Goal: Task Accomplishment & Management: Use online tool/utility

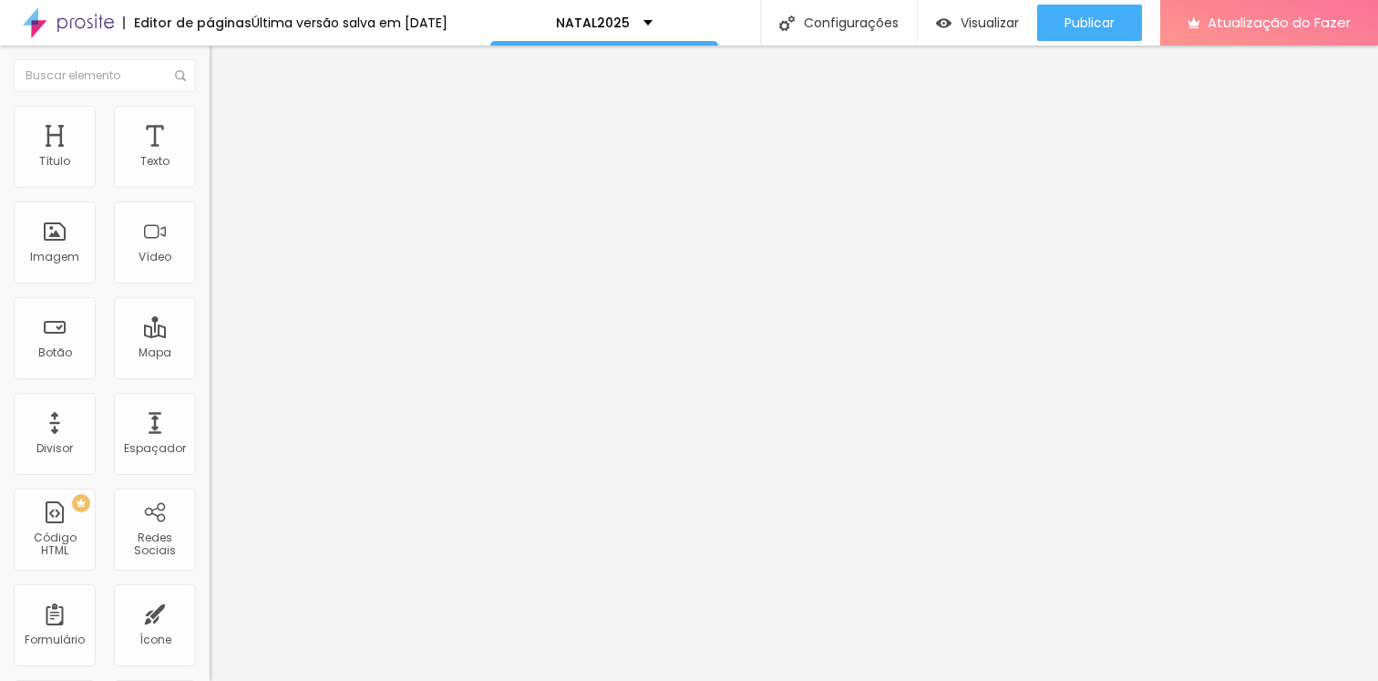
click at [221, 157] on font "Trocar imagem" at bounding box center [265, 148] width 88 height 15
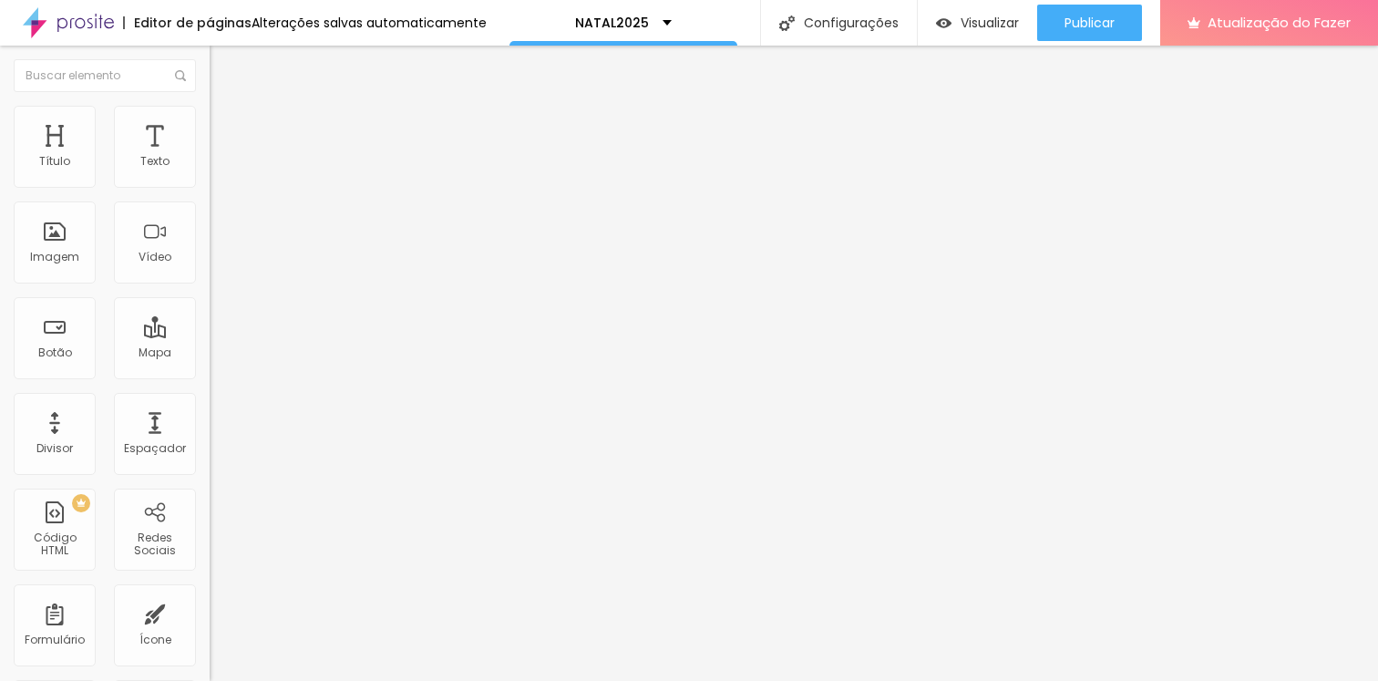
click at [210, 119] on li "Avançado" at bounding box center [315, 115] width 210 height 18
click at [210, 118] on ul "Estilo Avançado" at bounding box center [315, 106] width 210 height 36
click at [210, 106] on li "Estilo" at bounding box center [315, 97] width 210 height 18
click at [210, 172] on button "button" at bounding box center [223, 165] width 26 height 19
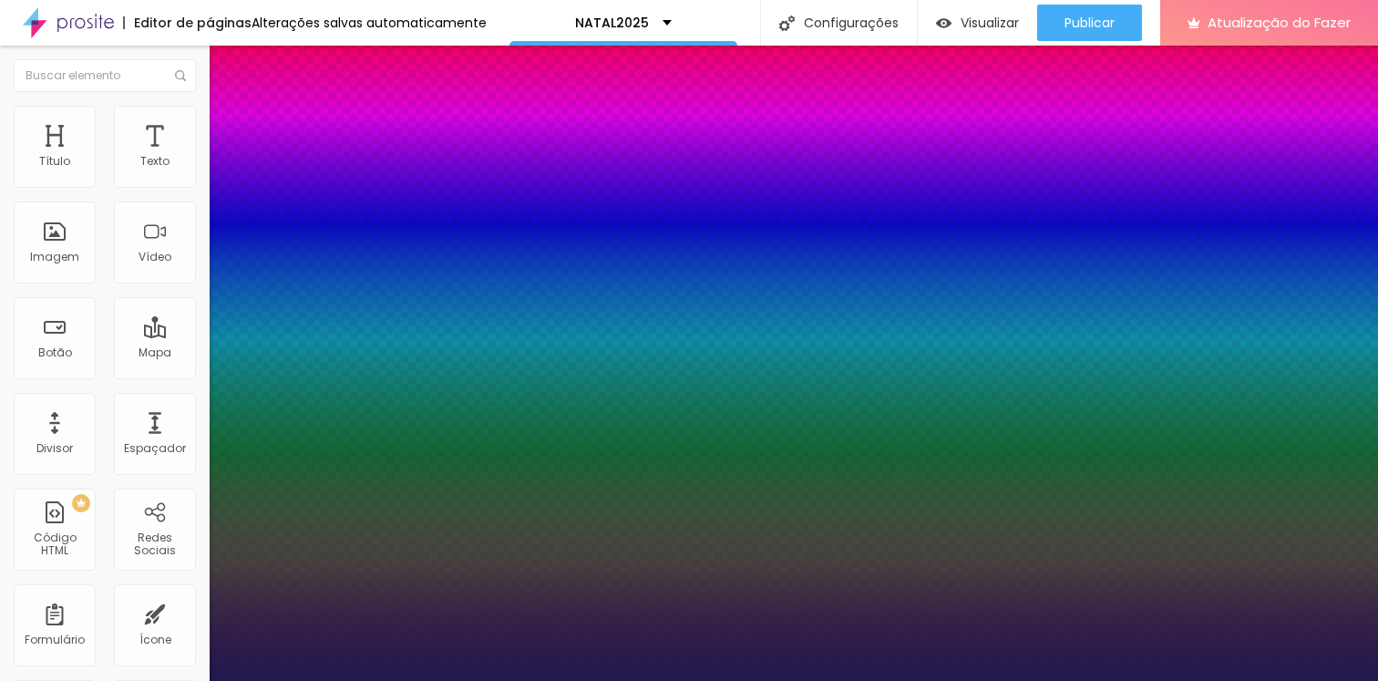
type input "1"
click at [1078, 680] on div at bounding box center [689, 681] width 1378 height 0
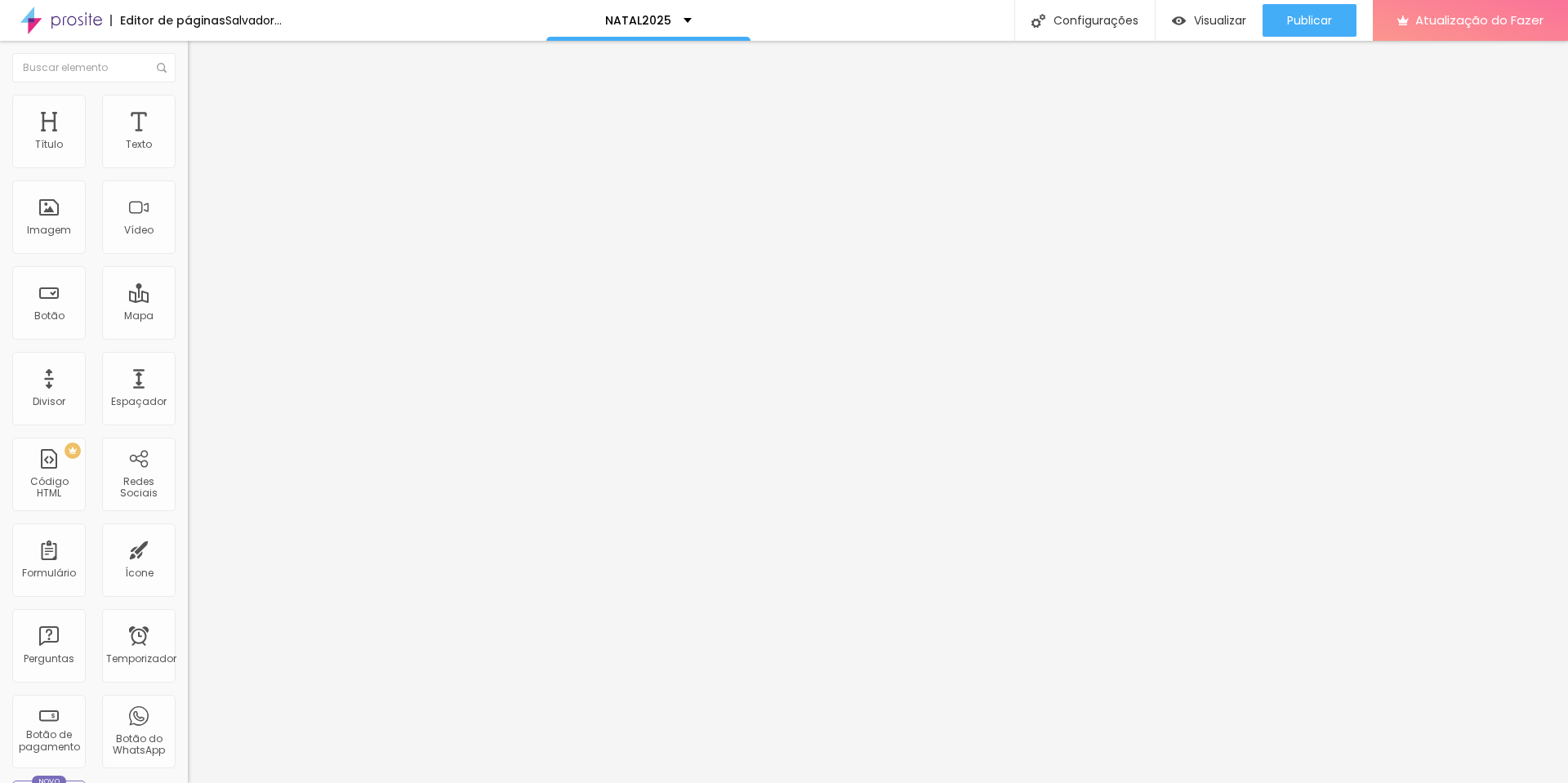
click at [198, 141] on font "Adicionar imagem" at bounding box center [246, 133] width 96 height 13
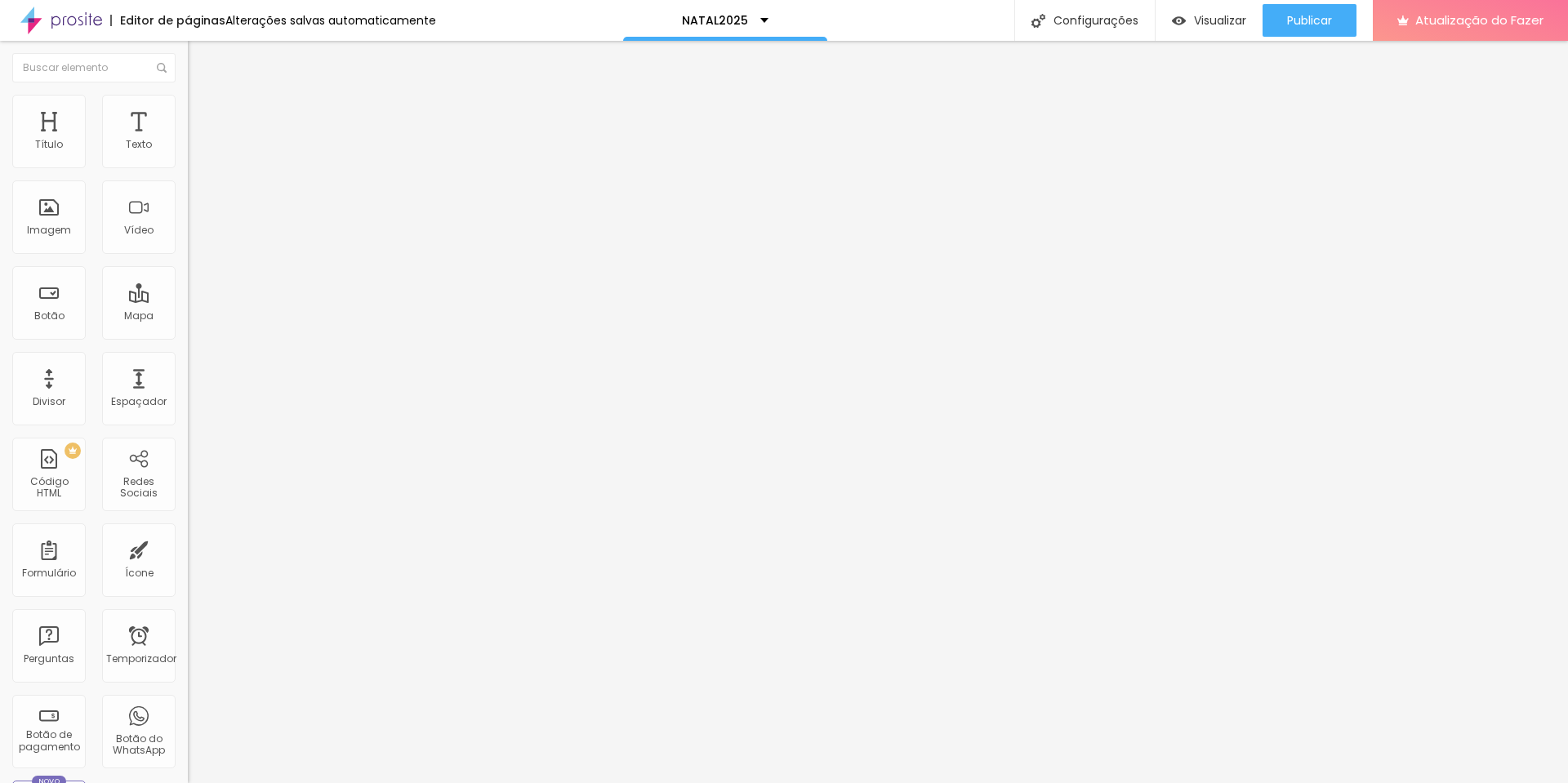
click at [198, 141] on font "Adicionar imagem" at bounding box center [246, 133] width 96 height 13
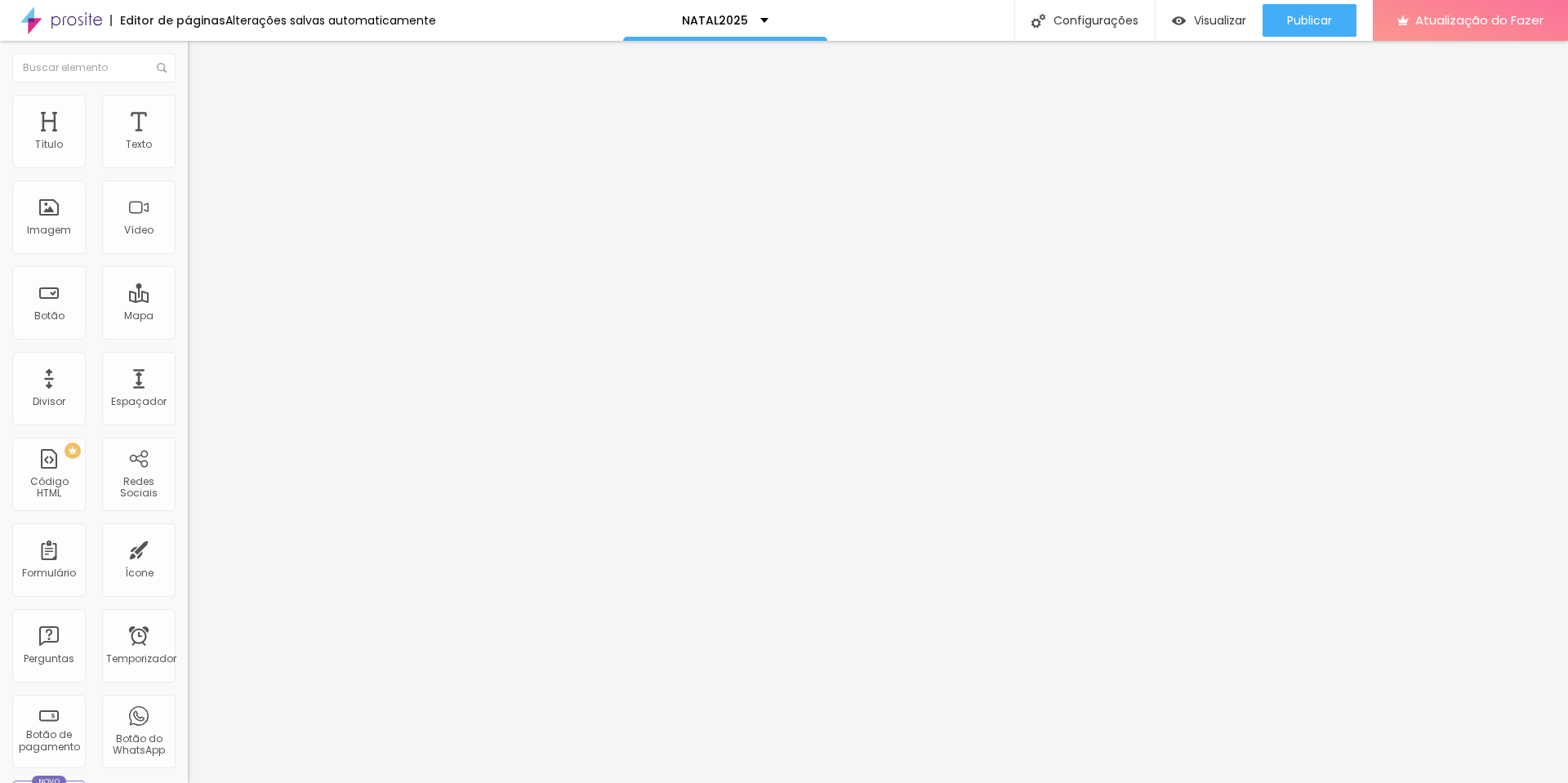
click at [188, 95] on li "Estilo" at bounding box center [282, 103] width 188 height 16
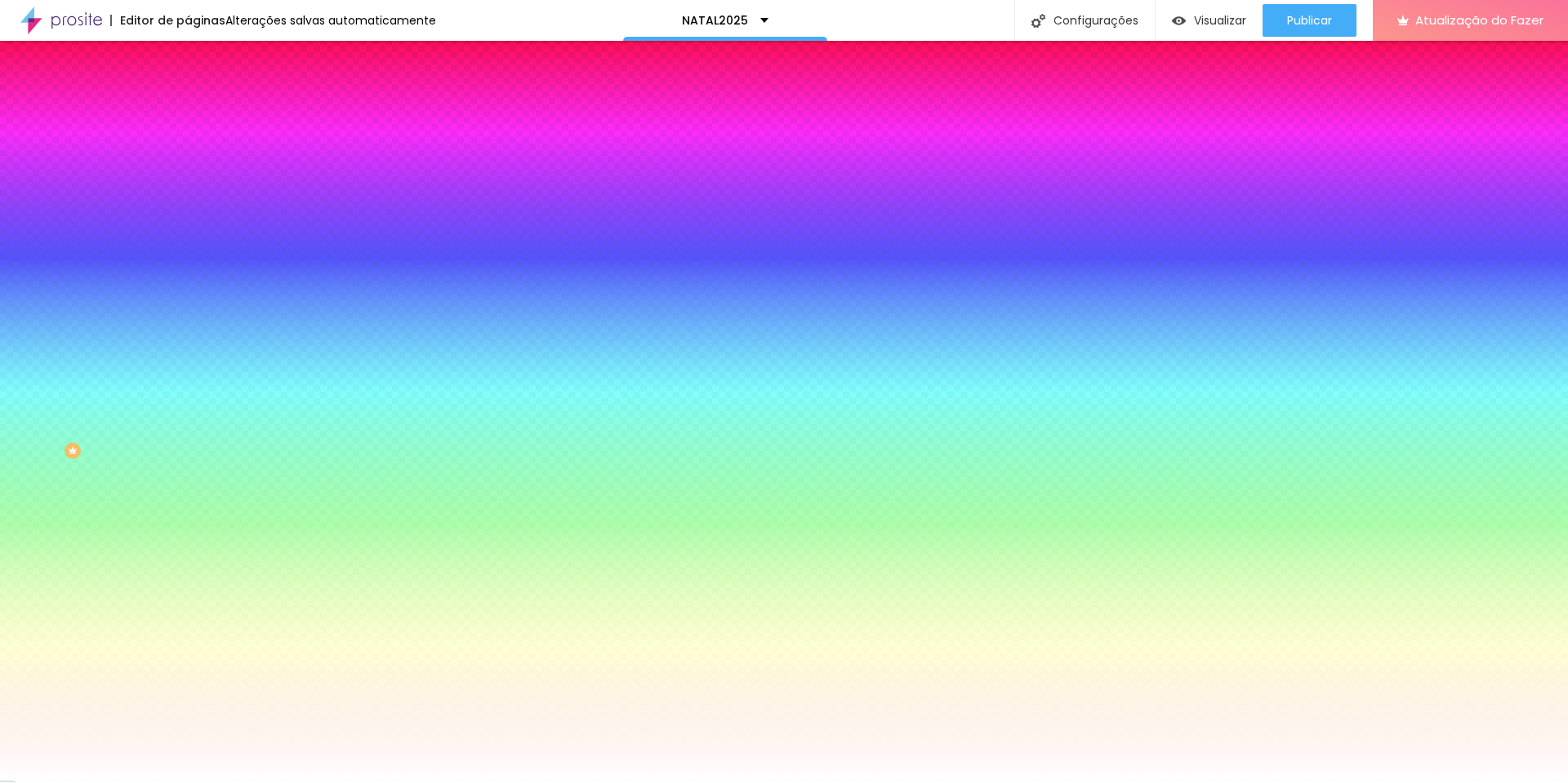
click at [188, 111] on li "Avançado" at bounding box center [282, 119] width 188 height 16
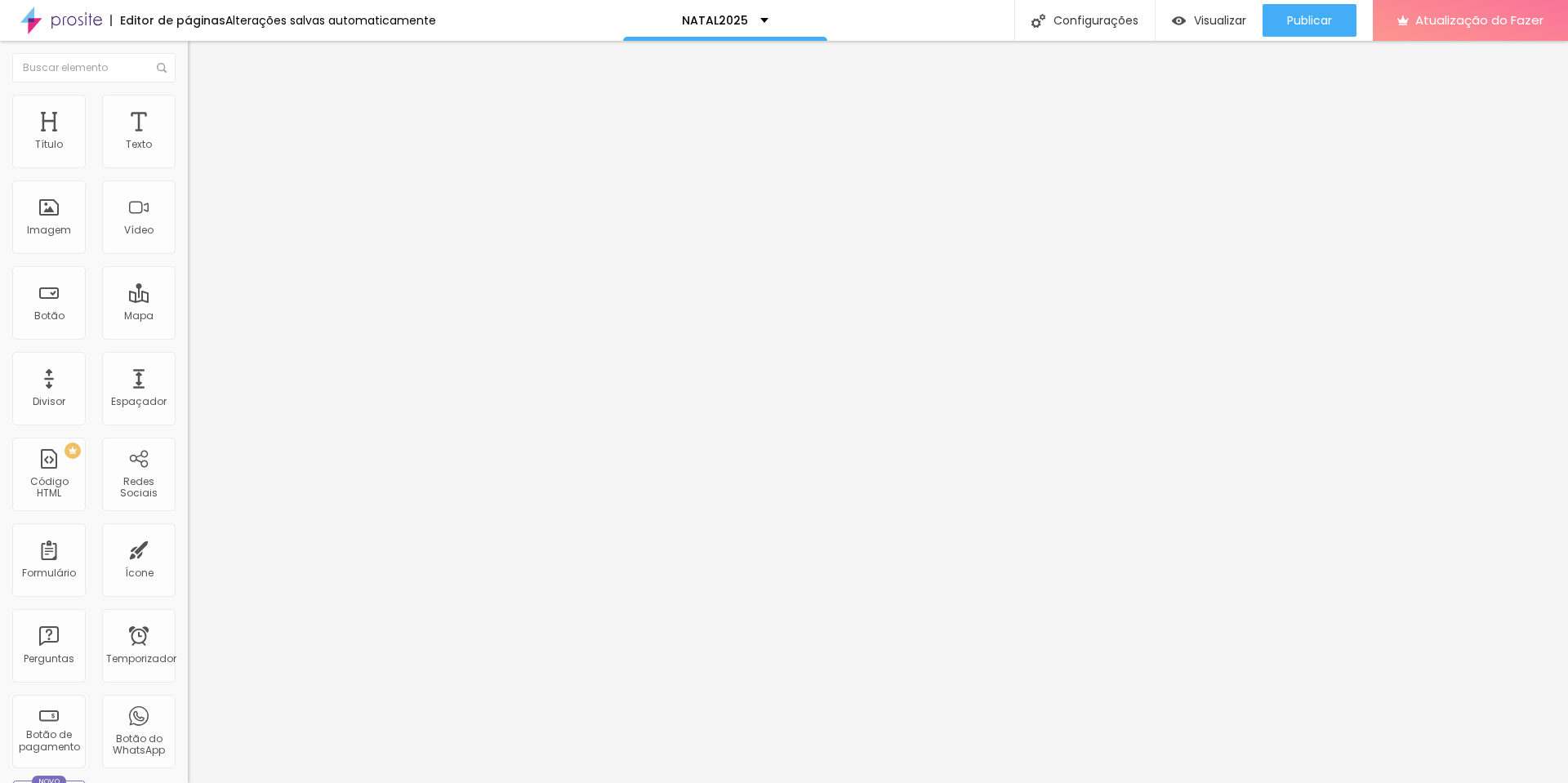
type input "10"
type input "5"
type input "0"
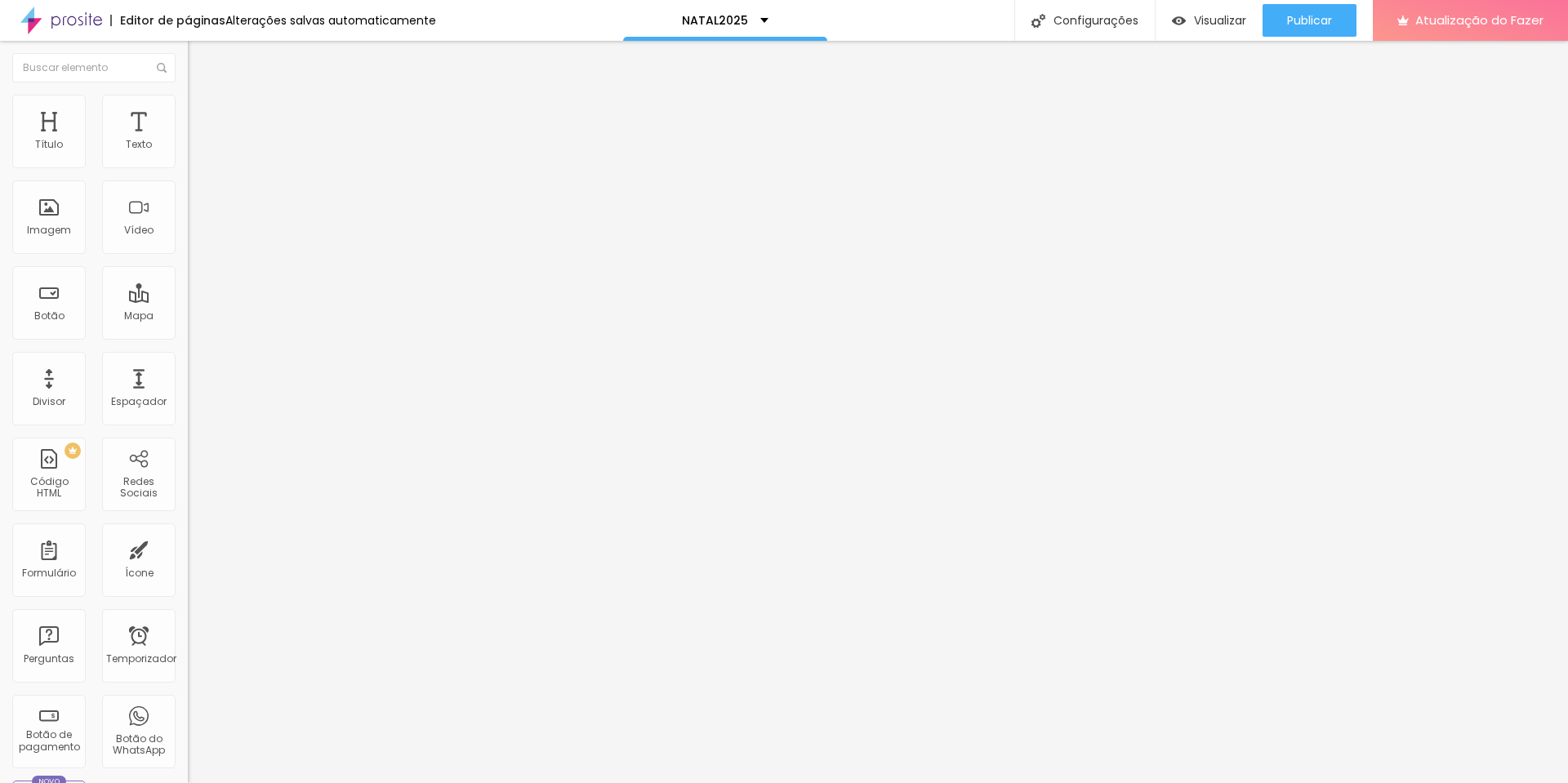
type input "0"
drag, startPoint x: 69, startPoint y: 161, endPoint x: 26, endPoint y: 171, distance: 44.1
type input "0"
click at [188, 317] on input "range" at bounding box center [241, 323] width 106 height 13
click at [188, 111] on img at bounding box center [195, 118] width 14 height 14
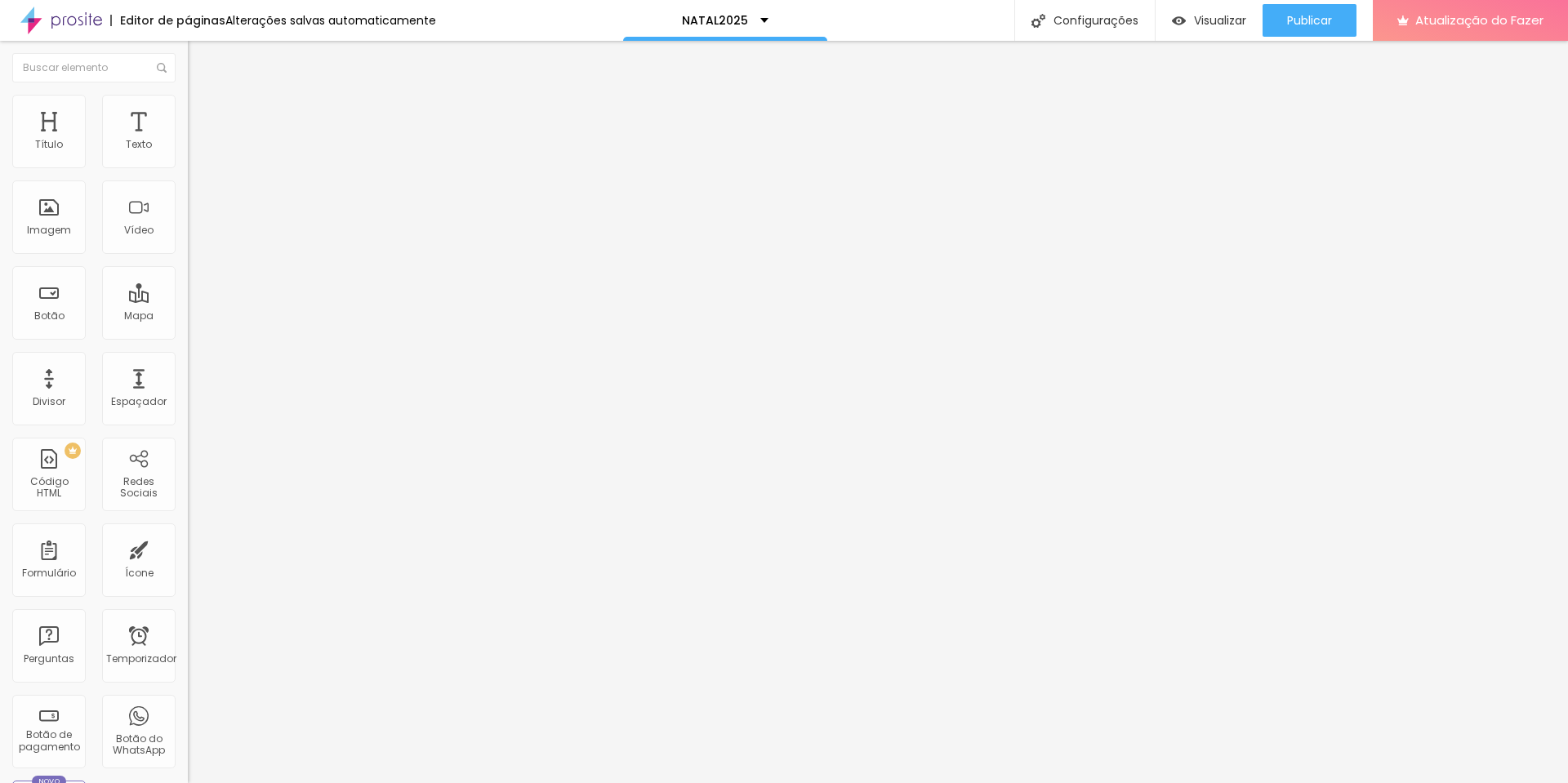
drag, startPoint x: 48, startPoint y: 166, endPoint x: 10, endPoint y: 168, distance: 38.1
click at [188, 168] on div "10 Espaço de cima" at bounding box center [282, 243] width 188 height 231
type input "5"
type input "4"
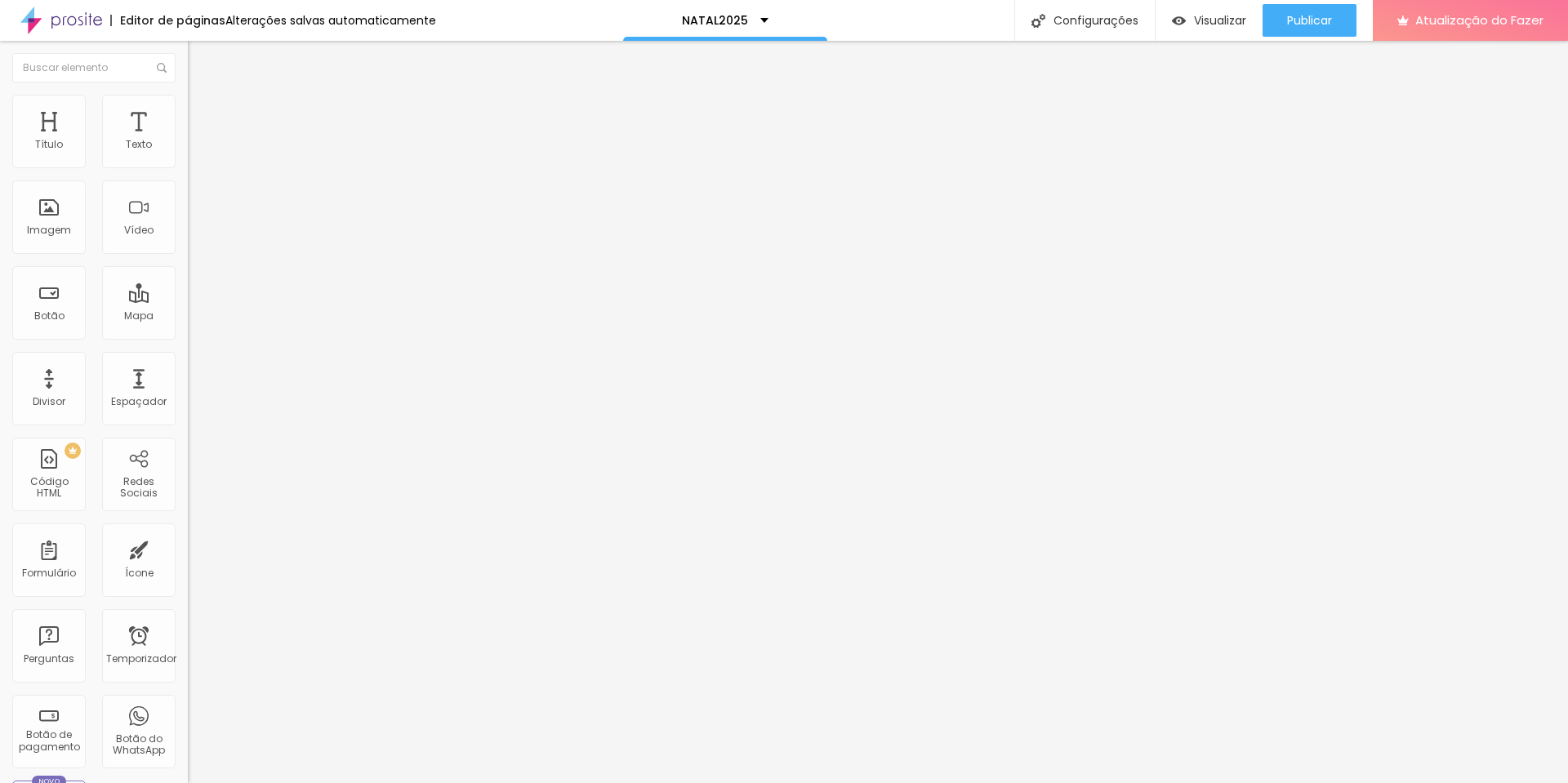
type input "4"
type input "3"
type input "1"
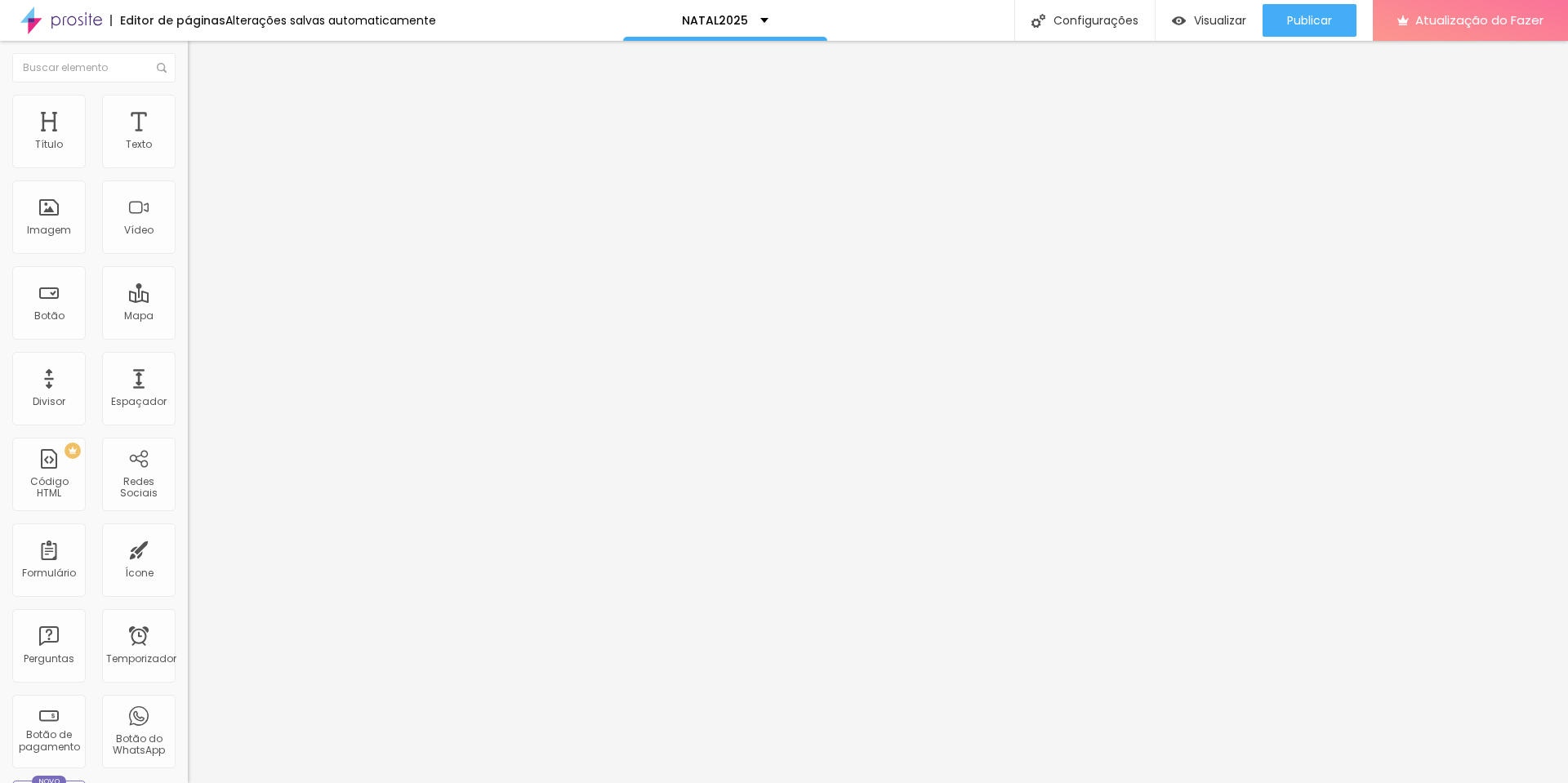
type input "0"
drag, startPoint x: 41, startPoint y: 159, endPoint x: 18, endPoint y: 160, distance: 23.0
type input "0"
click at [188, 317] on input "range" at bounding box center [241, 323] width 106 height 13
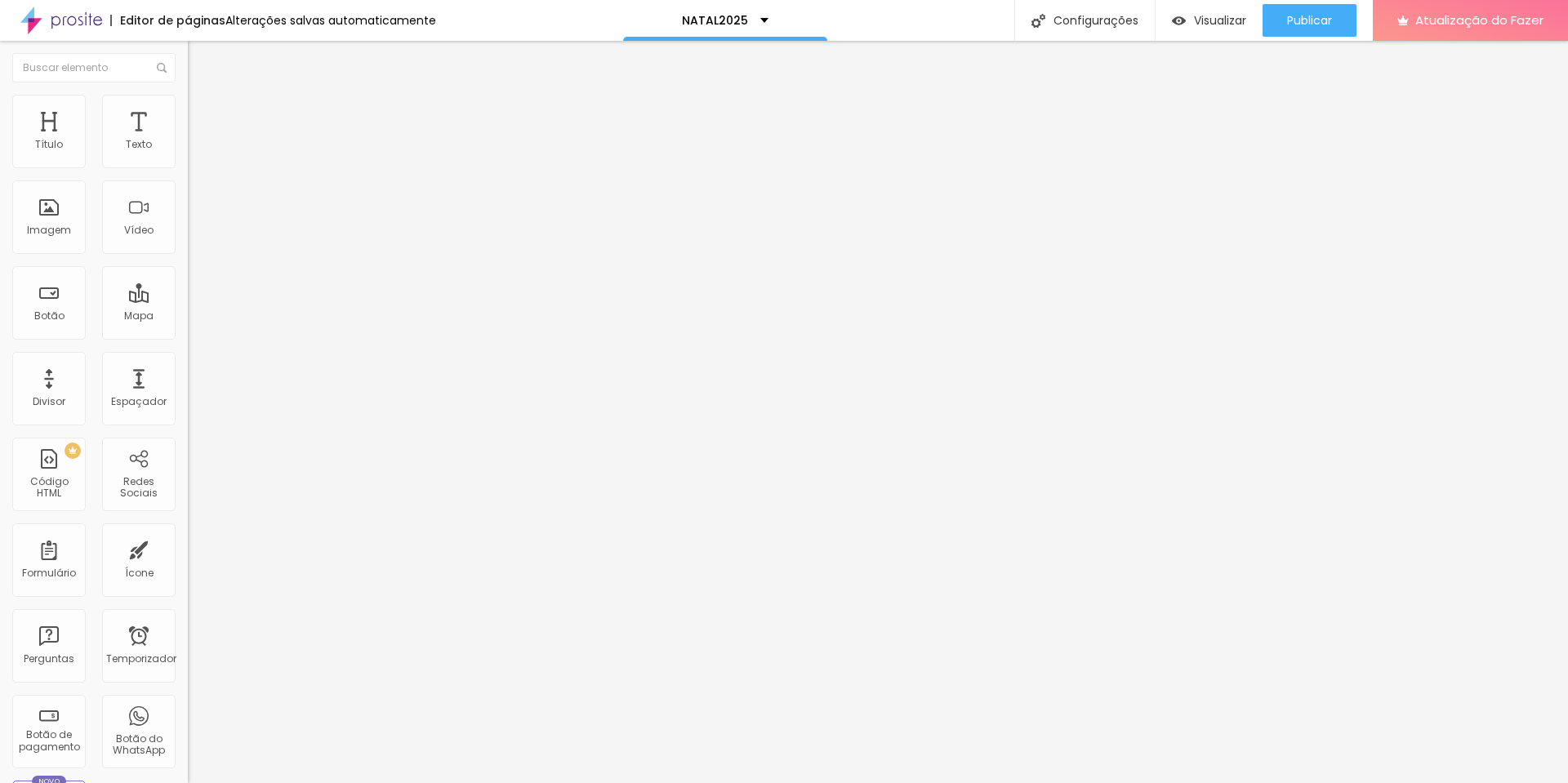
type input "7"
type input "6"
type input "4"
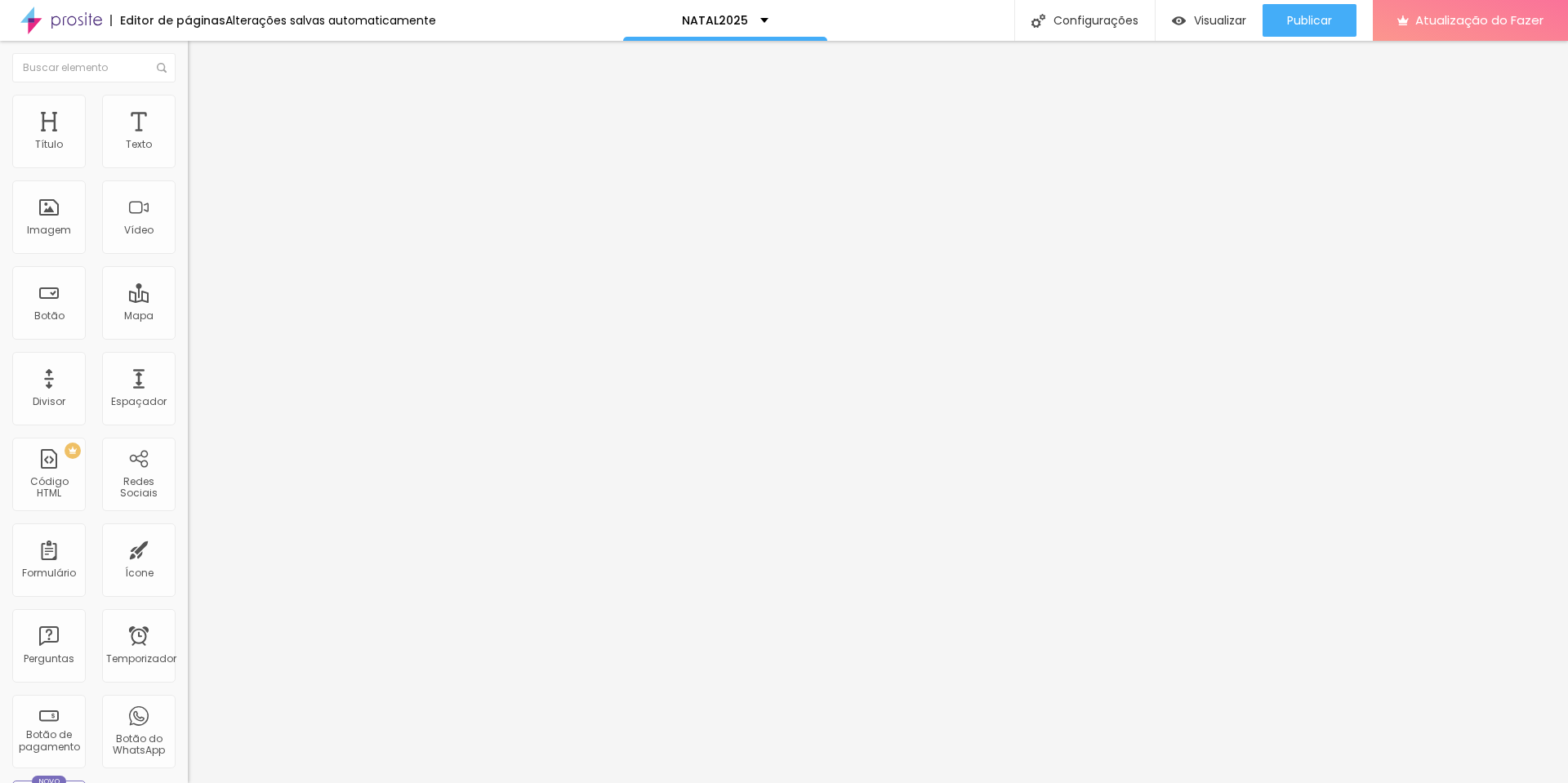
type input "4"
type input "0"
drag, startPoint x: 45, startPoint y: 189, endPoint x: 7, endPoint y: 208, distance: 42.5
type input "0"
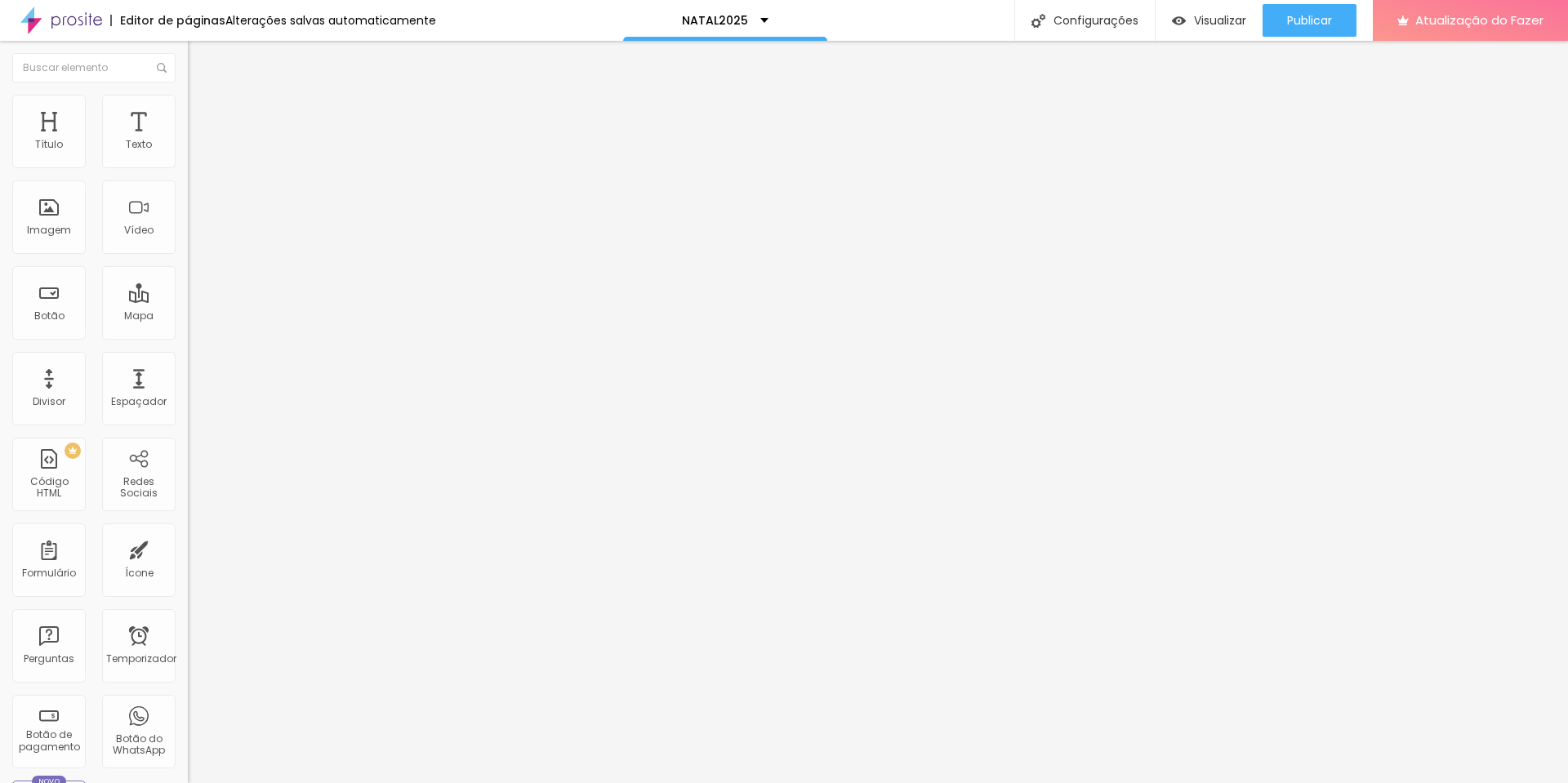
click at [188, 548] on input "range" at bounding box center [241, 555] width 106 height 13
click at [188, 95] on li "Estilo" at bounding box center [282, 103] width 188 height 16
click at [188, 111] on li "Avançado" at bounding box center [282, 119] width 188 height 16
type input "11"
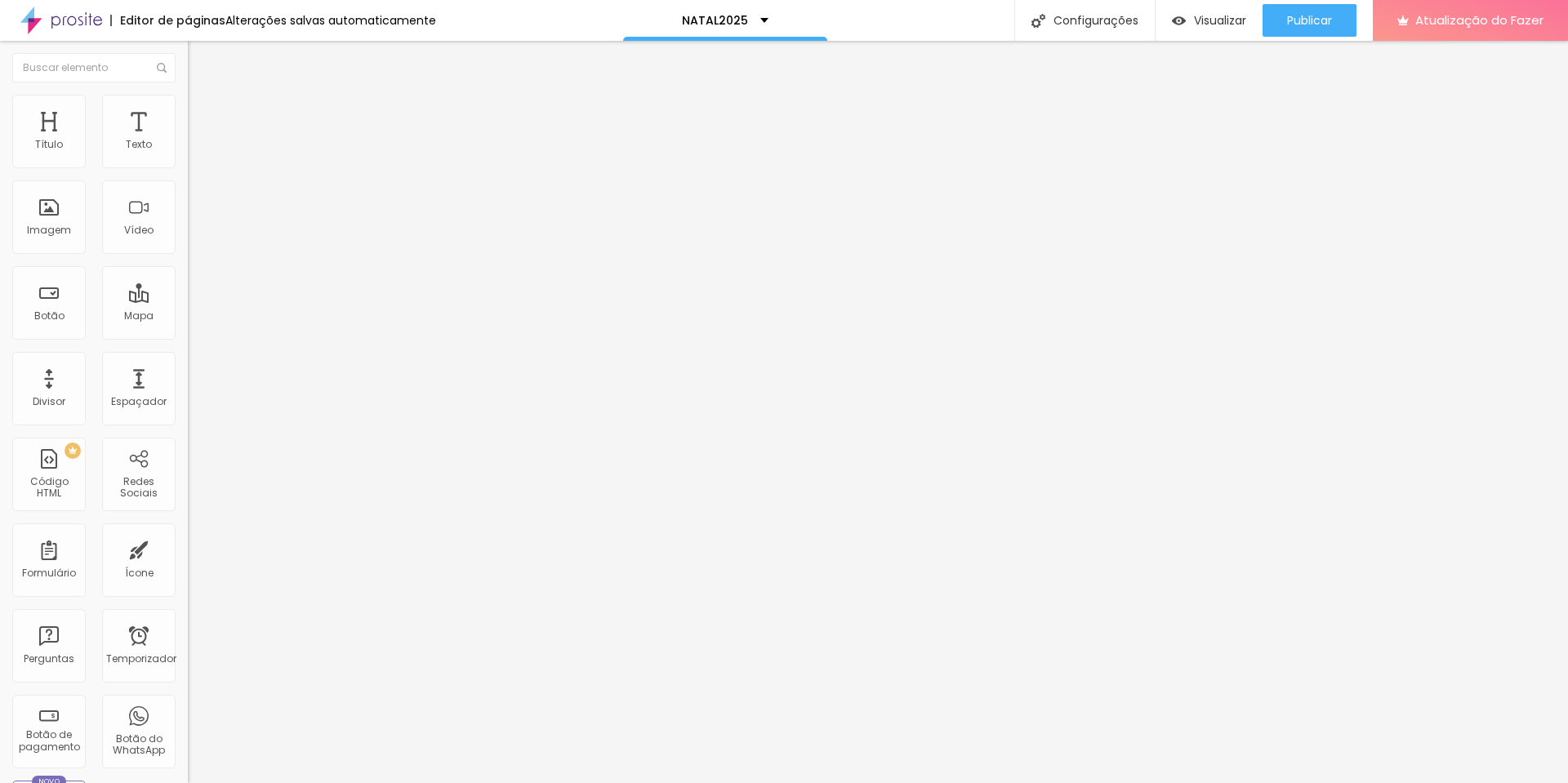
type input "9"
type input "4"
type input "0"
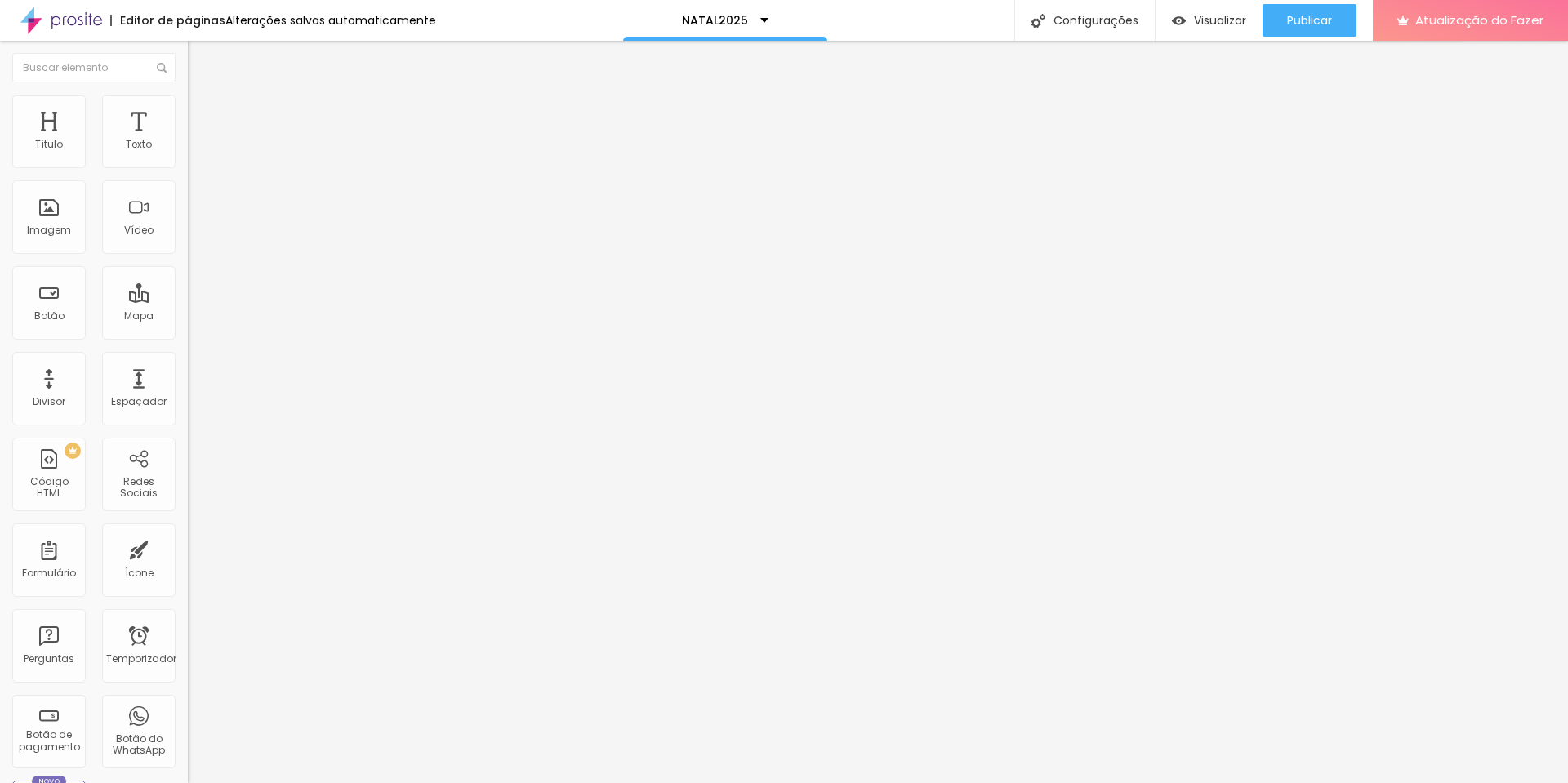
type input "0"
drag, startPoint x: 49, startPoint y: 160, endPoint x: 4, endPoint y: 174, distance: 47.1
type input "0"
click at [188, 317] on input "range" at bounding box center [241, 323] width 106 height 13
type input "3"
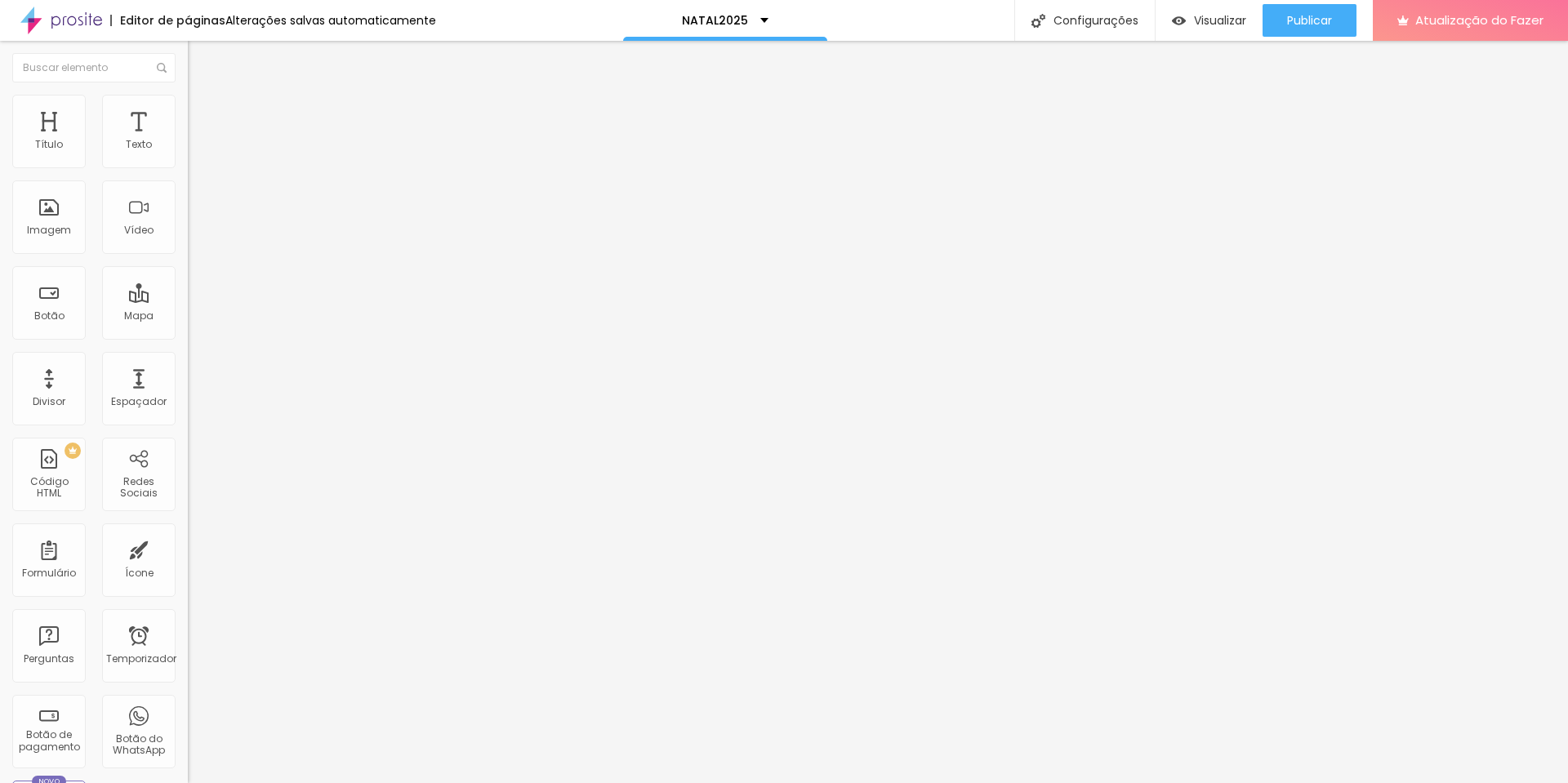
type input "3"
type input "2"
type input "1"
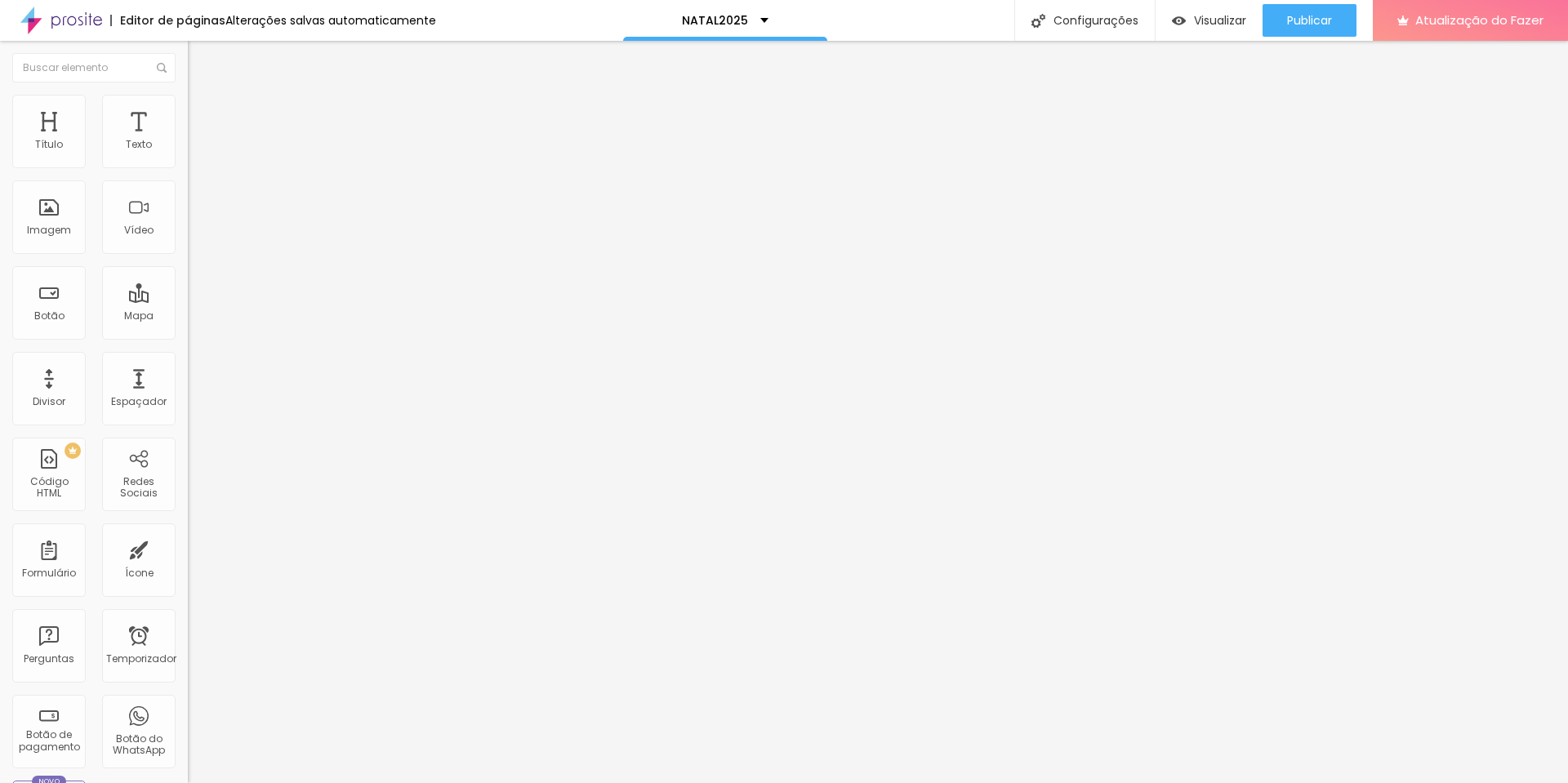
type input "0"
drag, startPoint x: 40, startPoint y: 187, endPoint x: 4, endPoint y: 188, distance: 36.0
type input "0"
click at [188, 548] on input "range" at bounding box center [241, 555] width 106 height 13
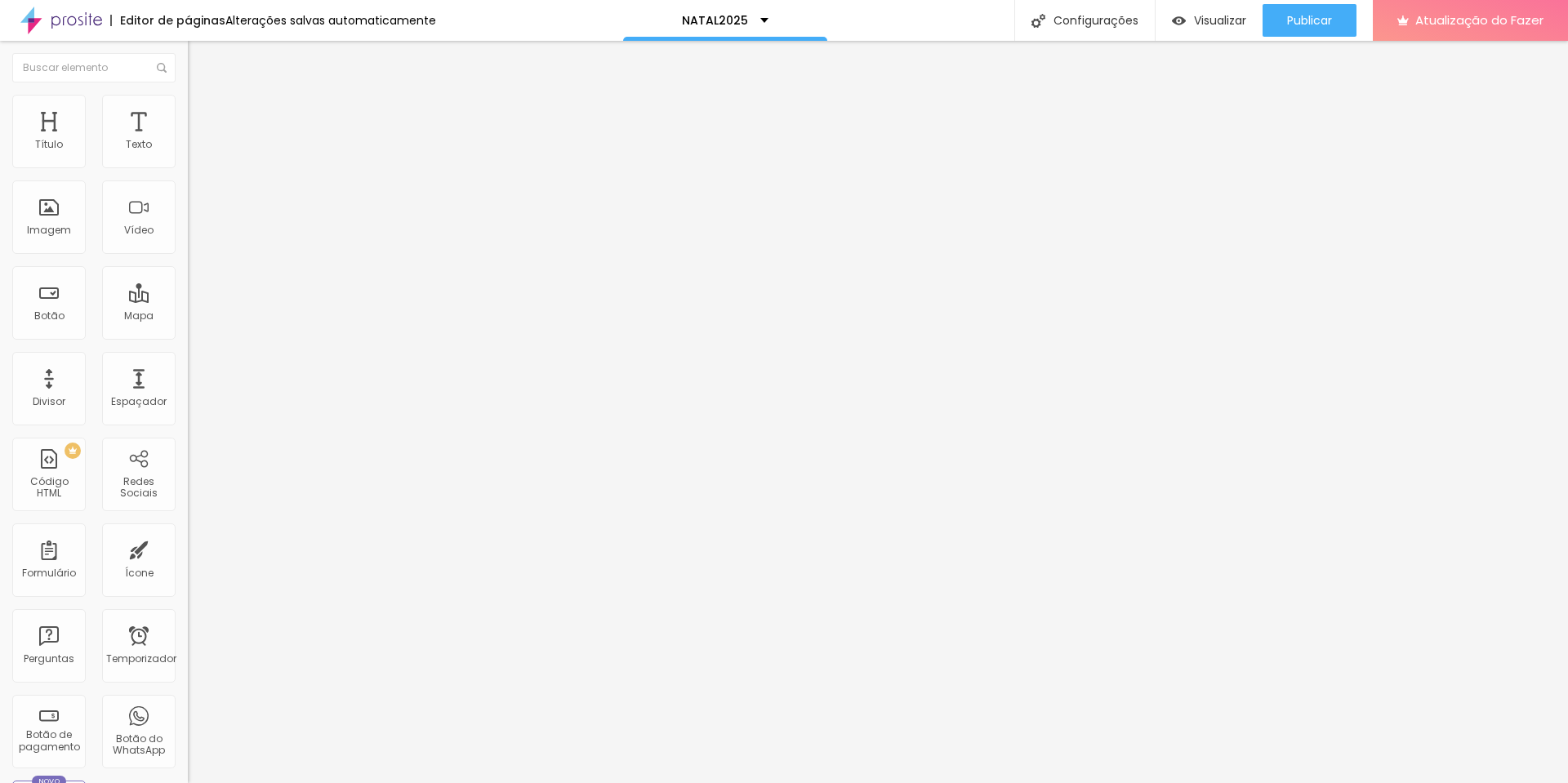
click at [188, 111] on li "Estilo" at bounding box center [282, 103] width 188 height 16
click at [188, 111] on img at bounding box center [195, 118] width 14 height 14
click at [188, 103] on li "Estilo" at bounding box center [282, 103] width 188 height 16
click at [188, 111] on img at bounding box center [195, 118] width 14 height 14
click at [188, 97] on img at bounding box center [195, 102] width 14 height 14
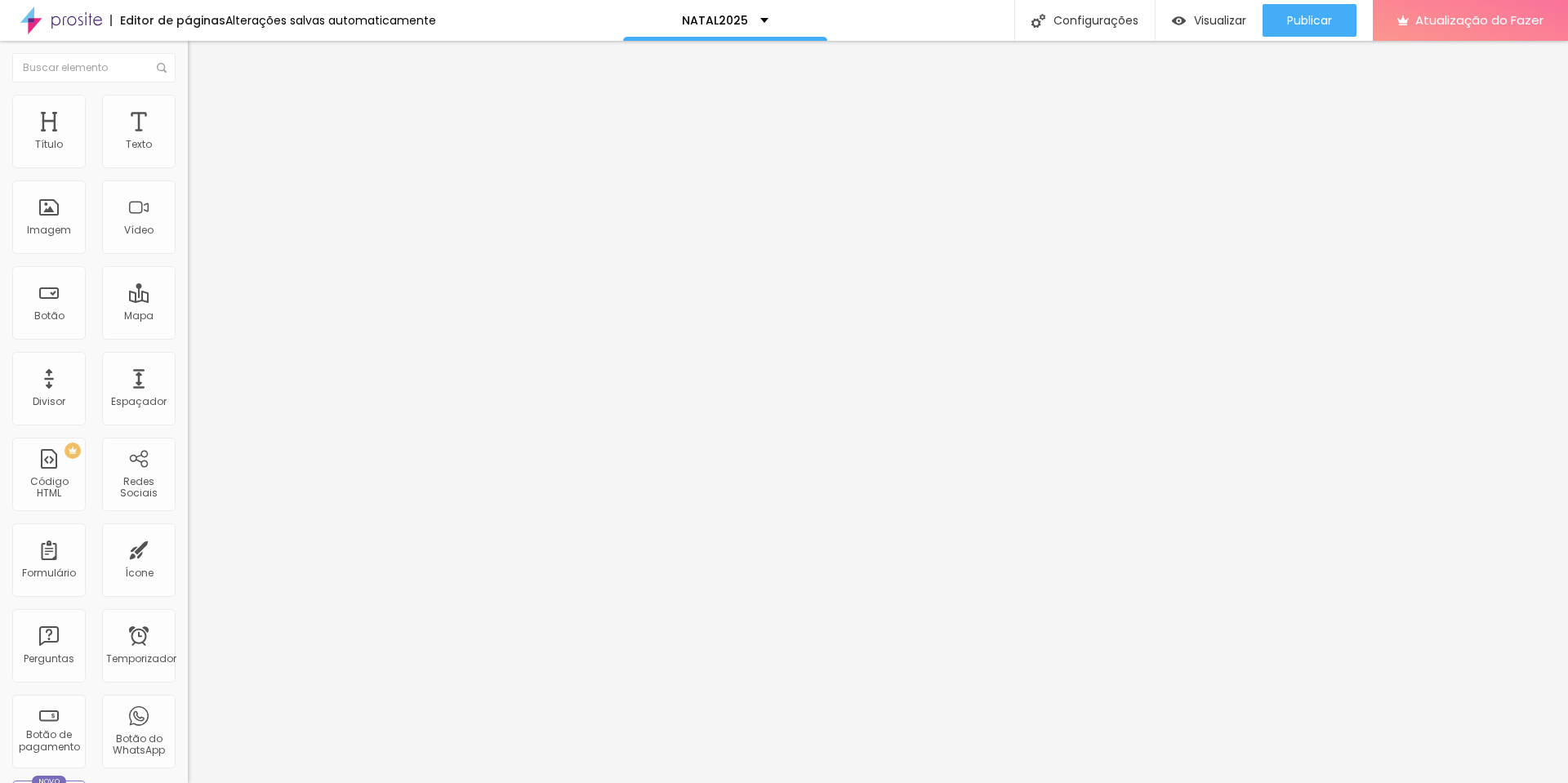
click at [188, 111] on li "Avançado" at bounding box center [282, 119] width 188 height 16
type input "13"
type input "12"
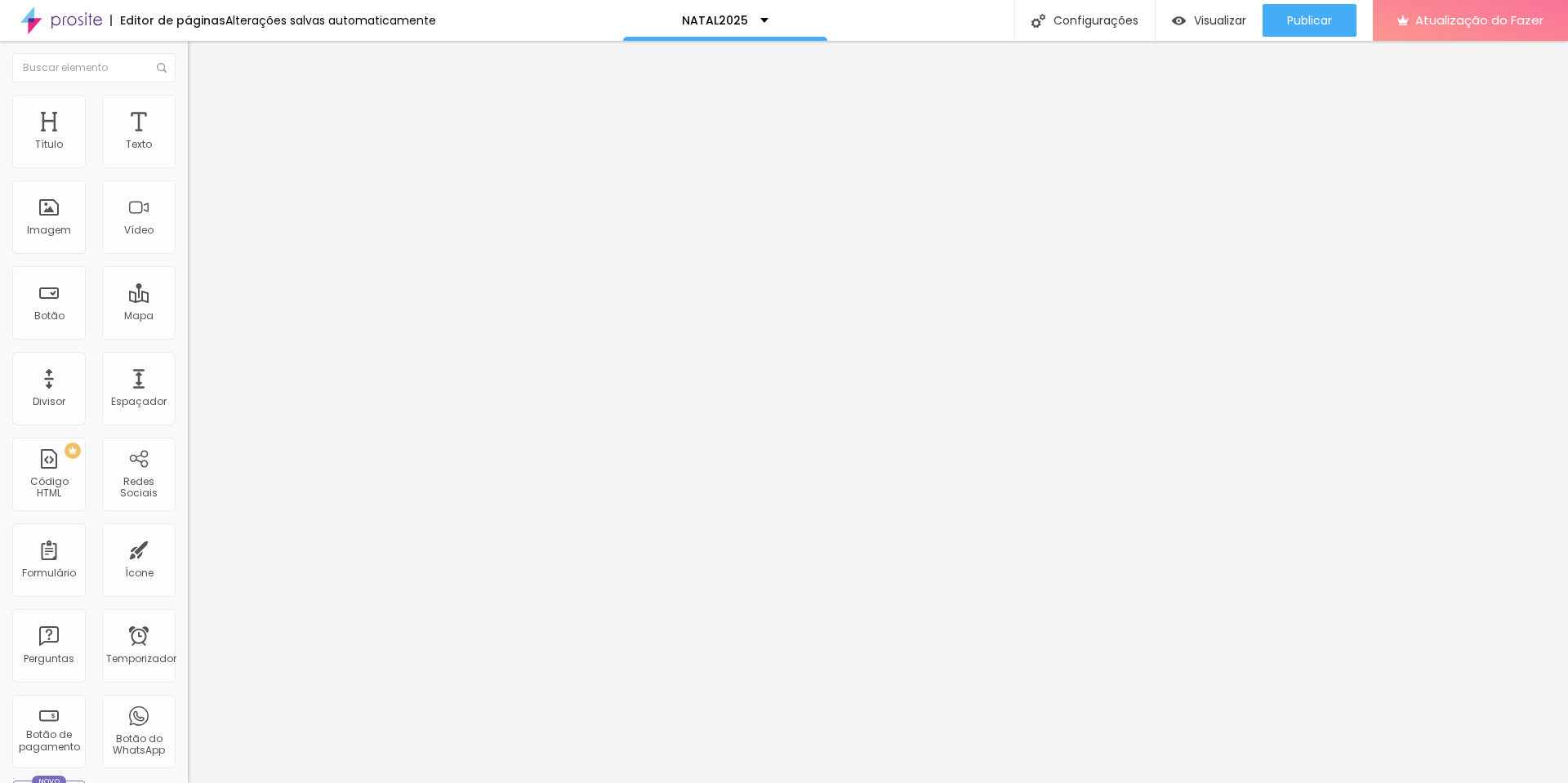
type input "6"
type input "0"
drag, startPoint x: 51, startPoint y: 161, endPoint x: 17, endPoint y: 172, distance: 35.7
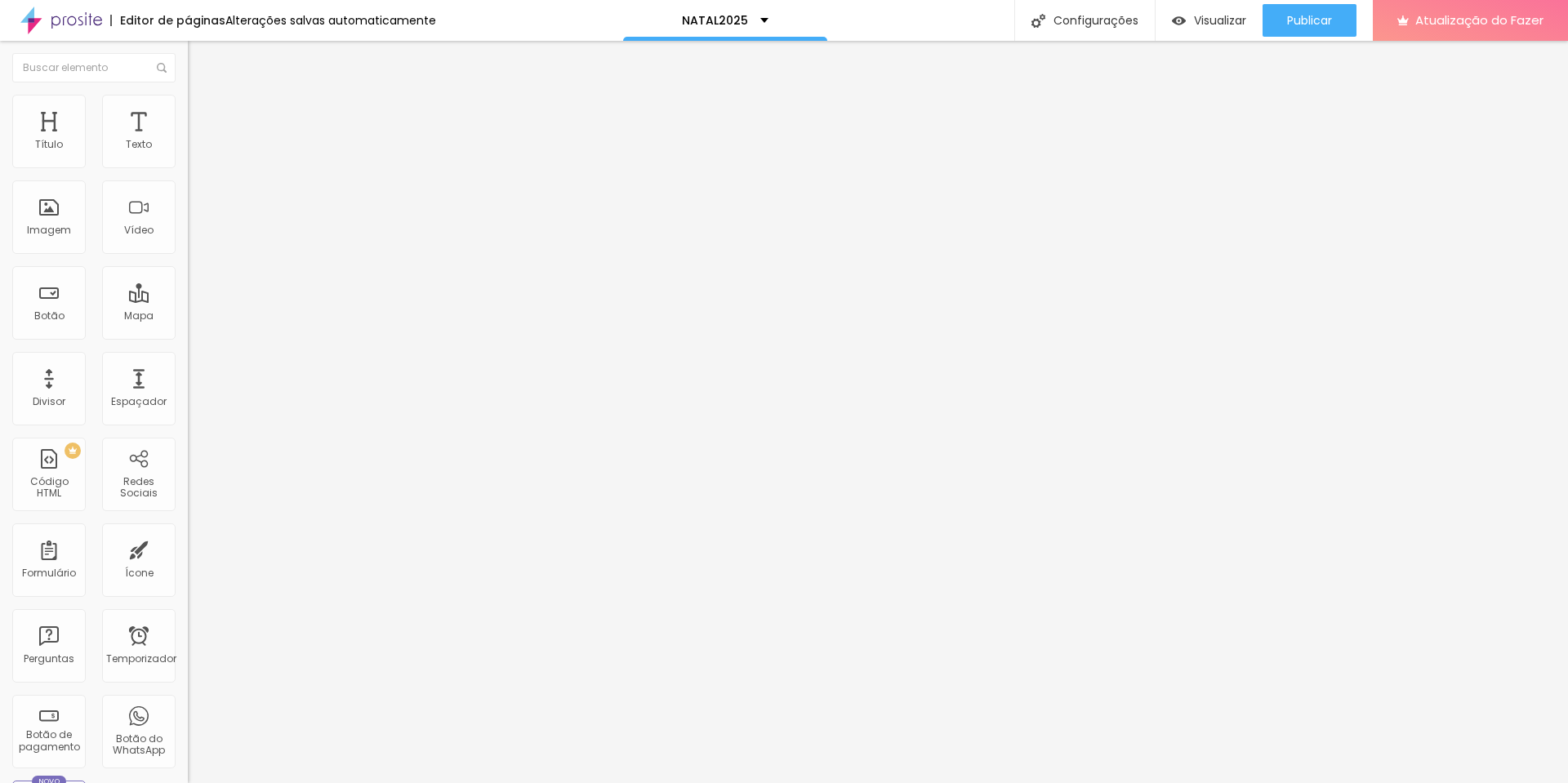
type input "0"
click at [188, 317] on input "range" at bounding box center [241, 323] width 106 height 13
type input "14"
type input "13"
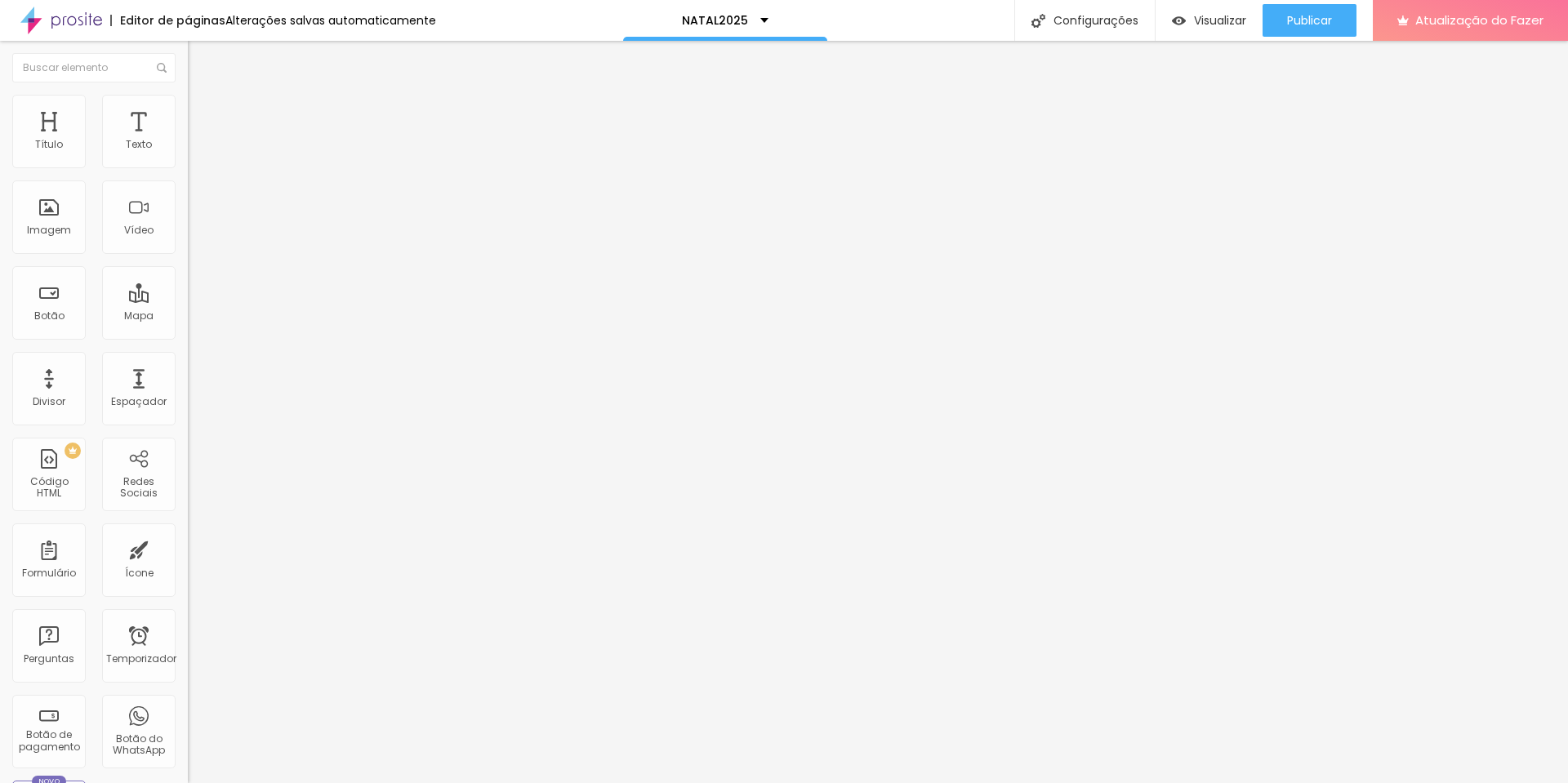
type input "13"
type input "12"
type input "11"
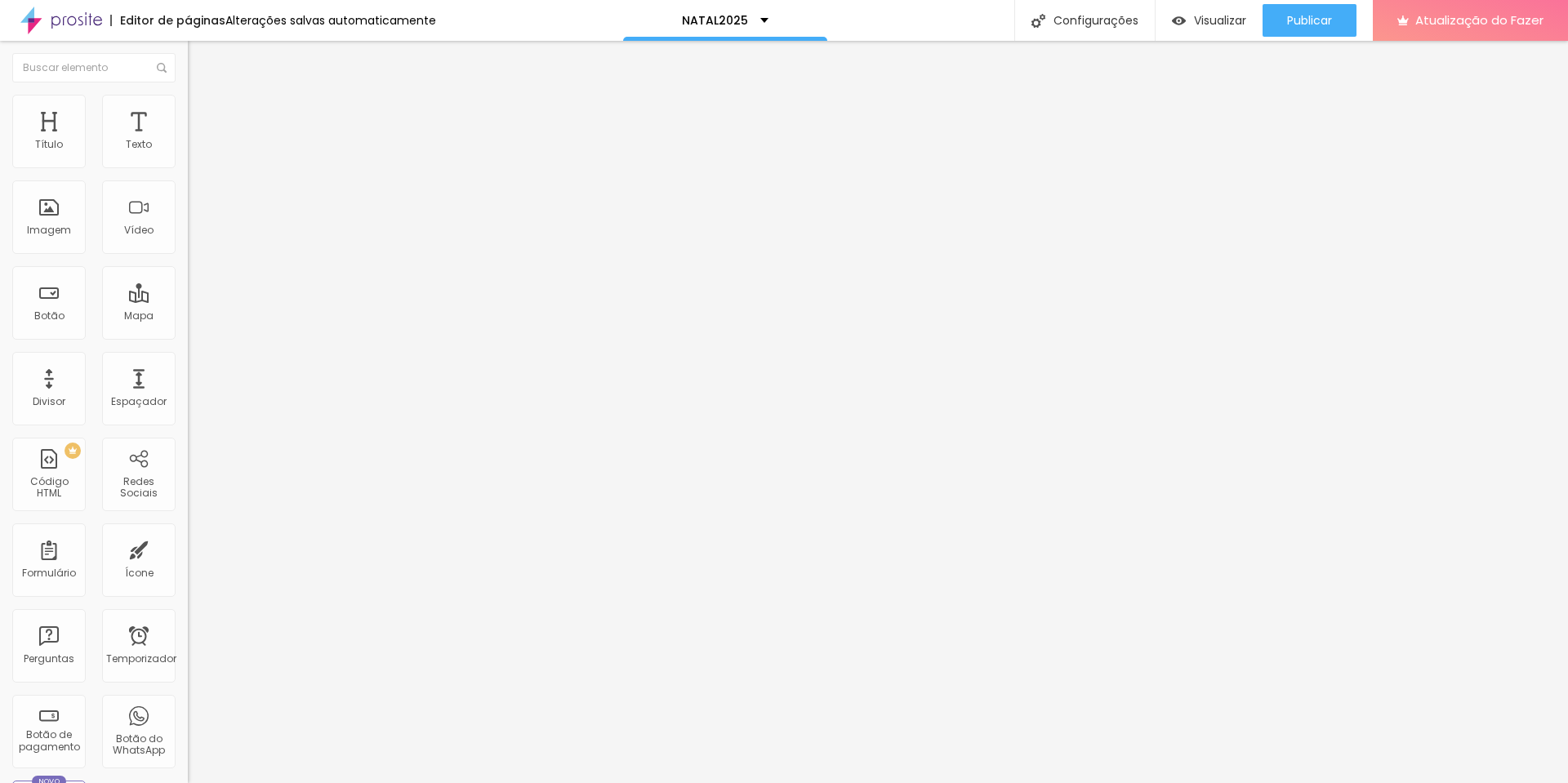
type input "9"
type input "7"
type input "4"
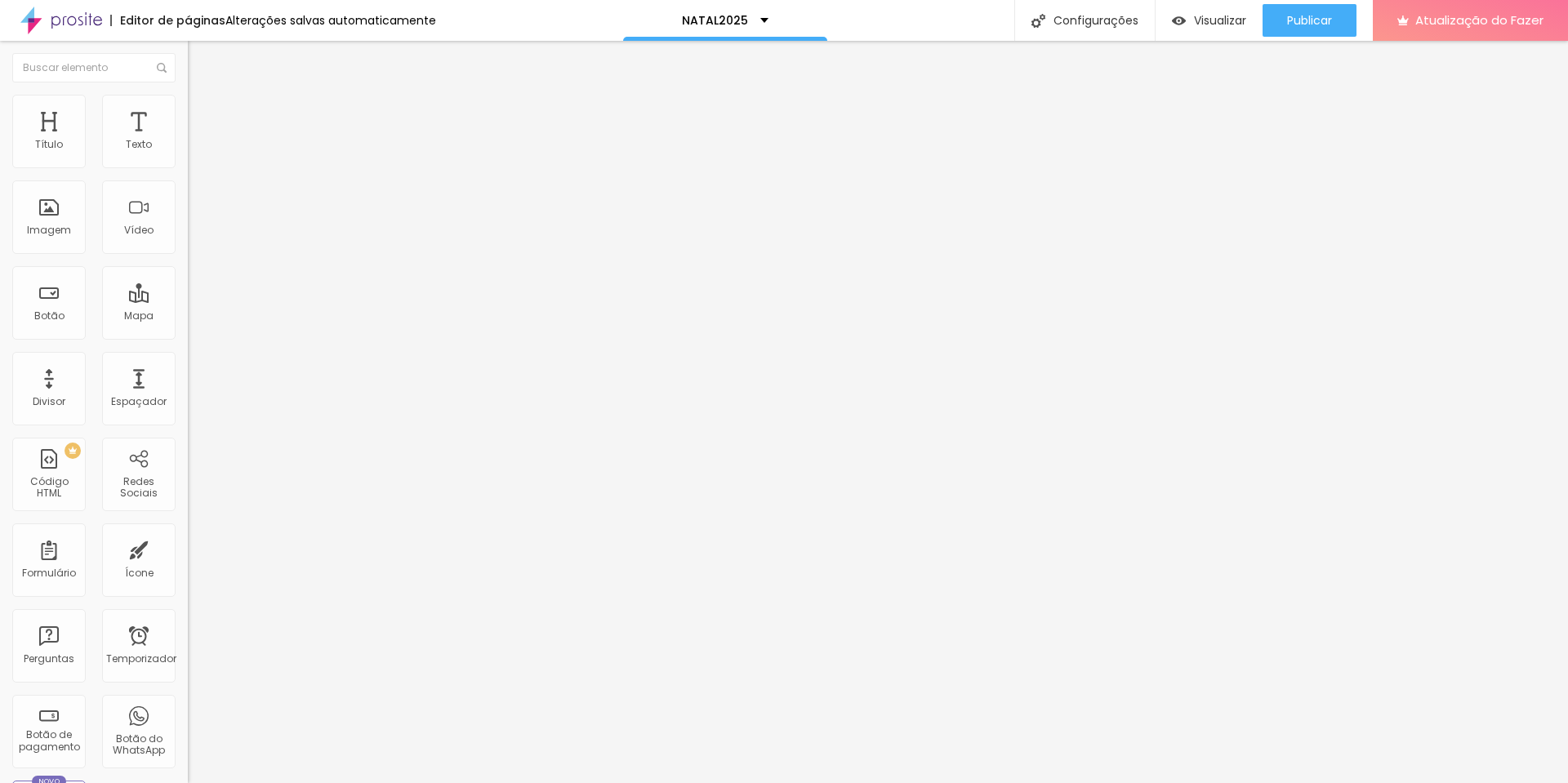
type input "4"
type input "0"
drag, startPoint x: 52, startPoint y: 194, endPoint x: 31, endPoint y: 192, distance: 21.1
type input "0"
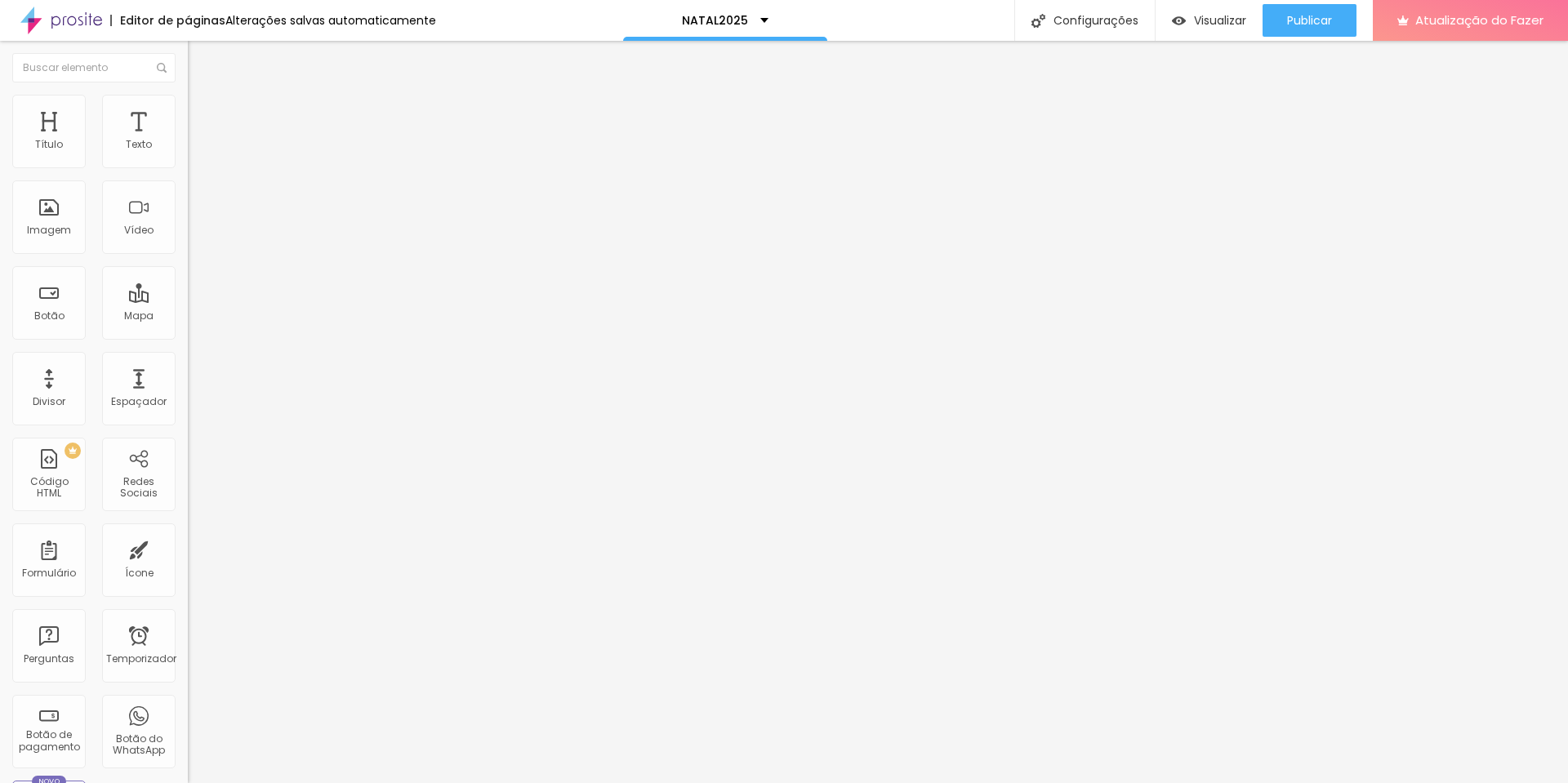
click at [188, 548] on input "range" at bounding box center [241, 555] width 106 height 13
click at [188, 96] on img at bounding box center [195, 102] width 14 height 14
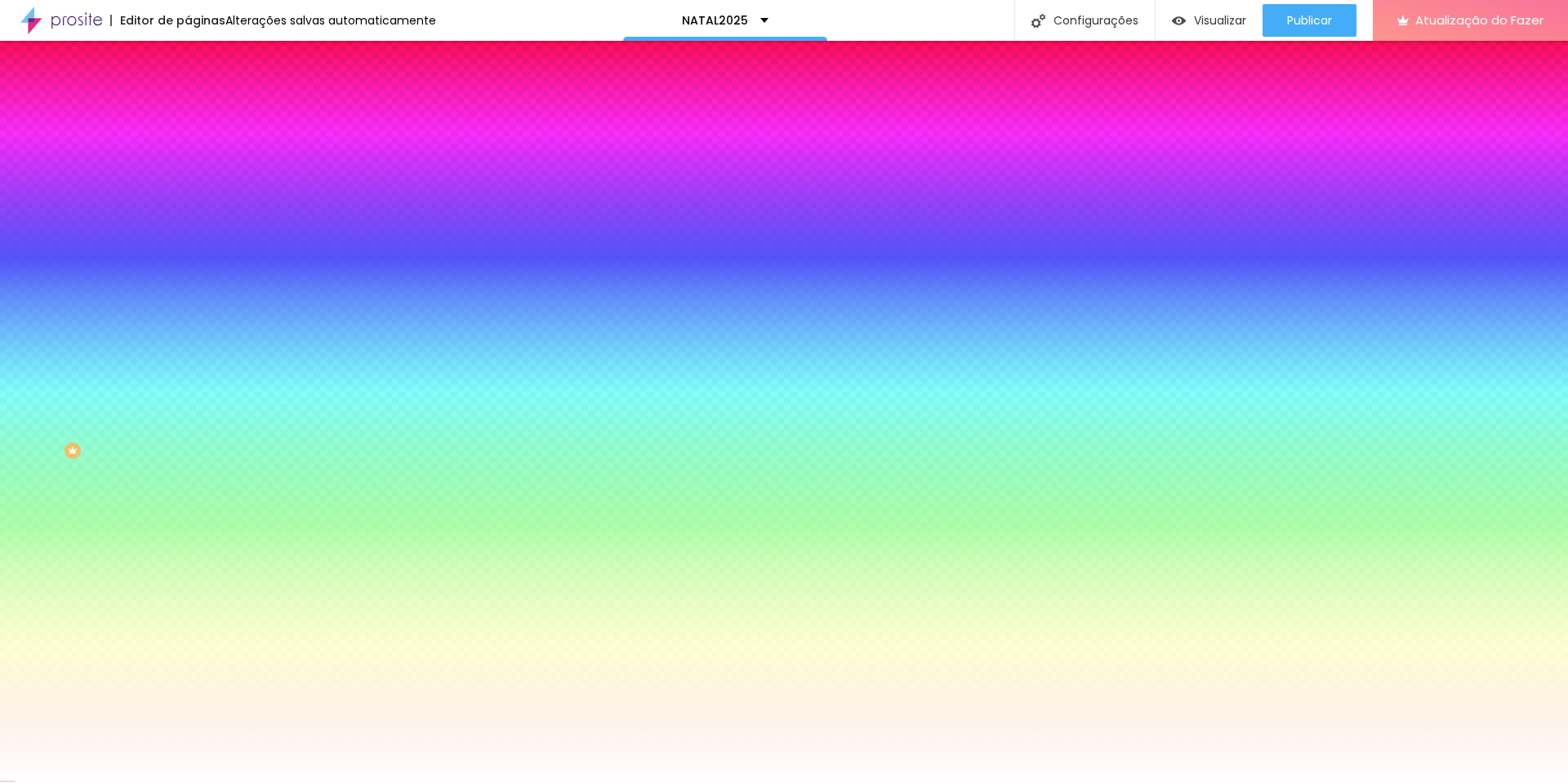
click at [188, 111] on img at bounding box center [195, 118] width 14 height 14
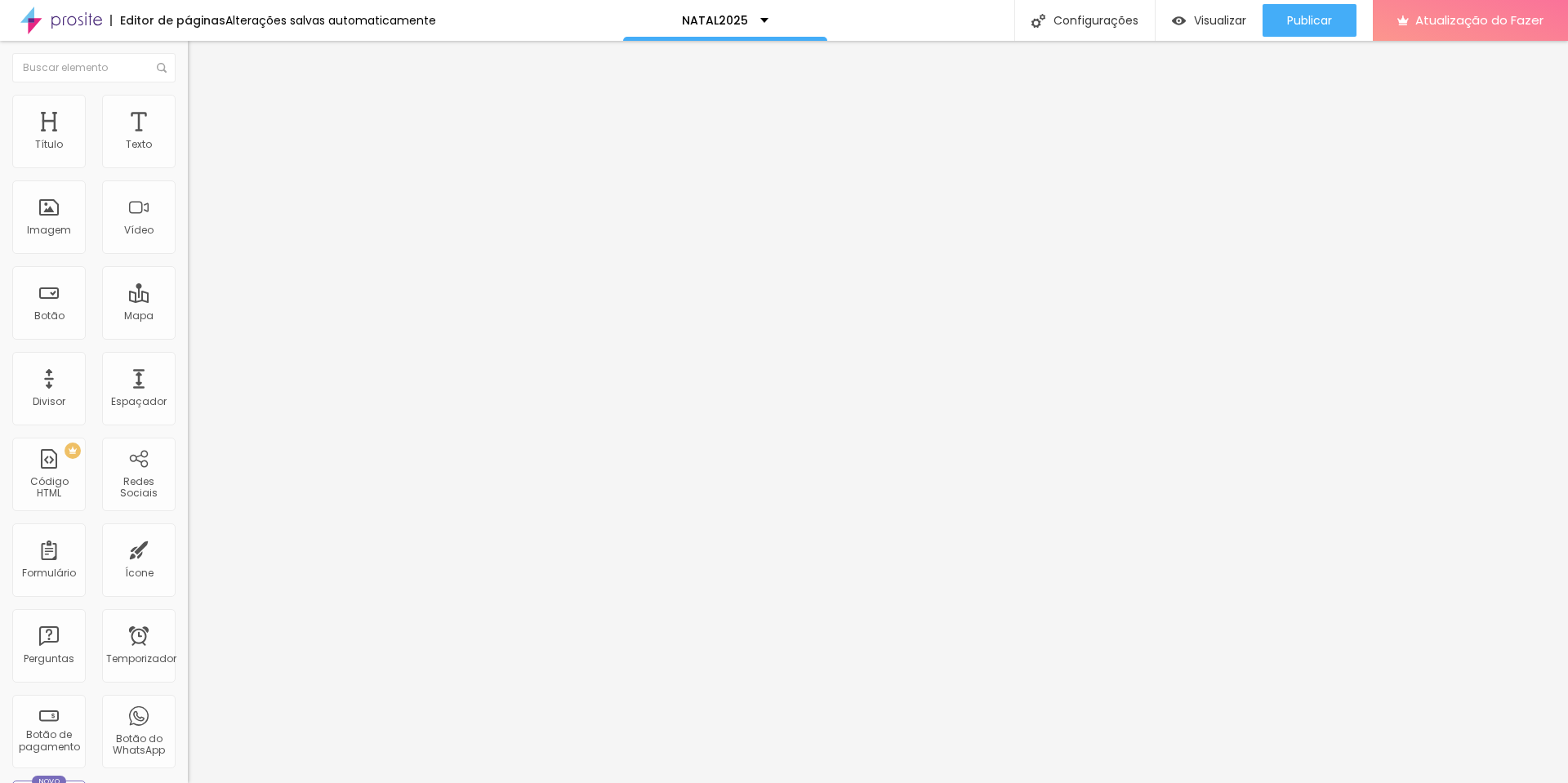
click at [188, 548] on div at bounding box center [282, 555] width 188 height 14
type input "0"
drag, startPoint x: 36, startPoint y: 194, endPoint x: 13, endPoint y: 194, distance: 23.0
click at [188, 548] on input "range" at bounding box center [241, 555] width 106 height 13
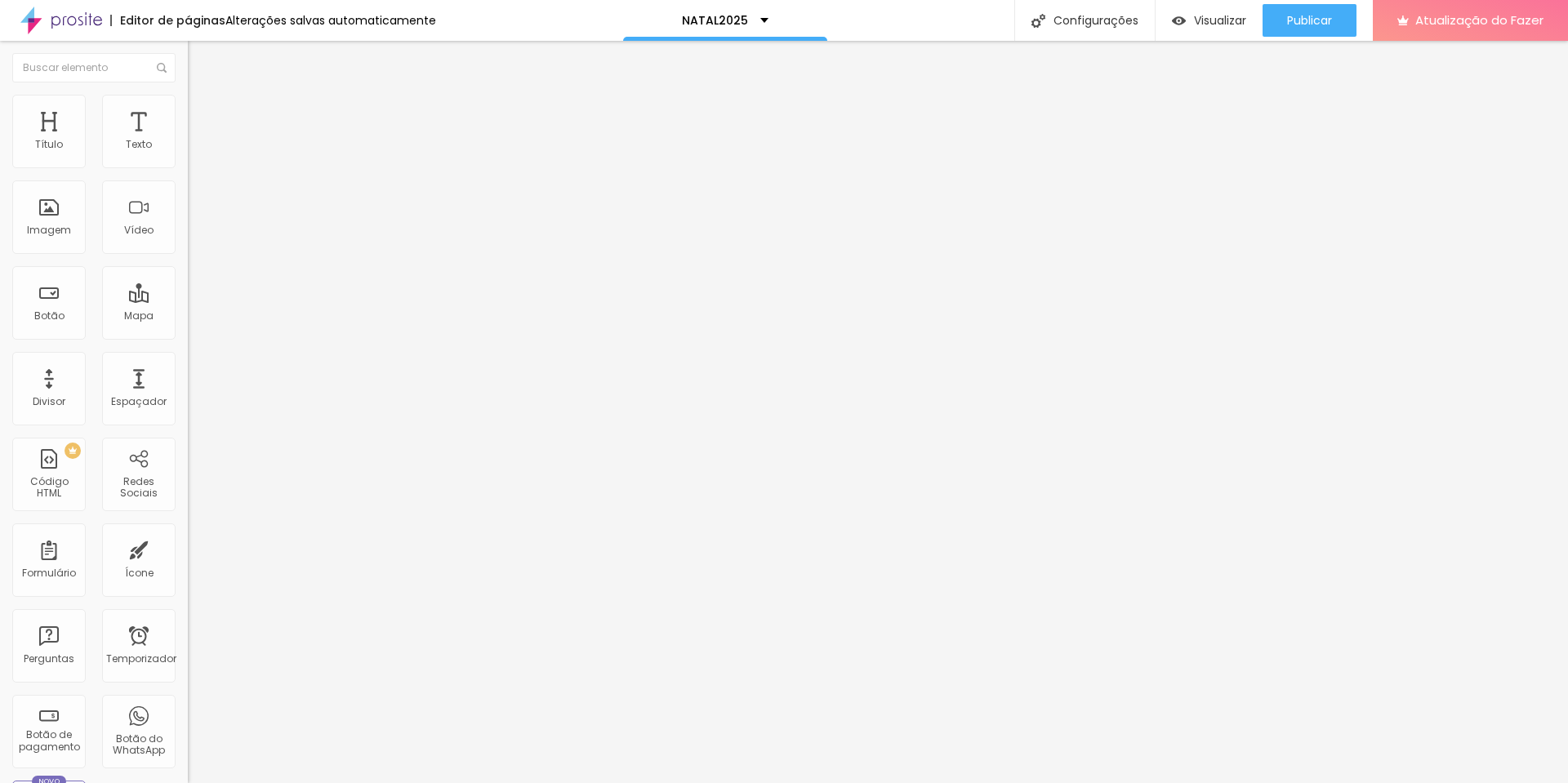
type input "4"
type input "7"
type input "15"
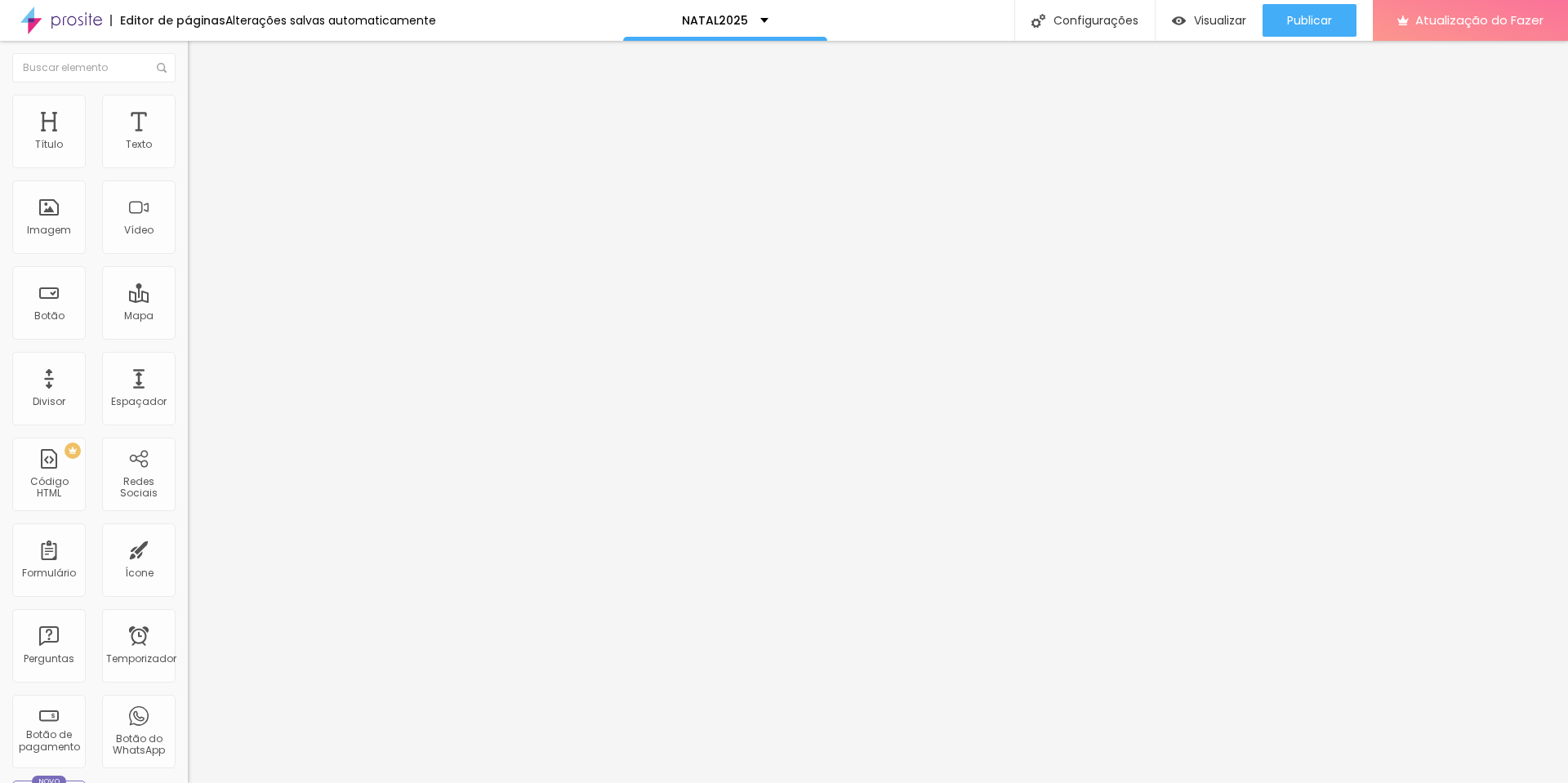
type input "15"
type input "19"
type input "17"
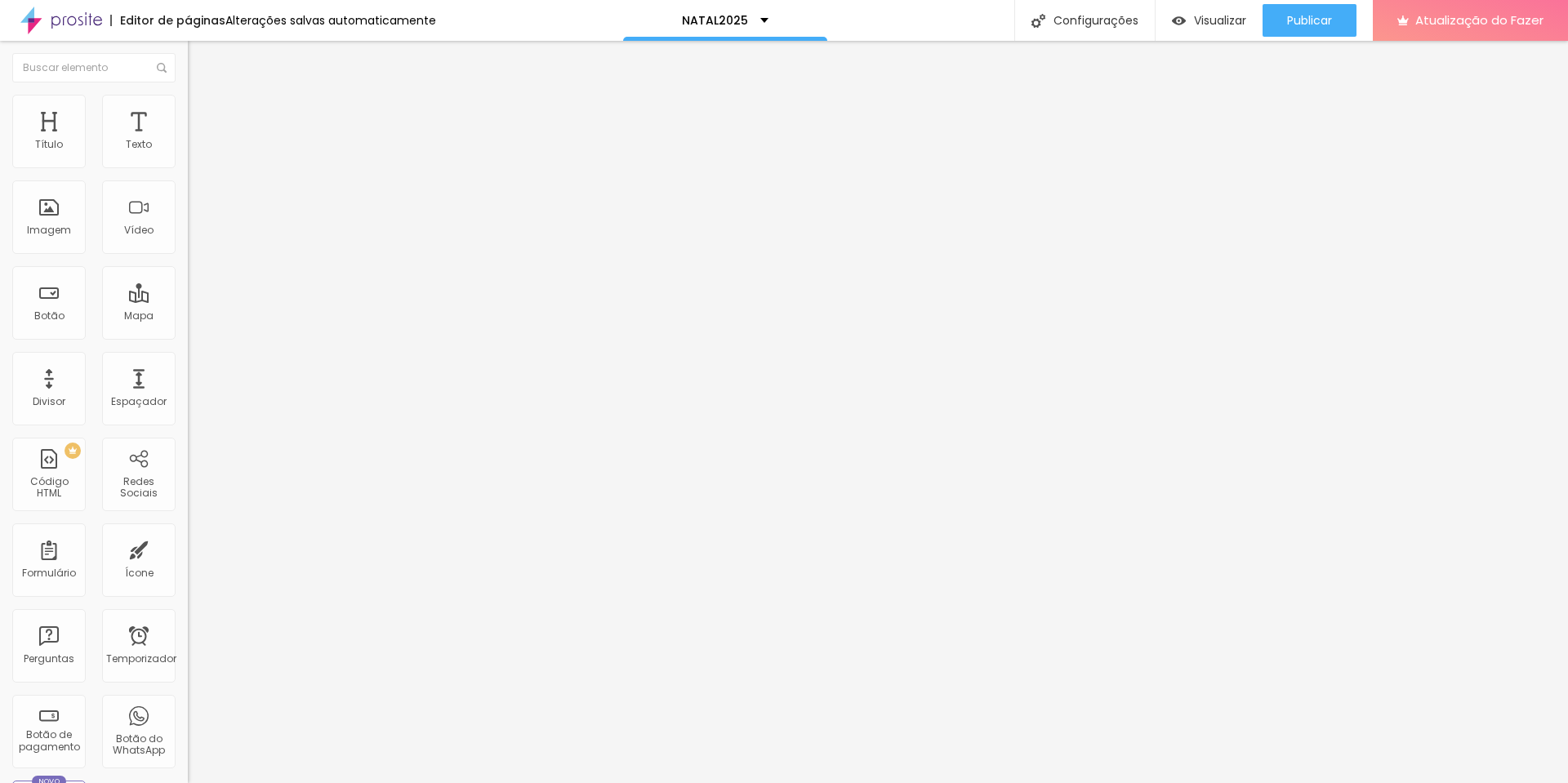
type input "12"
type input "11"
type input "7"
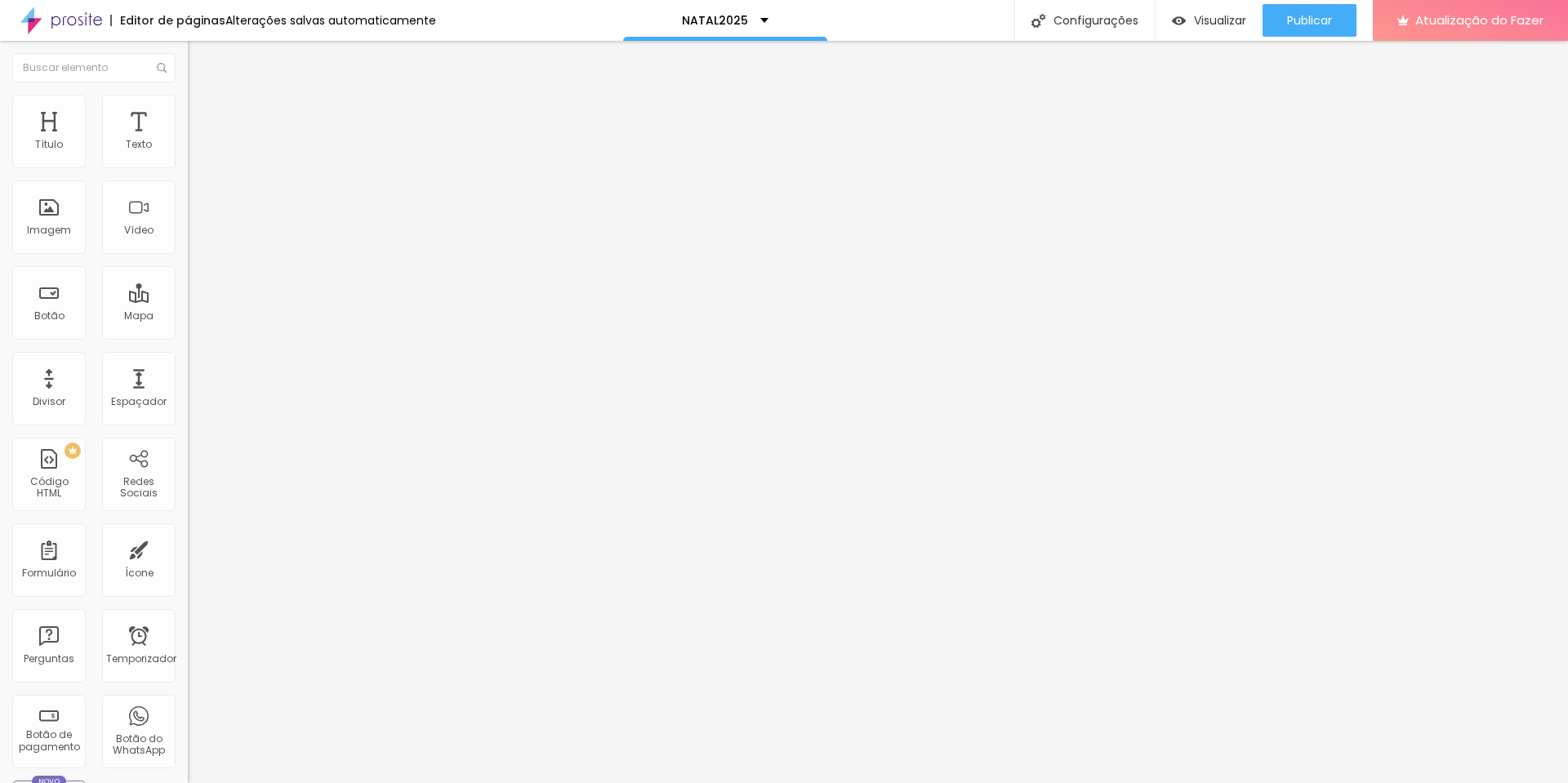
type input "7"
type input "4"
type input "3"
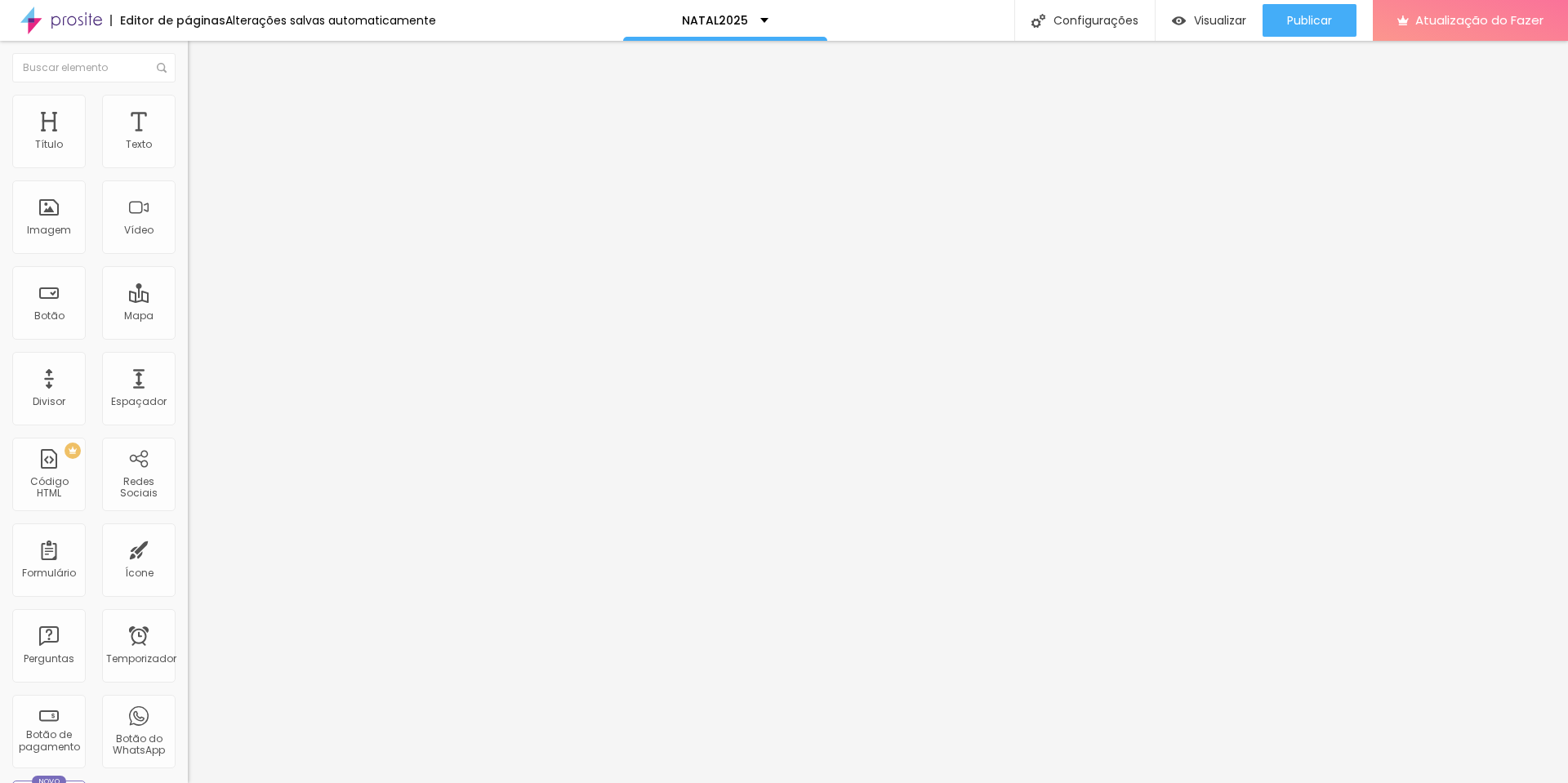
type input "4"
type input "5"
type input "7"
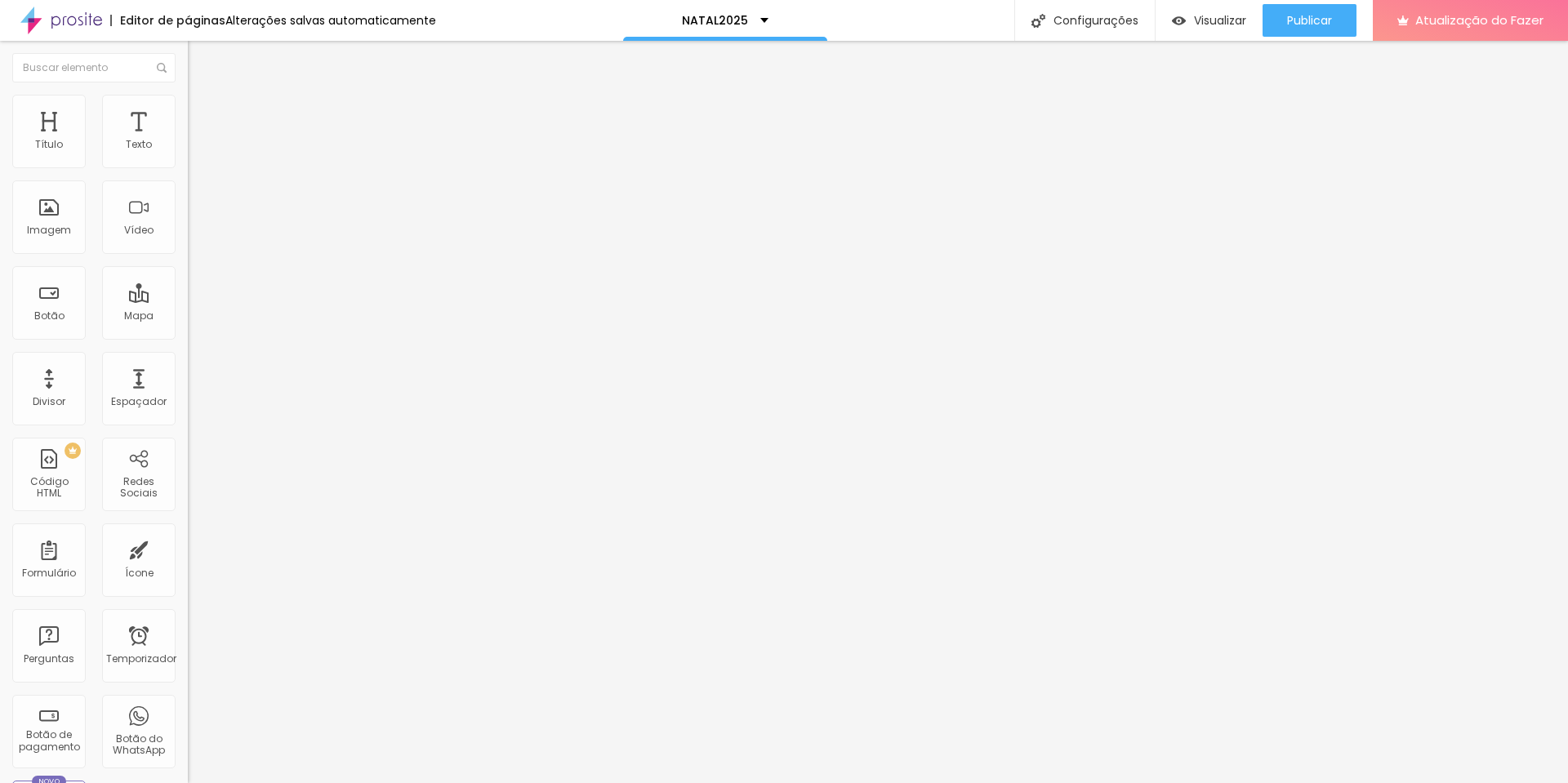
type input "7"
type input "8"
type input "4"
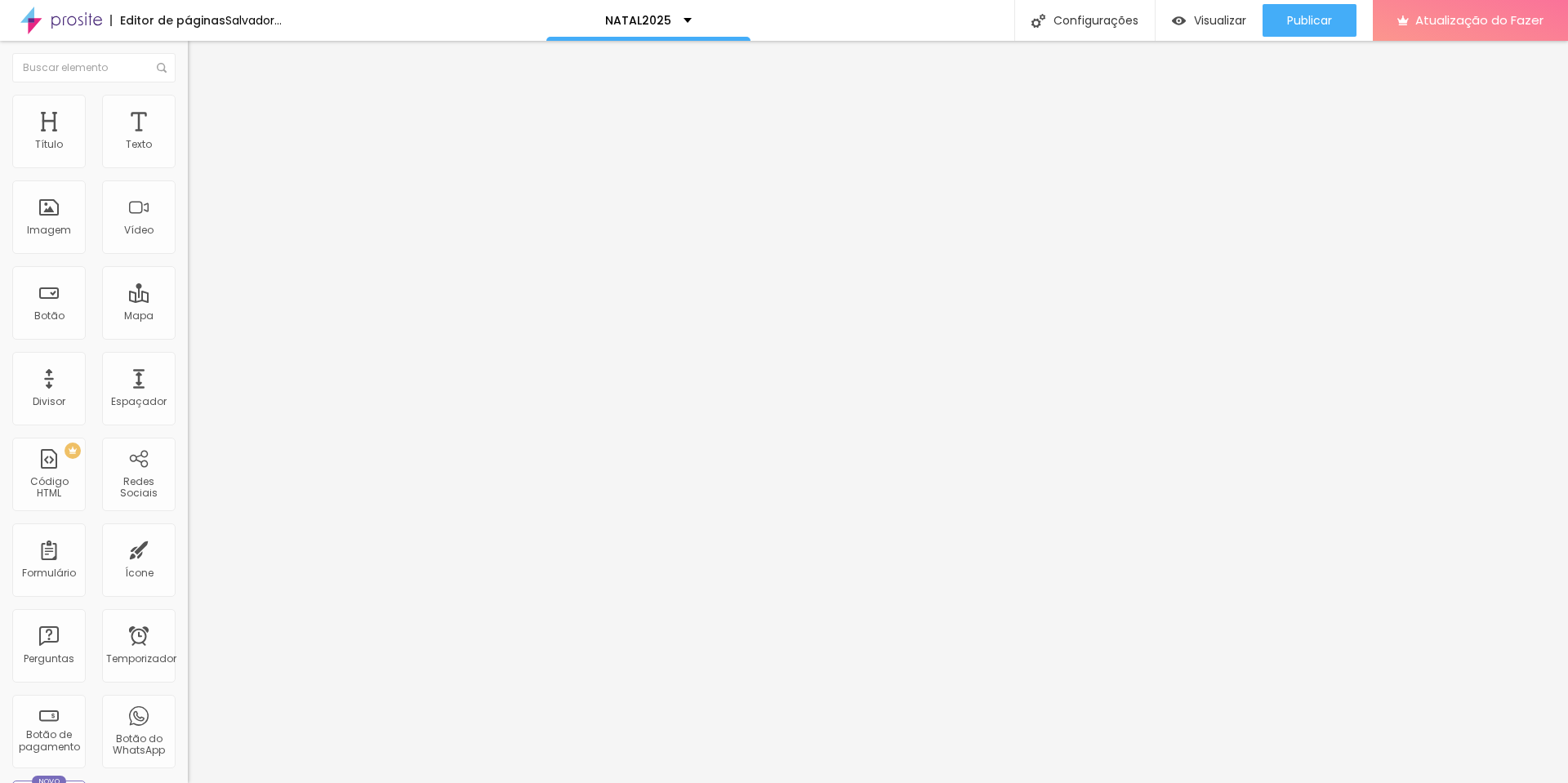
type input "6"
type input "7"
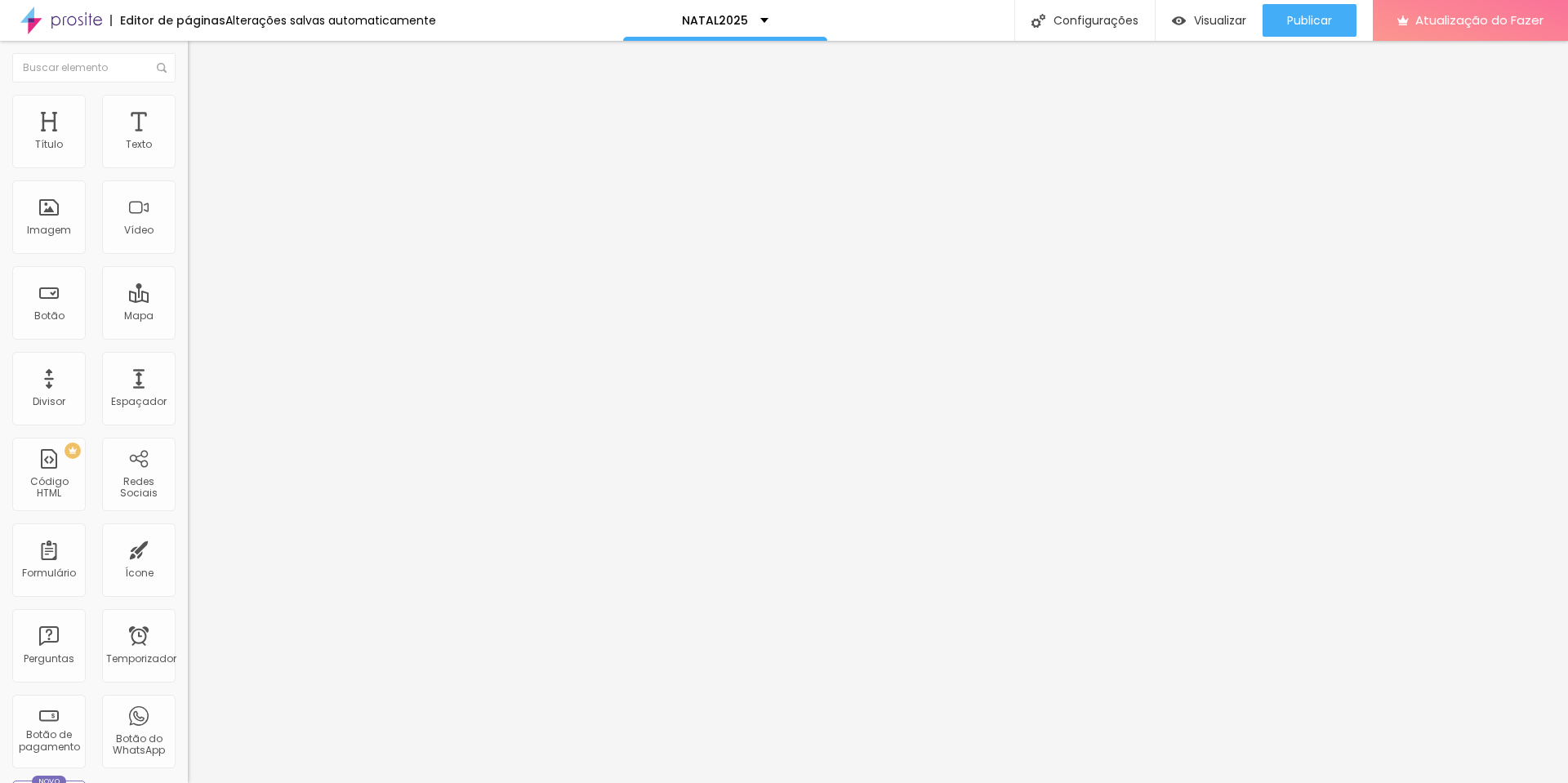
click at [188, 548] on input "range" at bounding box center [241, 555] width 106 height 13
click at [188, 82] on ul "Conteúdo Estilo Avançado" at bounding box center [282, 103] width 188 height 49
click at [188, 95] on li "Estilo" at bounding box center [282, 103] width 188 height 16
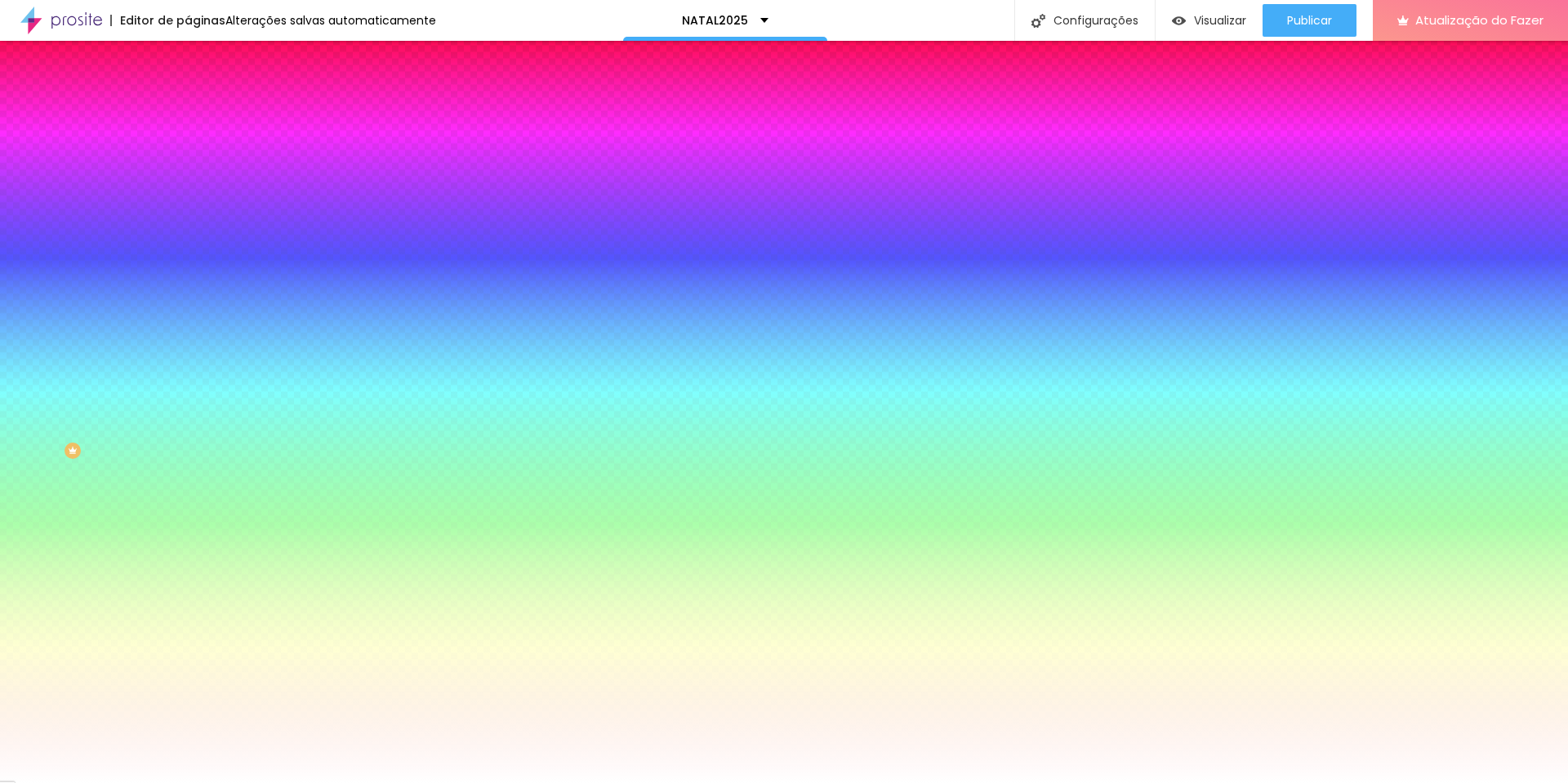
click at [188, 111] on li "Avançado" at bounding box center [282, 119] width 188 height 16
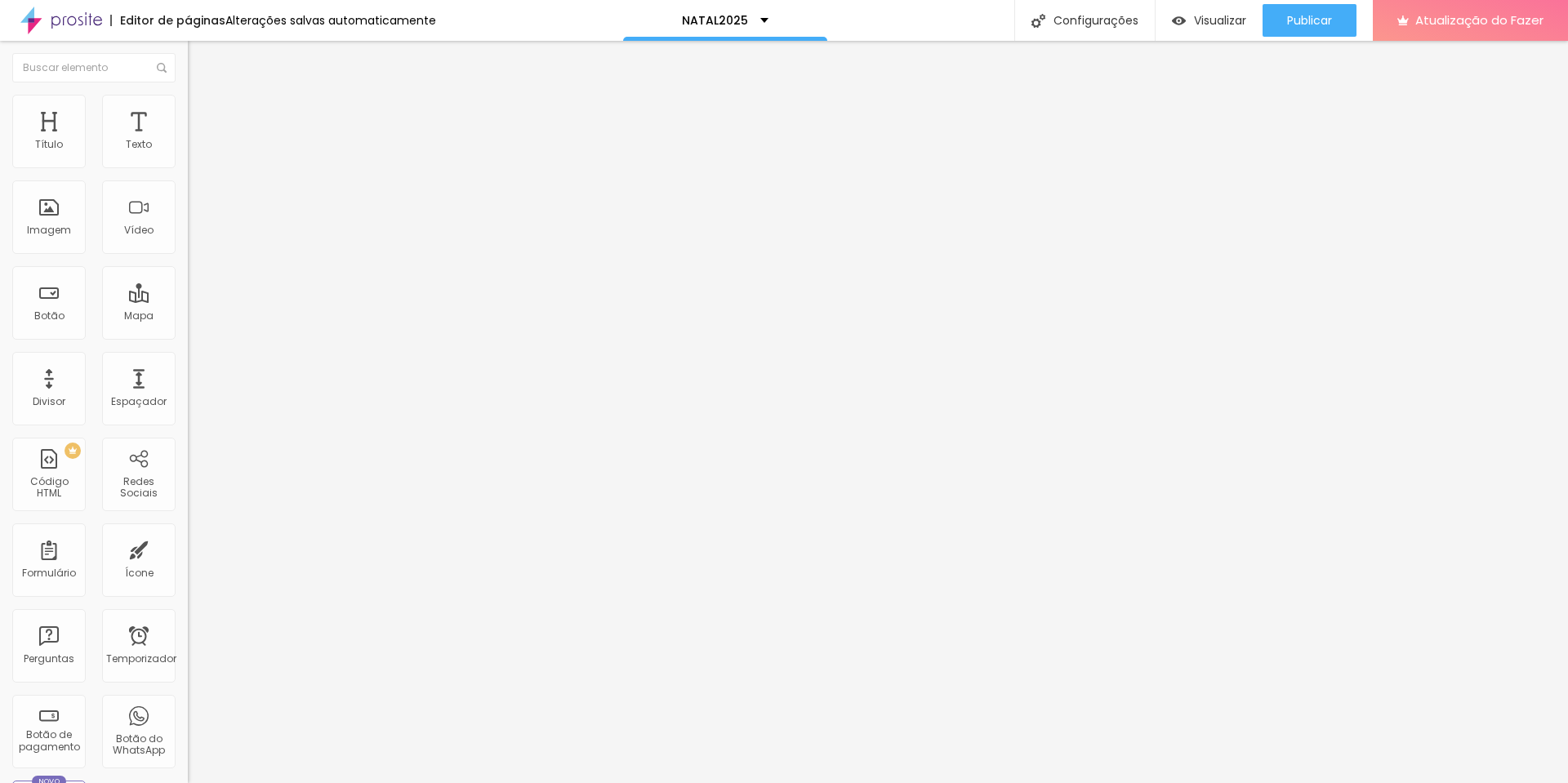
drag, startPoint x: 99, startPoint y: 154, endPoint x: 74, endPoint y: 170, distance: 29.7
click at [188, 171] on div "20 Espaçamento entre colunas" at bounding box center [282, 243] width 188 height 231
type input "15"
type input "10"
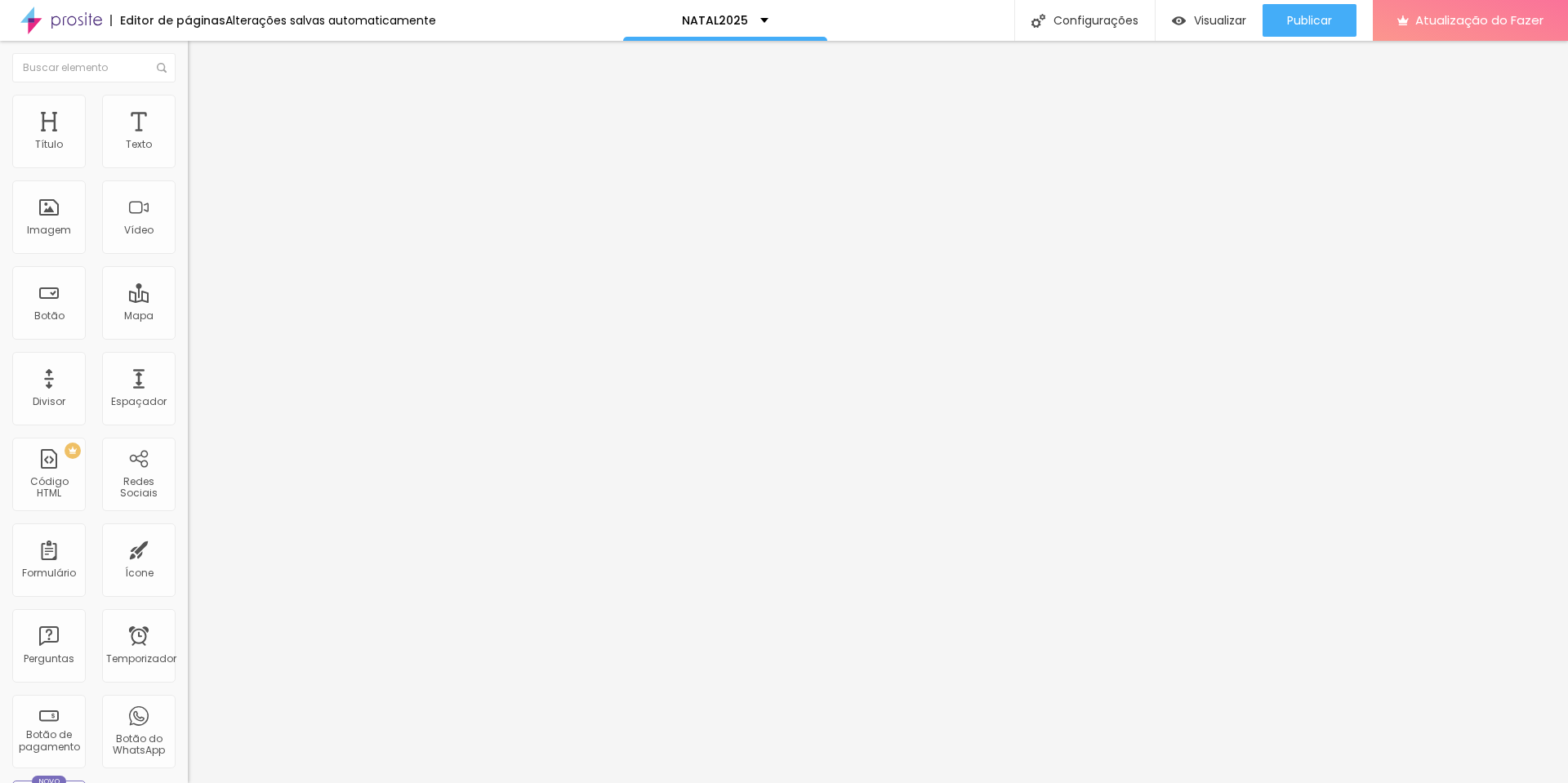
type input "10"
type input "5"
type input "0"
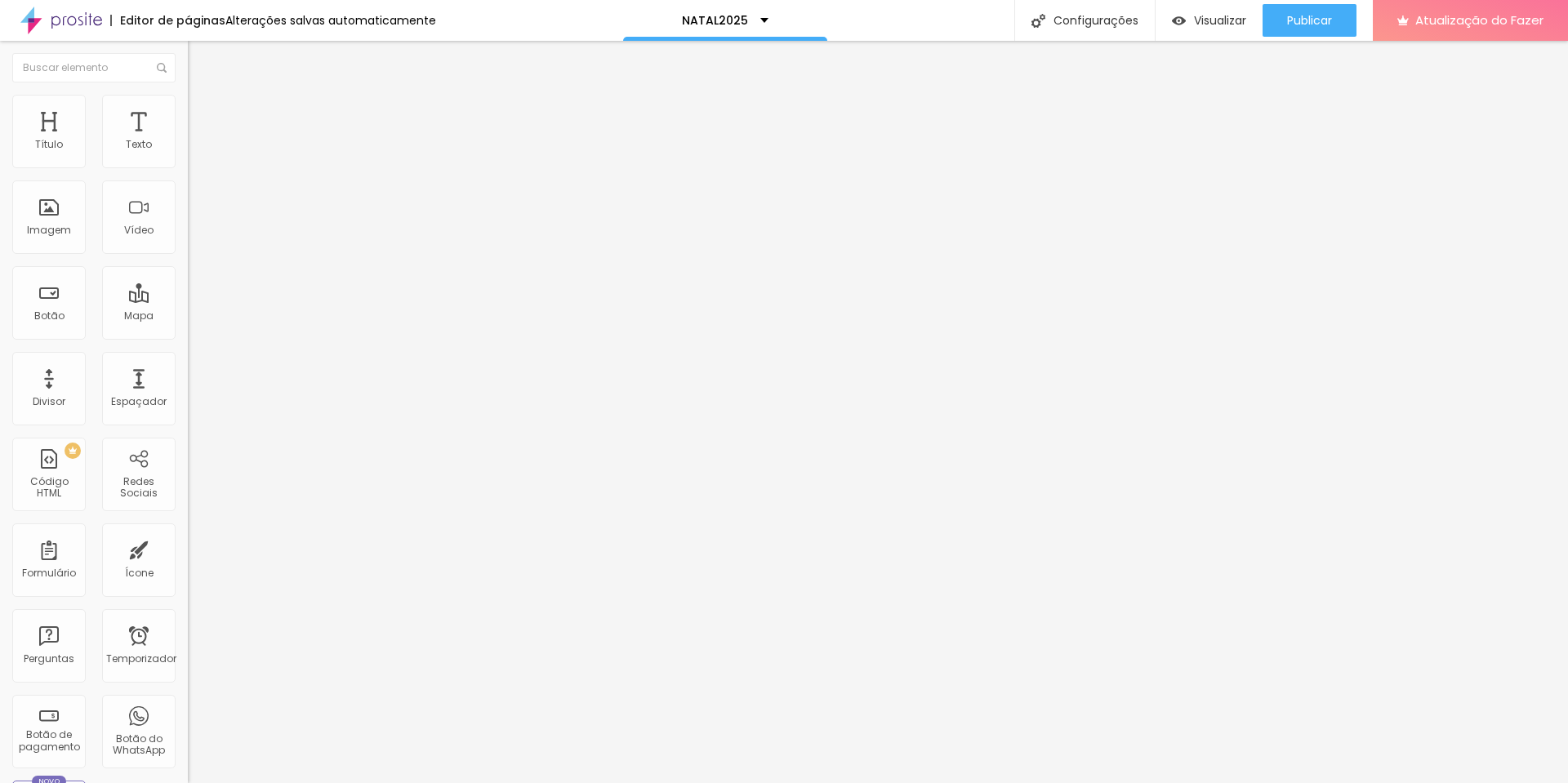
type input "5"
type input "10"
type input "15"
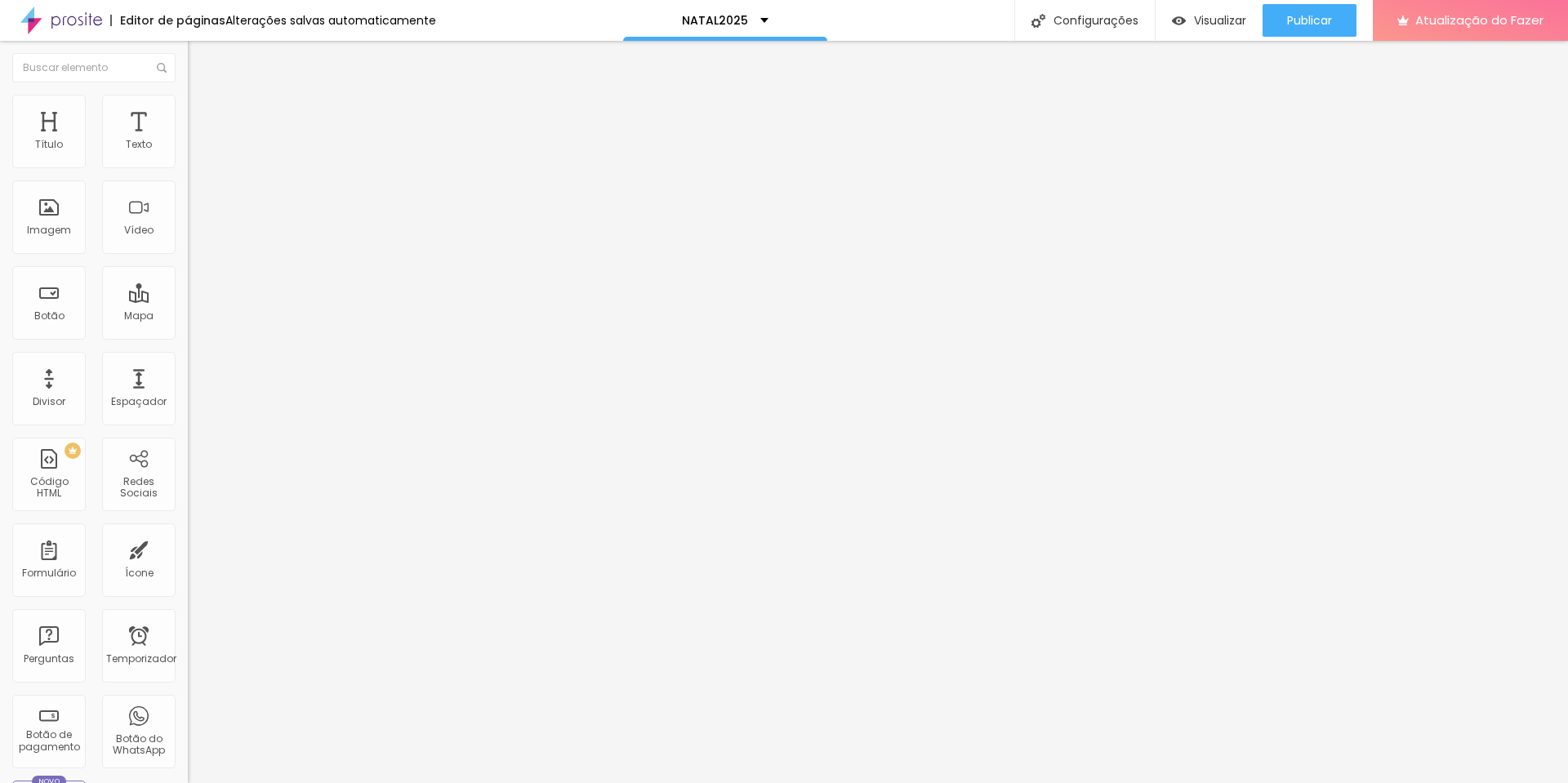
type input "15"
type input "20"
type input "15"
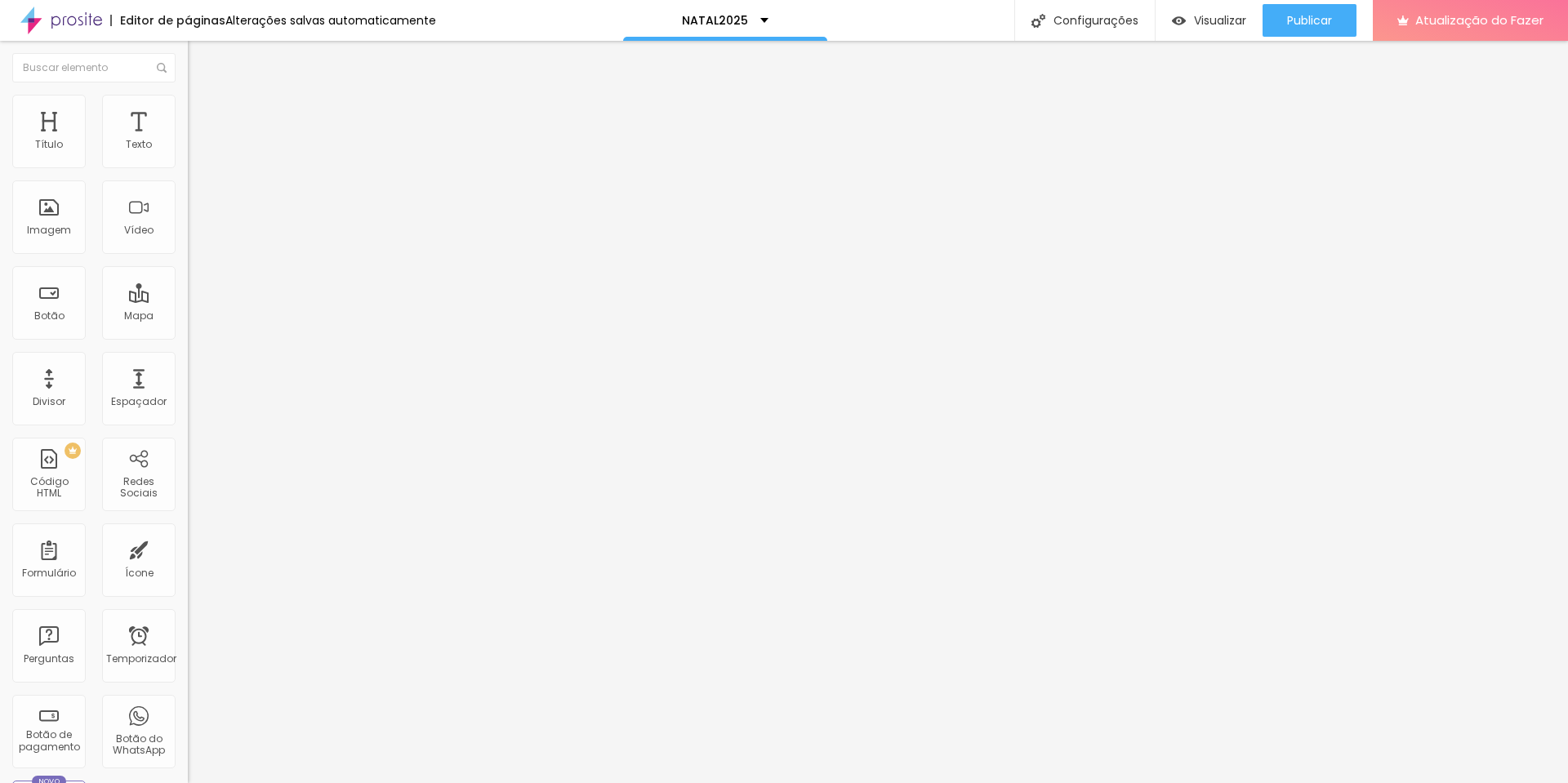
type input "10"
type input "5"
type input "0"
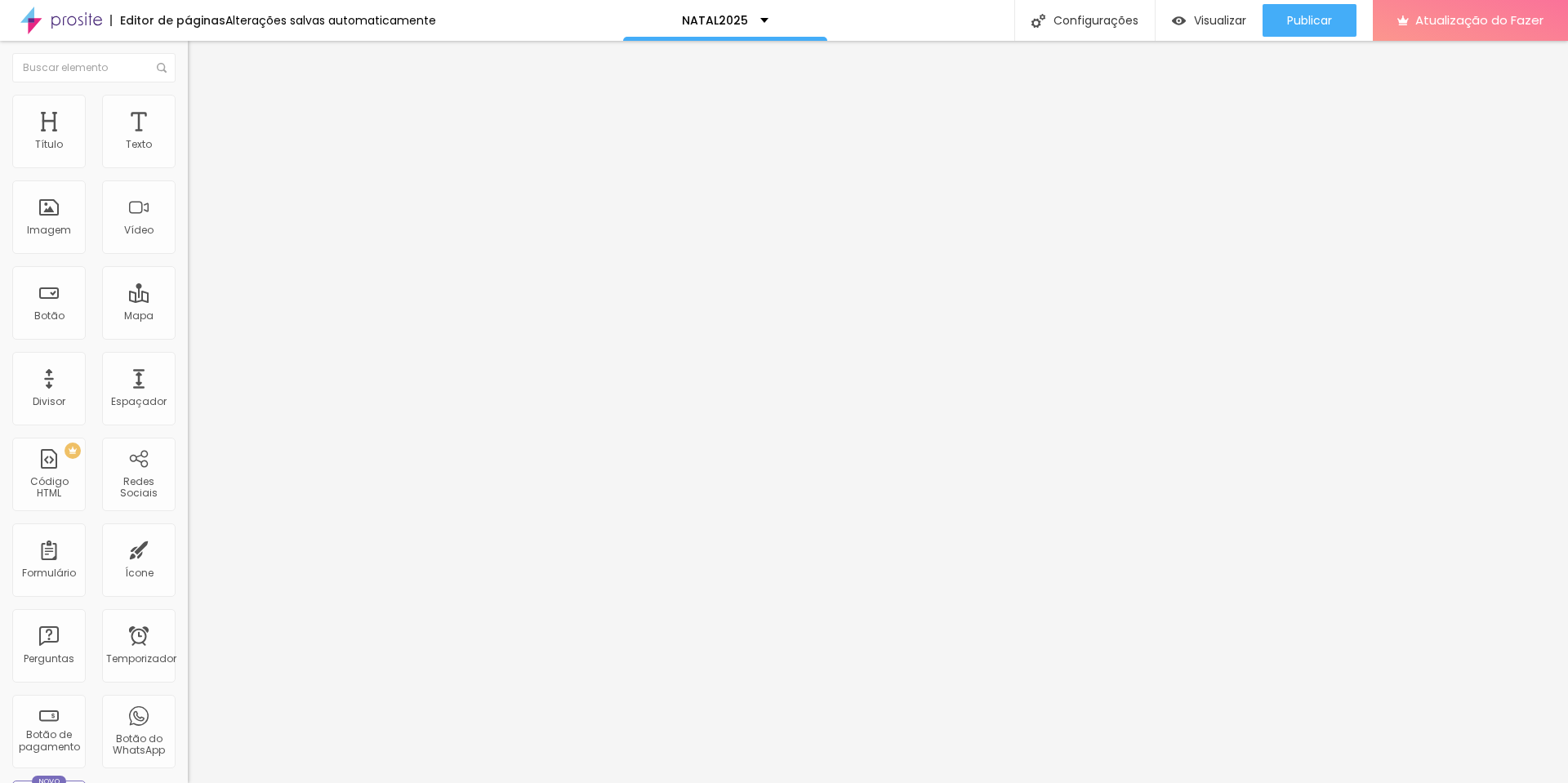
type input "0"
drag, startPoint x: 101, startPoint y: 162, endPoint x: 41, endPoint y: 161, distance: 60.0
type input "0"
click at [188, 317] on input "range" at bounding box center [241, 323] width 106 height 13
type input "0"
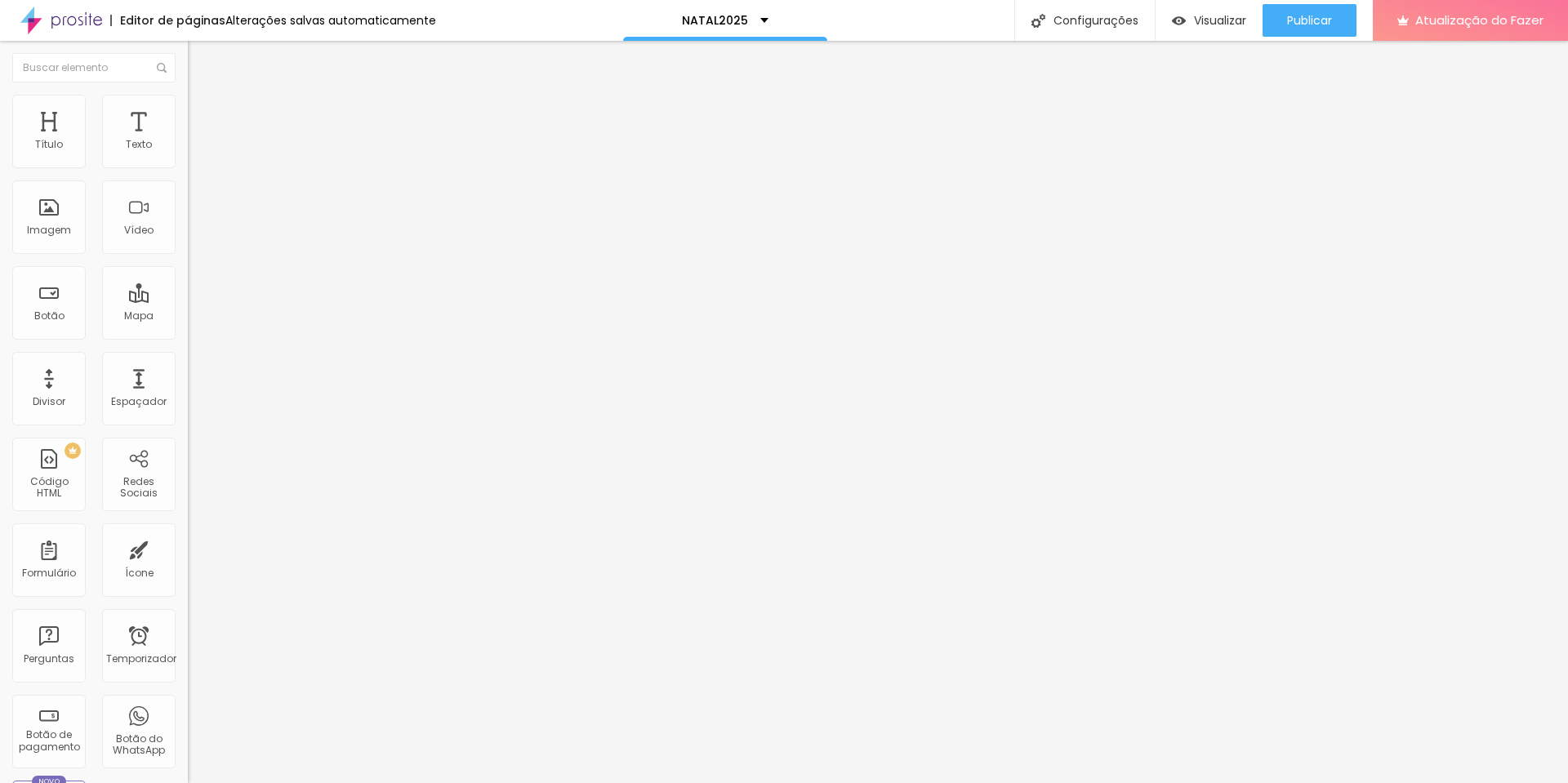
type input "0"
type input "1"
type input "3"
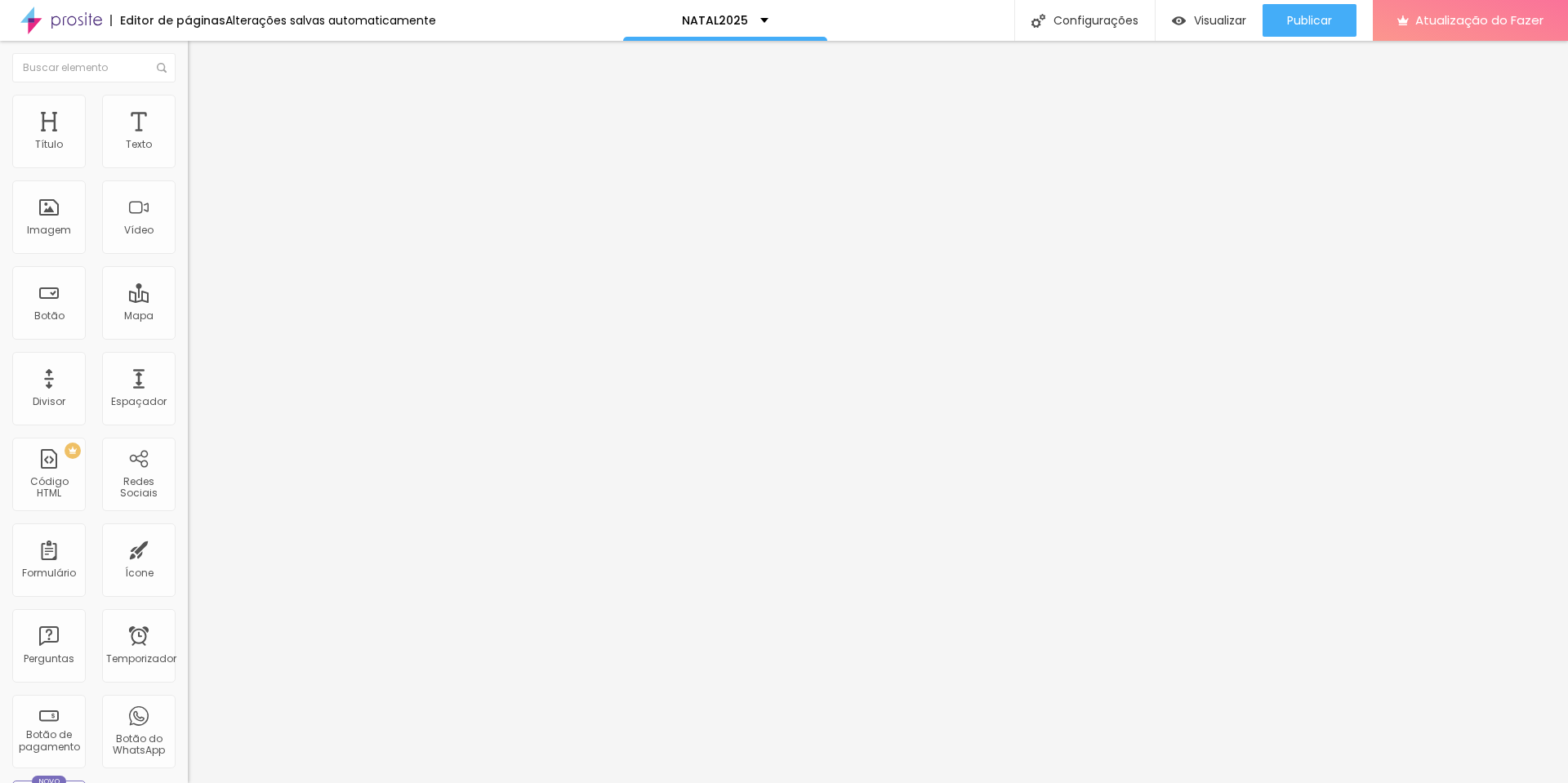
type input "6"
type input "16"
type input "22"
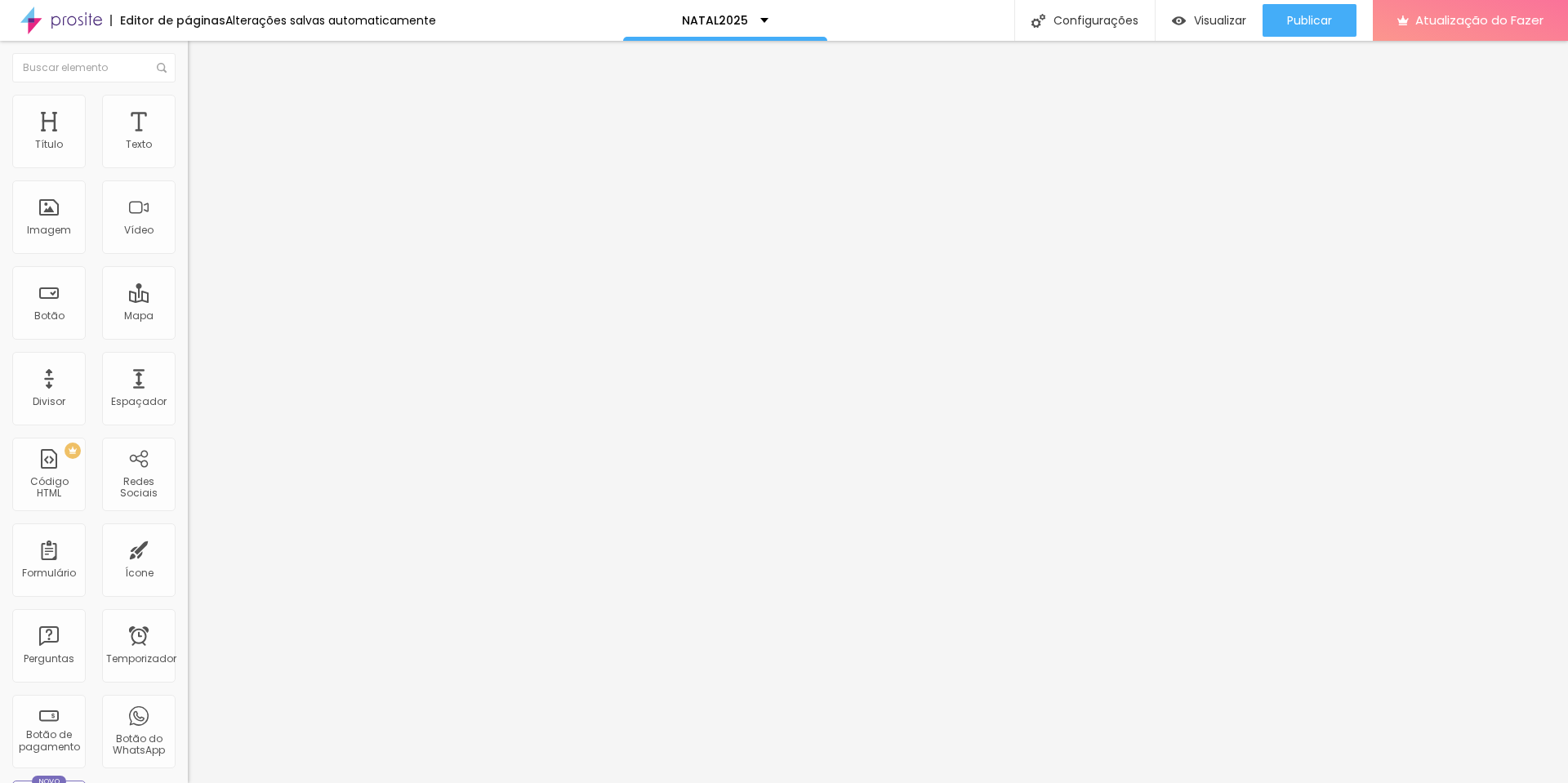
type input "22"
type input "26"
type input "27"
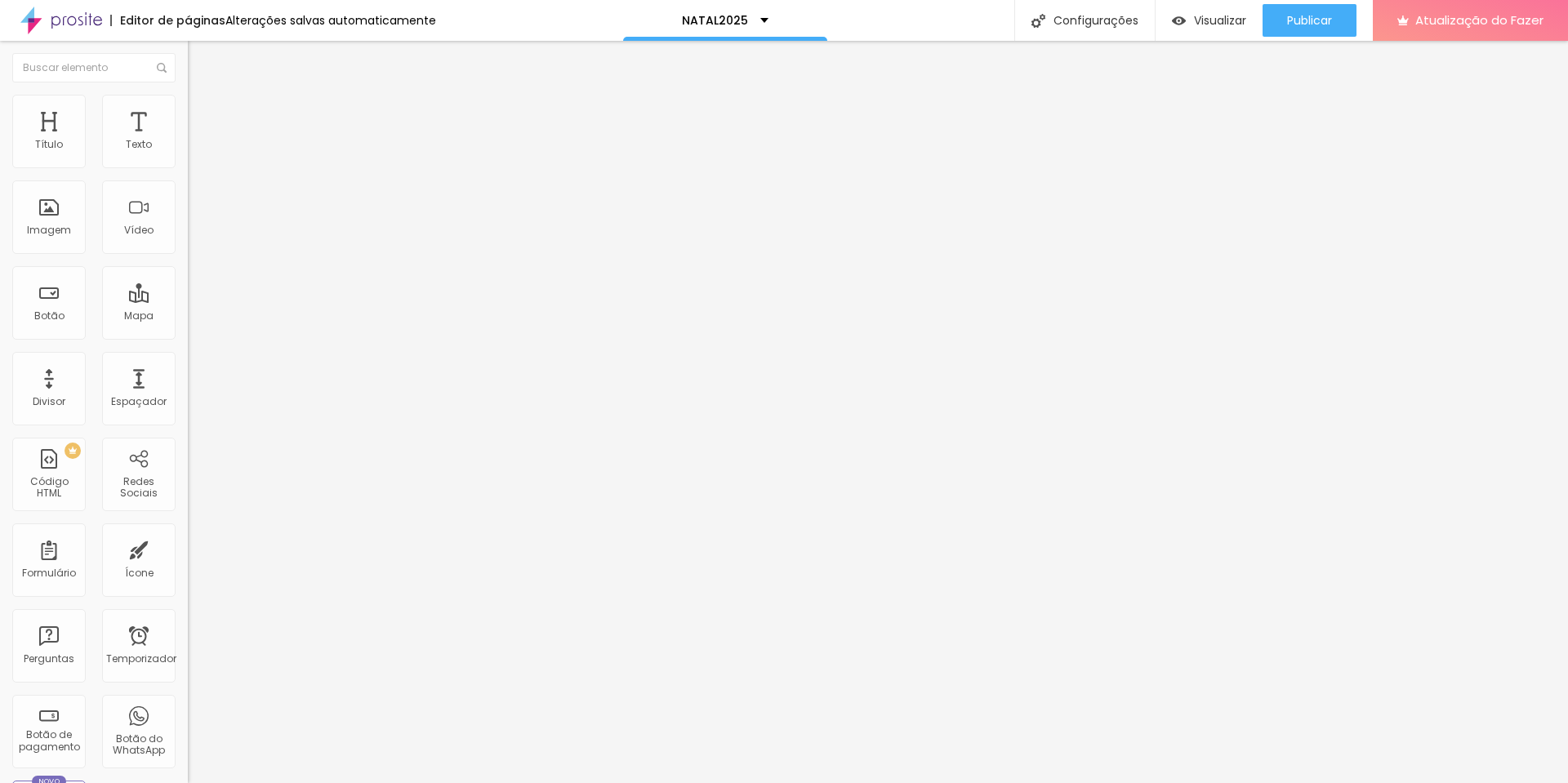
type input "30"
type input "34"
type input "35"
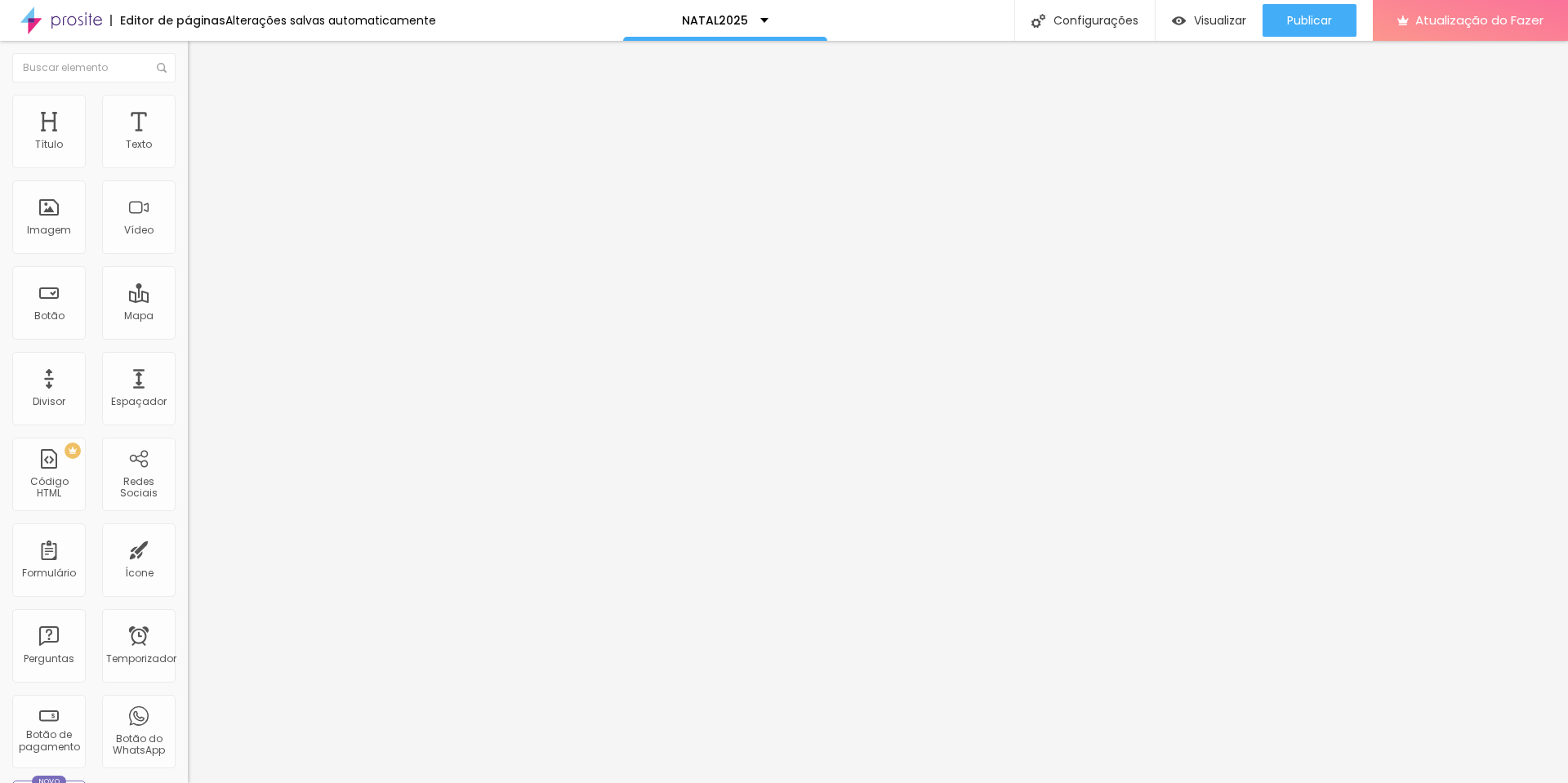
type input "35"
type input "36"
type input "38"
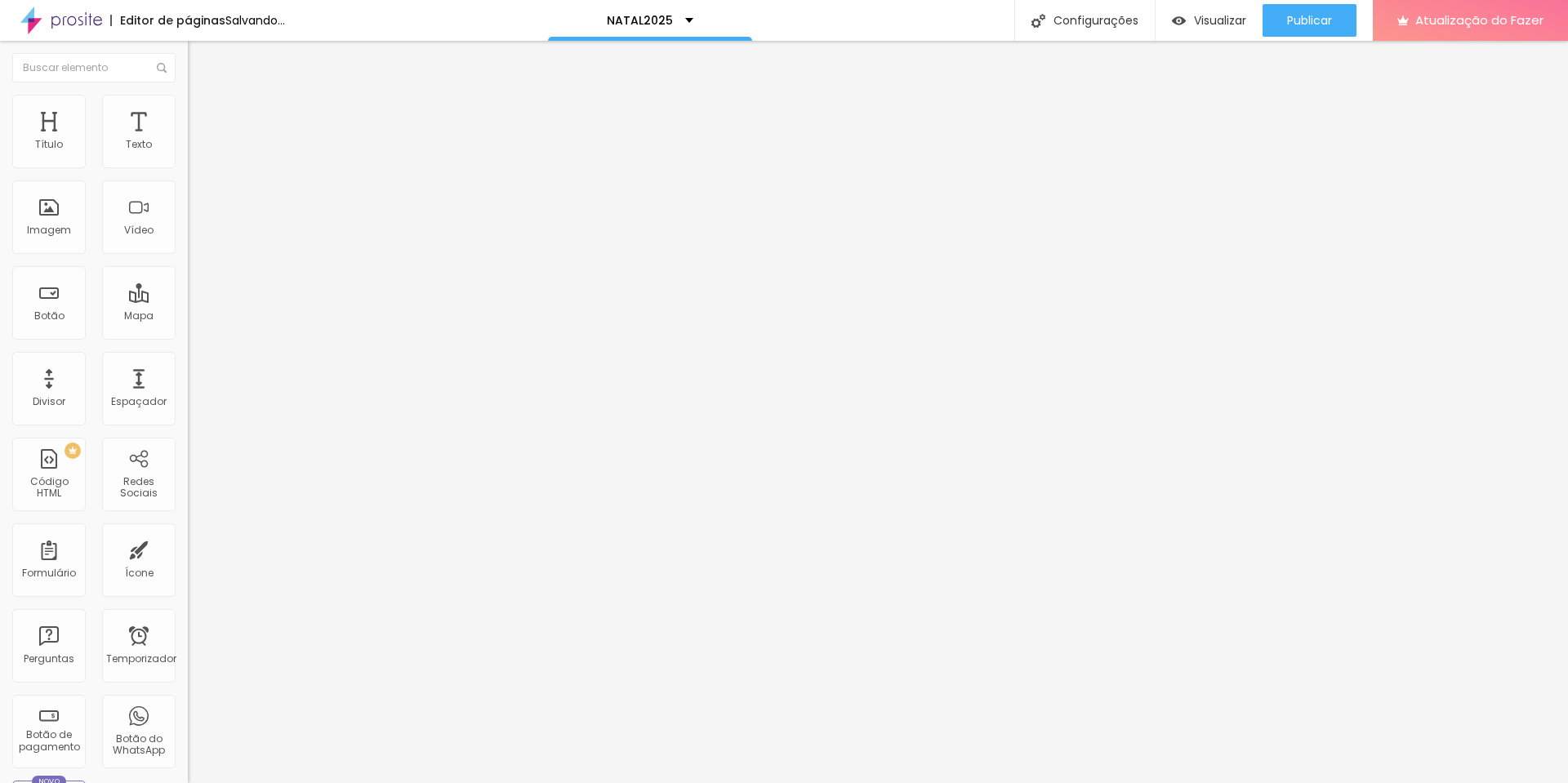
type input "40"
type input "41"
type input "42"
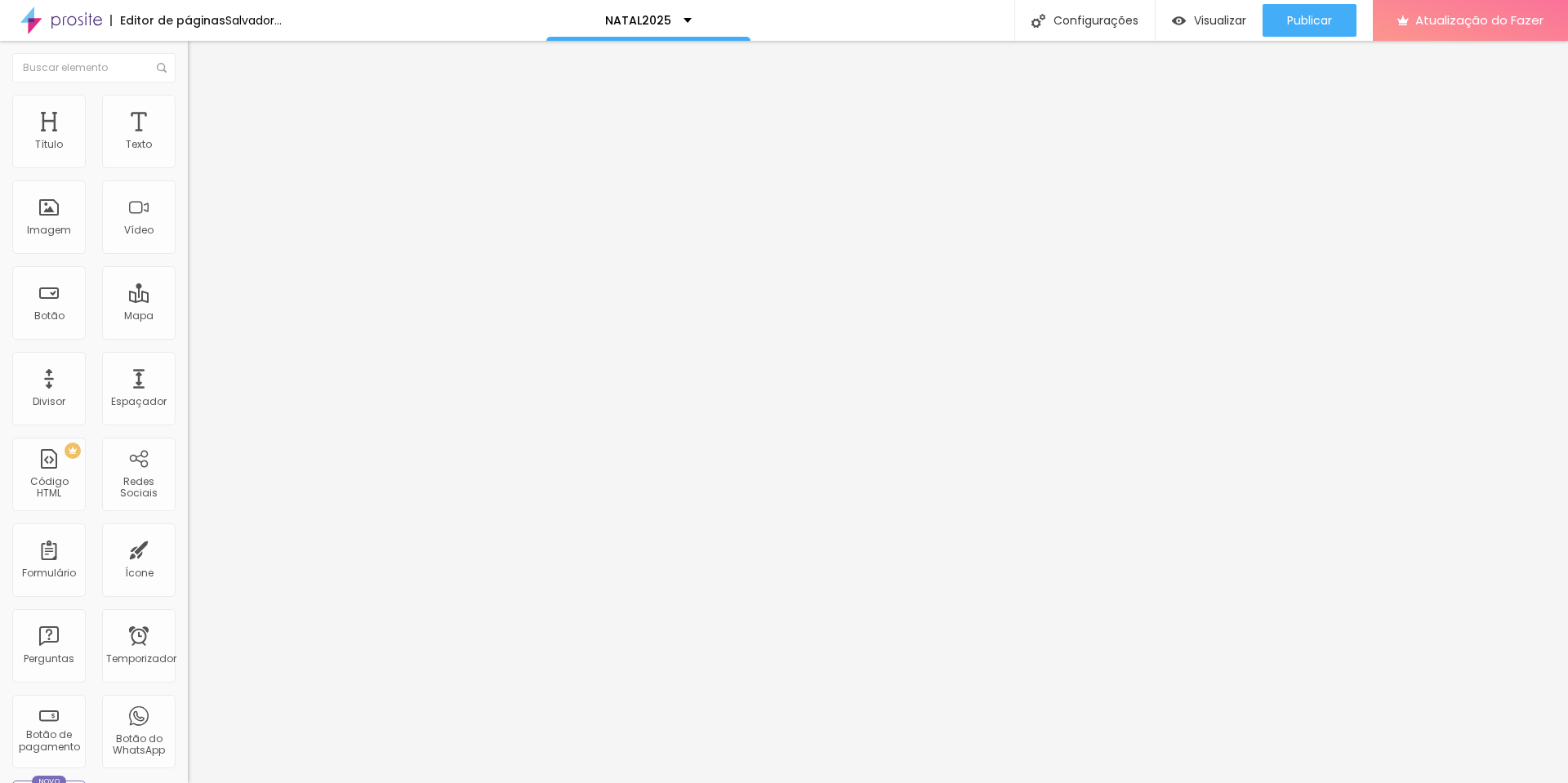
type input "42"
type input "41"
type input "37"
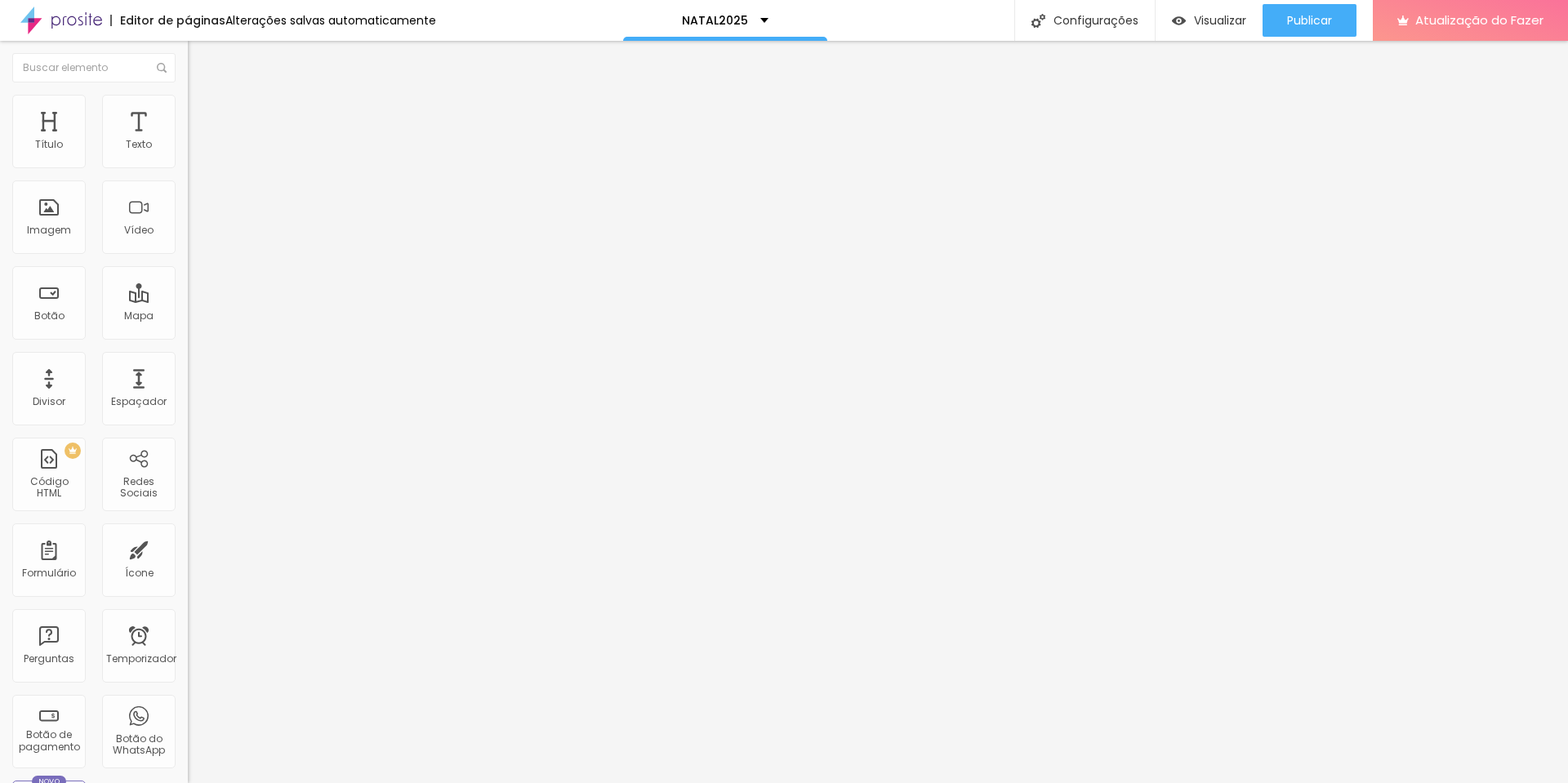
type input "30"
type input "20"
type input "16"
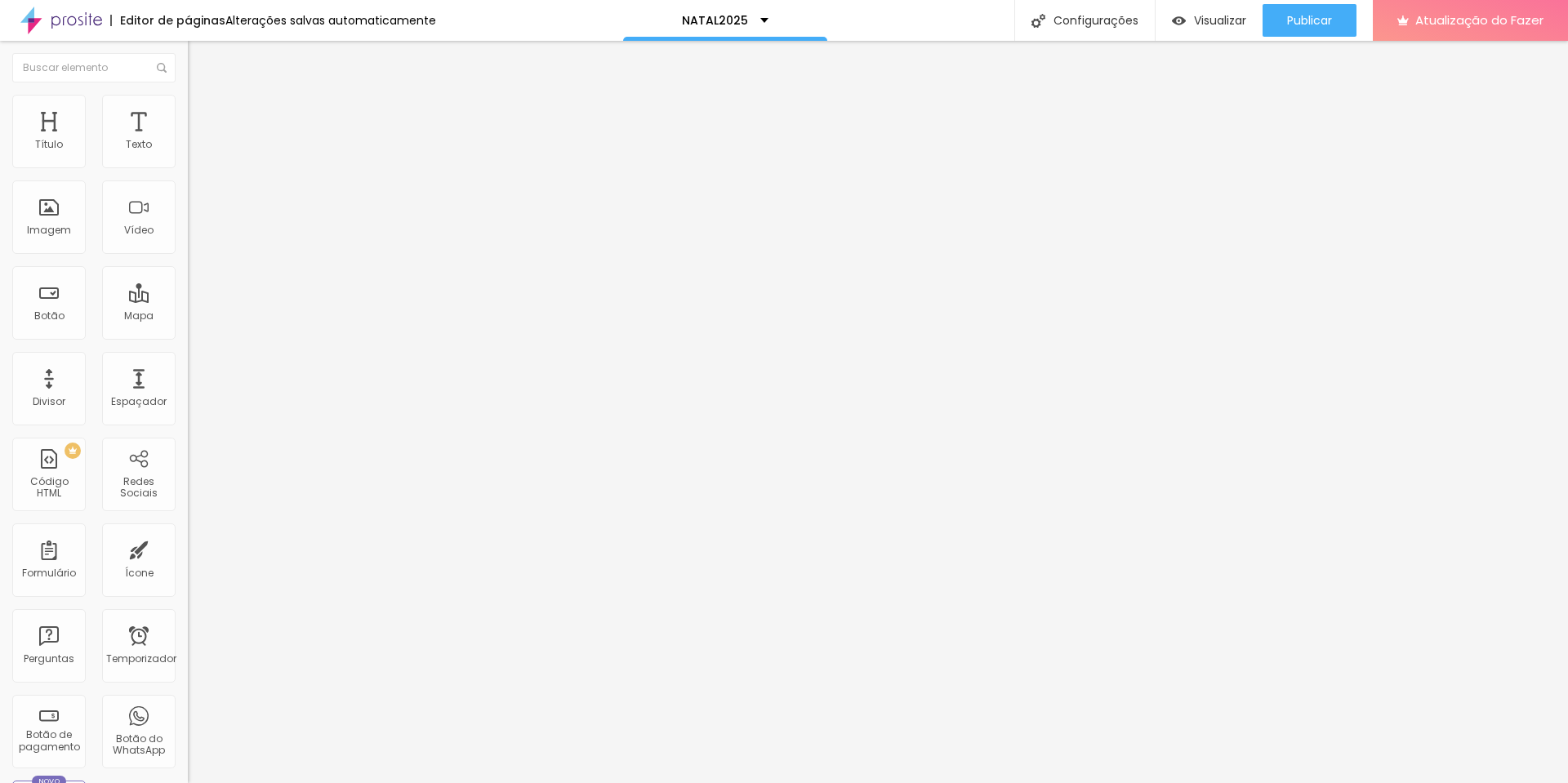
type input "16"
type input "15"
type input "14"
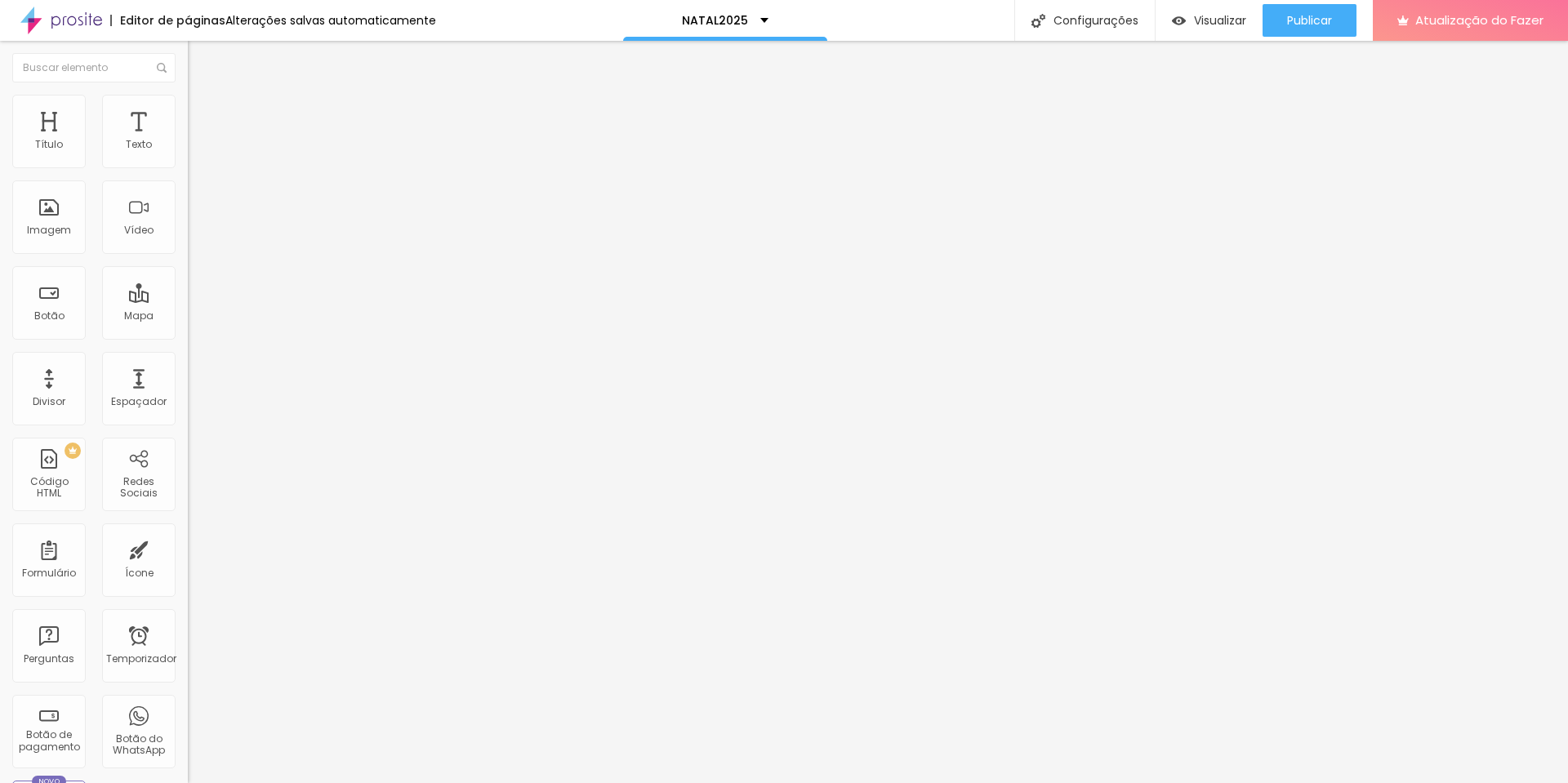
type input "14"
click at [188, 548] on input "range" at bounding box center [241, 555] width 106 height 13
click at [188, 105] on li "Estilo" at bounding box center [282, 103] width 188 height 16
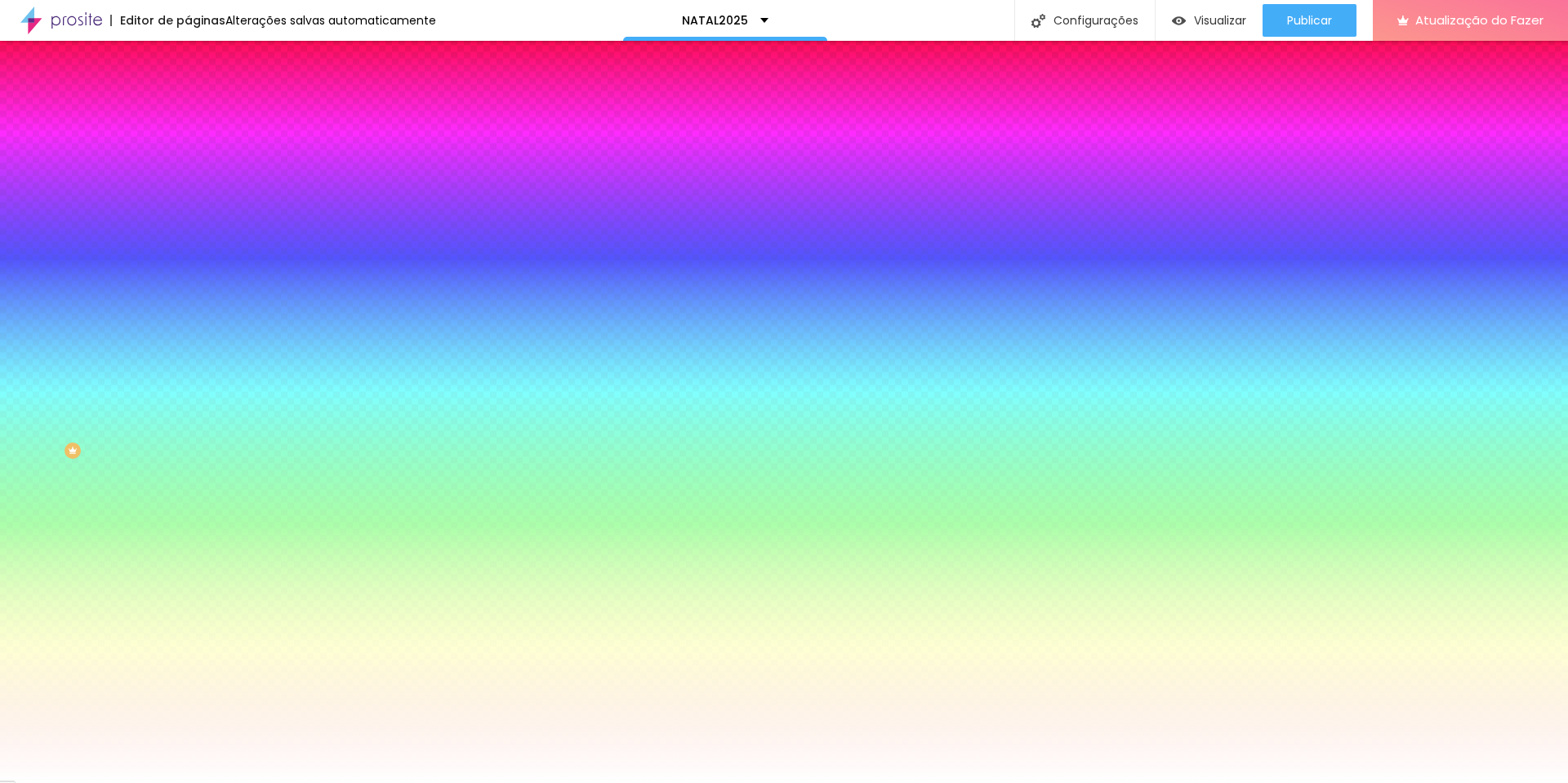
click at [188, 111] on img at bounding box center [195, 118] width 14 height 14
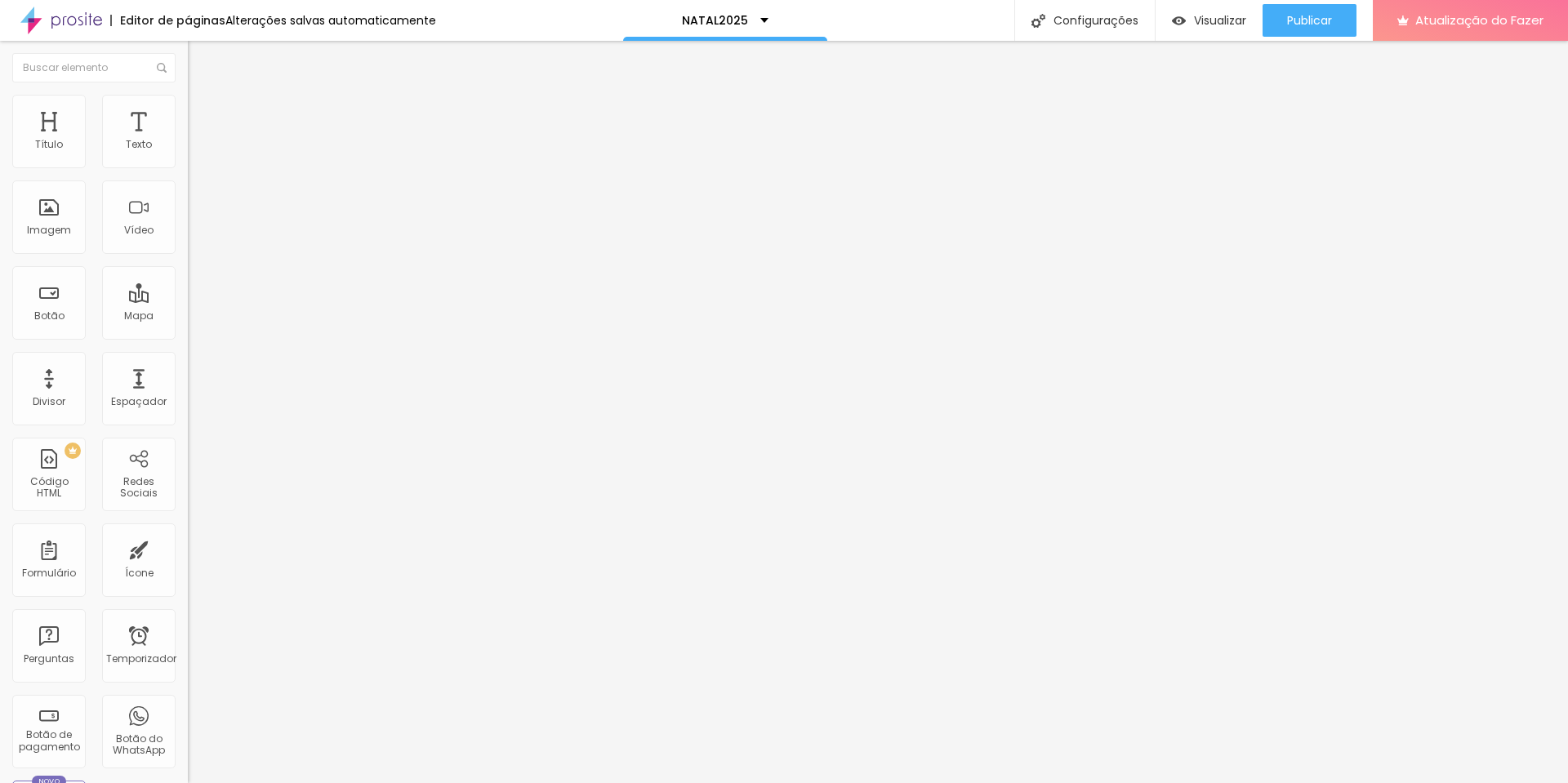
type input "15"
type input "10"
type input "5"
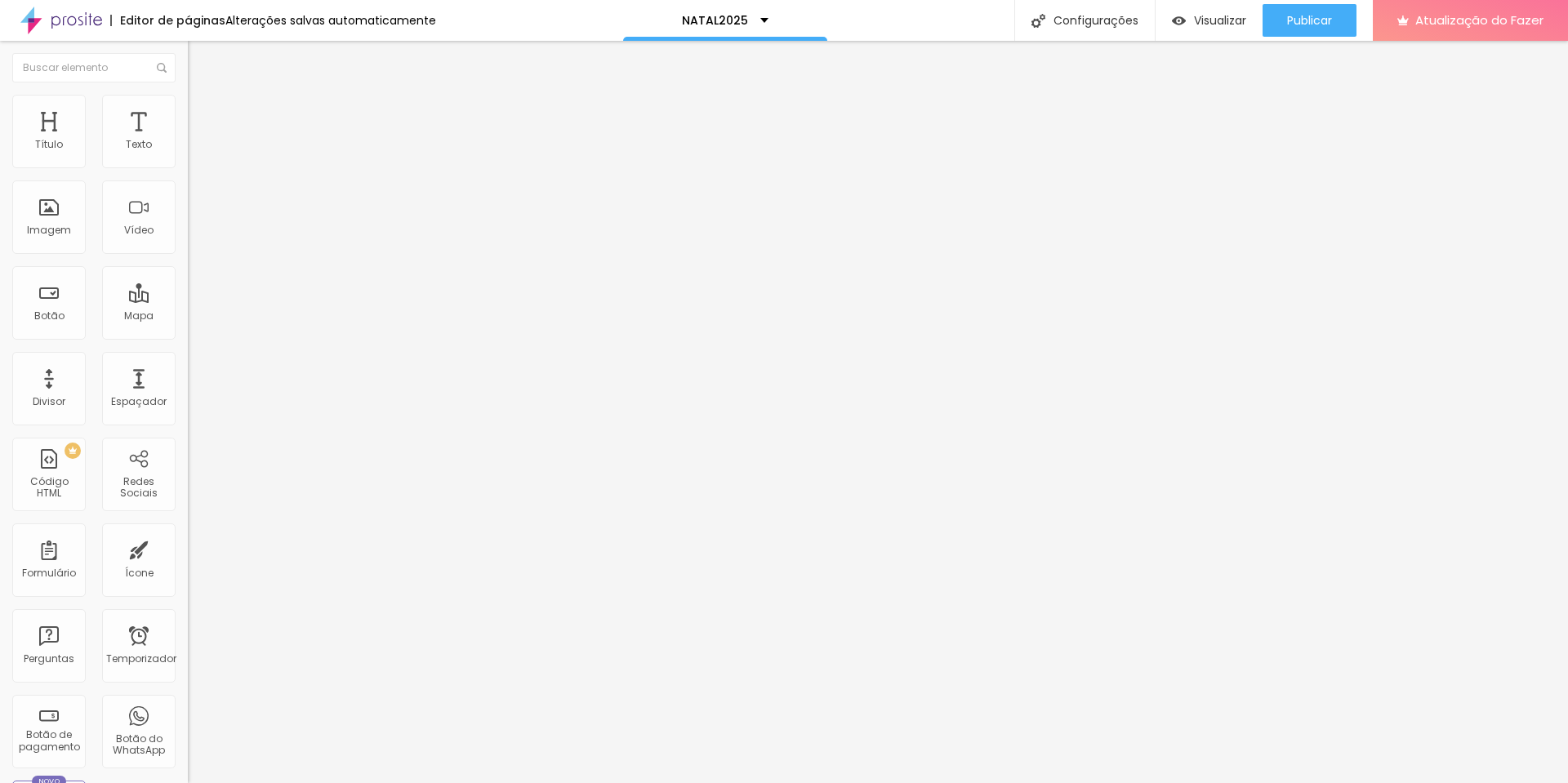
type input "5"
type input "0"
type input "5"
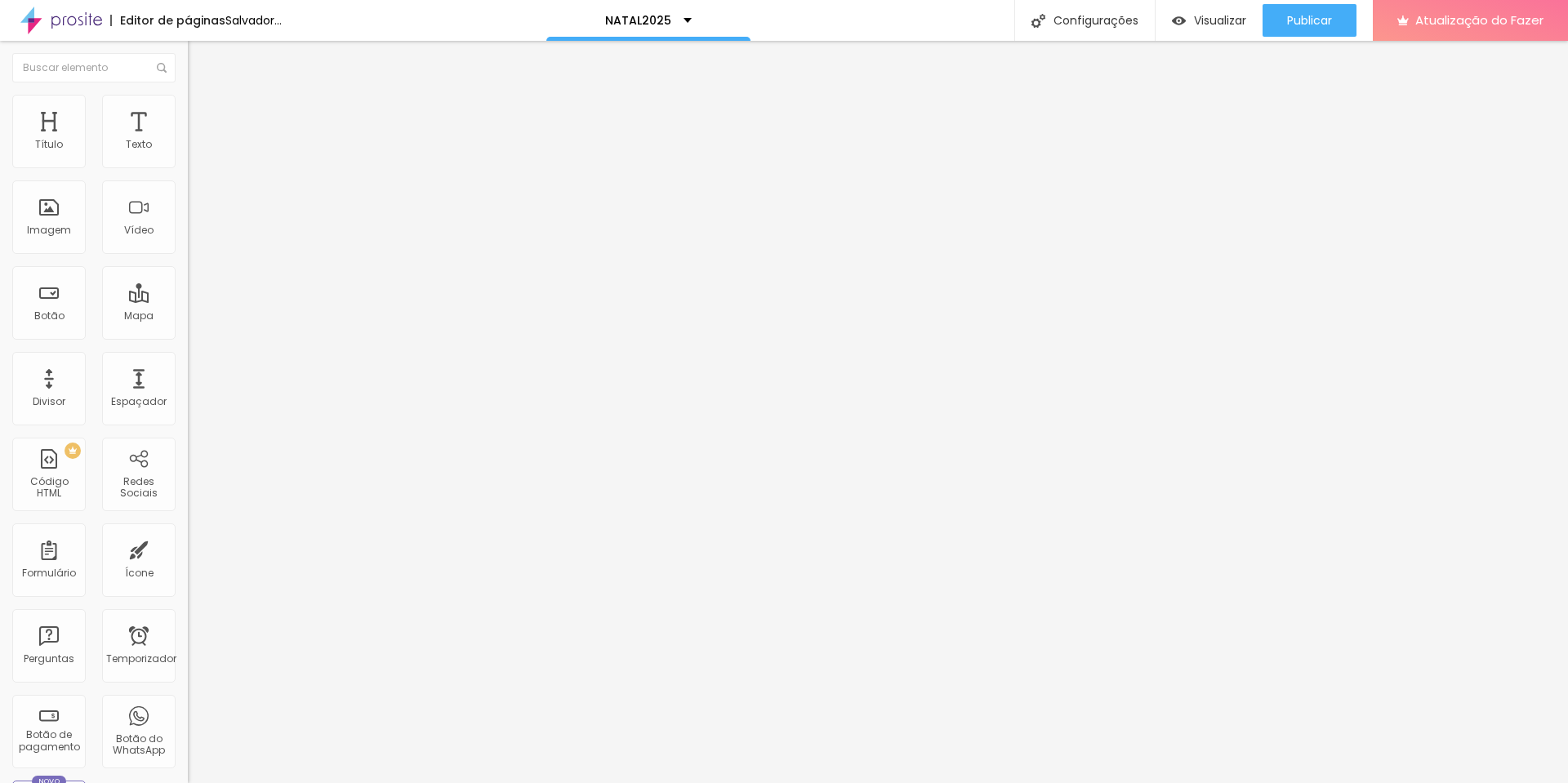
type input "0"
type input "5"
drag, startPoint x: 69, startPoint y: 159, endPoint x: 41, endPoint y: 161, distance: 28.1
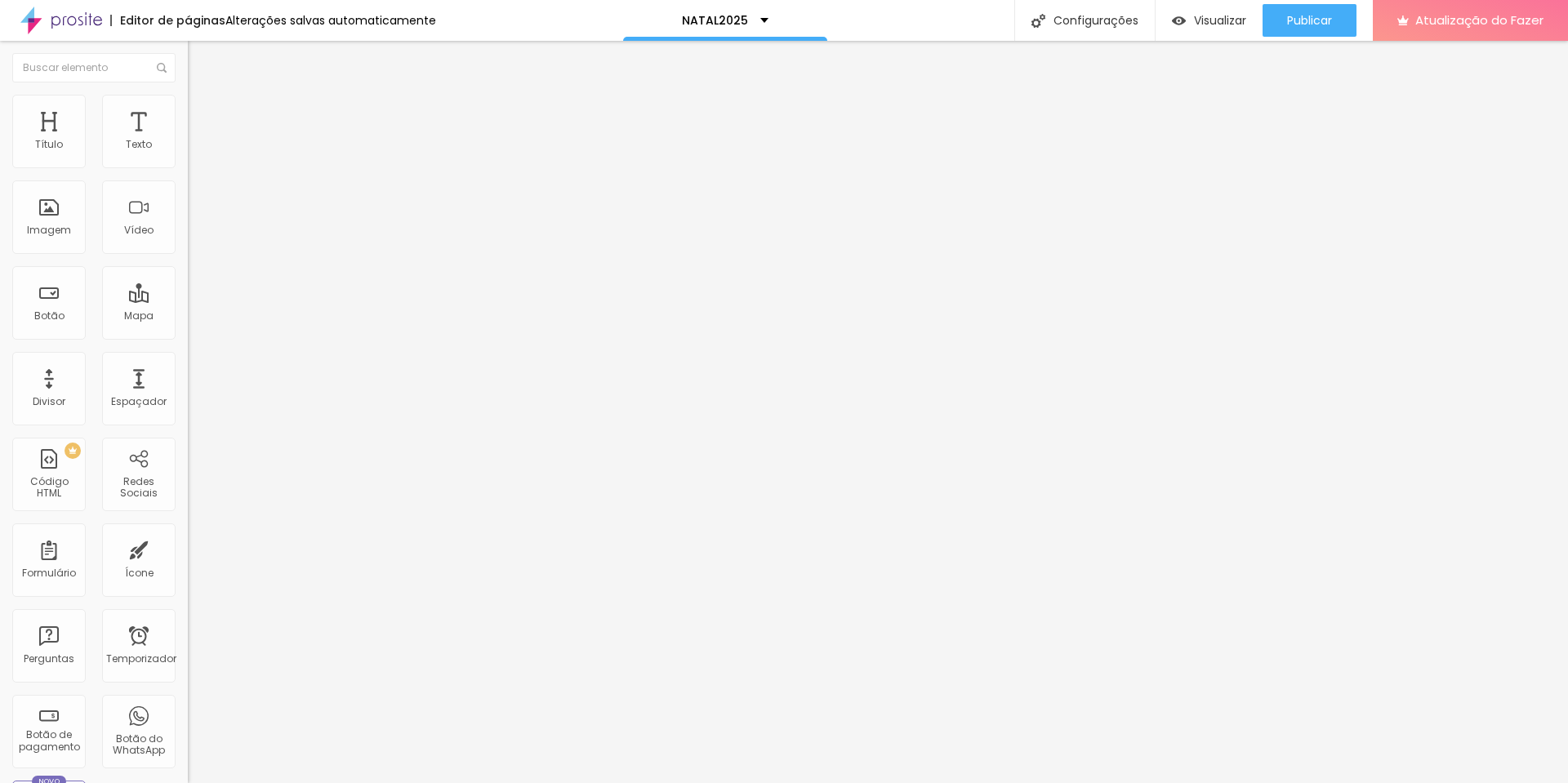
type input "5"
click at [188, 317] on input "range" at bounding box center [241, 323] width 106 height 13
click at [188, 106] on li "Estilo" at bounding box center [282, 103] width 188 height 16
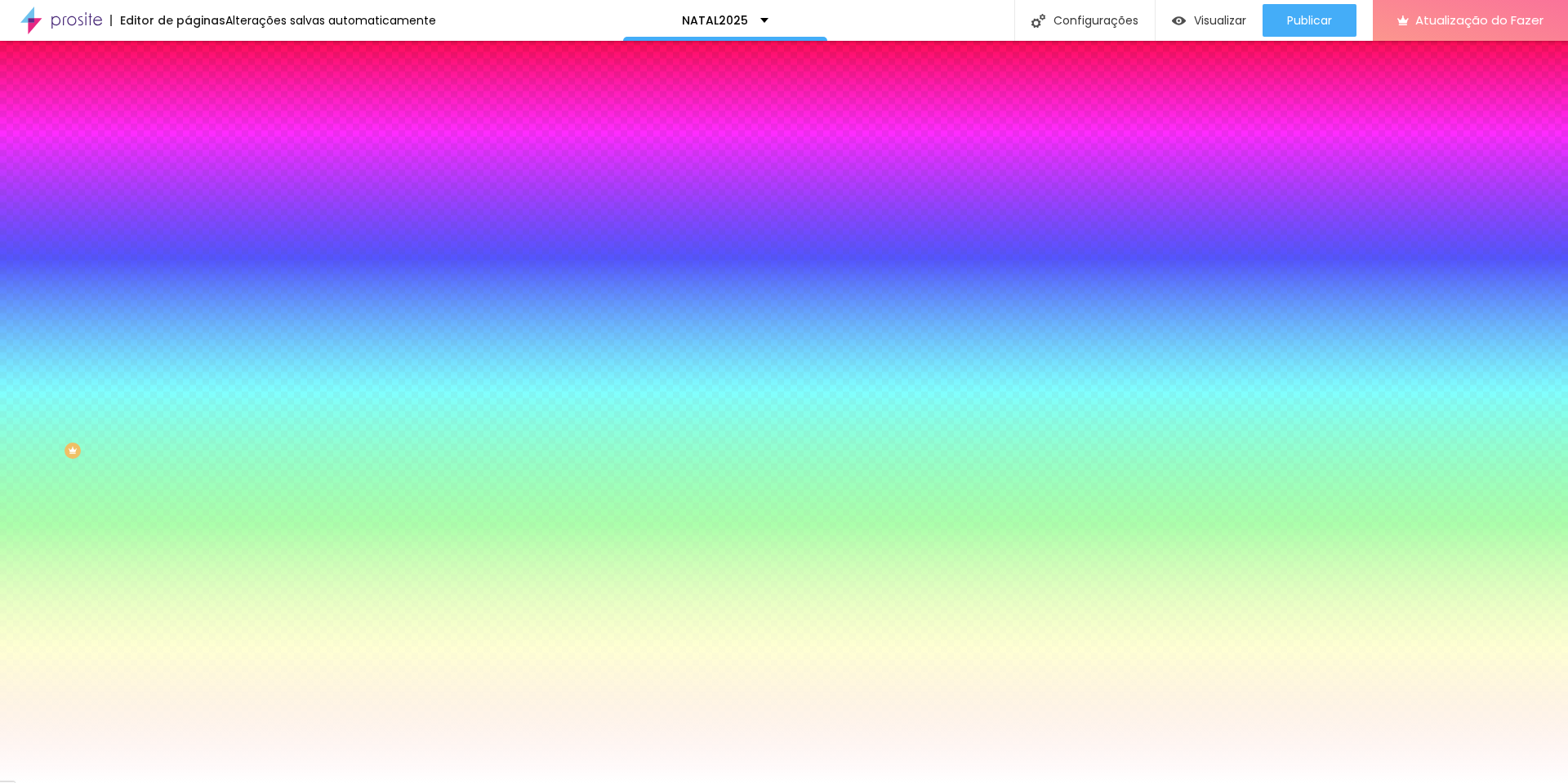
click at [188, 111] on li "Avançado" at bounding box center [282, 119] width 188 height 16
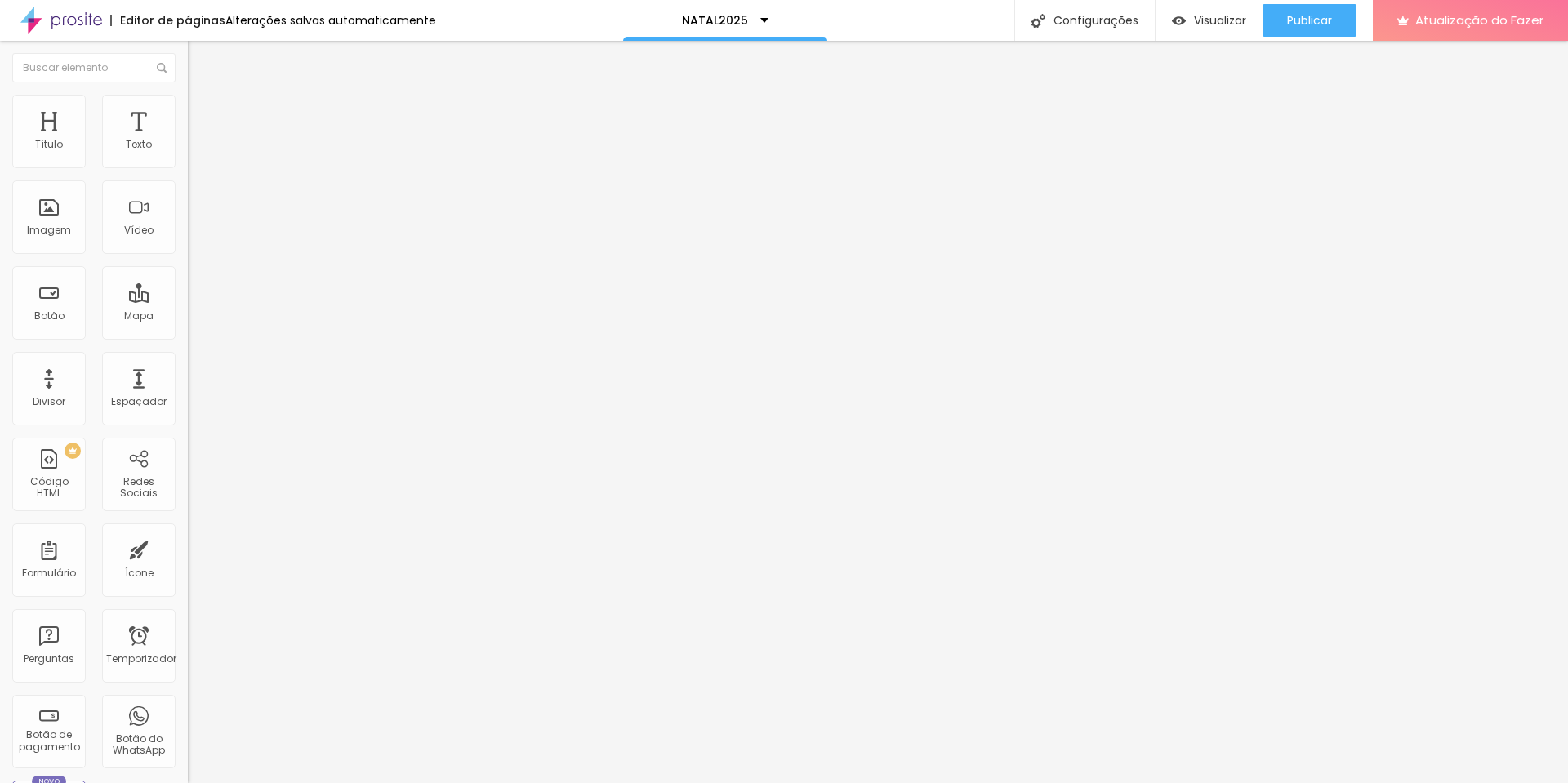
type input "5"
click at [188, 317] on input "range" at bounding box center [241, 323] width 106 height 13
click at [188, 101] on li "Estilo" at bounding box center [282, 103] width 188 height 16
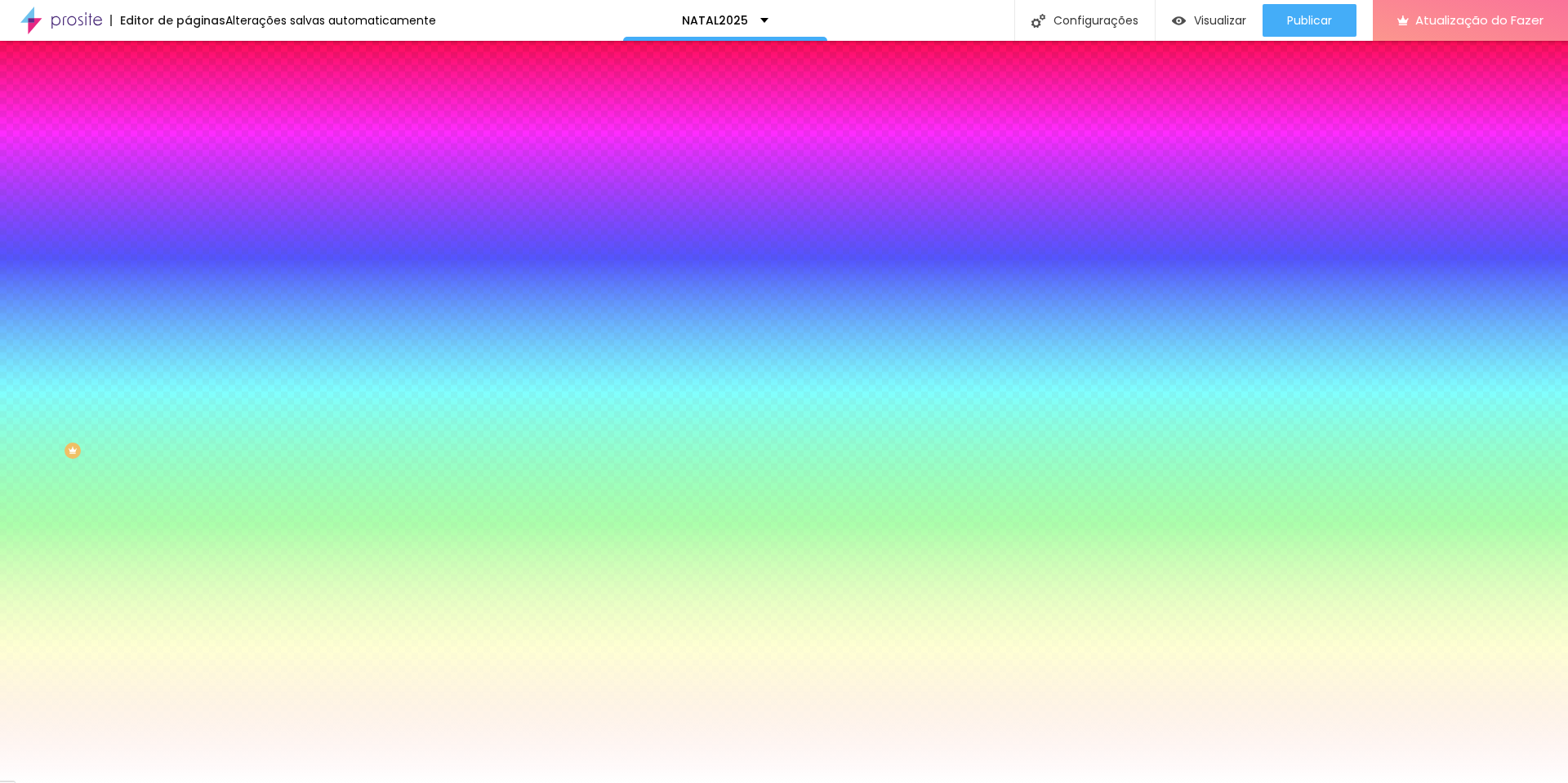
click at [188, 111] on li "Avançado" at bounding box center [282, 119] width 188 height 16
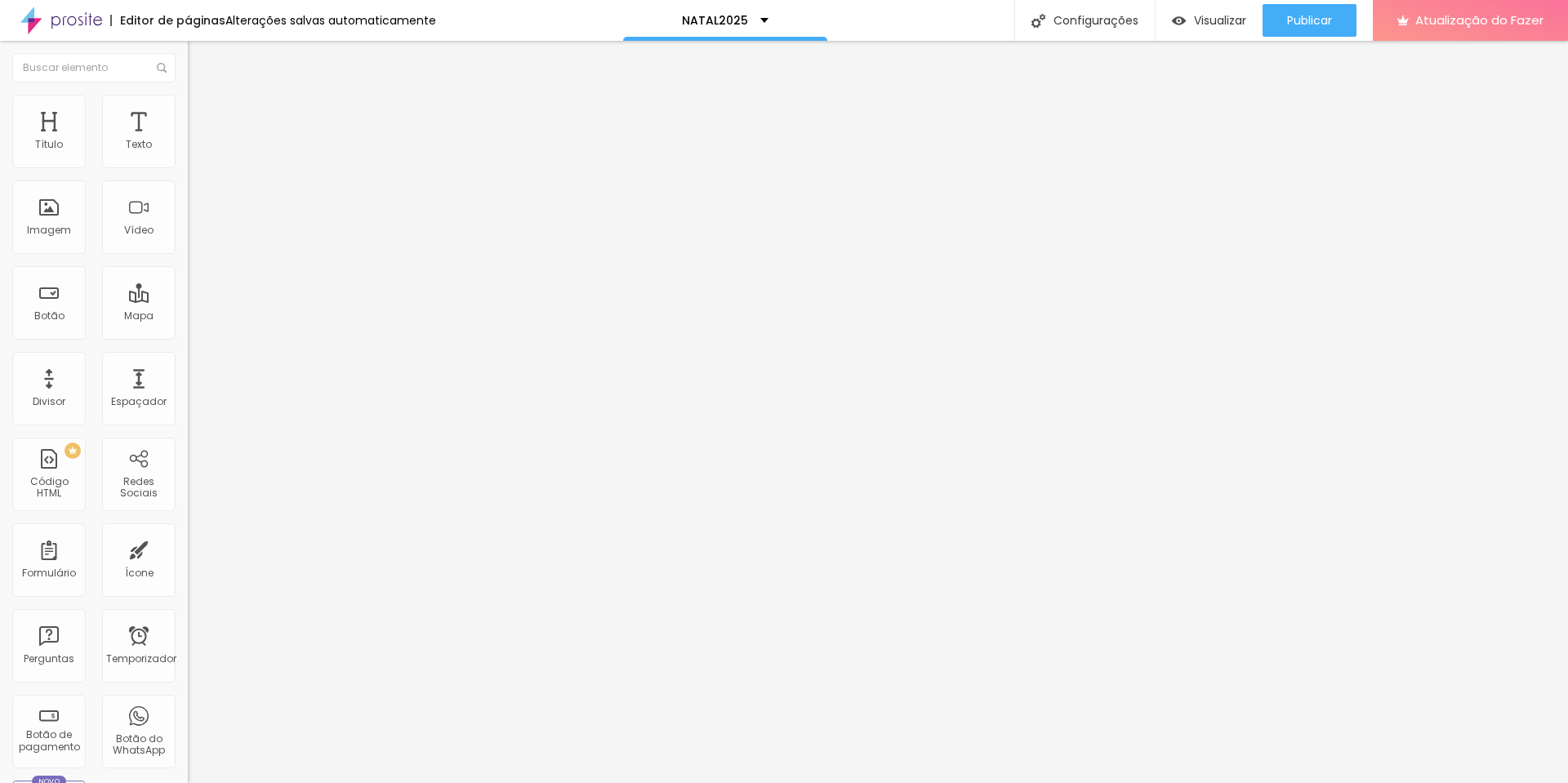
type input "15"
drag, startPoint x: 64, startPoint y: 161, endPoint x: 42, endPoint y: 166, distance: 22.6
click at [188, 317] on input "range" at bounding box center [241, 323] width 106 height 13
click at [200, 61] on img "button" at bounding box center [206, 59] width 13 height 13
click at [198, 141] on font "Adicionar imagem" at bounding box center [246, 133] width 96 height 13
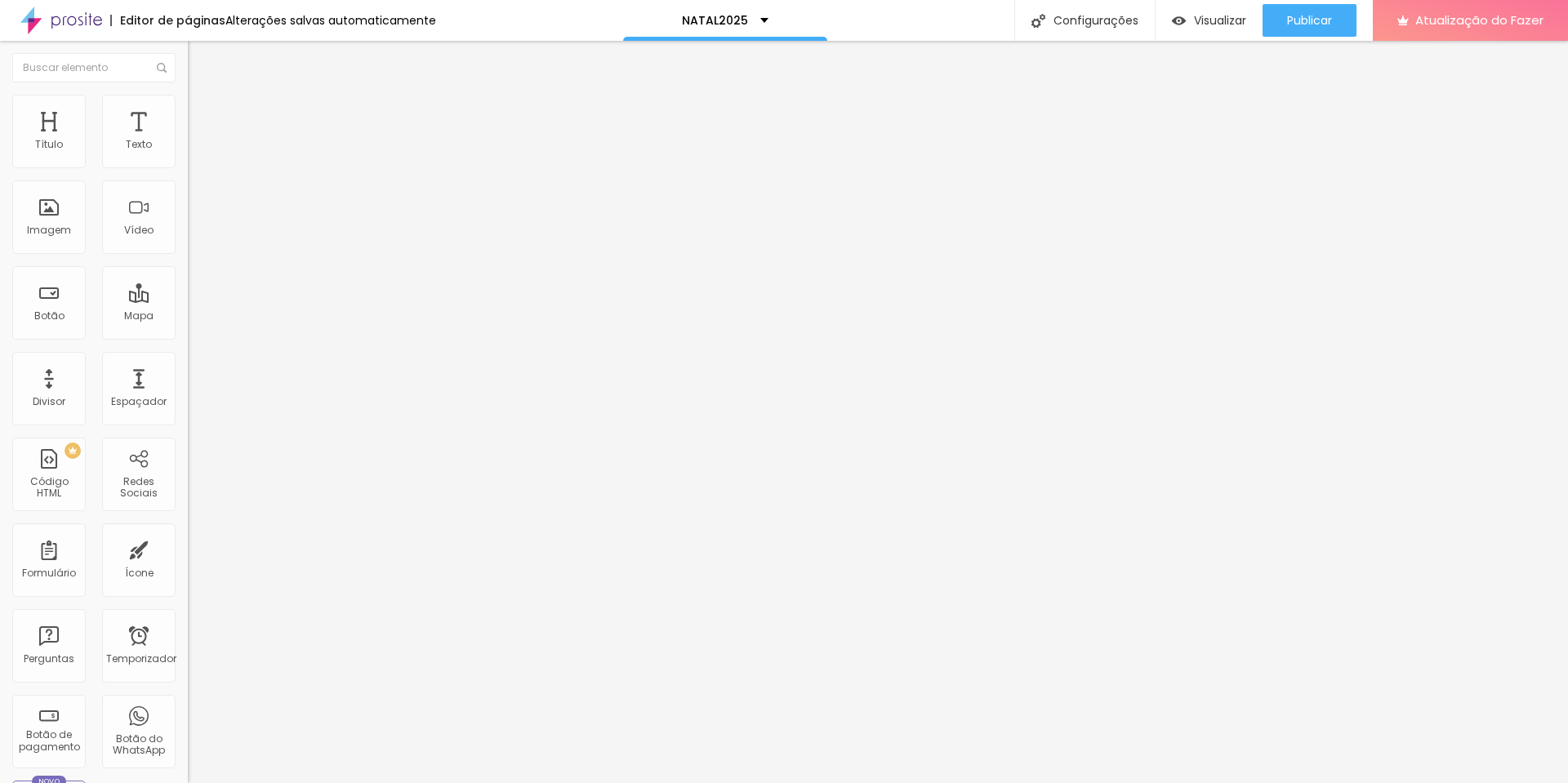
click at [188, 109] on ul "Conteúdo Estilo Avançado" at bounding box center [282, 103] width 188 height 49
click at [188, 98] on img at bounding box center [195, 102] width 14 height 14
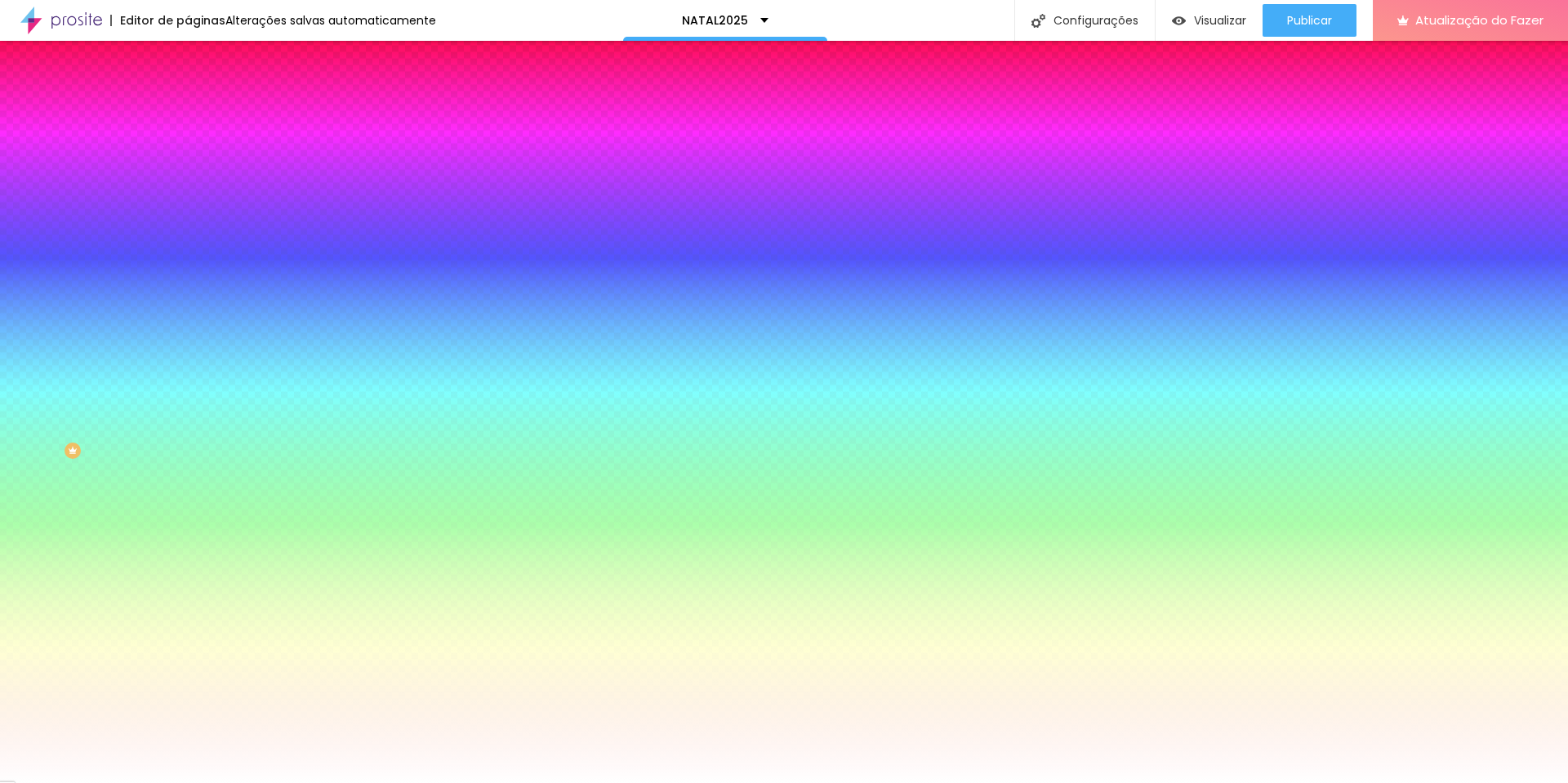
click at [188, 111] on li "Avançado" at bounding box center [282, 119] width 188 height 16
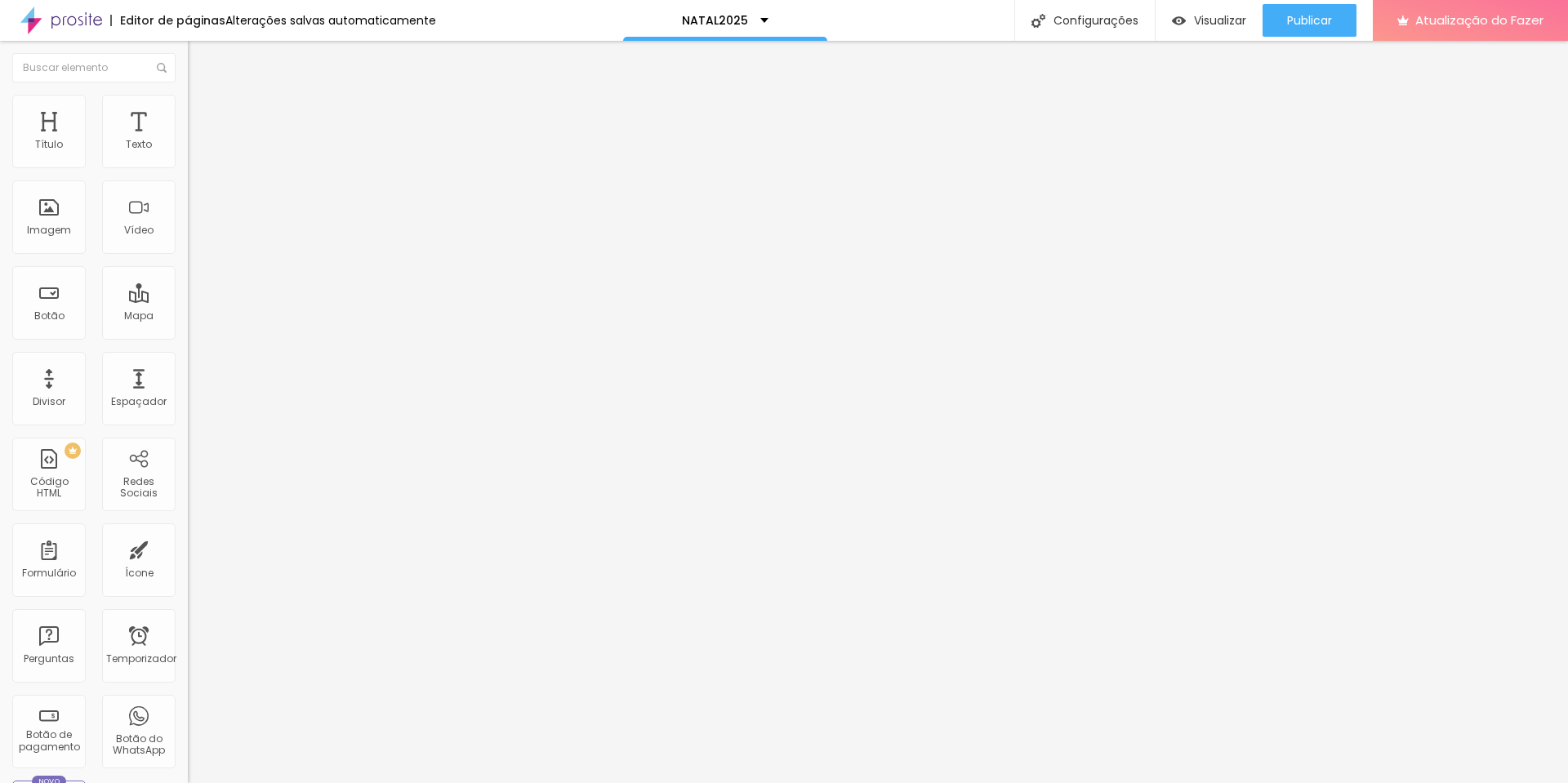
drag, startPoint x: 63, startPoint y: 161, endPoint x: 47, endPoint y: 159, distance: 16.1
click at [188, 317] on input "range" at bounding box center [241, 323] width 106 height 13
click at [188, 114] on ul "Conteúdo Estilo Avançado" at bounding box center [282, 103] width 188 height 49
click at [188, 105] on img at bounding box center [195, 102] width 14 height 14
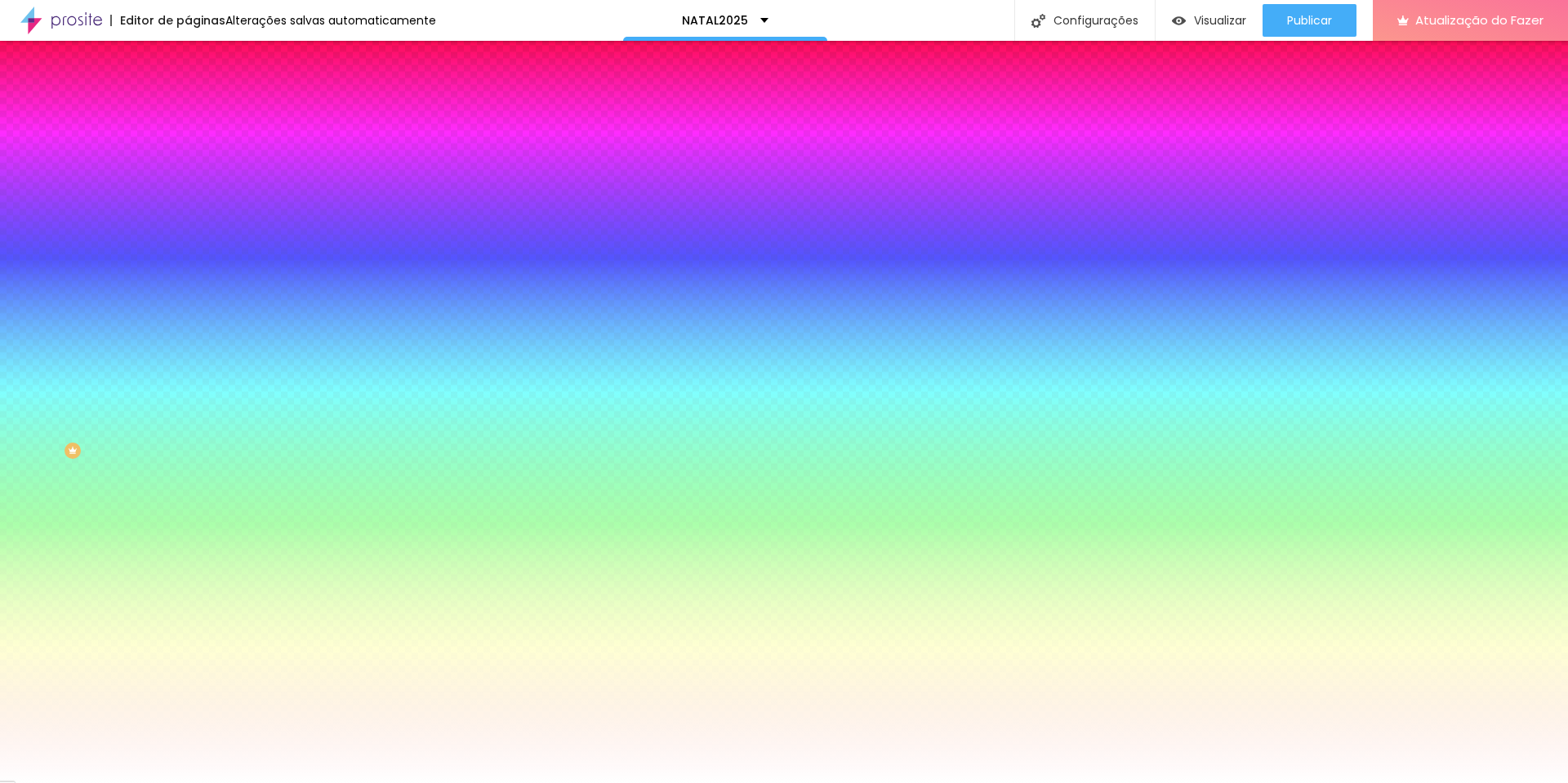
click at [188, 108] on ul "Conteúdo Estilo Avançado" at bounding box center [282, 103] width 188 height 49
click at [188, 111] on img at bounding box center [195, 118] width 14 height 14
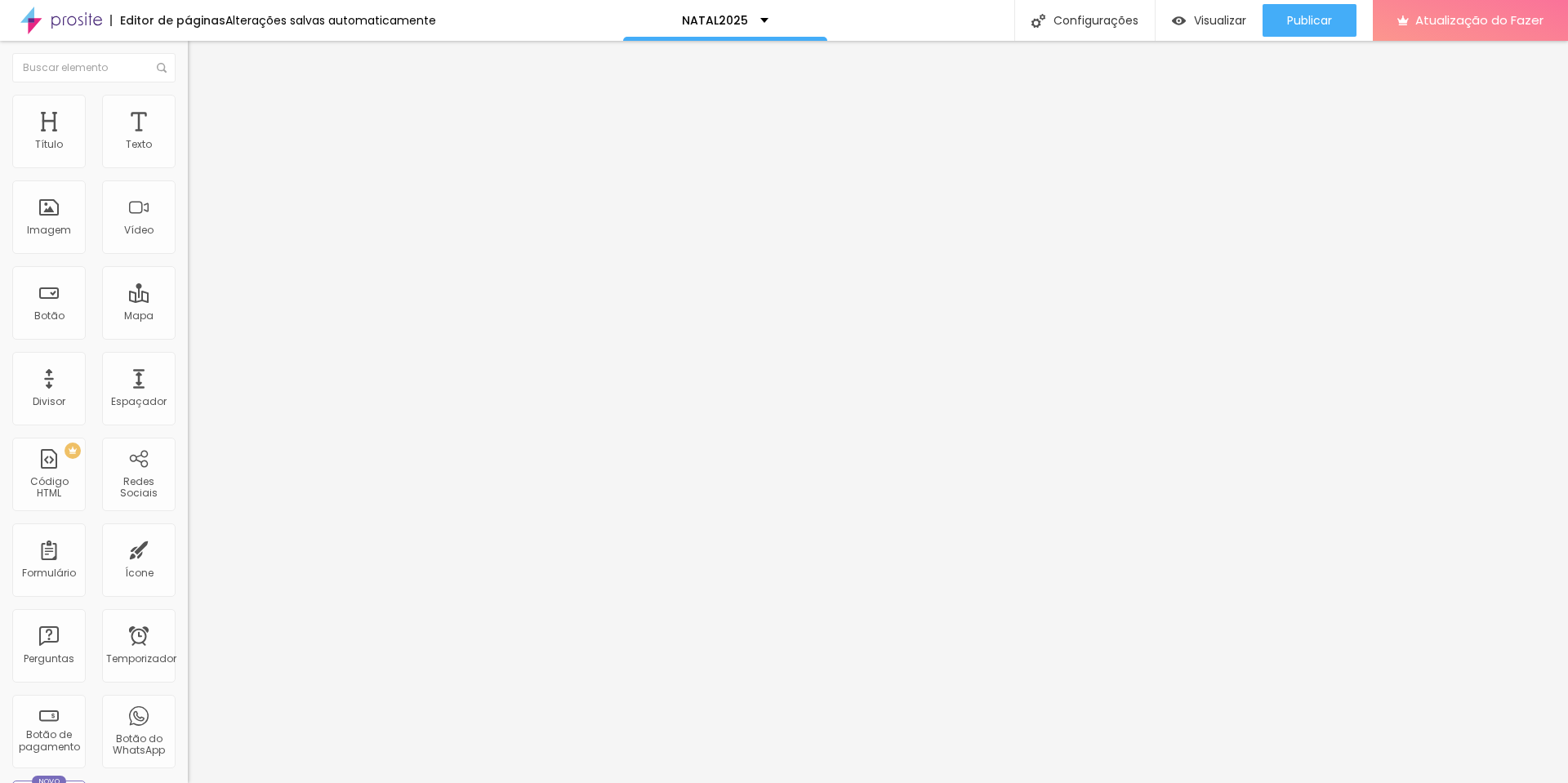
click at [188, 106] on li "Estilo" at bounding box center [282, 103] width 188 height 16
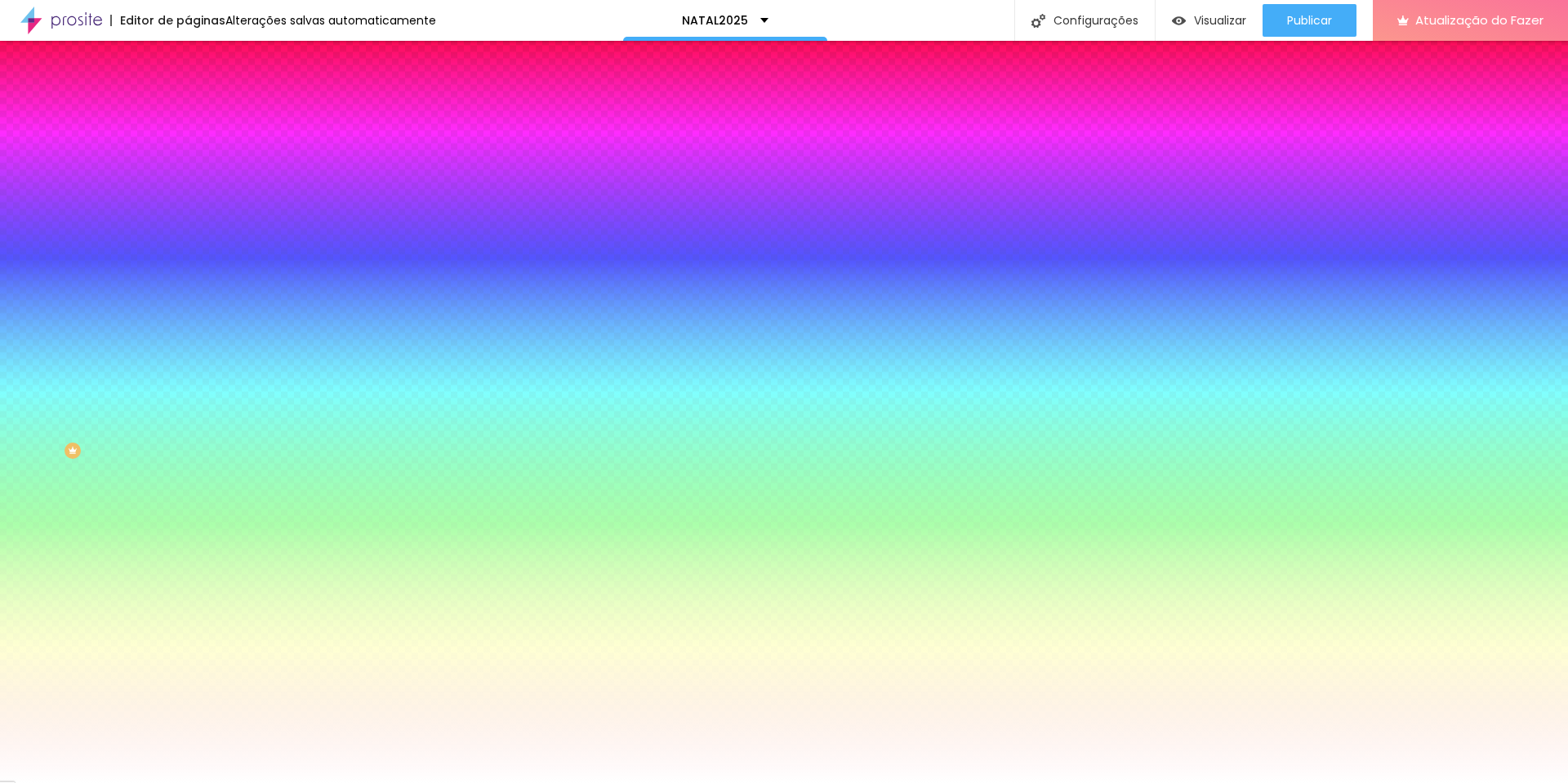
click at [188, 95] on li "Conteúdo" at bounding box center [282, 87] width 188 height 16
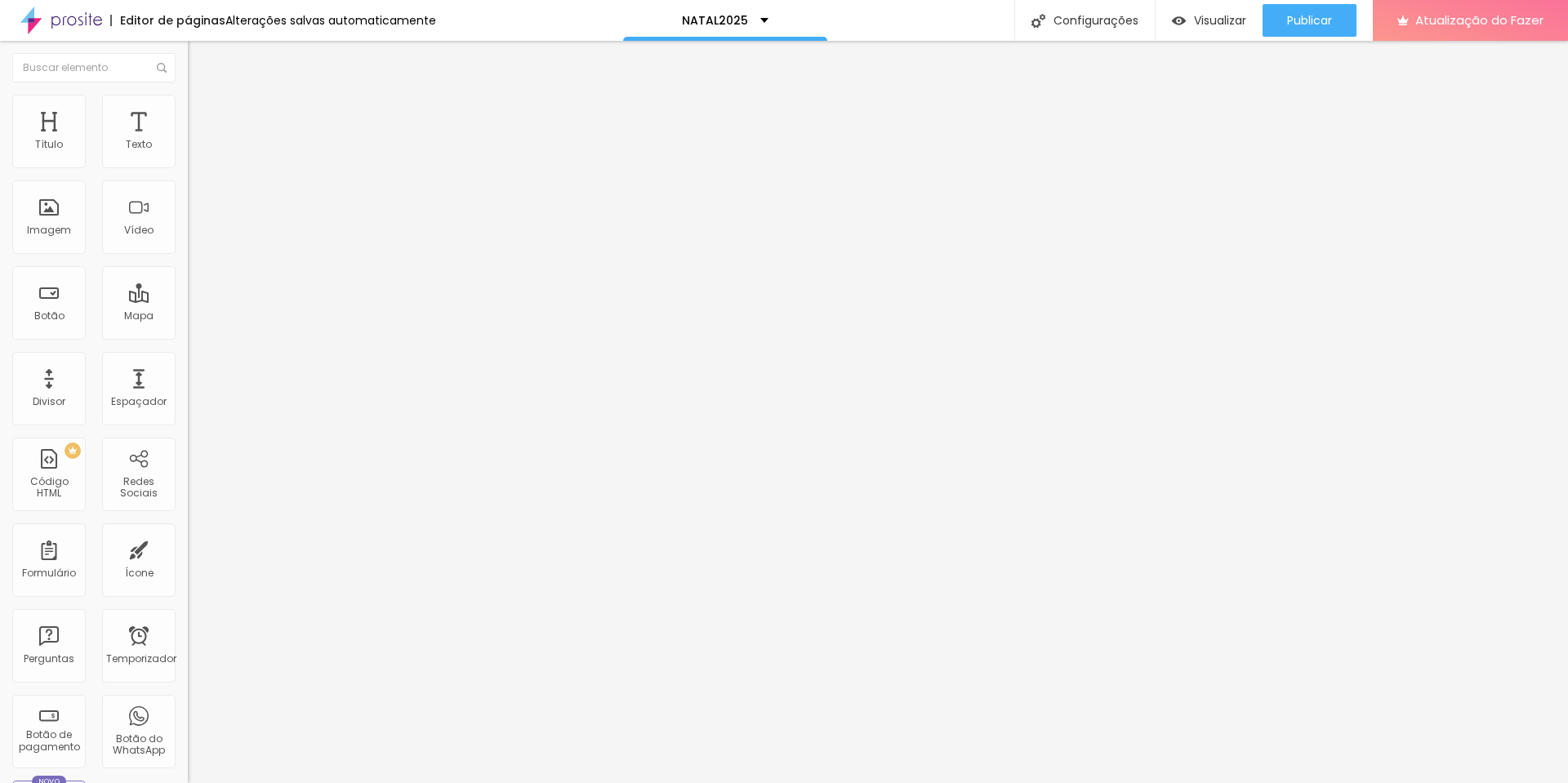
click at [188, 111] on img at bounding box center [195, 118] width 14 height 14
click at [188, 95] on img at bounding box center [195, 102] width 14 height 14
click at [188, 111] on li "Avançado" at bounding box center [282, 119] width 188 height 16
drag, startPoint x: 30, startPoint y: 168, endPoint x: 33, endPoint y: 180, distance: 12.4
click at [188, 317] on input "range" at bounding box center [241, 323] width 106 height 13
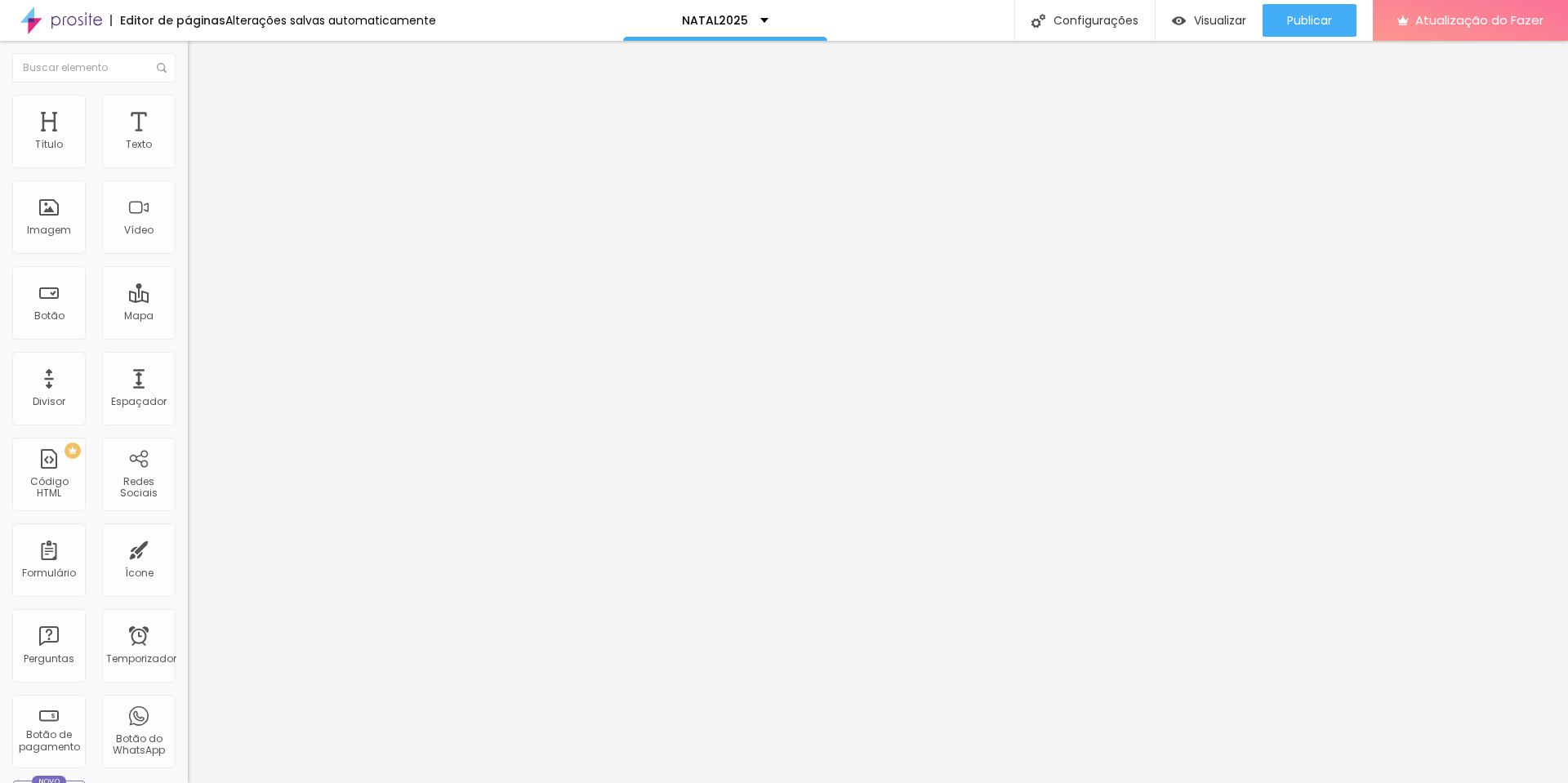
drag, startPoint x: 46, startPoint y: 190, endPoint x: 17, endPoint y: 185, distance: 29.4
click at [188, 548] on input "range" at bounding box center [241, 555] width 106 height 13
click at [200, 53] on img "button" at bounding box center [206, 59] width 13 height 13
click at [198, 141] on font "Adicionar imagem" at bounding box center [246, 133] width 96 height 13
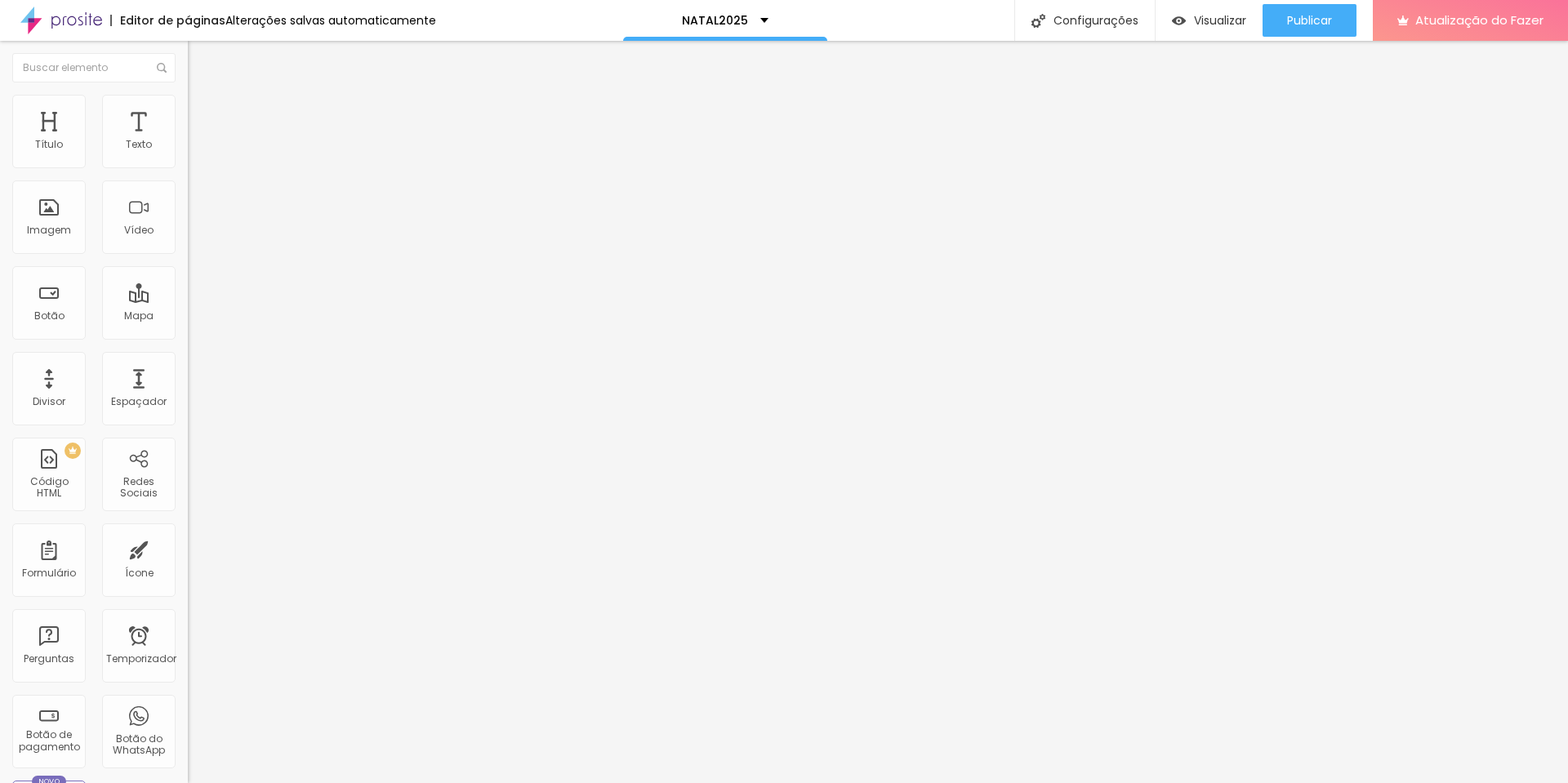
click at [188, 102] on li "Estilo" at bounding box center [282, 103] width 188 height 16
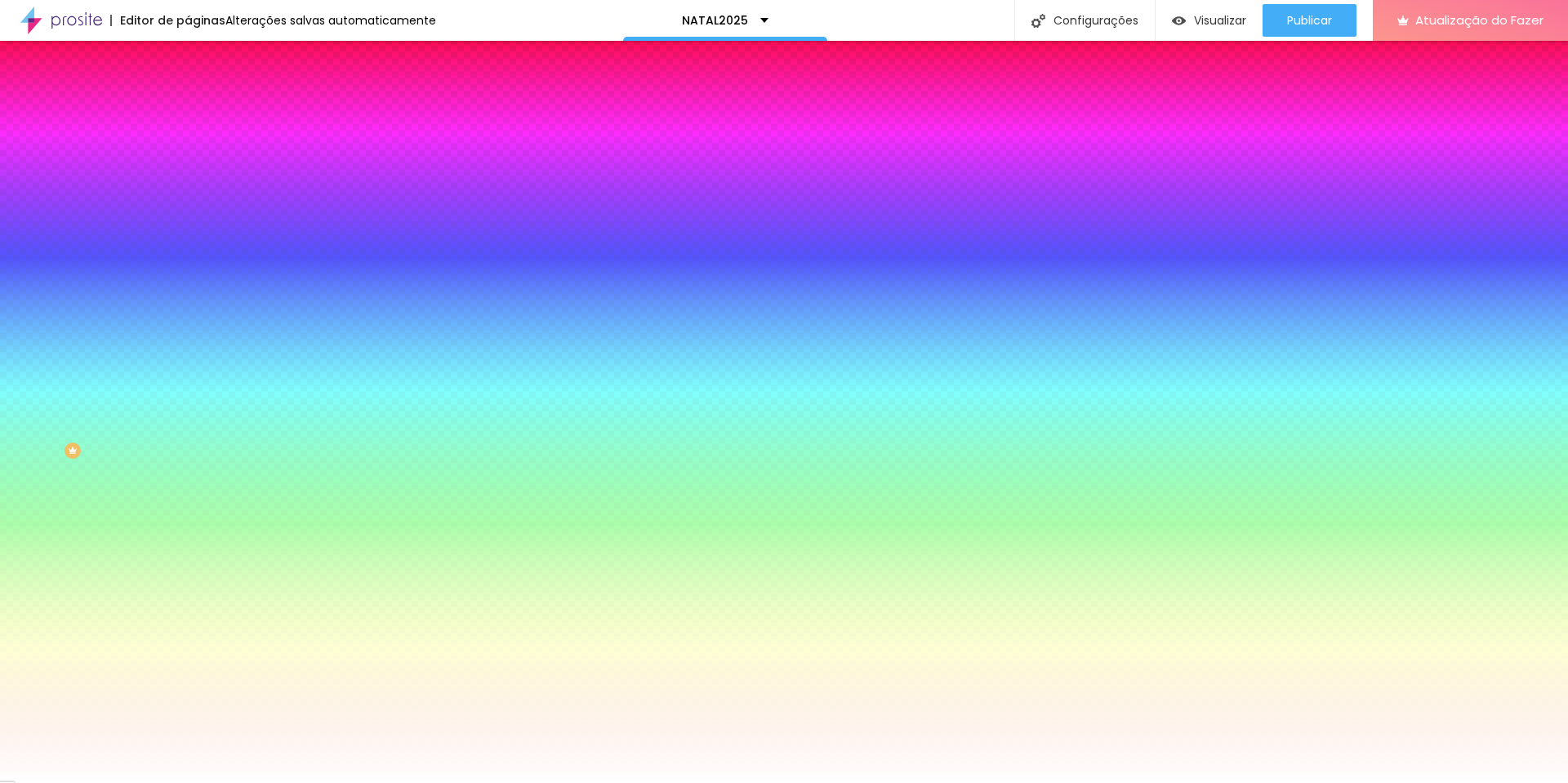
click at [188, 111] on img at bounding box center [195, 118] width 14 height 14
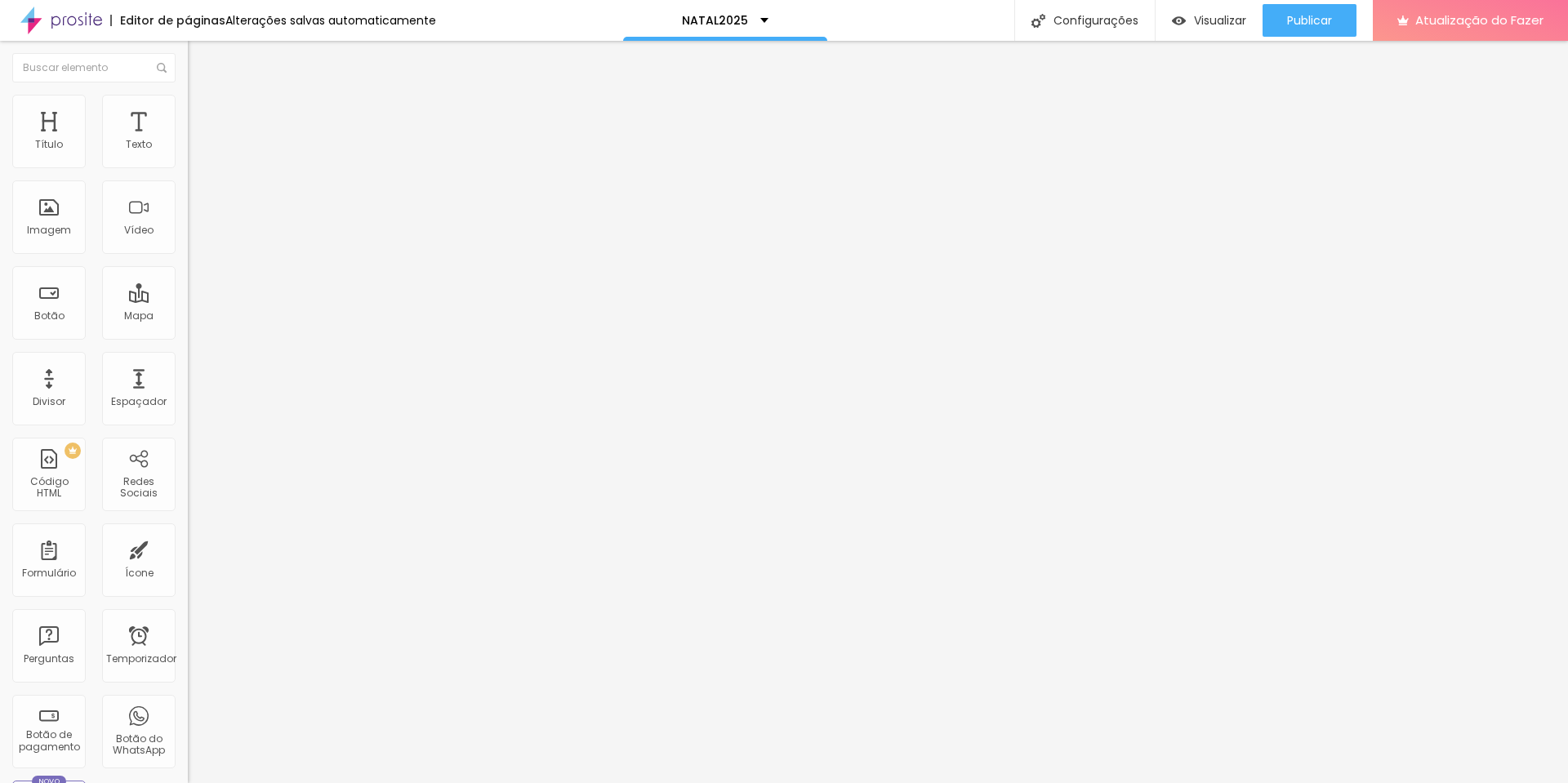
drag, startPoint x: 37, startPoint y: 193, endPoint x: 25, endPoint y: 195, distance: 12.2
click at [188, 548] on input "range" at bounding box center [241, 555] width 106 height 13
click at [188, 317] on input "range" at bounding box center [241, 323] width 106 height 13
click at [188, 95] on li "Estilo" at bounding box center [282, 103] width 188 height 16
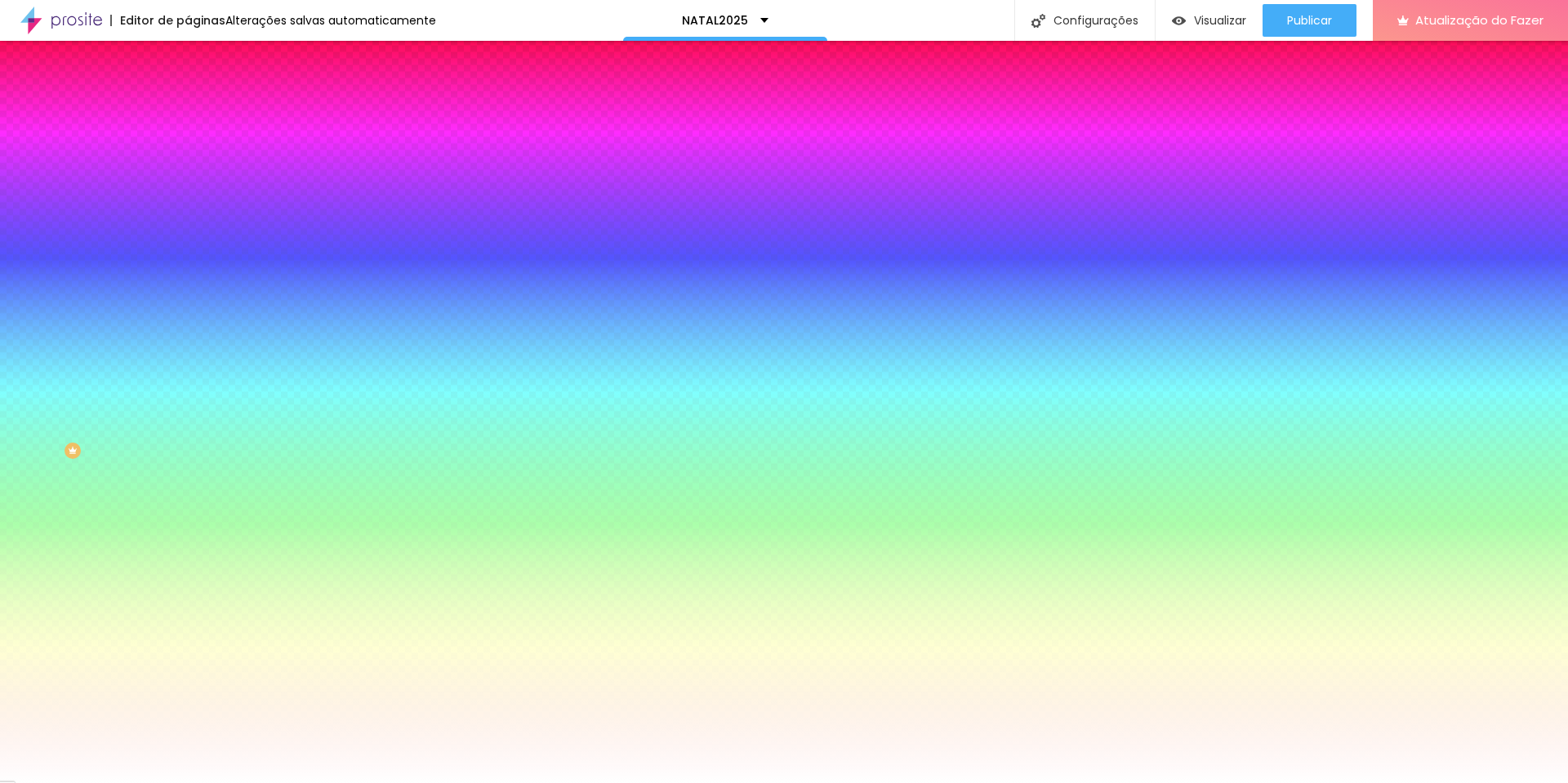
click at [188, 93] on img at bounding box center [195, 86] width 14 height 14
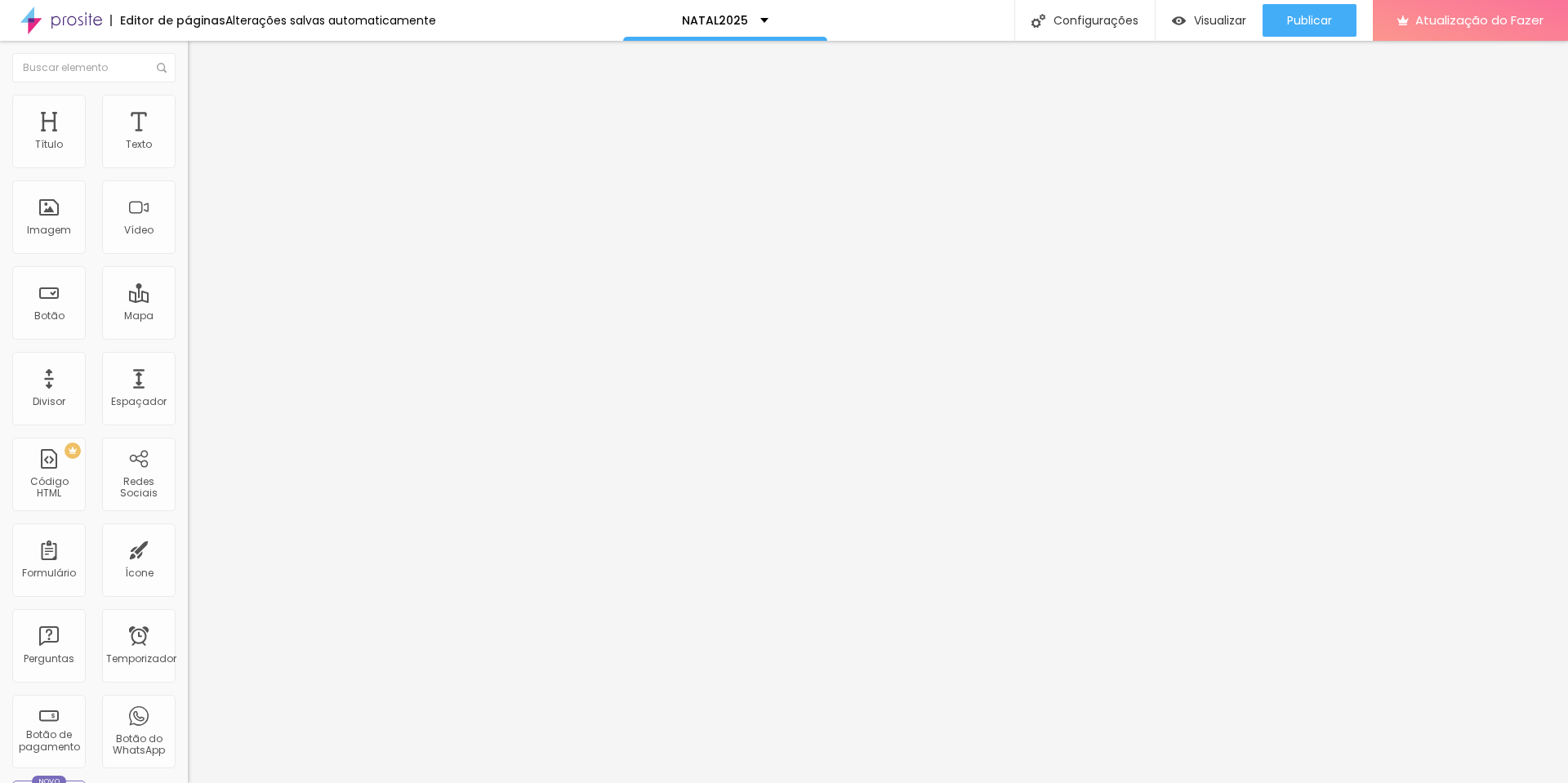
click at [202, 116] on font "Avançado" at bounding box center [229, 122] width 54 height 13
drag, startPoint x: 102, startPoint y: 159, endPoint x: 0, endPoint y: 181, distance: 104.3
click at [188, 317] on input "range" at bounding box center [241, 323] width 106 height 13
click at [188, 99] on img at bounding box center [195, 102] width 14 height 14
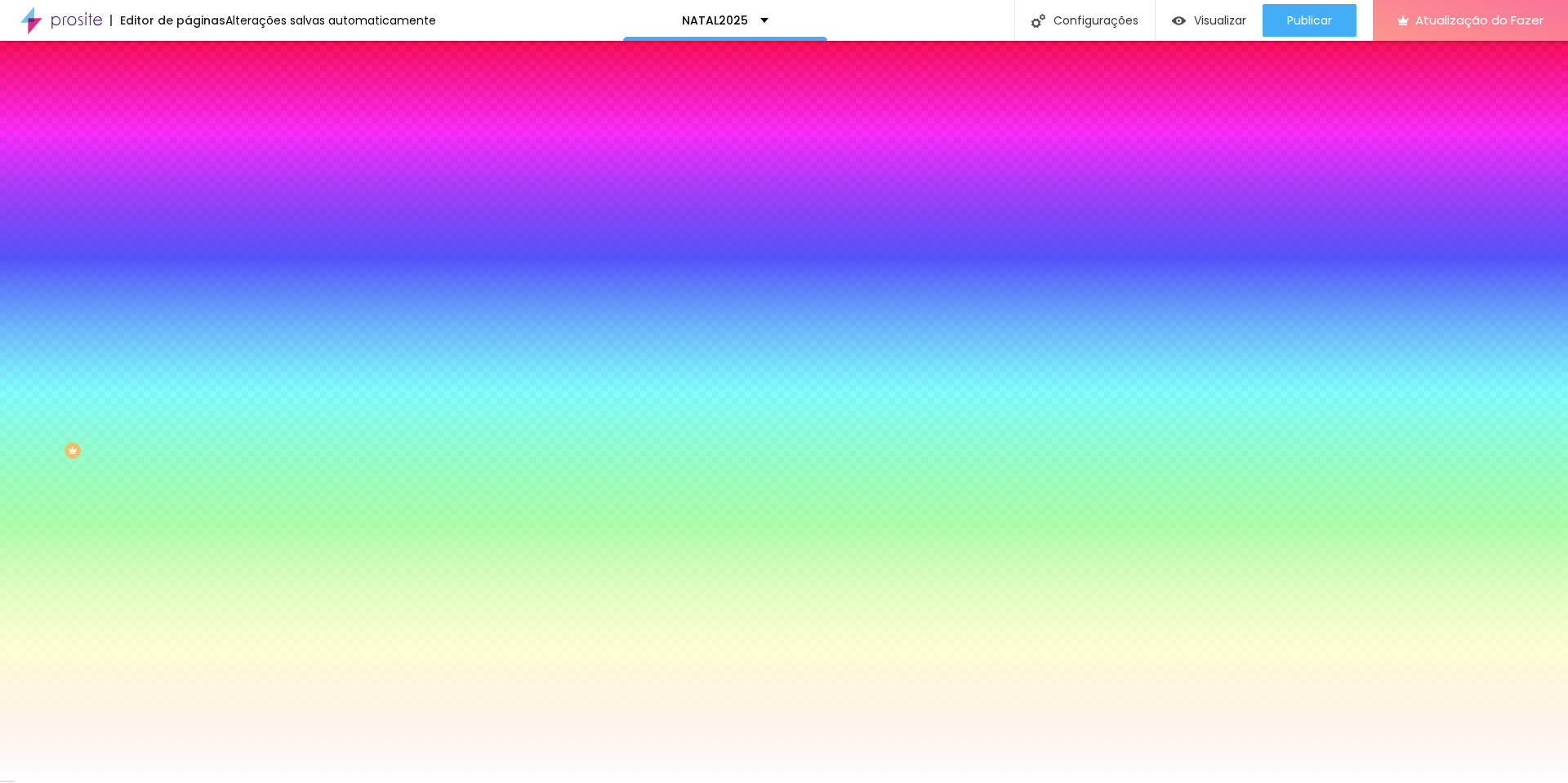
click at [188, 111] on li "Avançado" at bounding box center [282, 119] width 188 height 16
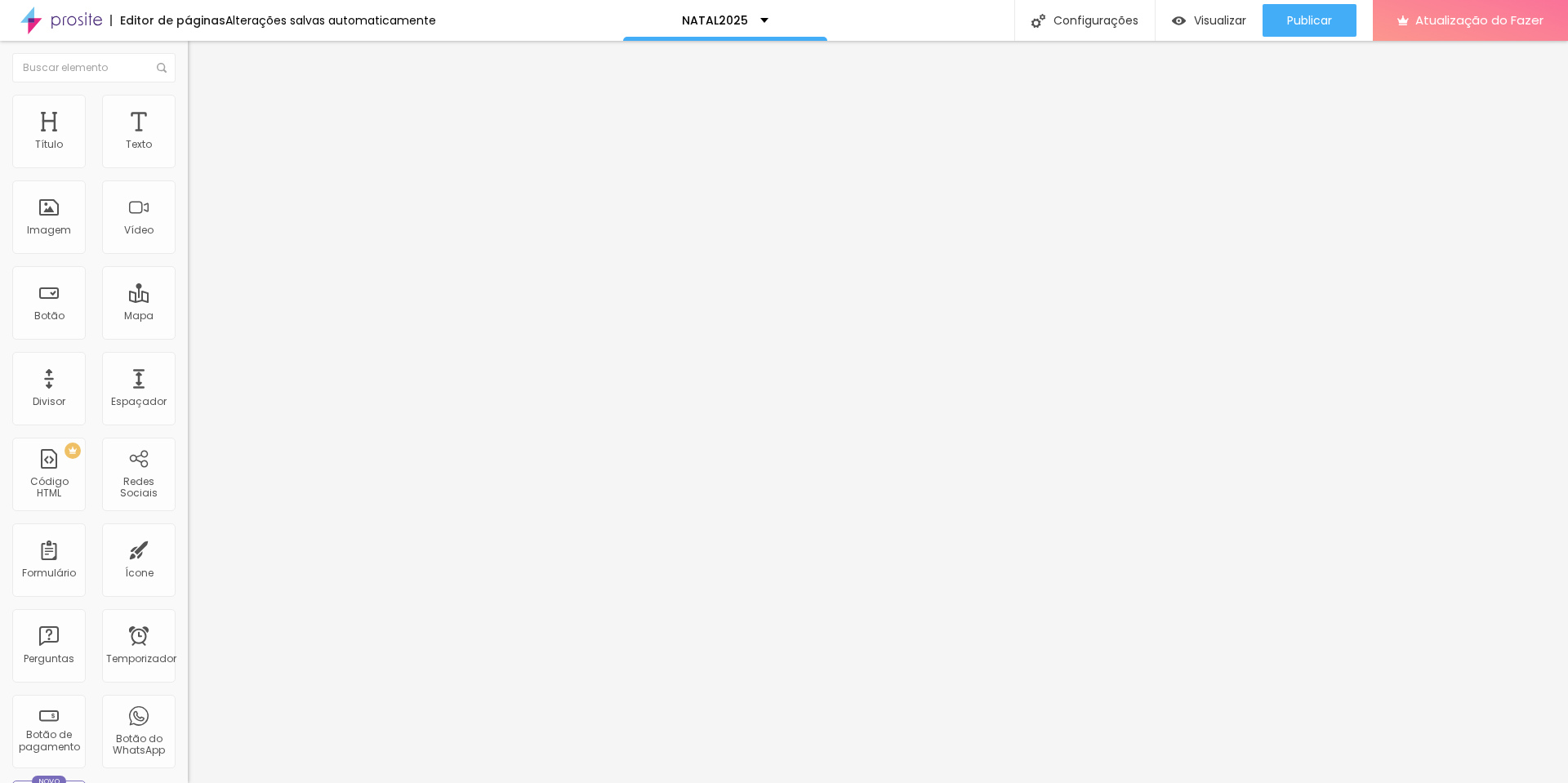
drag, startPoint x: 74, startPoint y: 160, endPoint x: 43, endPoint y: 164, distance: 31.3
click at [188, 317] on input "range" at bounding box center [241, 323] width 106 height 13
click at [188, 102] on ul "Conteúdo Estilo Avançado" at bounding box center [282, 103] width 188 height 49
click at [188, 105] on li "Estilo" at bounding box center [282, 103] width 188 height 16
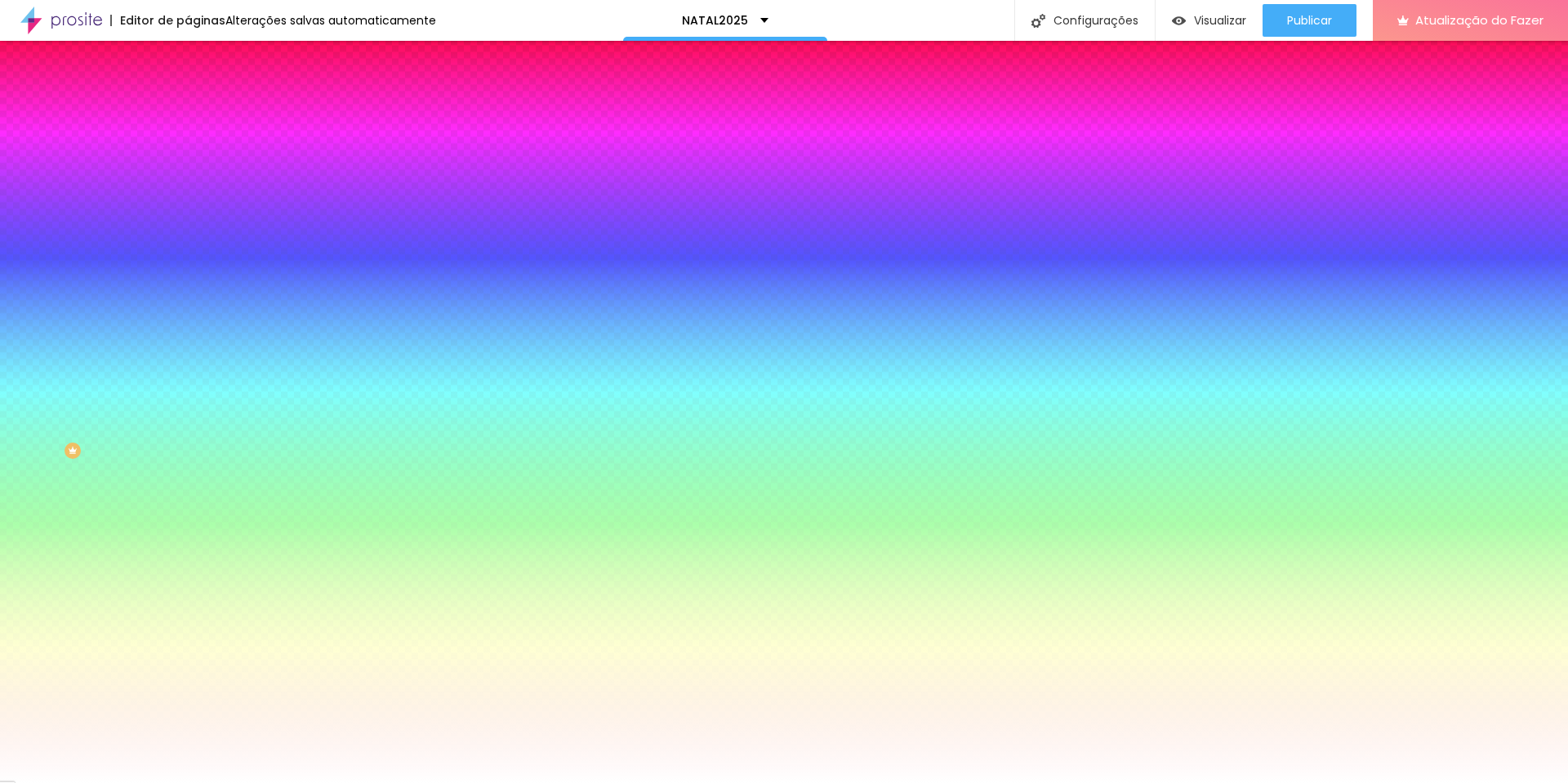
click at [188, 111] on li "Avançado" at bounding box center [282, 119] width 188 height 16
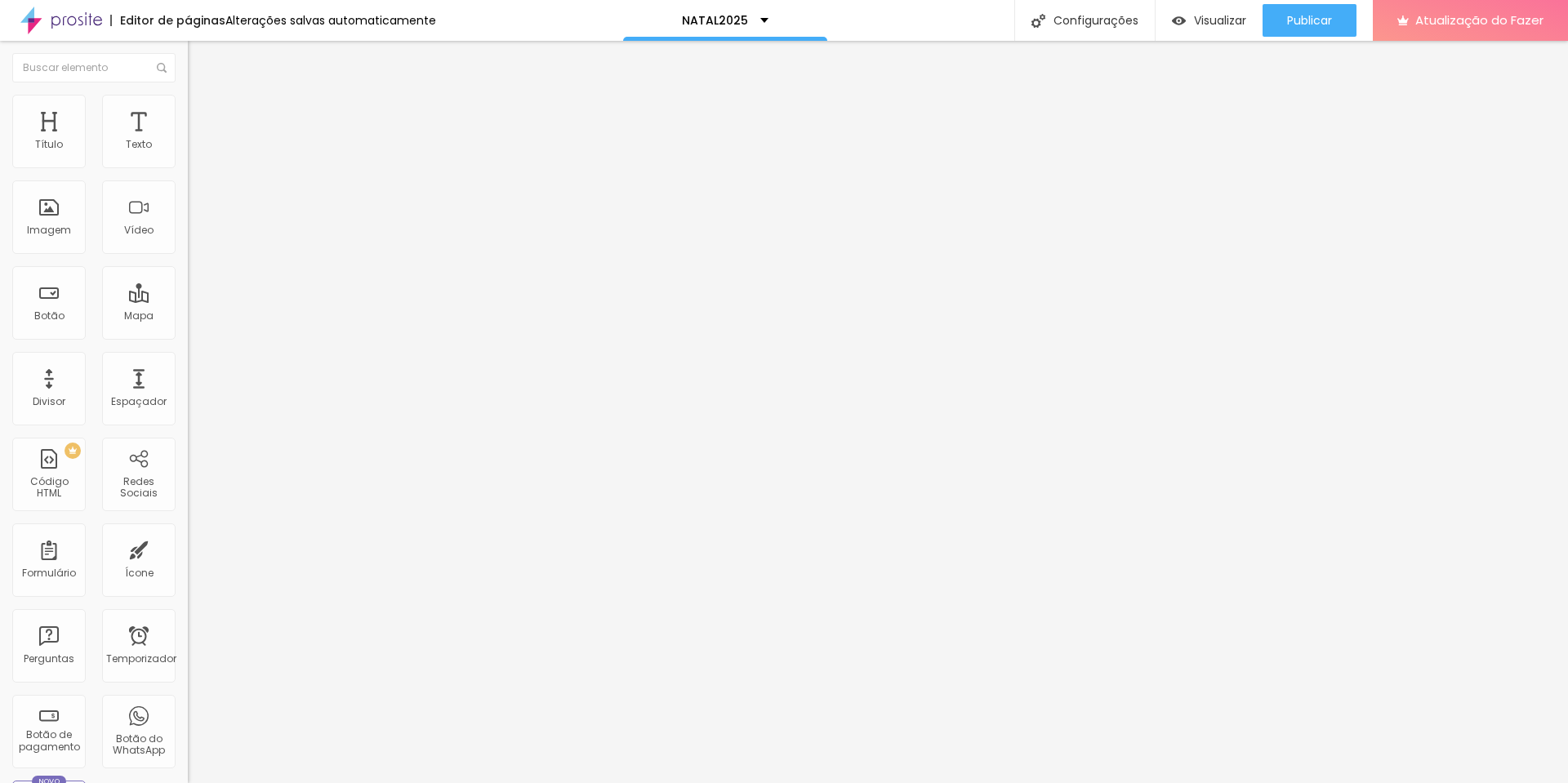
click at [188, 96] on img at bounding box center [195, 102] width 14 height 14
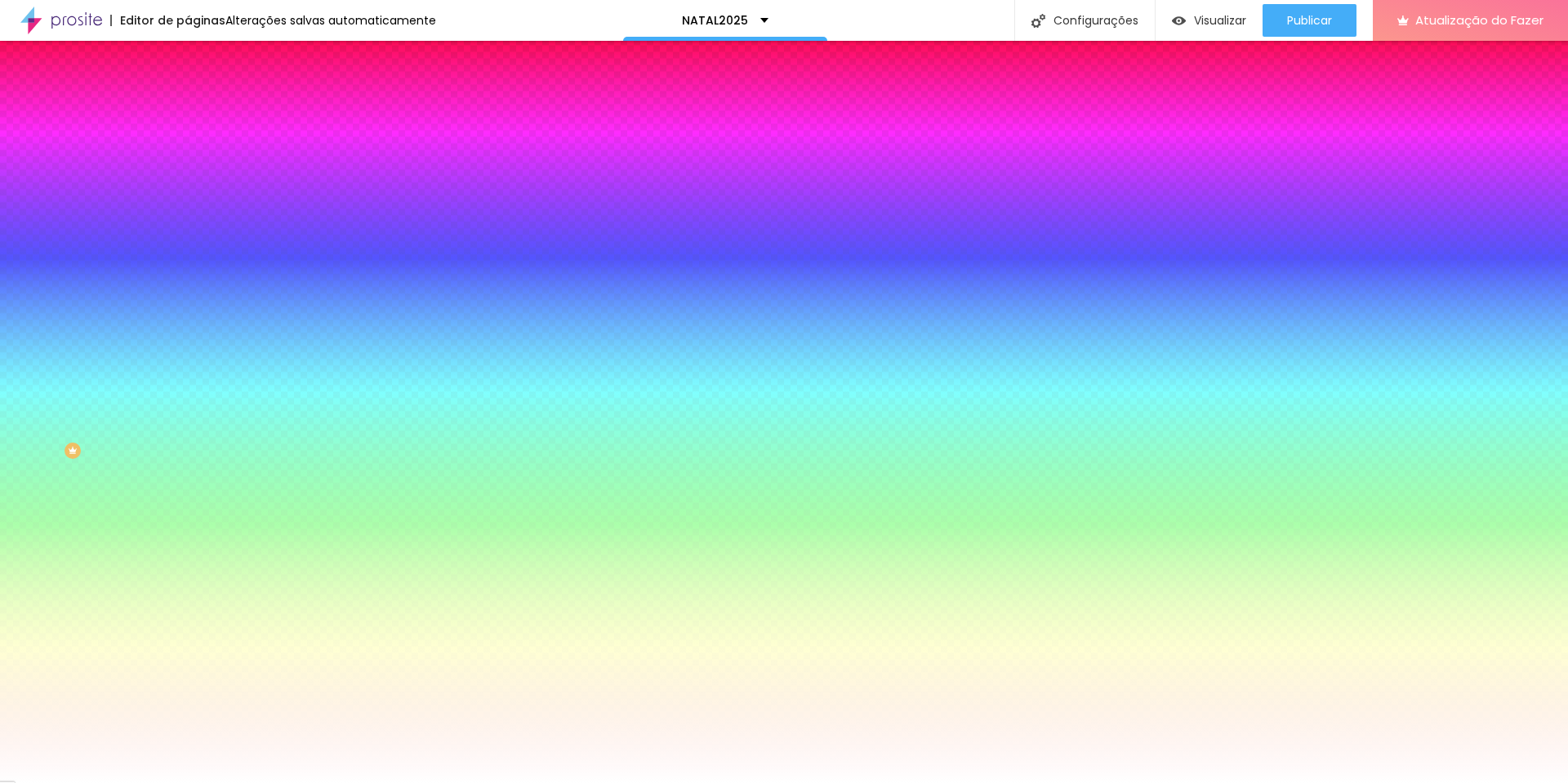
click at [202, 97] on font "Conteúdo" at bounding box center [228, 89] width 51 height 13
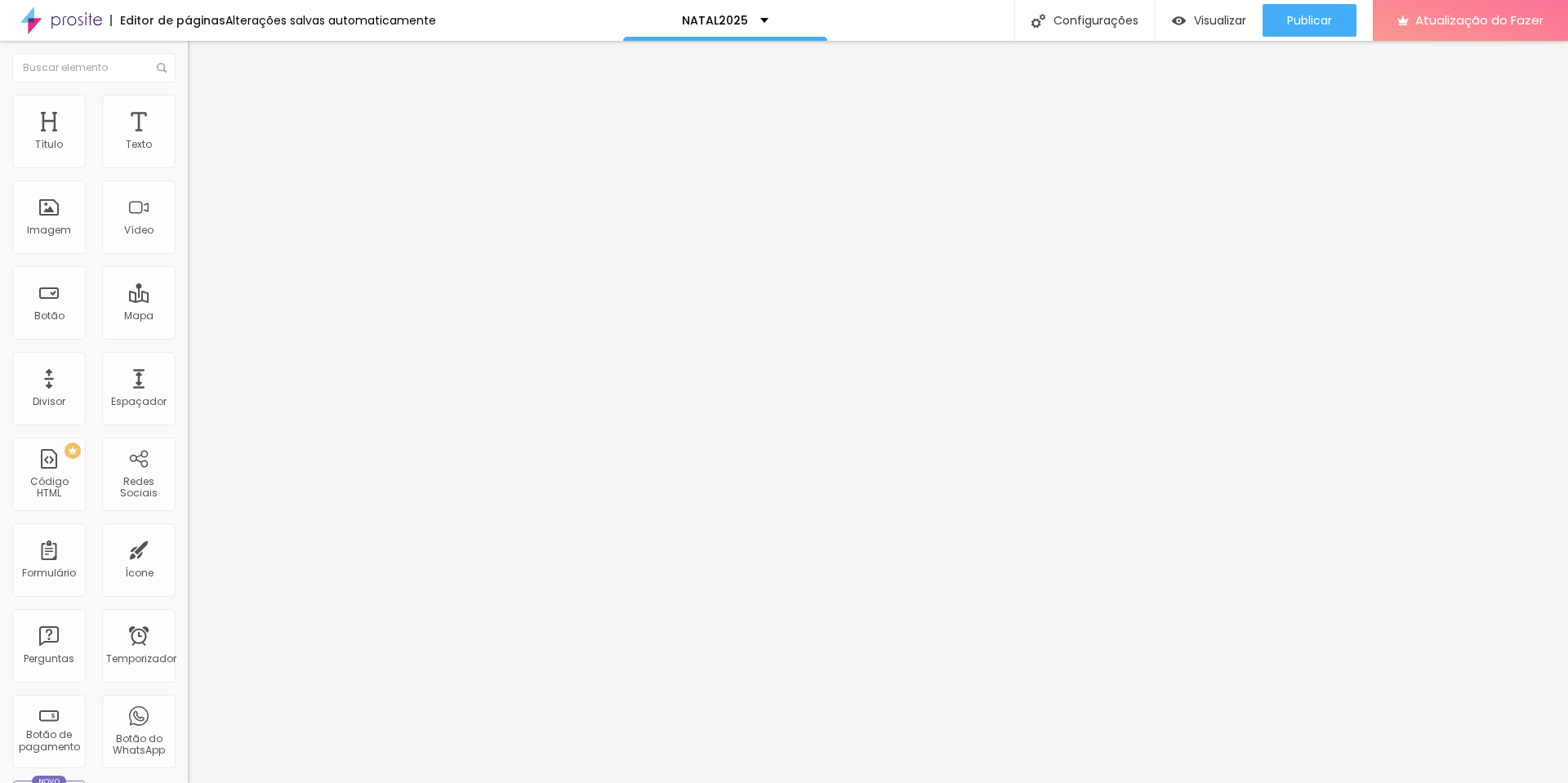
click at [188, 103] on img at bounding box center [195, 102] width 14 height 14
click at [188, 111] on img at bounding box center [195, 118] width 14 height 14
drag, startPoint x: 47, startPoint y: 161, endPoint x: 31, endPoint y: 161, distance: 16.0
click at [188, 317] on input "range" at bounding box center [241, 323] width 106 height 13
drag, startPoint x: 83, startPoint y: 98, endPoint x: 102, endPoint y: 100, distance: 19.1
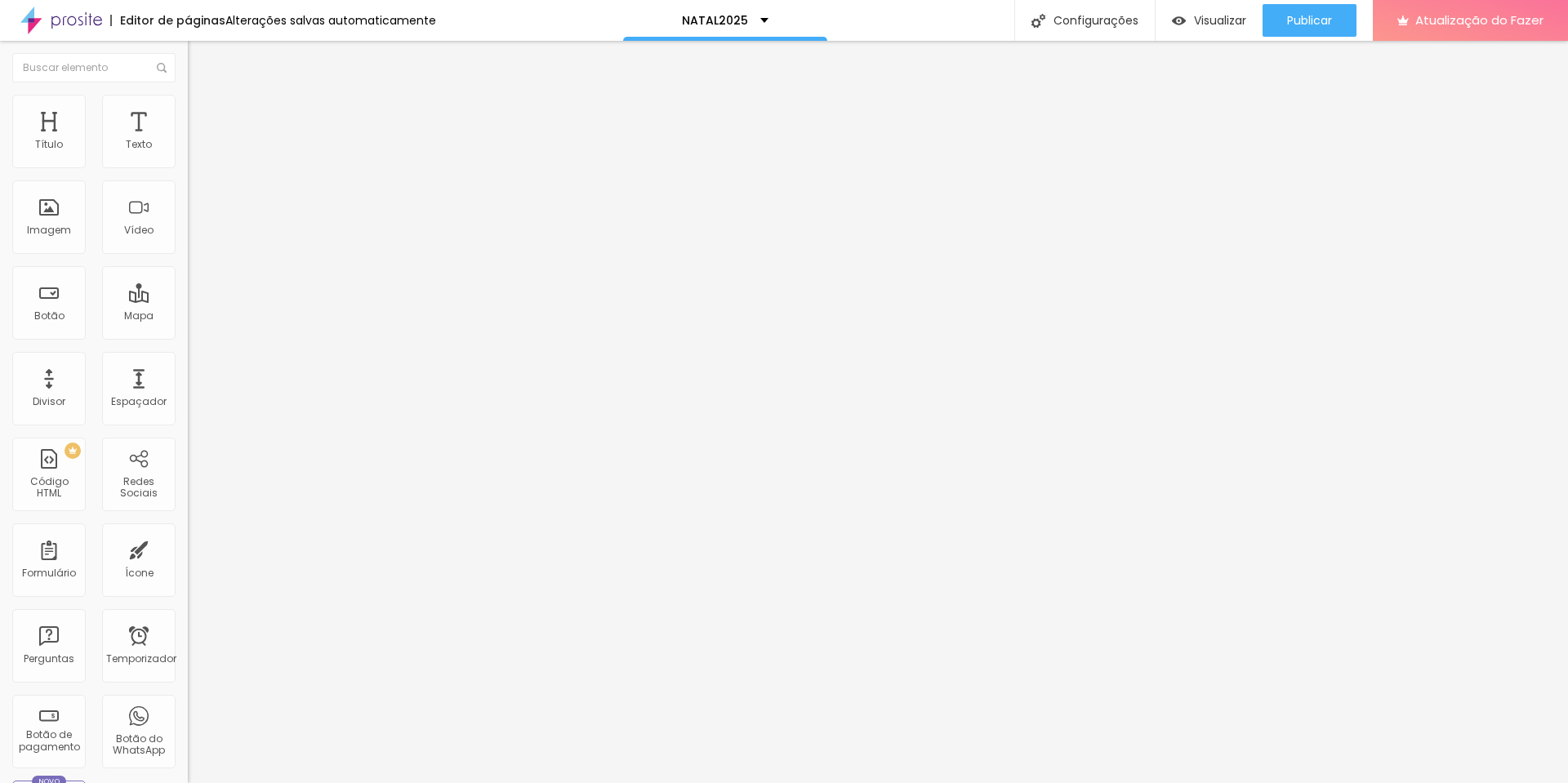
click at [188, 98] on li "Estilo" at bounding box center [282, 103] width 188 height 16
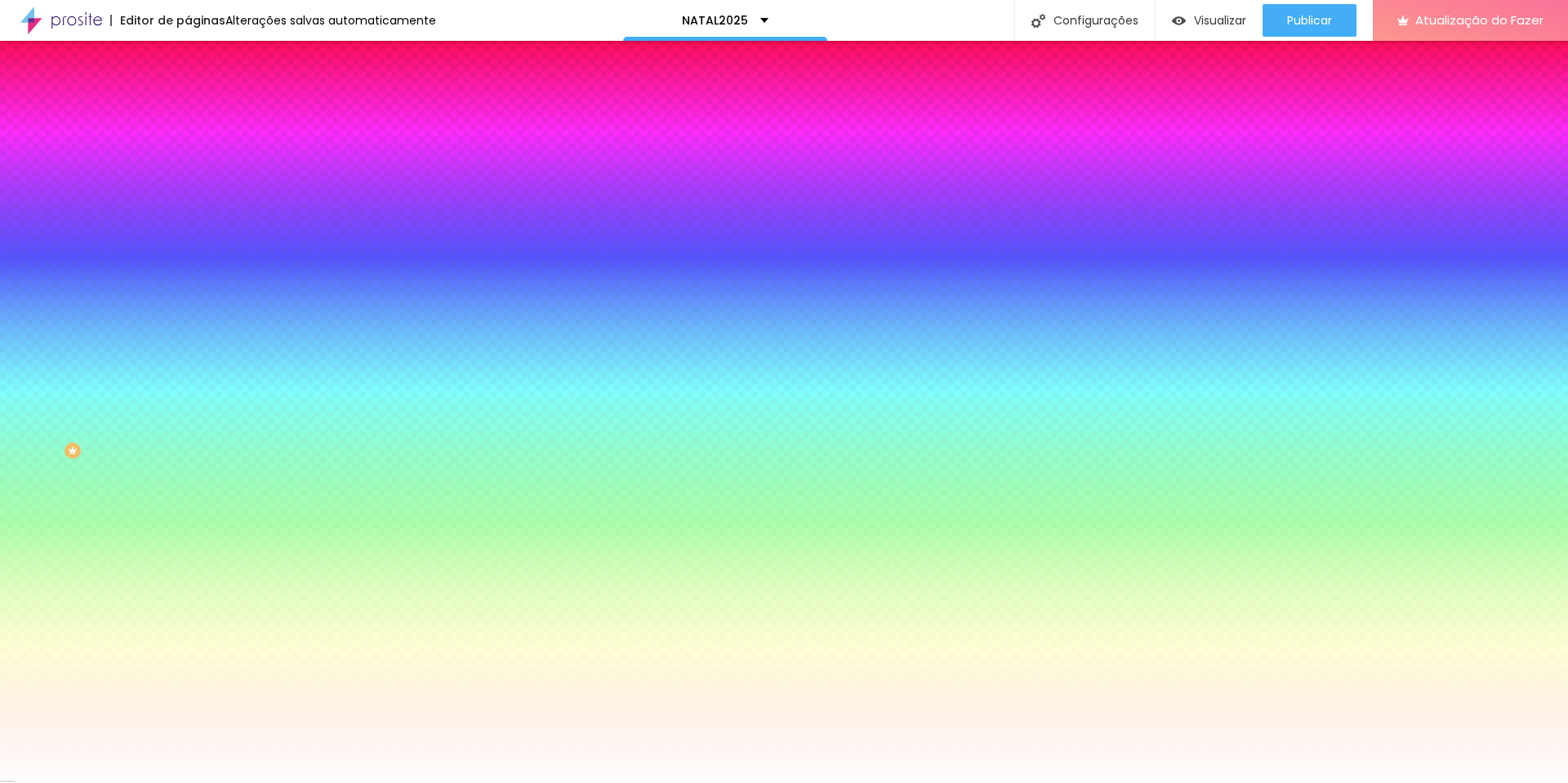
click at [188, 111] on li "Avançado" at bounding box center [282, 119] width 188 height 16
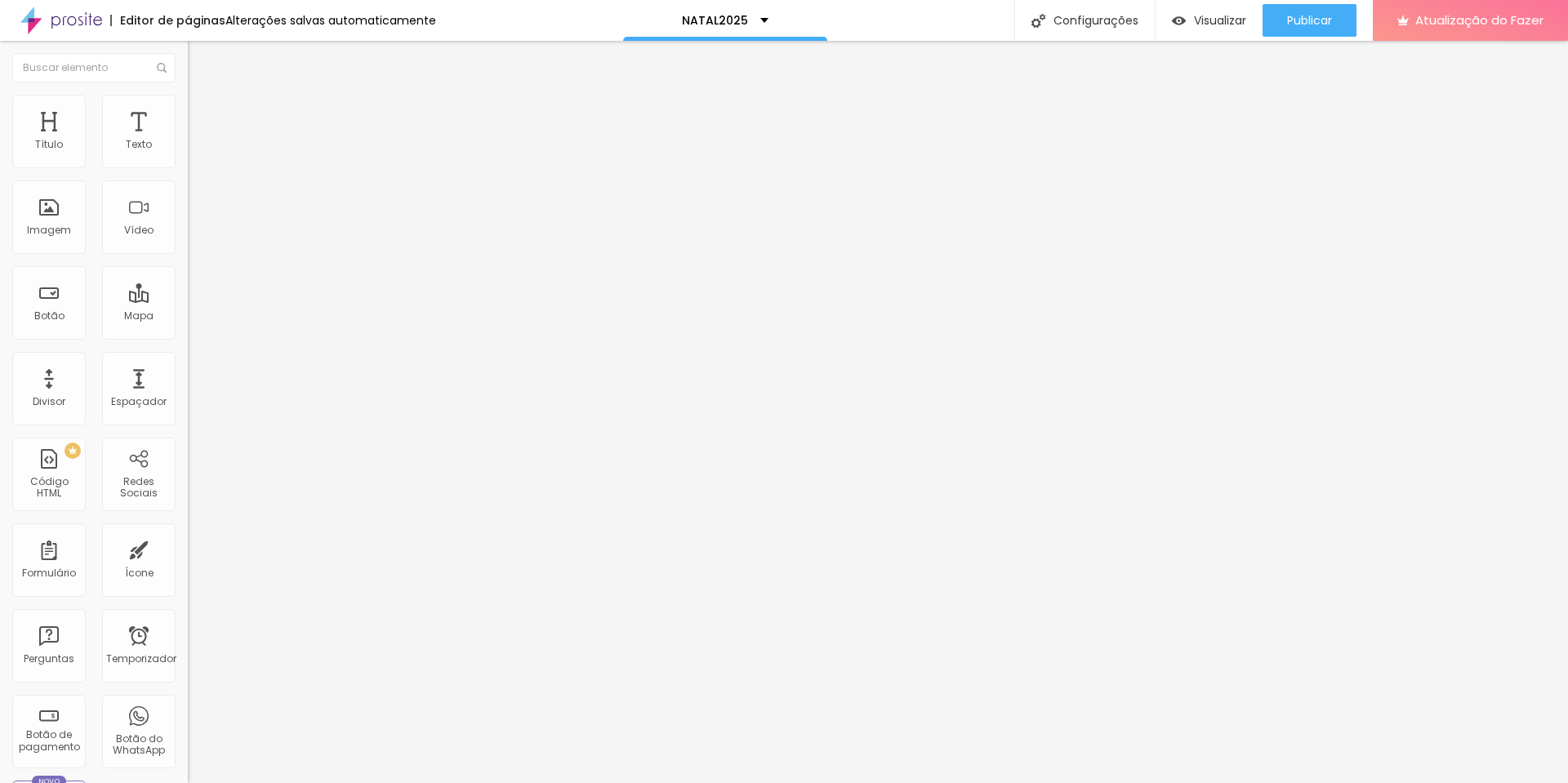
drag, startPoint x: 36, startPoint y: 194, endPoint x: 24, endPoint y: 197, distance: 12.4
click at [188, 548] on input "range" at bounding box center [241, 555] width 106 height 13
click at [198, 141] on font "Adicionar imagem" at bounding box center [246, 133] width 96 height 13
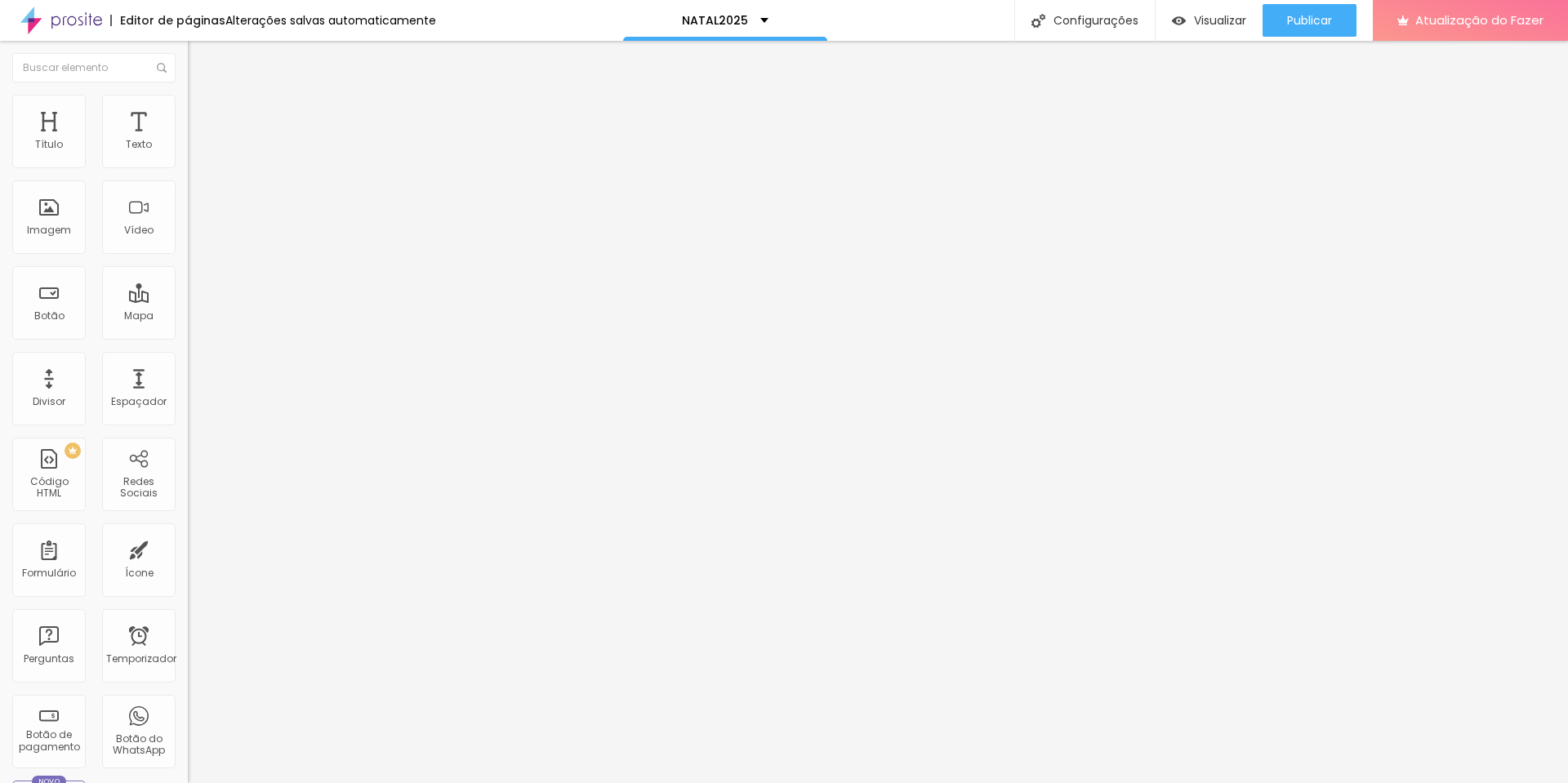
click at [188, 94] on ul "Conteúdo Estilo Avançado" at bounding box center [282, 103] width 188 height 49
click at [188, 95] on img at bounding box center [195, 102] width 14 height 14
click at [188, 95] on li "Estilo" at bounding box center [282, 103] width 188 height 16
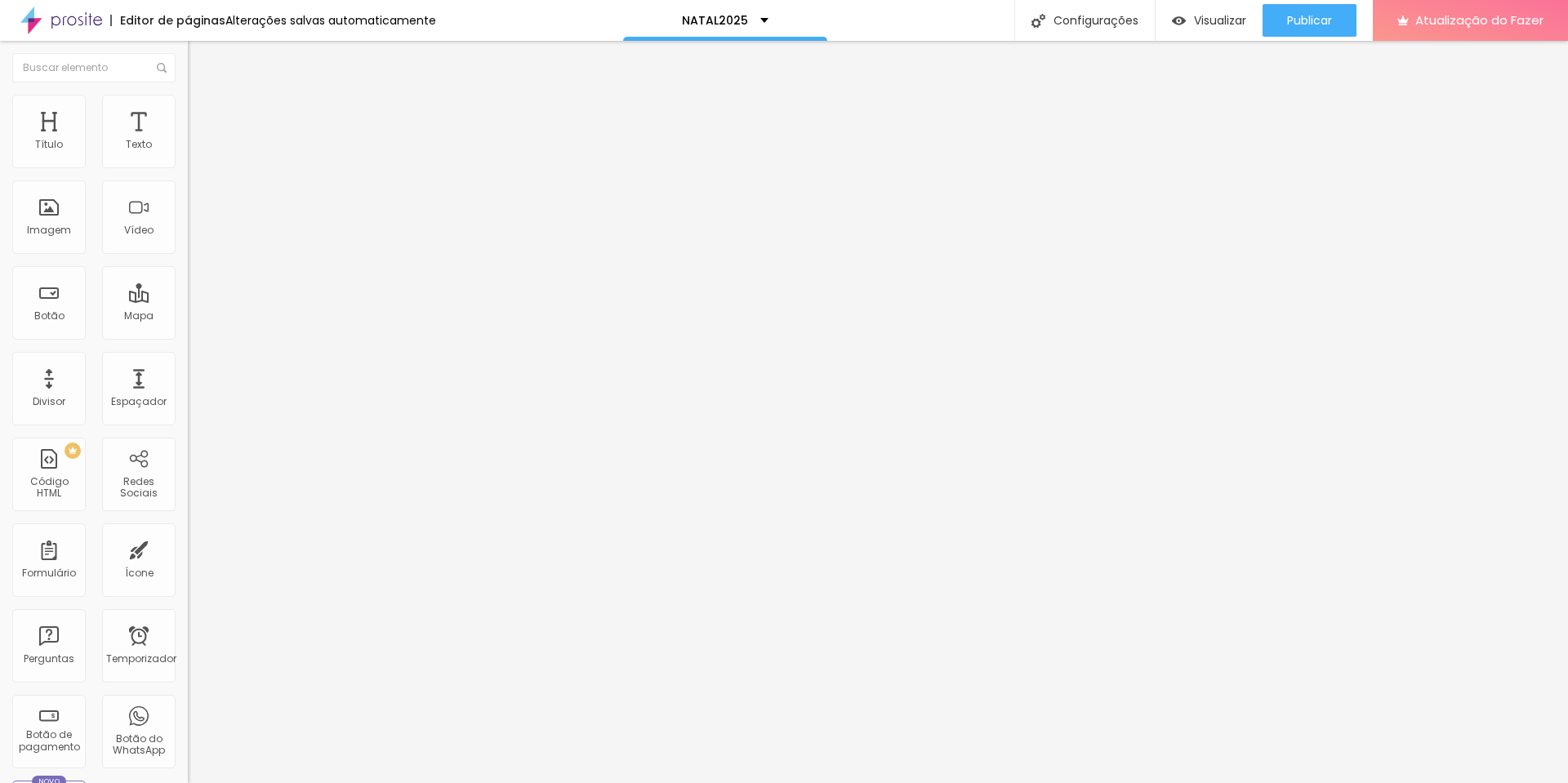
click at [188, 94] on ul "Conteúdo Estilo Avançado" at bounding box center [282, 103] width 188 height 49
click at [188, 111] on img at bounding box center [195, 118] width 14 height 14
click at [188, 111] on li "Avançado" at bounding box center [282, 119] width 188 height 16
drag, startPoint x: 69, startPoint y: 162, endPoint x: 45, endPoint y: 159, distance: 24.2
click at [188, 317] on input "range" at bounding box center [241, 323] width 106 height 13
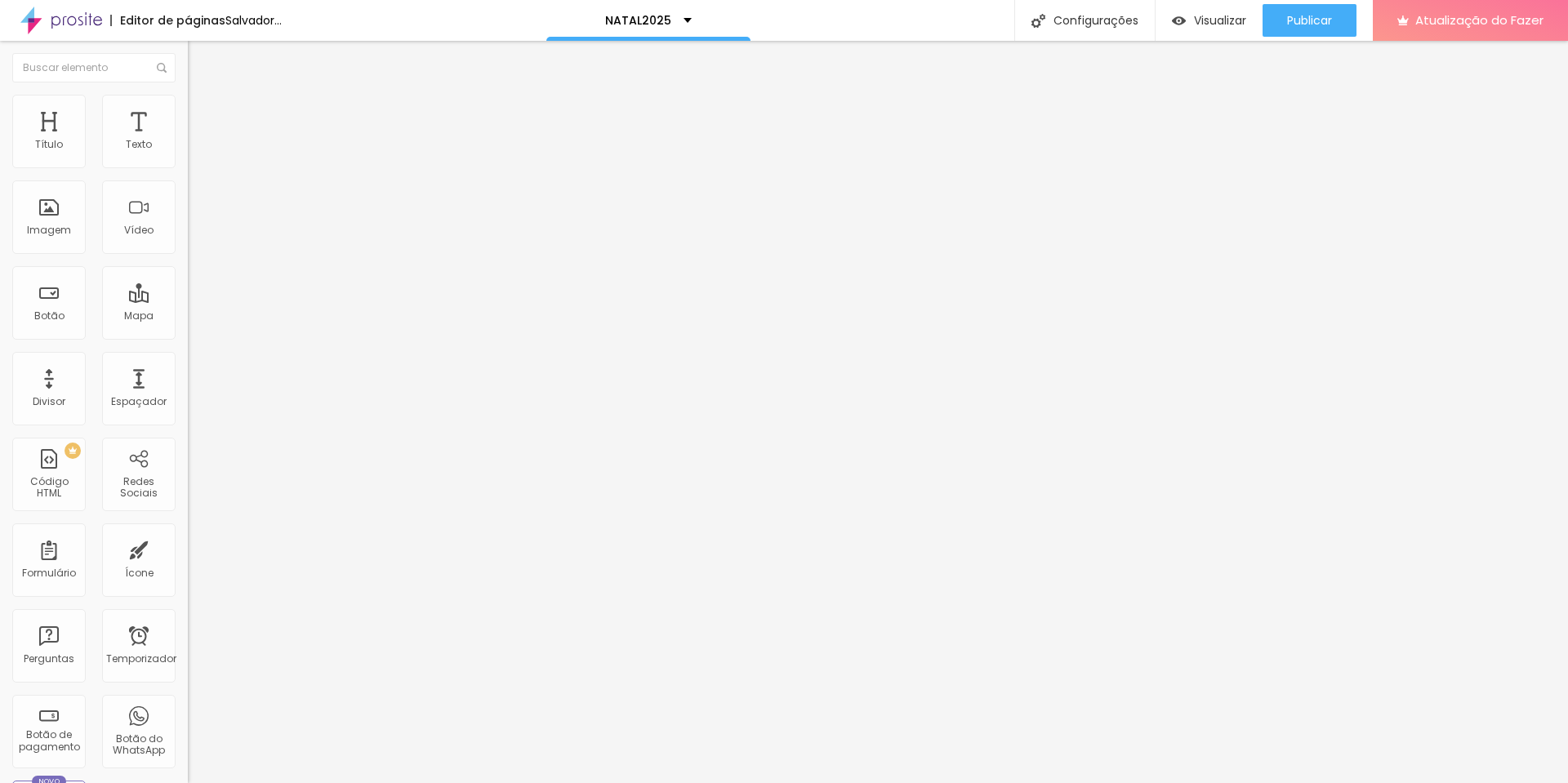
click at [188, 94] on ul "Conteúdo Estilo Avançado" at bounding box center [282, 103] width 188 height 49
click at [188, 102] on li "Estilo" at bounding box center [282, 103] width 188 height 16
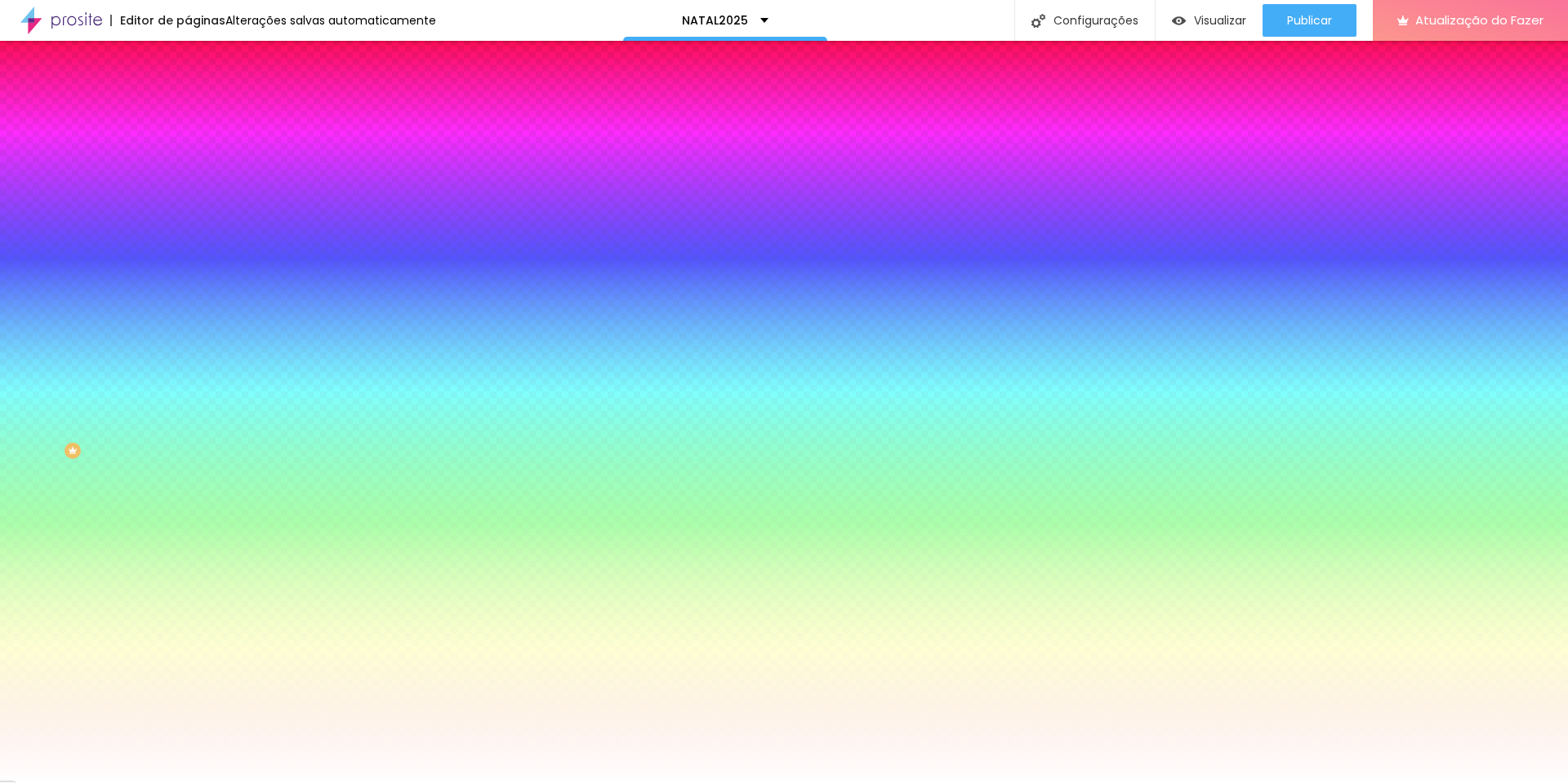
click at [188, 95] on li "Conteúdo" at bounding box center [282, 87] width 188 height 16
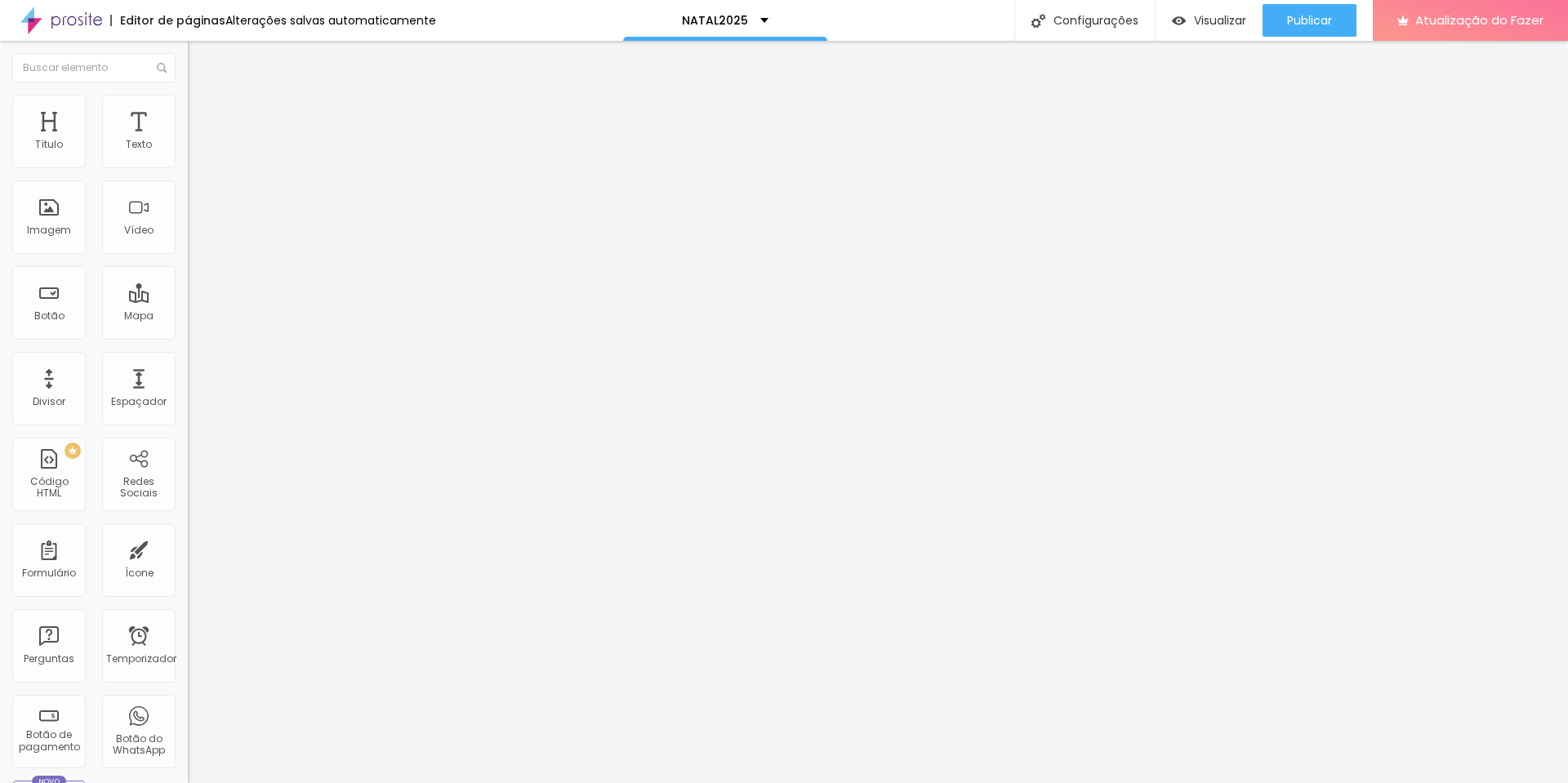
click at [188, 111] on img at bounding box center [195, 118] width 14 height 14
click at [188, 95] on img at bounding box center [195, 102] width 14 height 14
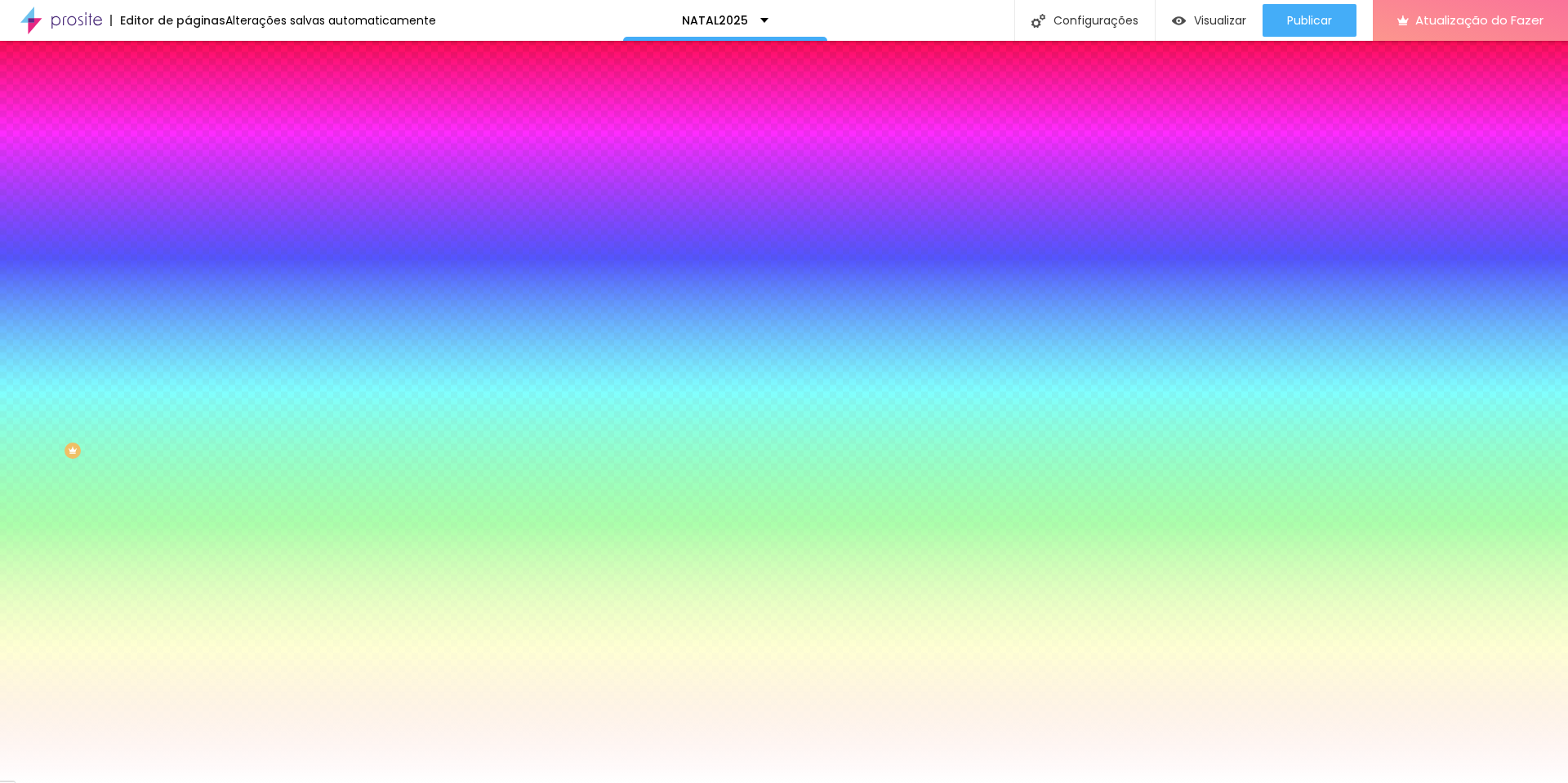
click at [188, 111] on img at bounding box center [195, 118] width 14 height 14
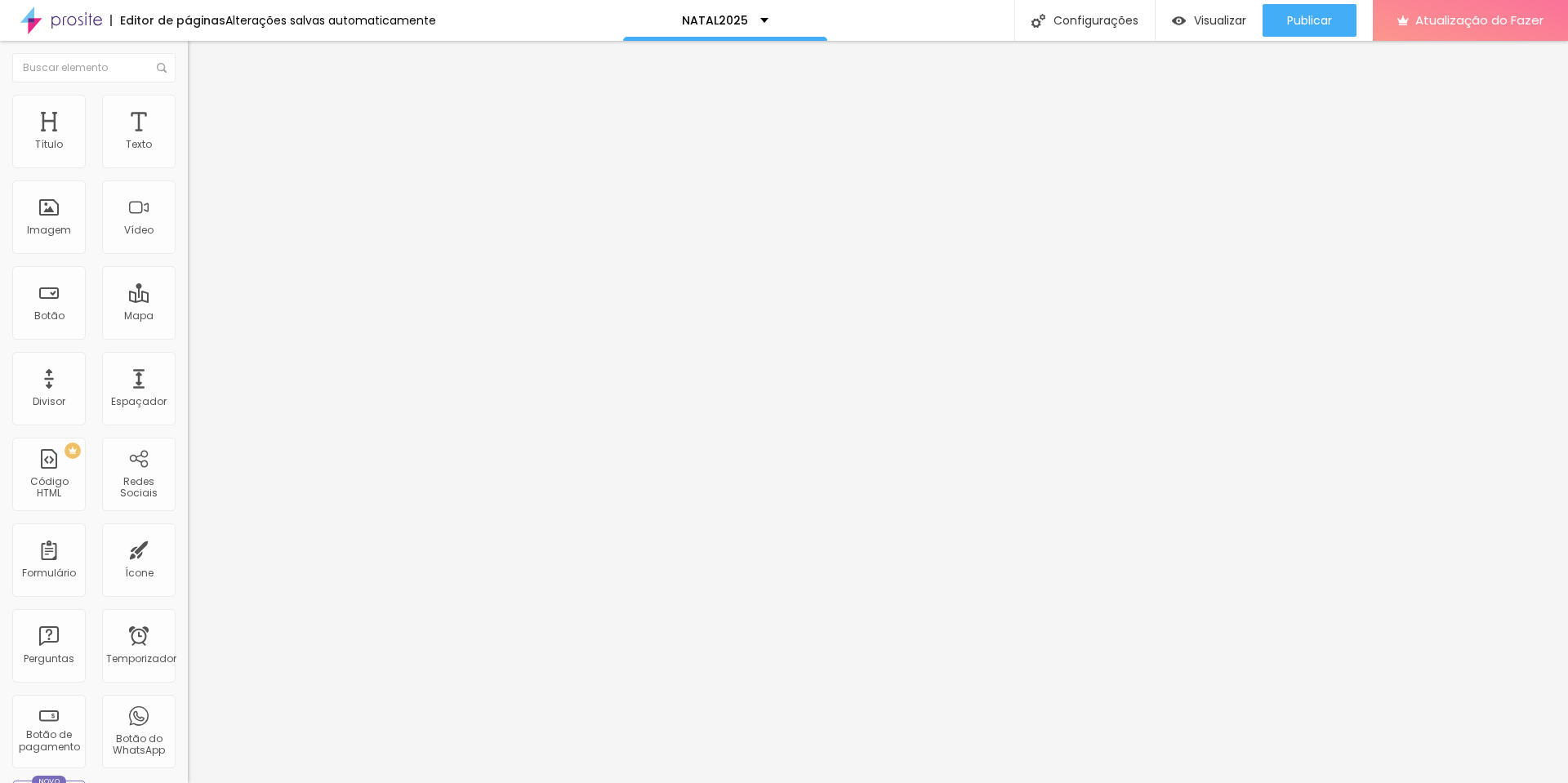
click at [188, 106] on ul "Conteúdo Estilo Avançado" at bounding box center [282, 103] width 188 height 49
click at [188, 106] on li "Estilo" at bounding box center [282, 103] width 188 height 16
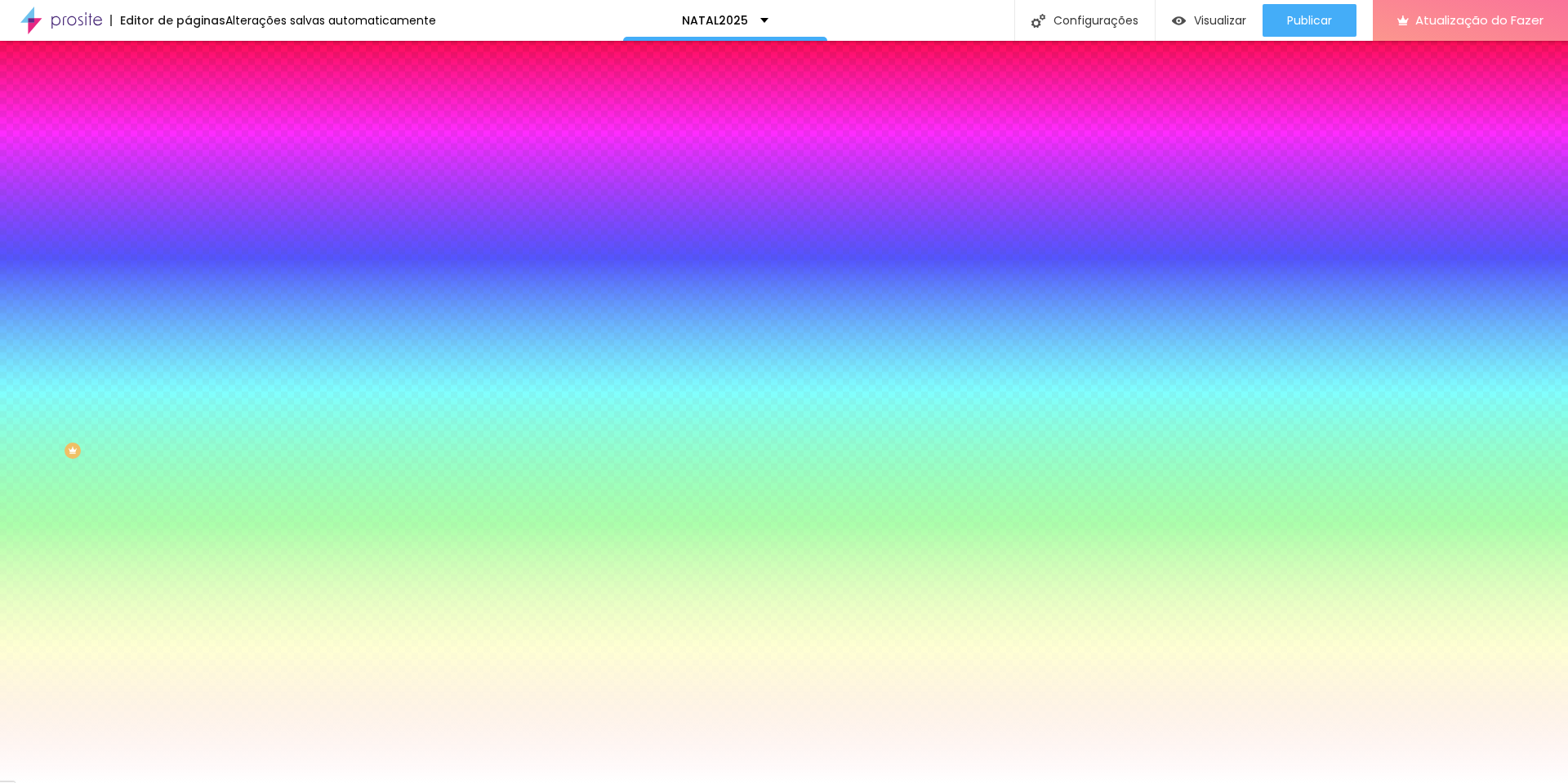
click at [188, 95] on li "Conteúdo" at bounding box center [282, 87] width 188 height 16
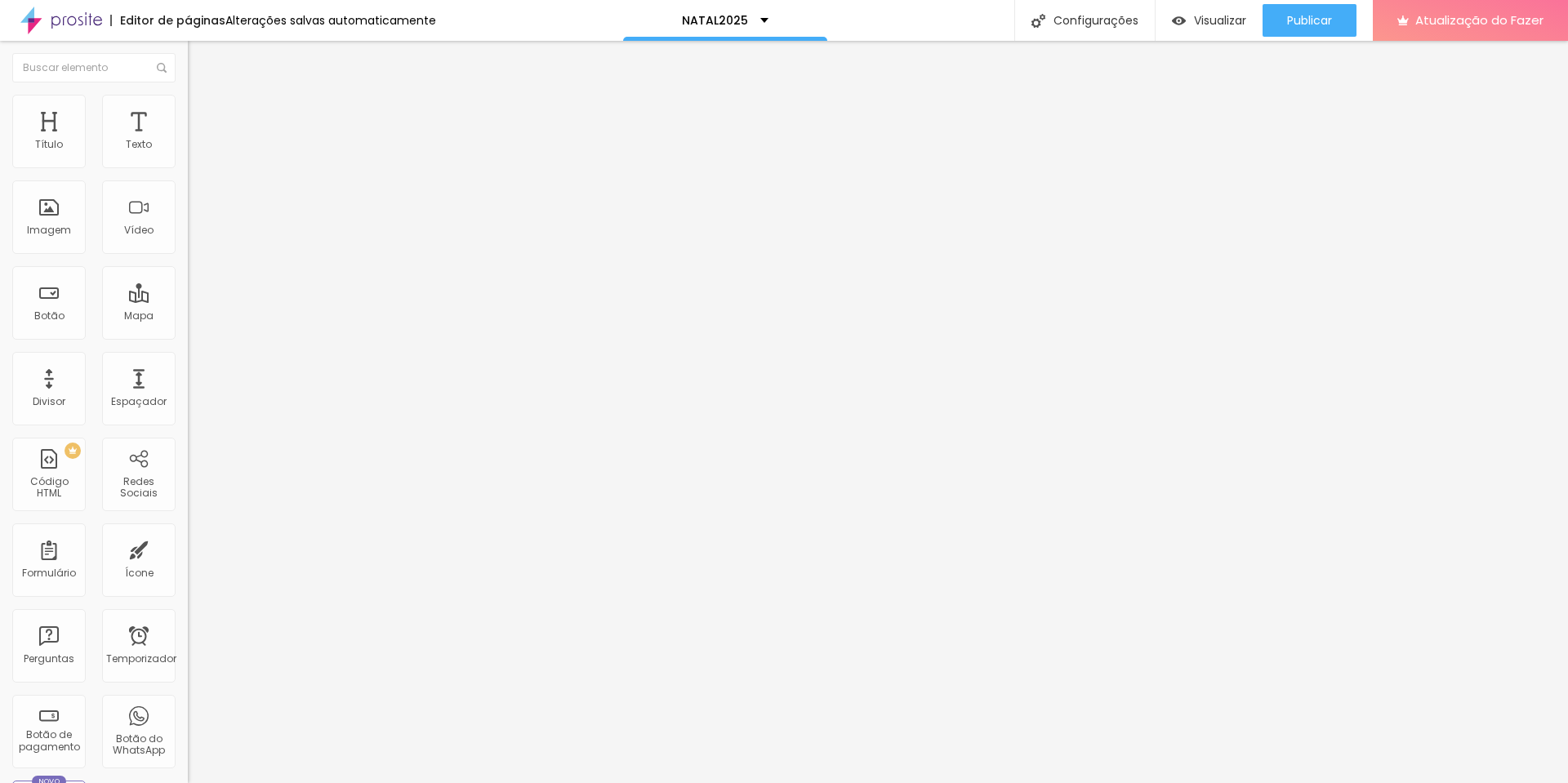
click at [188, 103] on li "Estilo" at bounding box center [282, 103] width 188 height 16
click at [188, 111] on li "Avançado" at bounding box center [282, 119] width 188 height 16
drag, startPoint x: 53, startPoint y: 158, endPoint x: 21, endPoint y: 159, distance: 32.0
click at [188, 317] on input "range" at bounding box center [241, 323] width 106 height 13
drag, startPoint x: 47, startPoint y: 191, endPoint x: 8, endPoint y: 192, distance: 39.0
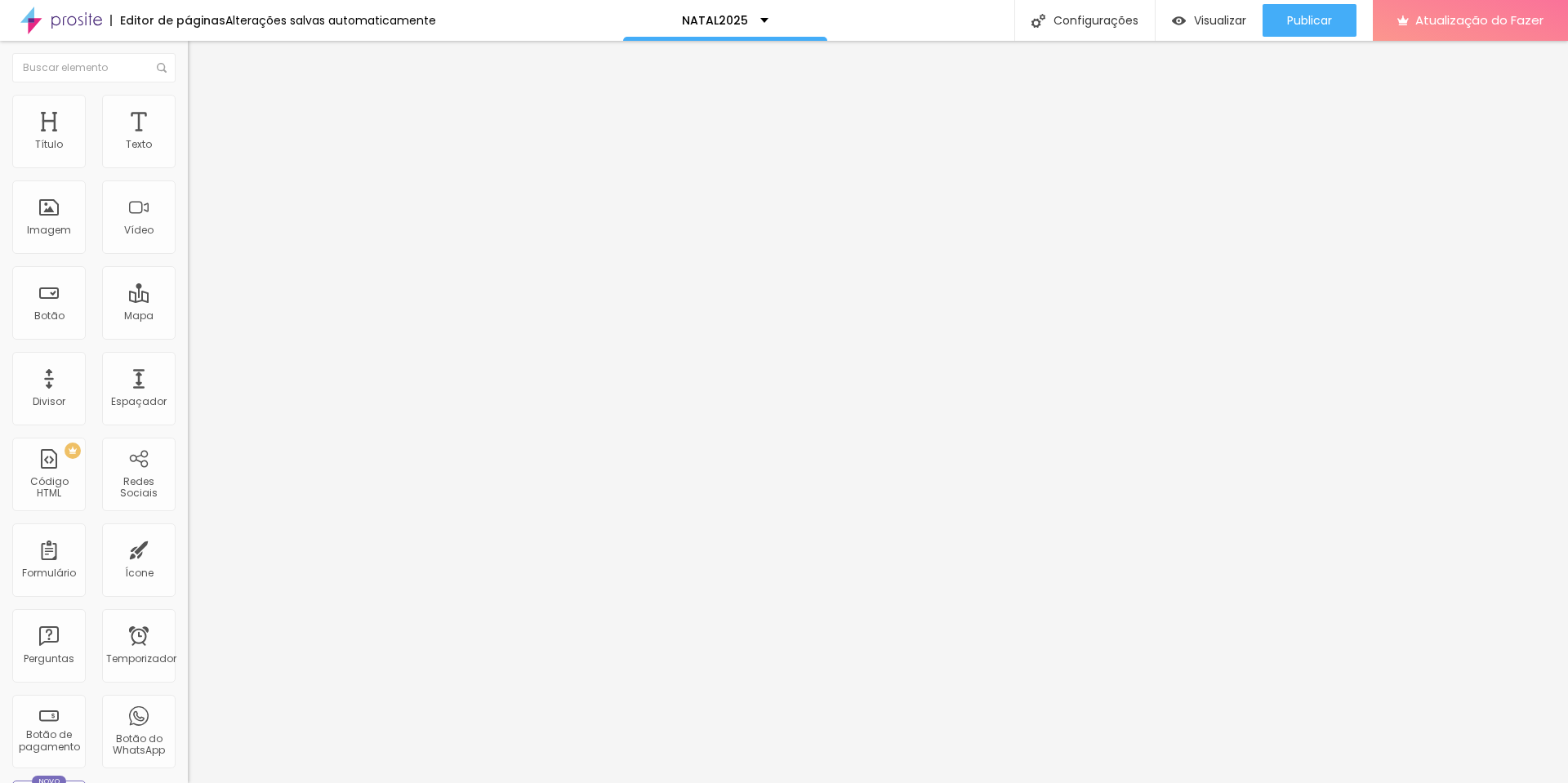
click at [188, 548] on input "range" at bounding box center [241, 555] width 106 height 13
drag, startPoint x: 95, startPoint y: 177, endPoint x: 83, endPoint y: 189, distance: 17.0
click at [188, 153] on input "Click me" at bounding box center [286, 145] width 196 height 16
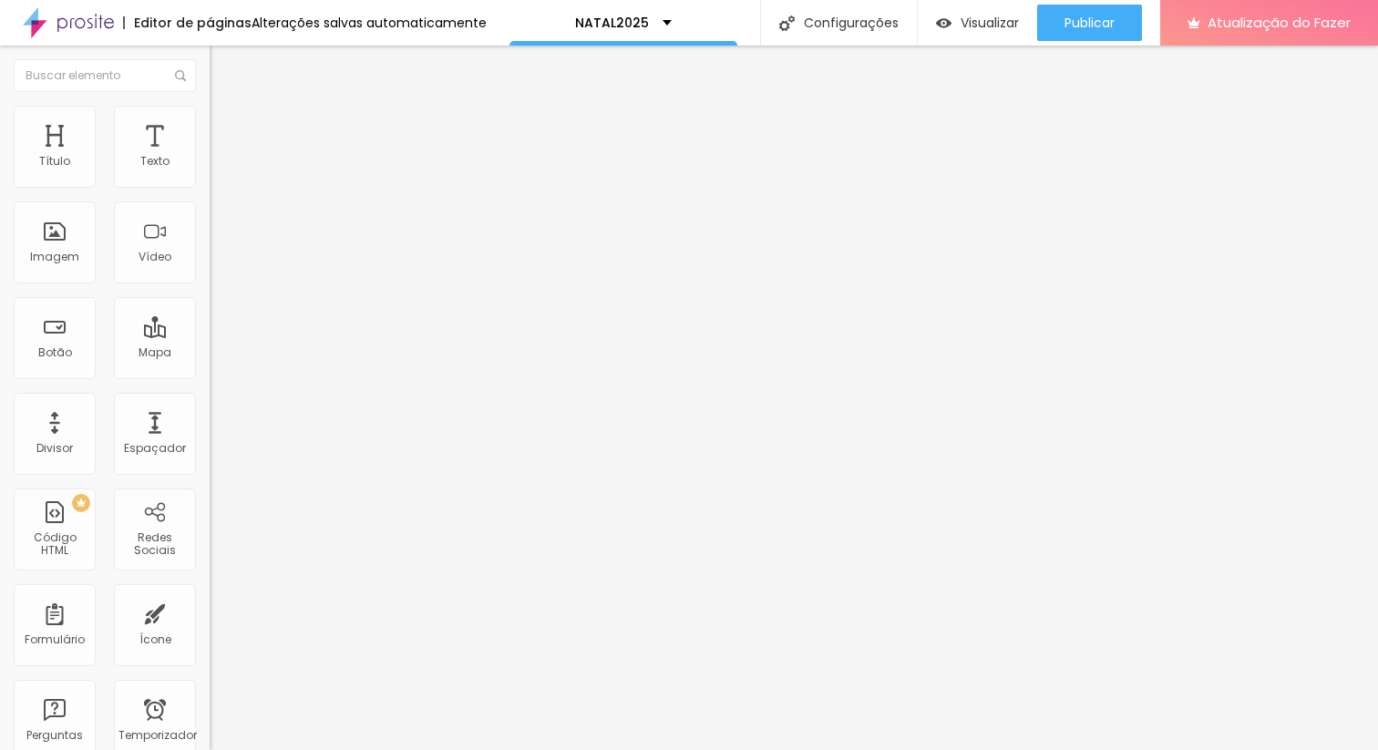
click at [223, 69] on img "button" at bounding box center [230, 66] width 15 height 15
click at [226, 125] on font "Estilo" at bounding box center [240, 117] width 28 height 15
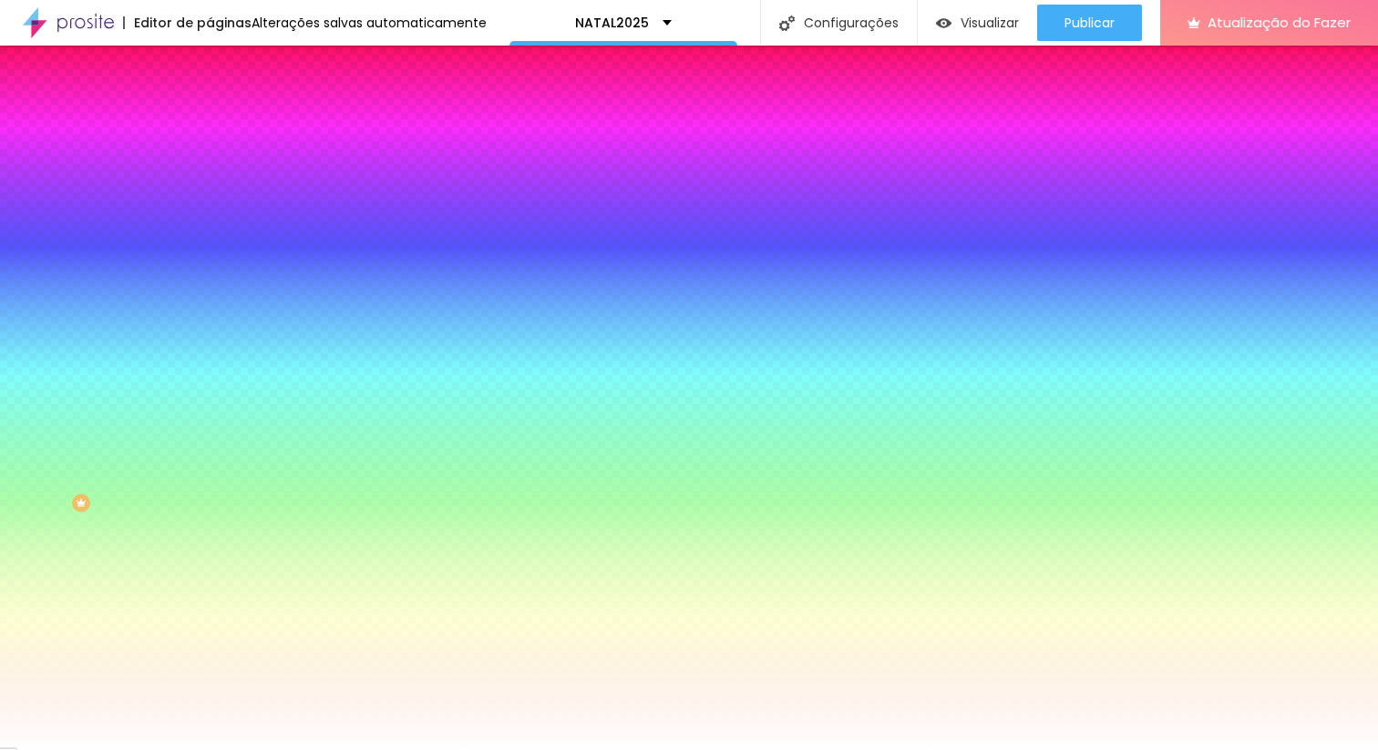
click at [210, 124] on img at bounding box center [218, 132] width 16 height 16
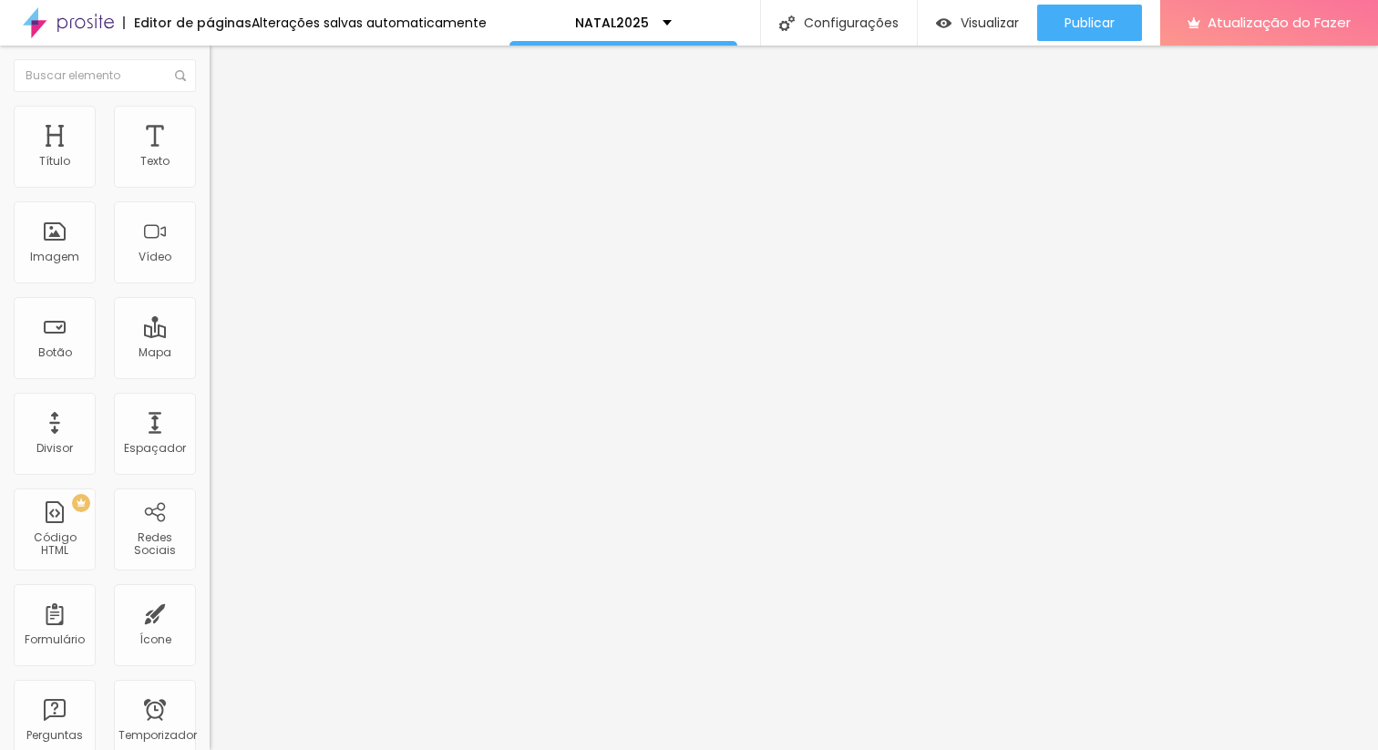
drag, startPoint x: 77, startPoint y: 180, endPoint x: 50, endPoint y: 180, distance: 26.4
click at [210, 354] on input "range" at bounding box center [269, 361] width 118 height 15
click at [210, 124] on li "Avançado" at bounding box center [315, 133] width 210 height 18
drag, startPoint x: 71, startPoint y: 178, endPoint x: 50, endPoint y: 180, distance: 21.0
click at [210, 354] on input "range" at bounding box center [269, 361] width 118 height 15
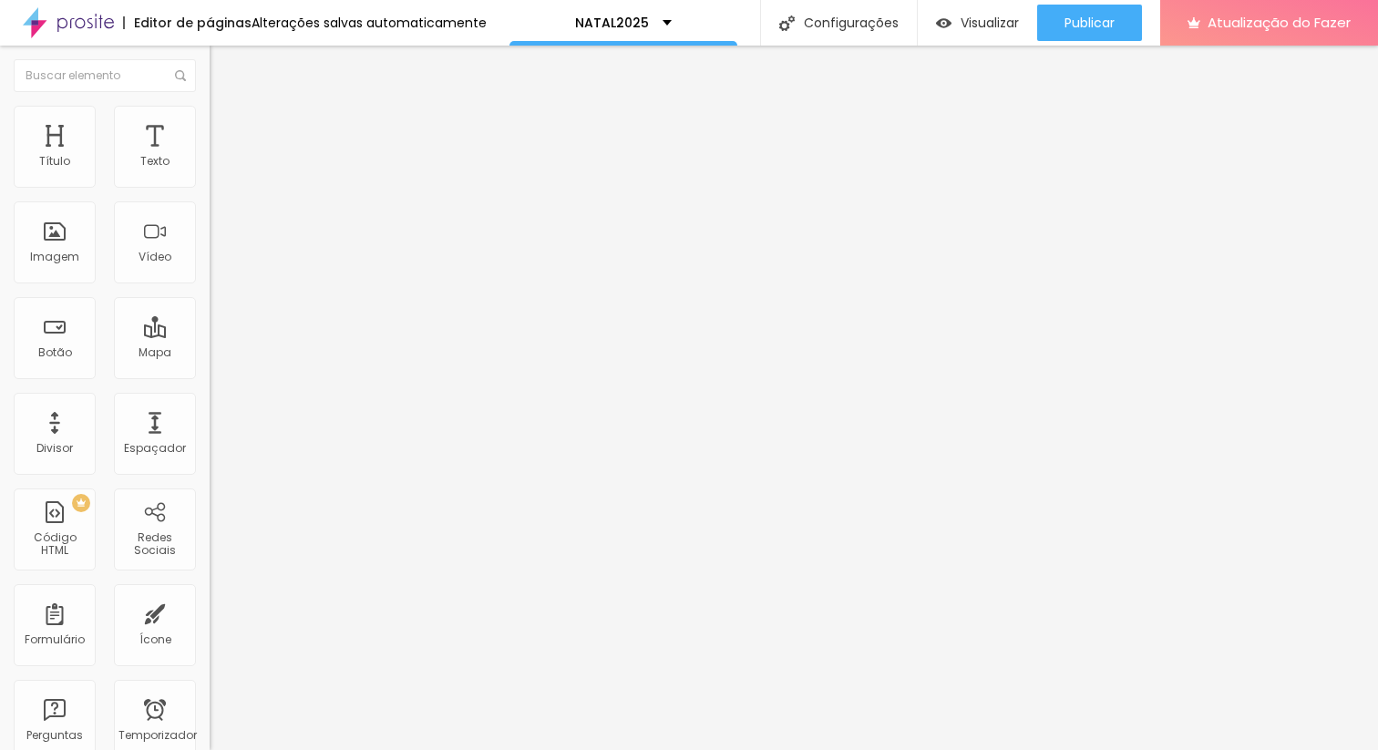
click at [210, 124] on img at bounding box center [218, 132] width 16 height 16
drag, startPoint x: 71, startPoint y: 175, endPoint x: 50, endPoint y: 177, distance: 21.0
click at [210, 354] on input "range" at bounding box center [269, 361] width 118 height 15
drag, startPoint x: 141, startPoint y: 208, endPoint x: 0, endPoint y: 191, distance: 142.3
click at [210, 191] on div "Texto Click me Alinhamento [GEOGRAPHIC_DATA] Link URL https:// Abrir em uma nov…" at bounding box center [315, 274] width 210 height 265
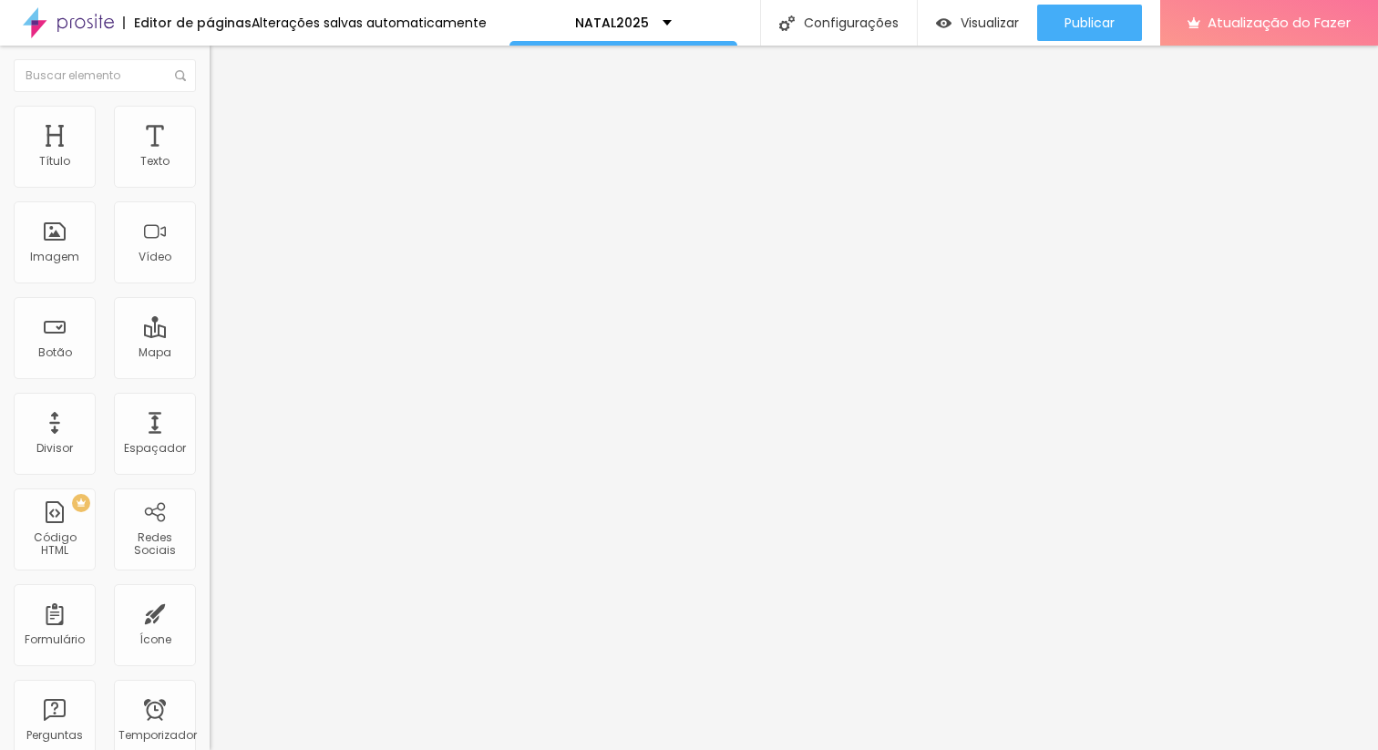
drag, startPoint x: 86, startPoint y: 203, endPoint x: 0, endPoint y: 190, distance: 86.8
click at [210, 190] on div "Texto Click me Alinhamento [GEOGRAPHIC_DATA] Link URL https:// Abrir em uma nov…" at bounding box center [315, 274] width 210 height 265
click at [210, 171] on input "Click me" at bounding box center [319, 162] width 219 height 18
click at [210, 288] on div "[GEOGRAPHIC_DATA]" at bounding box center [315, 293] width 210 height 61
click at [210, 283] on span "Normal" at bounding box center [230, 279] width 41 height 15
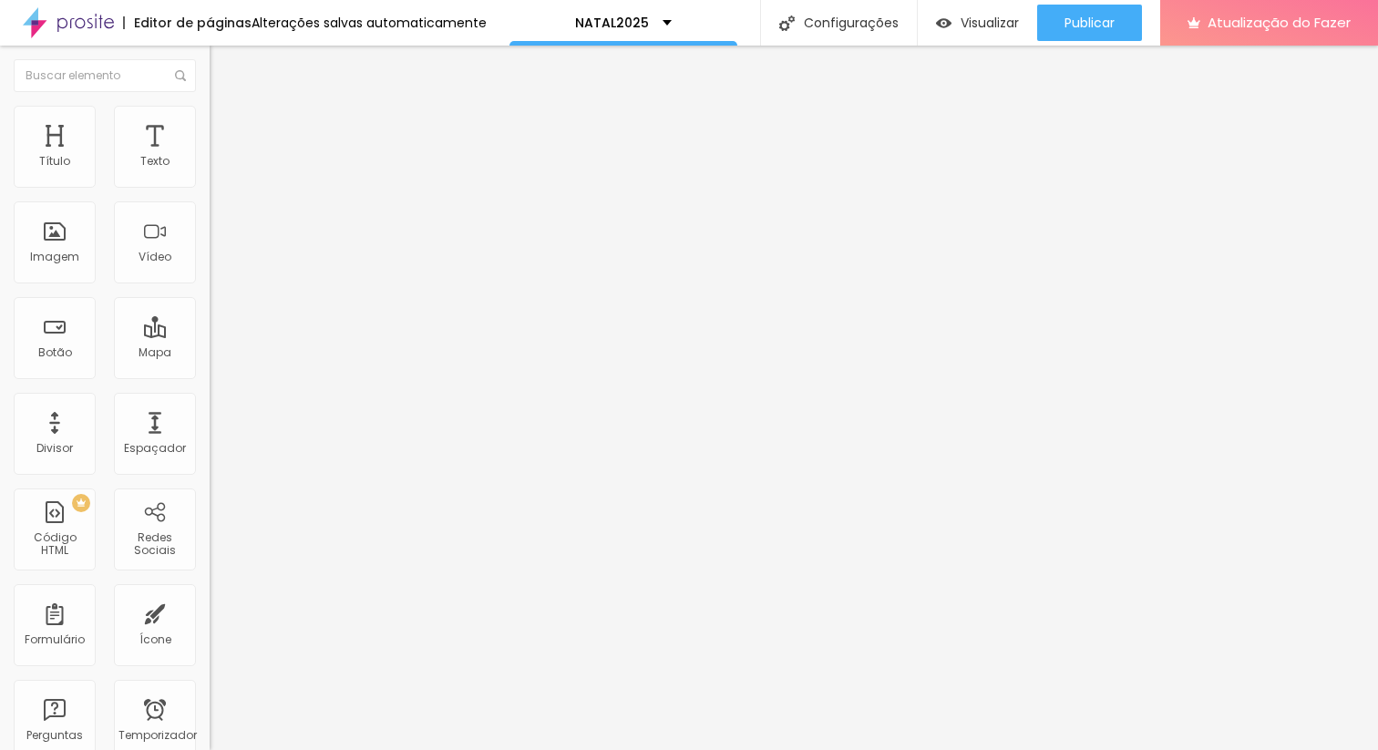
click at [210, 326] on span "Grande" at bounding box center [231, 318] width 43 height 15
click at [210, 307] on div "Normal" at bounding box center [315, 301] width 210 height 11
click at [210, 346] on div "Link" at bounding box center [315, 335] width 210 height 22
click at [210, 376] on input "https://" at bounding box center [319, 366] width 219 height 18
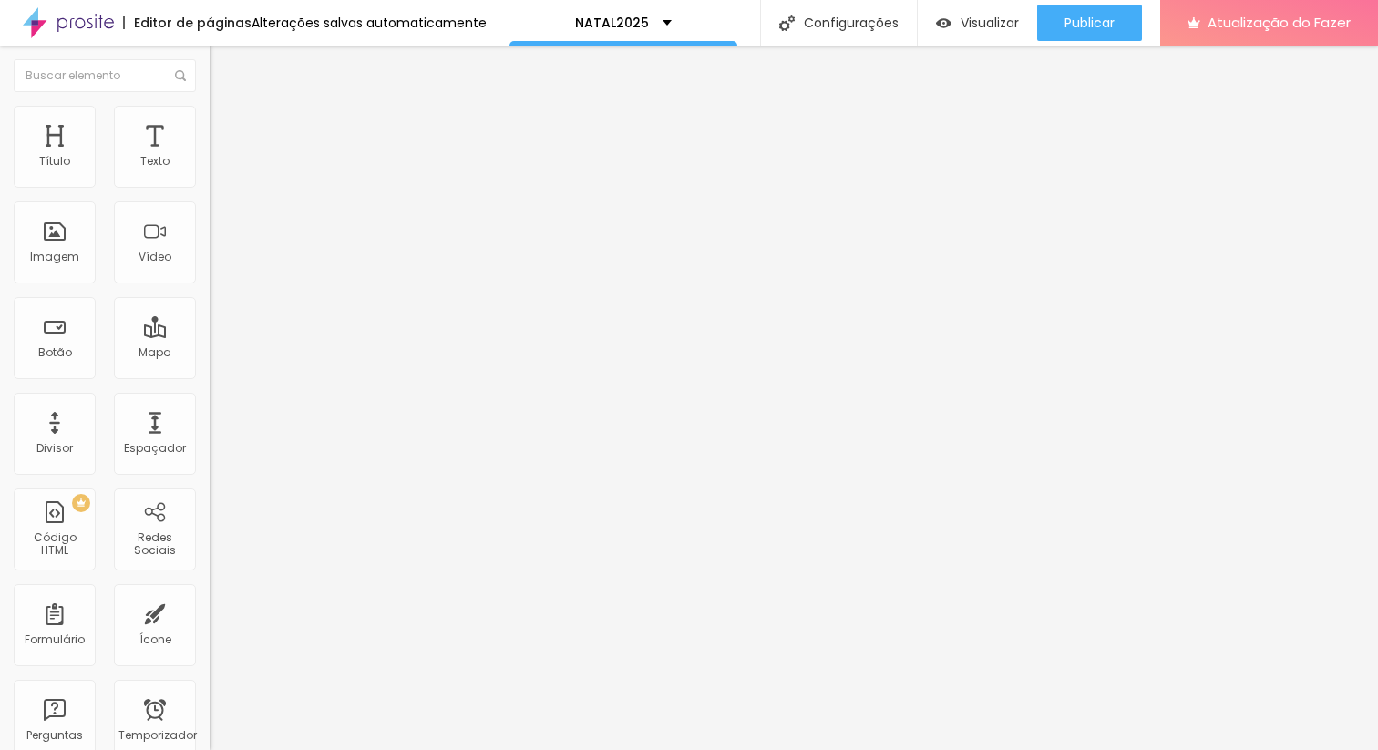
drag, startPoint x: 86, startPoint y: 461, endPoint x: 0, endPoint y: 458, distance: 85.7
click at [210, 407] on div "Texto EU QUERO! Alinhamento [GEOGRAPHIC_DATA] Link URL https:// Abrir em uma no…" at bounding box center [315, 274] width 210 height 265
paste input "[DOMAIN_NAME][URL]"
click at [210, 557] on div "Editar nulo Conteúdo Estilo Avançado Texto EU QUERO! Alinhamento [GEOGRAPHIC_DA…" at bounding box center [315, 398] width 210 height 705
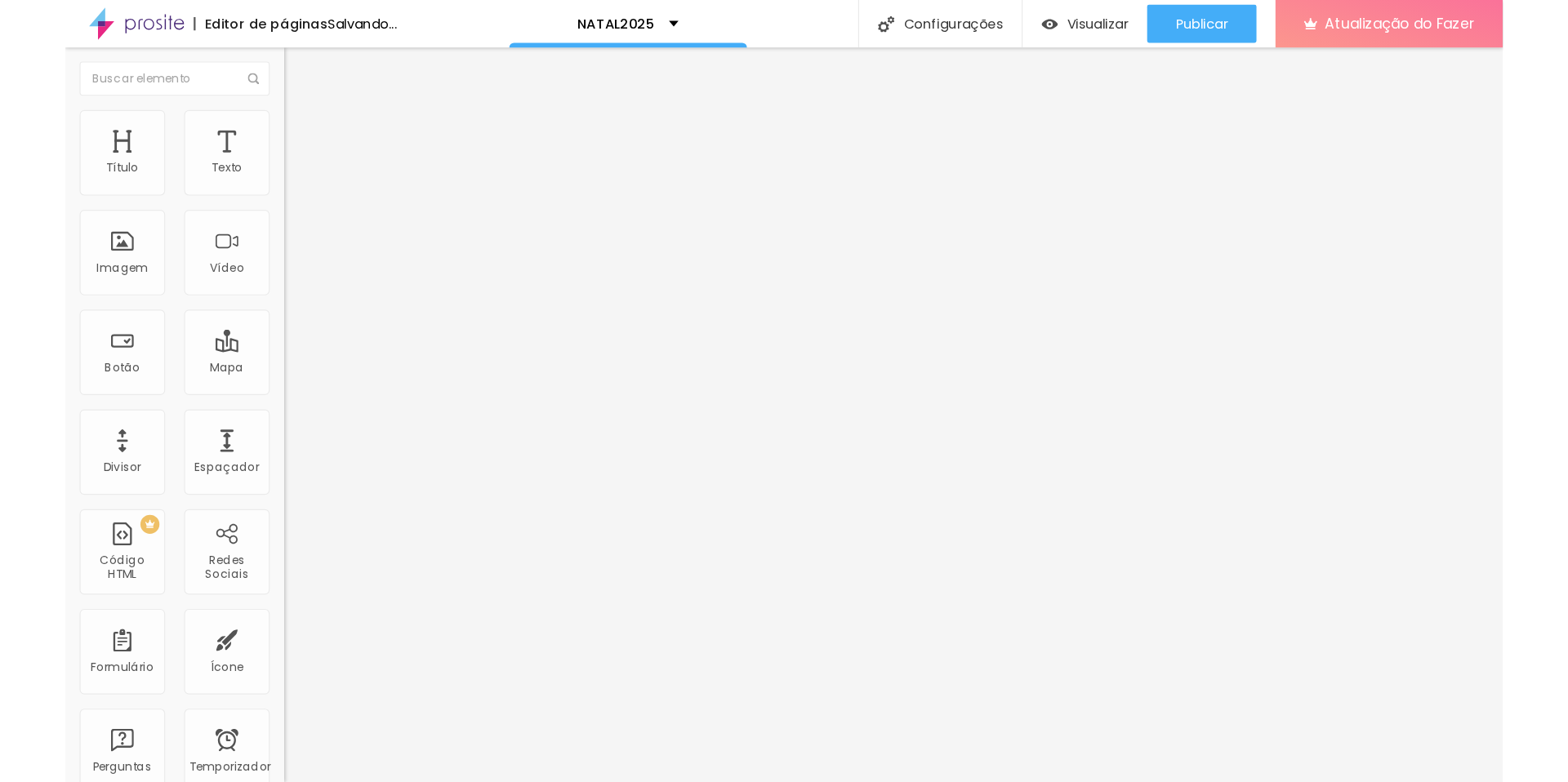
scroll to position [0, 0]
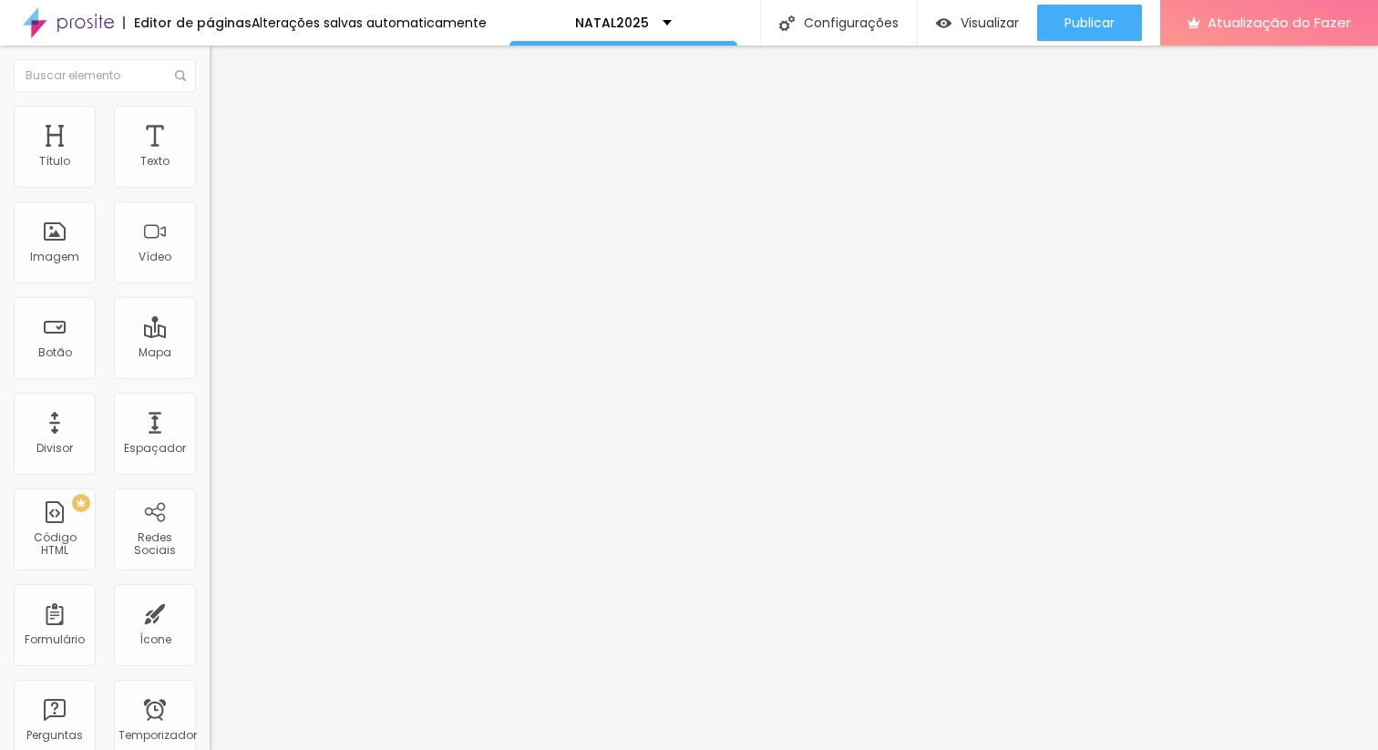
click at [210, 409] on font "Abrir em uma nova aba" at bounding box center [267, 403] width 115 height 14
click at [210, 107] on li "Estilo" at bounding box center [315, 115] width 210 height 18
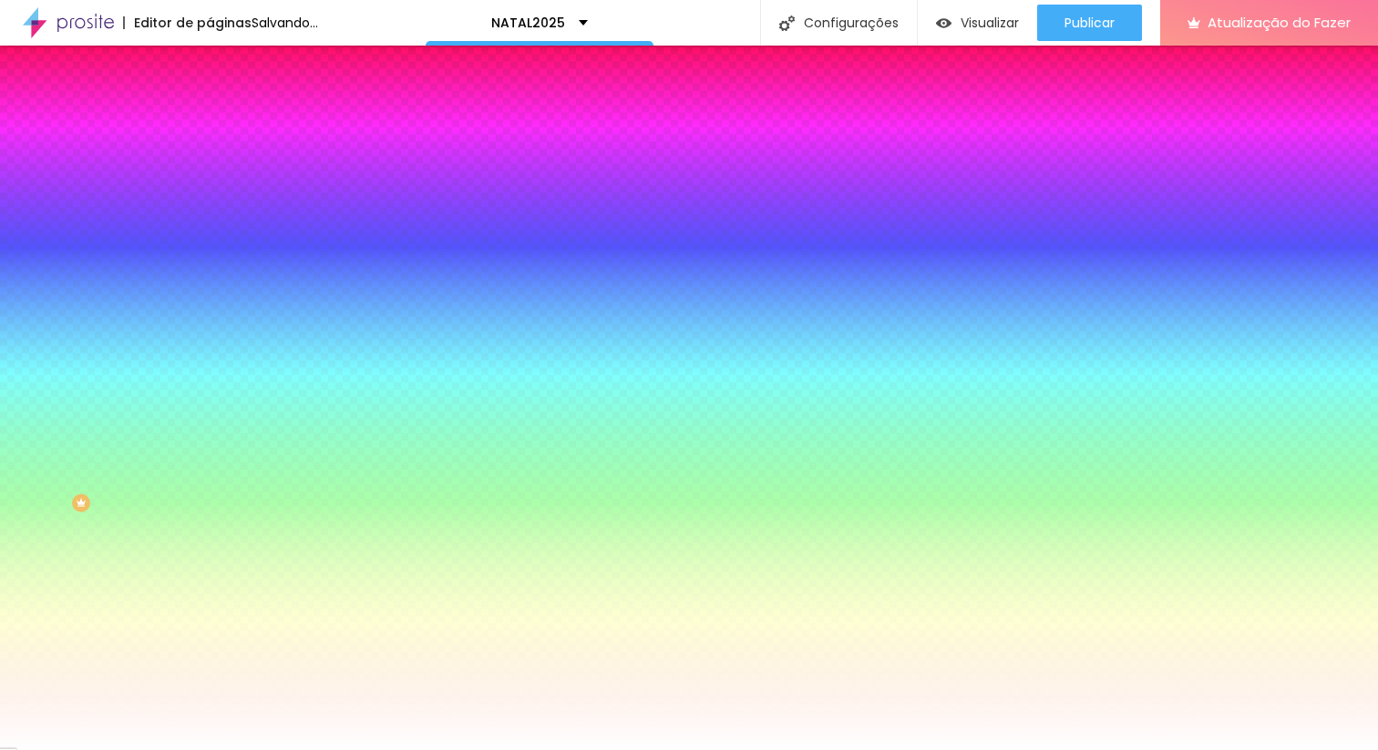
click at [210, 124] on li "Avançado" at bounding box center [315, 133] width 210 height 18
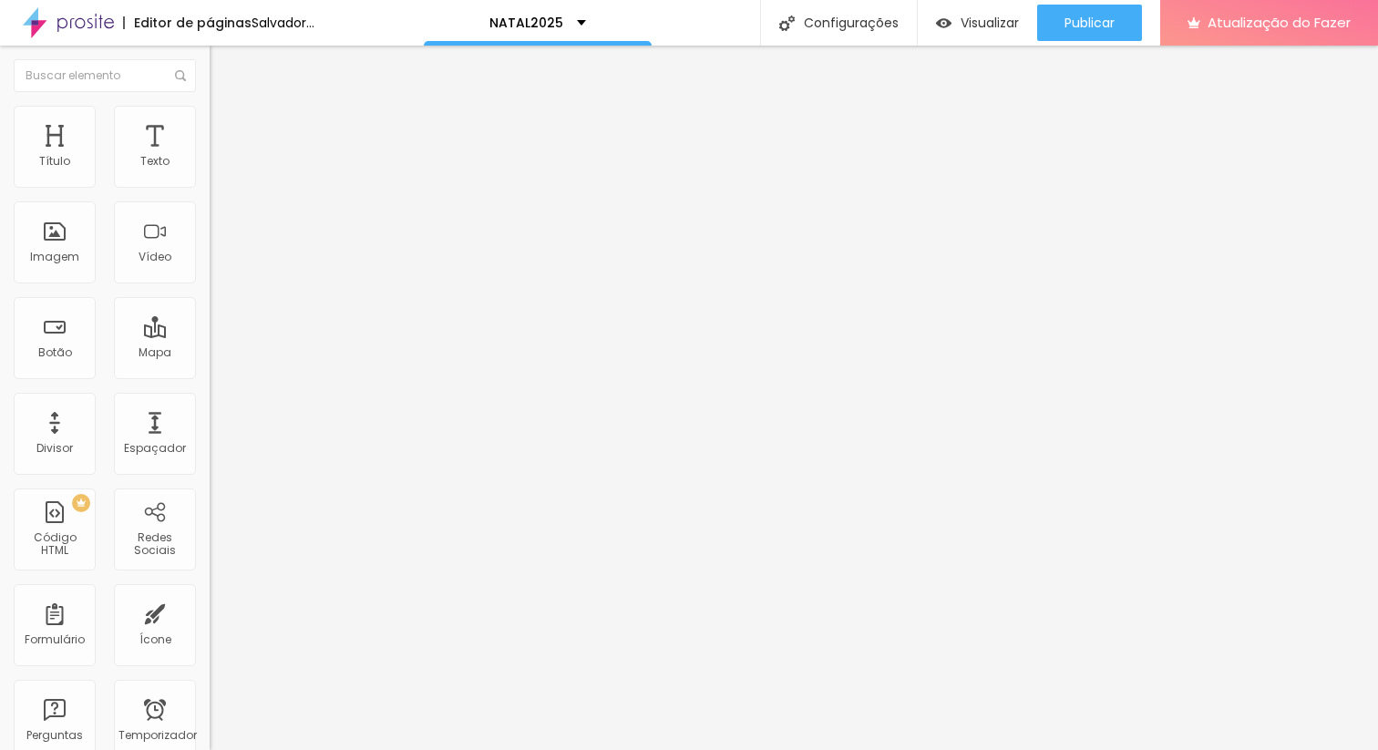
click at [210, 354] on input "range" at bounding box center [269, 361] width 118 height 15
drag, startPoint x: 55, startPoint y: 221, endPoint x: 24, endPoint y: 218, distance: 31.2
click at [210, 400] on div "10 Espaço de baixo" at bounding box center [315, 529] width 210 height 258
drag, startPoint x: 42, startPoint y: 213, endPoint x: 33, endPoint y: 215, distance: 9.3
click at [210, 612] on input "range" at bounding box center [269, 619] width 118 height 15
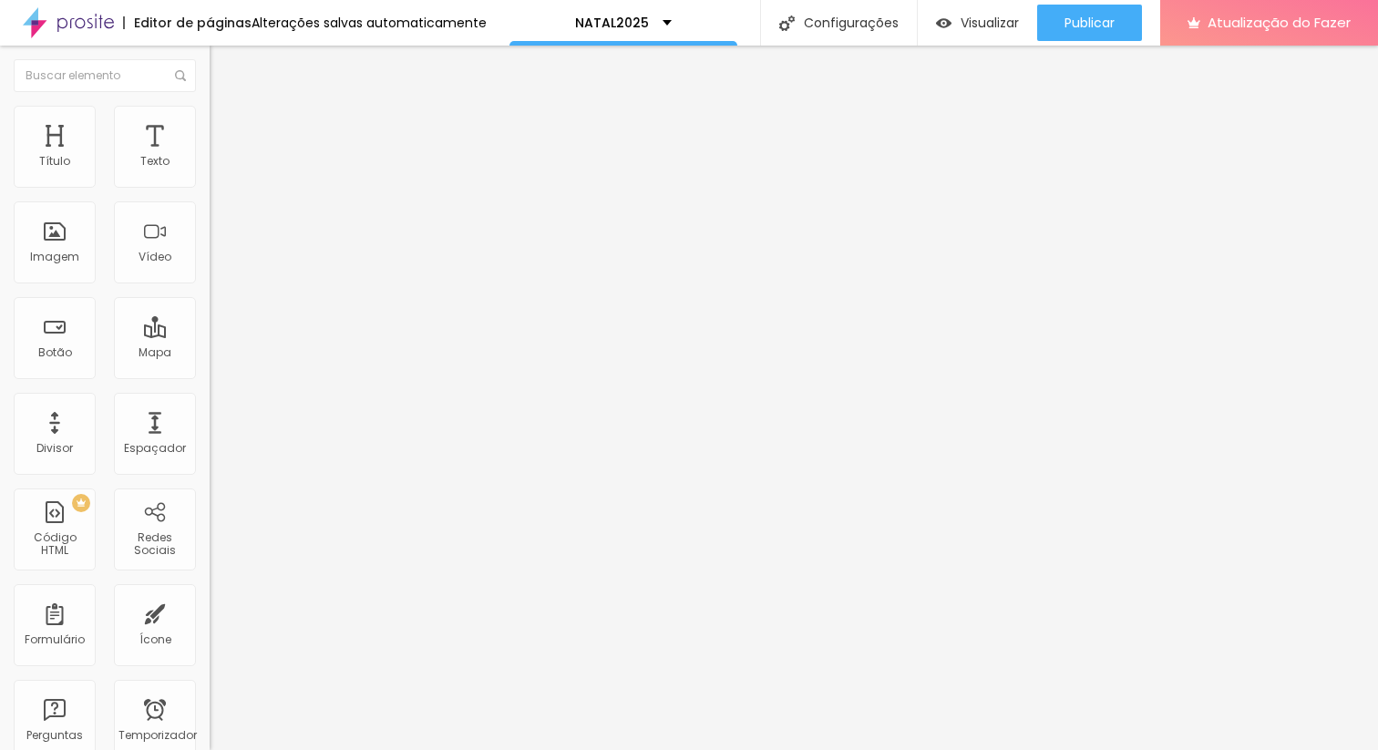
click at [210, 119] on li "Estilo" at bounding box center [315, 115] width 210 height 18
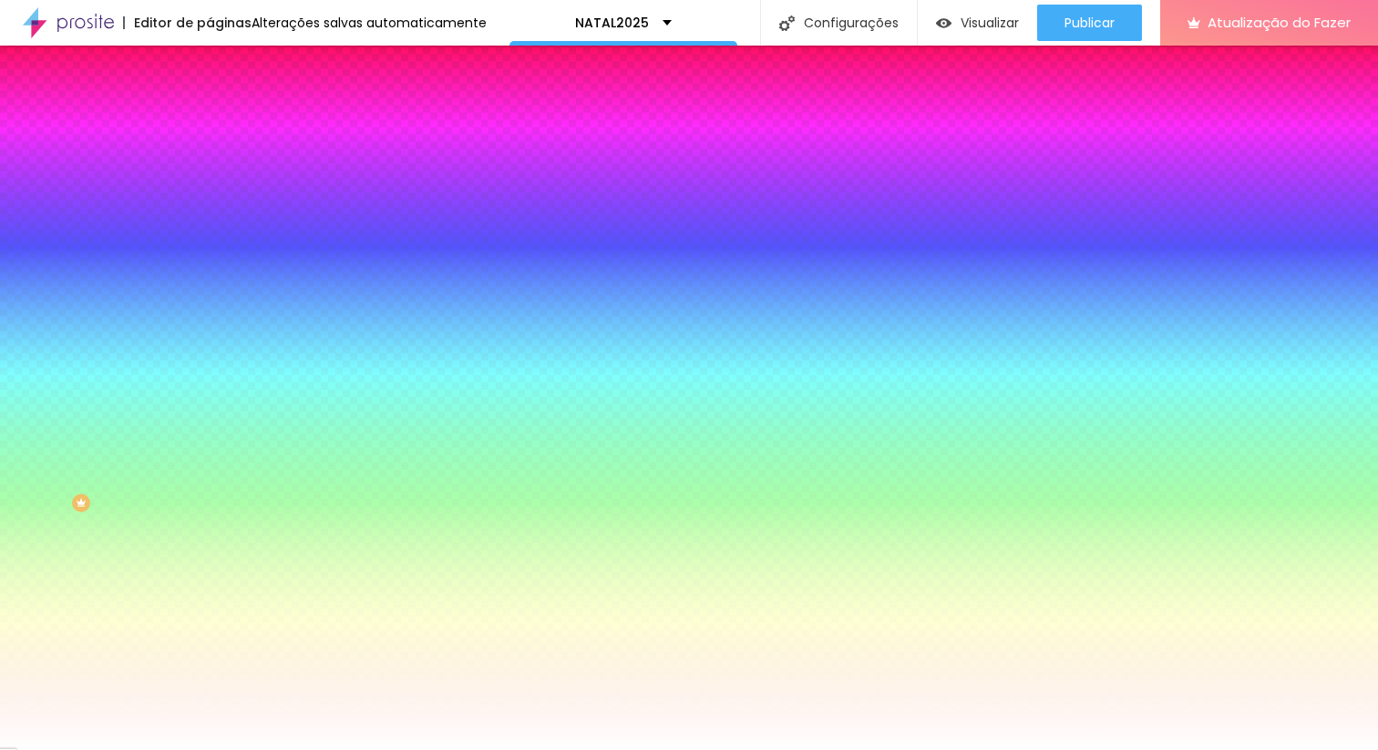
click at [210, 174] on div at bounding box center [315, 174] width 210 height 0
drag, startPoint x: 188, startPoint y: 185, endPoint x: 113, endPoint y: 182, distance: 74.8
click at [210, 182] on div "Voltar ao padrão #FFFFFF" at bounding box center [315, 172] width 210 height 39
paste input "92A3C0"
click at [217, 277] on icon "button" at bounding box center [222, 282] width 11 height 11
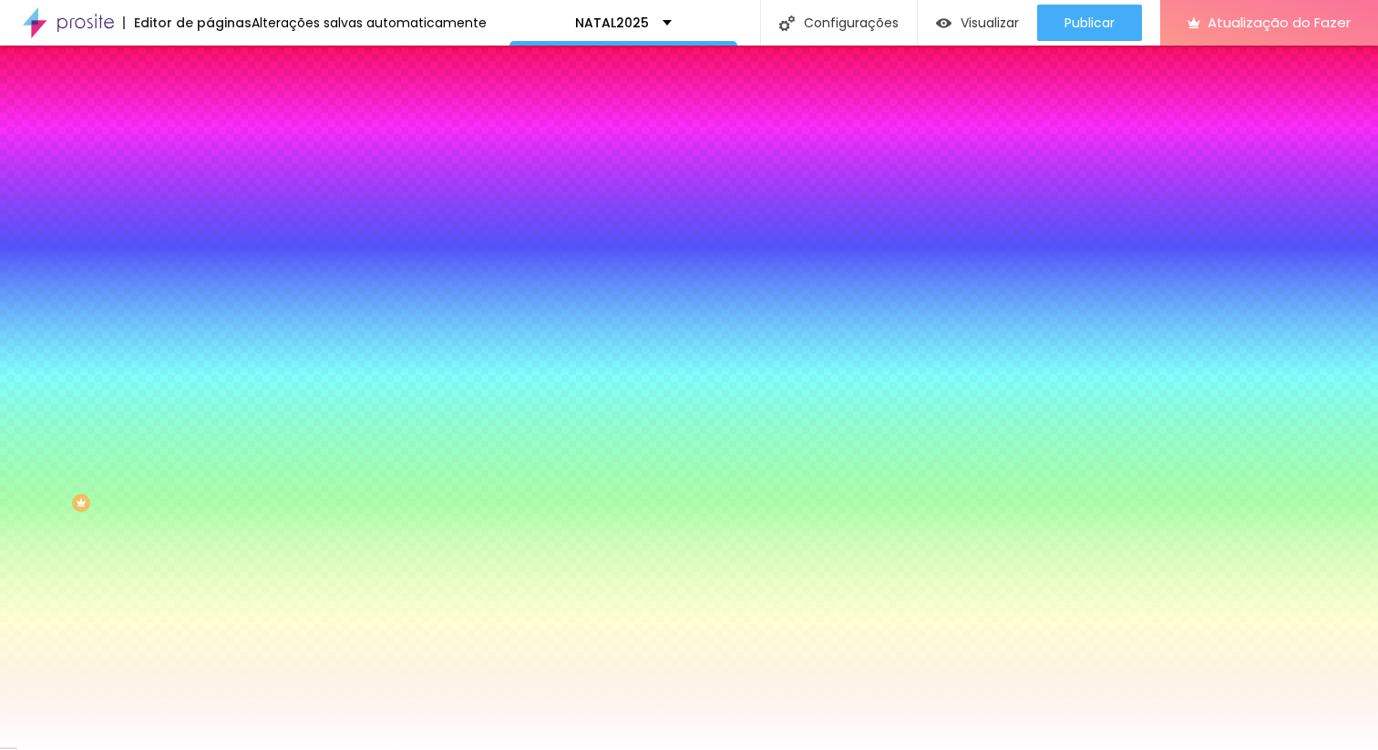
drag, startPoint x: 221, startPoint y: 335, endPoint x: 343, endPoint y: 332, distance: 122.2
drag, startPoint x: 210, startPoint y: 388, endPoint x: 240, endPoint y: 393, distance: 30.4
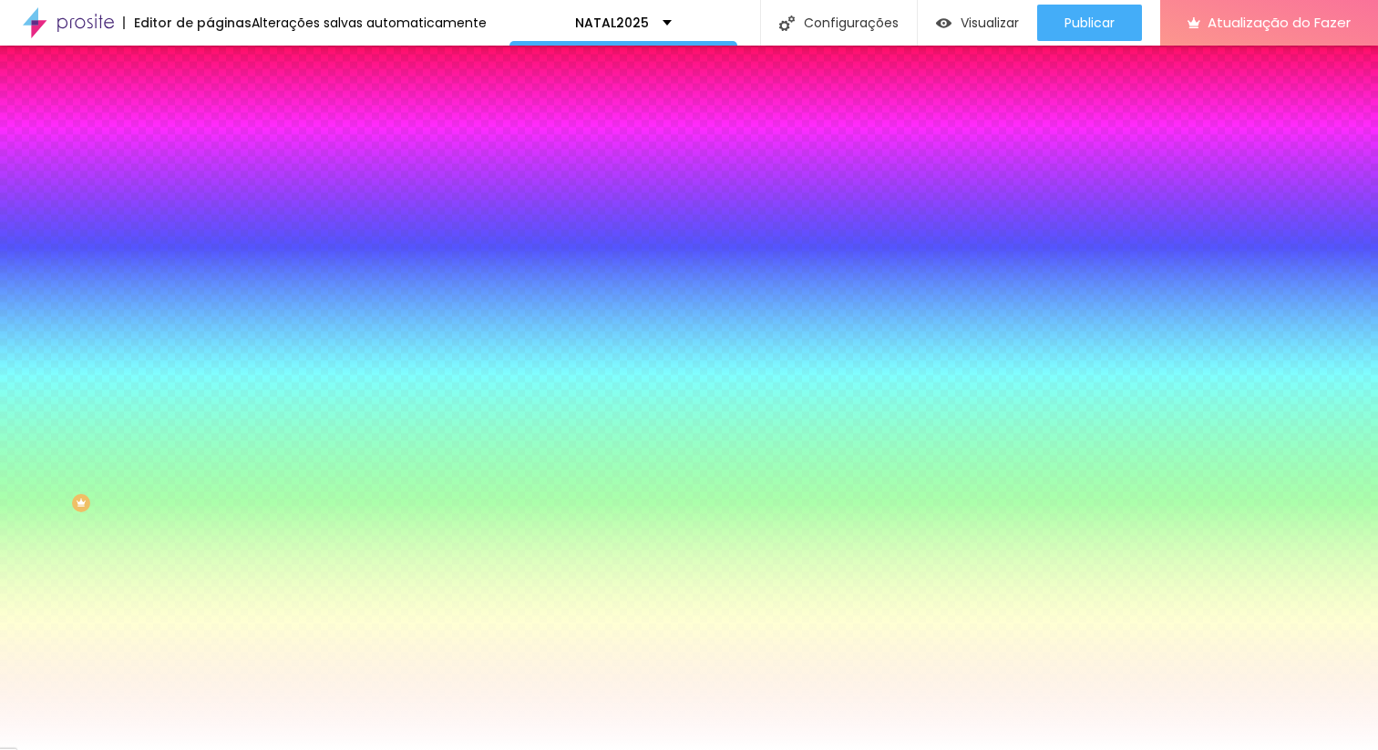
drag, startPoint x: 239, startPoint y: 388, endPoint x: 99, endPoint y: 386, distance: 139.5
click at [26, 680] on div at bounding box center [689, 750] width 1378 height 0
click at [210, 525] on div "Editar nulo Conteúdo Estilo Avançado Cor de fundo Voltar ao padrão #92A3C0 Tipo…" at bounding box center [315, 398] width 210 height 705
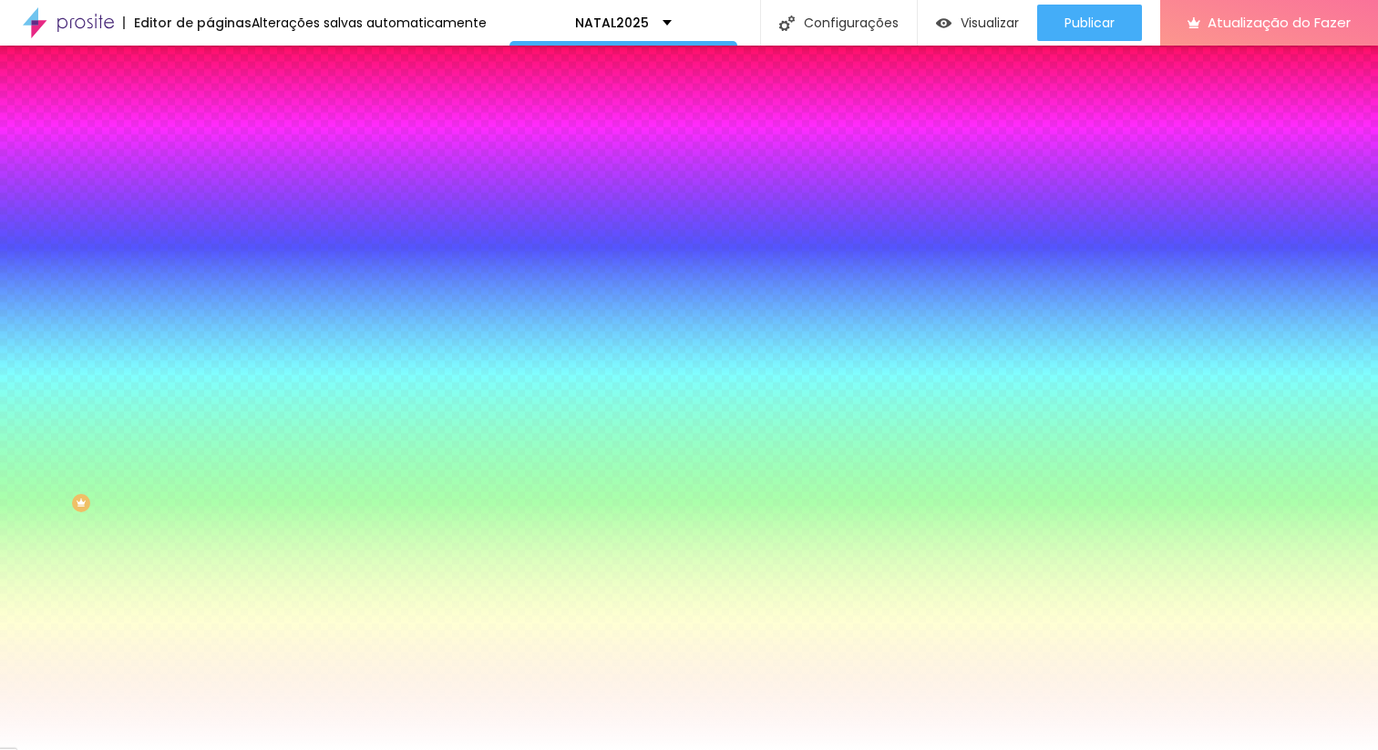
click at [210, 274] on button "button" at bounding box center [223, 283] width 26 height 19
drag, startPoint x: 340, startPoint y: 341, endPoint x: 86, endPoint y: 344, distance: 254.3
click at [91, 680] on div at bounding box center [689, 750] width 1378 height 0
click at [217, 652] on icon "button" at bounding box center [223, 658] width 13 height 13
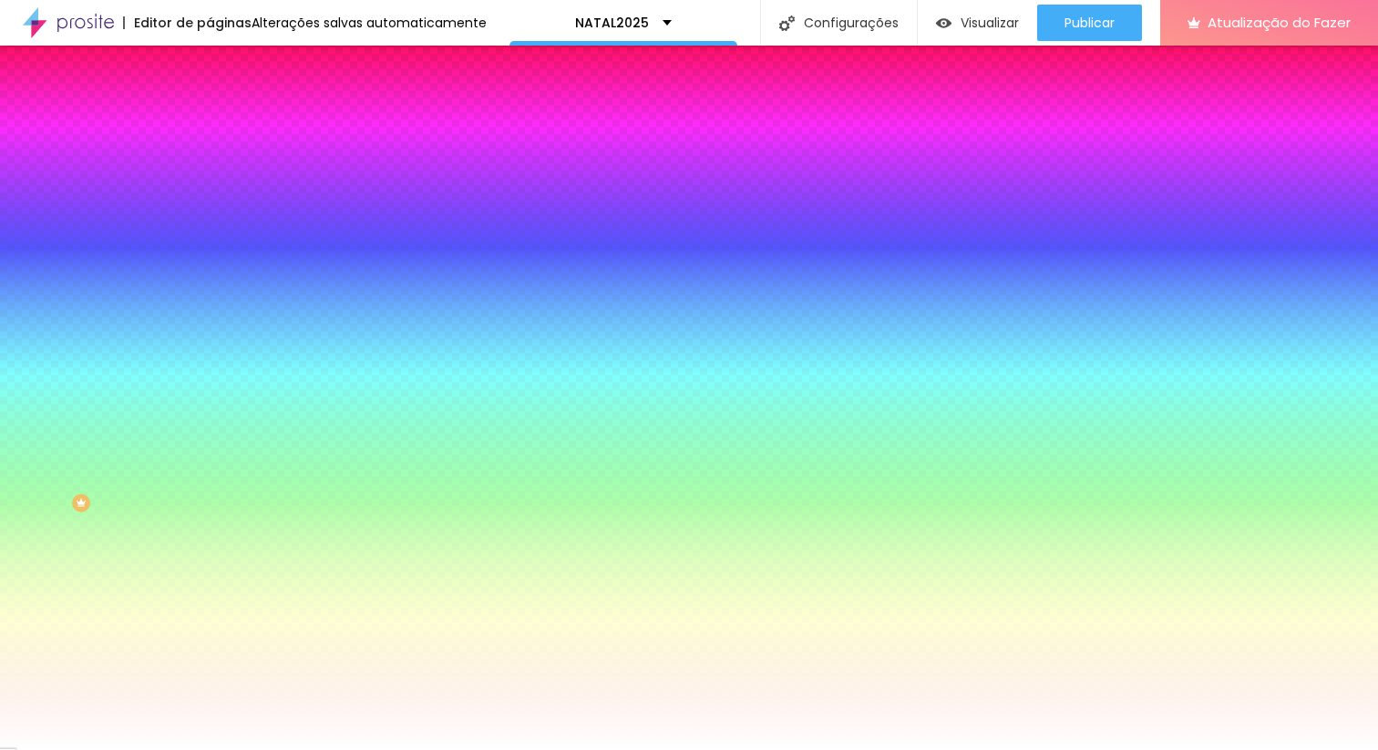
click at [210, 544] on div "Editar nulo Conteúdo Estilo Avançado Cor de fundo Voltar ao padrão #92A3C0 Tipo…" at bounding box center [315, 398] width 210 height 705
click at [210, 670] on div at bounding box center [315, 670] width 210 height 0
click at [210, 620] on div at bounding box center [315, 620] width 210 height 0
click at [143, 428] on div at bounding box center [689, 375] width 1378 height 750
click at [130, 438] on div at bounding box center [689, 375] width 1378 height 750
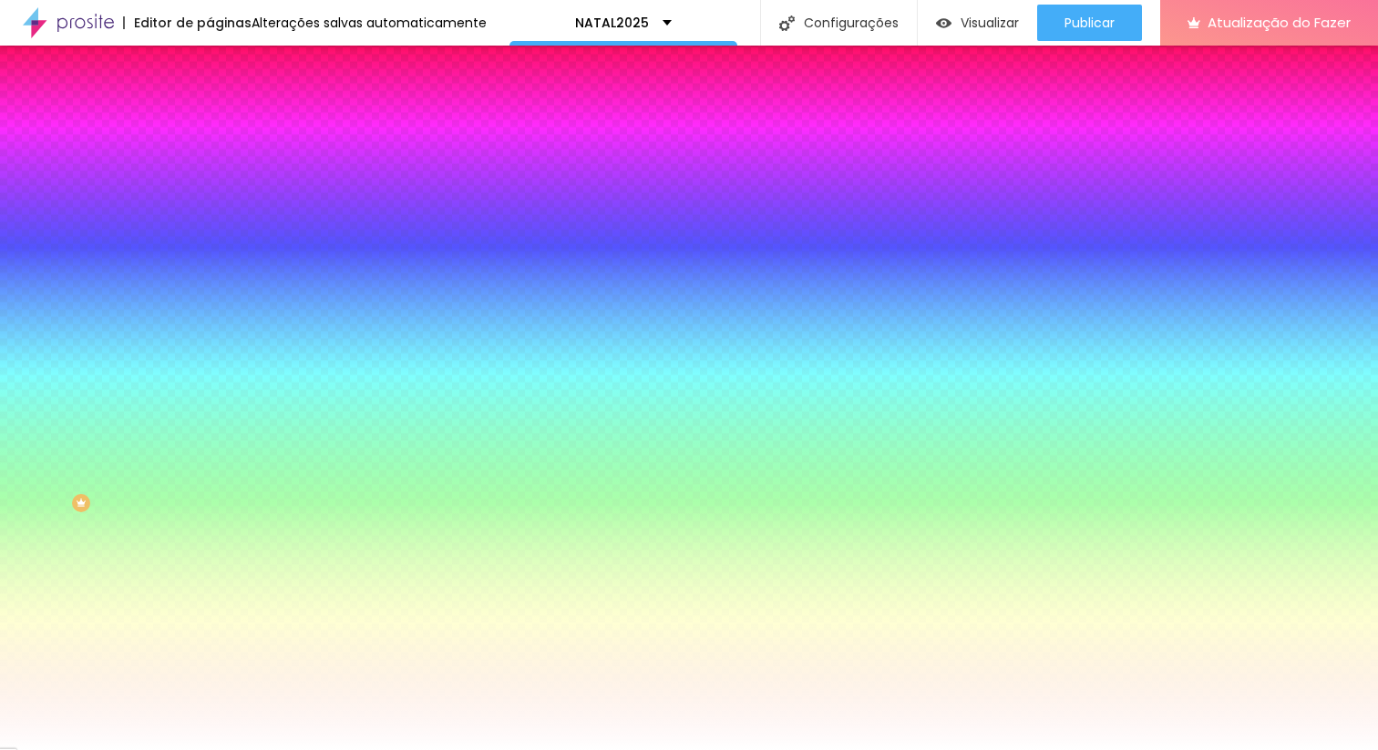
click at [141, 470] on div at bounding box center [689, 375] width 1378 height 750
click at [142, 462] on div at bounding box center [689, 375] width 1378 height 750
click at [138, 469] on div at bounding box center [689, 375] width 1378 height 750
click at [210, 634] on div "Editar nulo Conteúdo Estilo Avançado Cor de fundo Voltar ao padrão #92A3C0 Tipo…" at bounding box center [315, 398] width 210 height 705
click at [210, 670] on div at bounding box center [315, 670] width 210 height 0
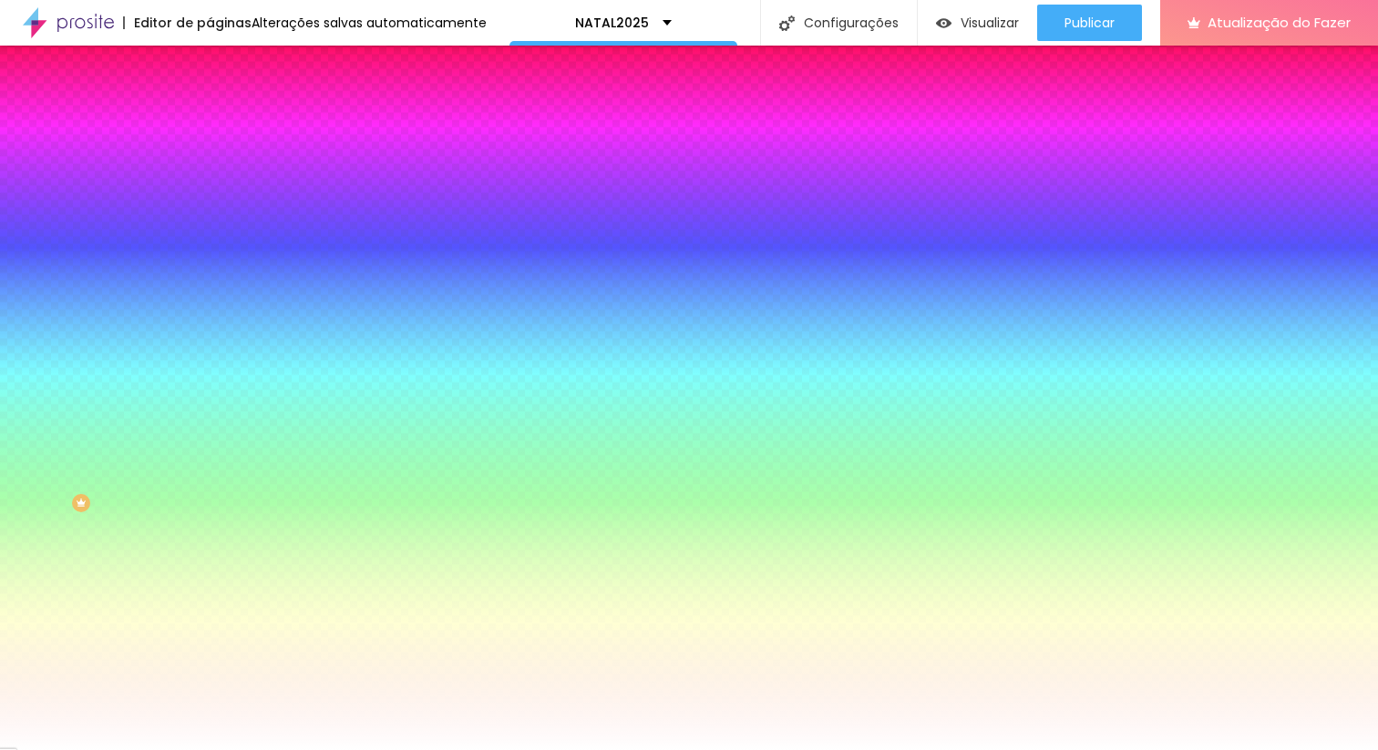
drag, startPoint x: 74, startPoint y: 474, endPoint x: 12, endPoint y: 450, distance: 66.4
click at [210, 450] on div "Cor de fundo Voltar ao padrão #92A3C0 Tipografia Voltar ao padrão Borda Voltar …" at bounding box center [315, 440] width 210 height 596
click at [210, 608] on div "Editar nulo Conteúdo Estilo Avançado Cor de fundo Voltar ao padrão #92A3C0 Tipo…" at bounding box center [315, 398] width 210 height 705
click at [226, 130] on font "Avançado" at bounding box center [256, 136] width 60 height 15
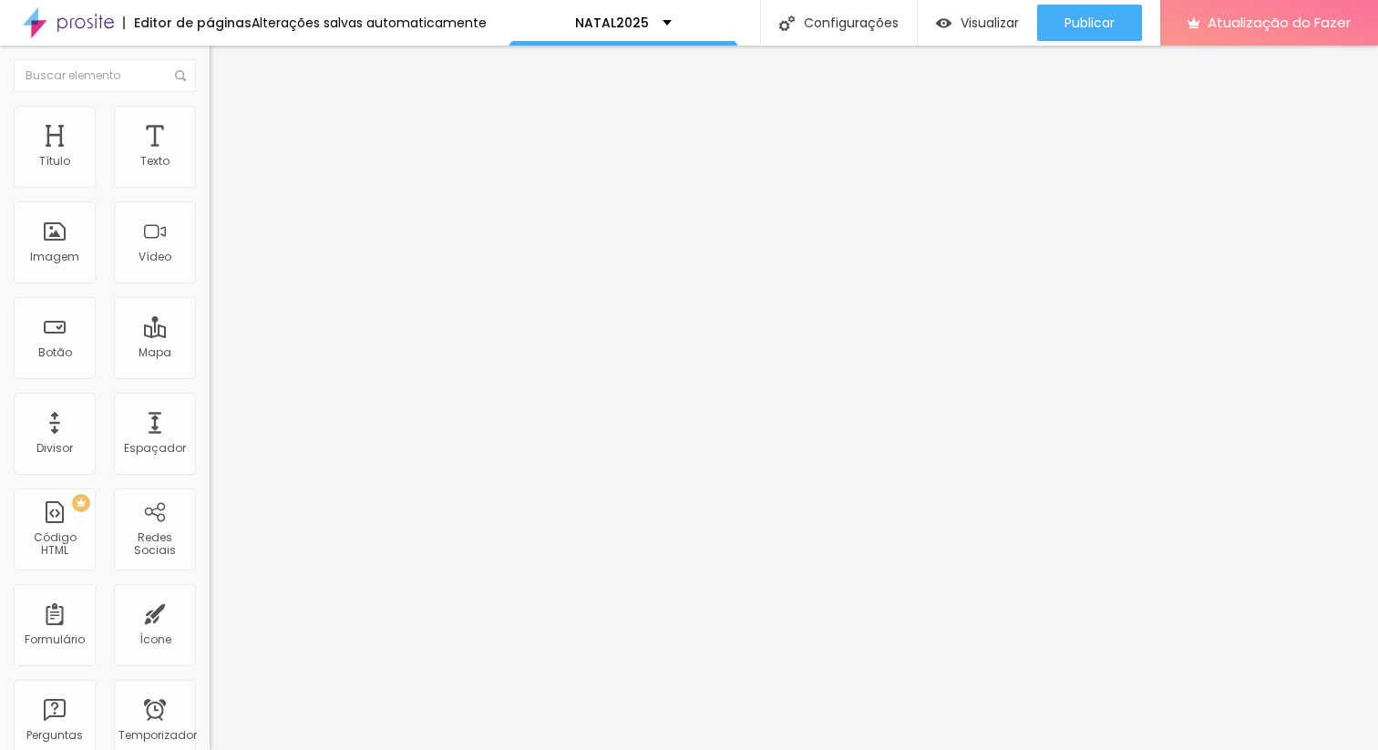
click at [210, 106] on li "Conteúdo" at bounding box center [315, 97] width 210 height 18
click at [210, 110] on ul "Conteúdo Estilo Avançado" at bounding box center [315, 115] width 210 height 55
click at [226, 123] on font "Estilo" at bounding box center [240, 117] width 28 height 15
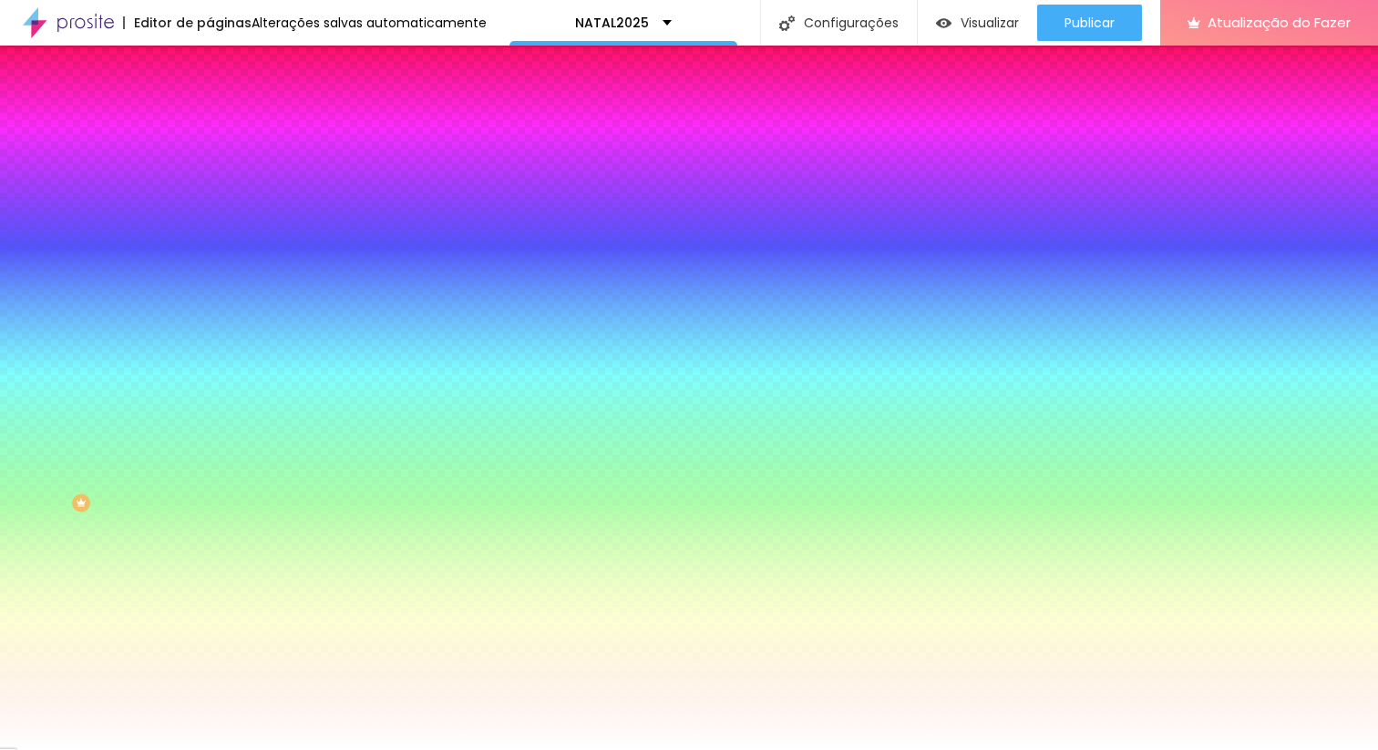
click at [210, 546] on div "Editar nulo Conteúdo Estilo Avançado Cor de fundo Voltar ao padrão #92A3C0 Tipo…" at bounding box center [315, 398] width 210 height 705
click at [210, 608] on div "Editar nulo Conteúdo Estilo Avançado Cor de fundo Voltar ao padrão #92A3C0 Tipo…" at bounding box center [315, 398] width 210 height 705
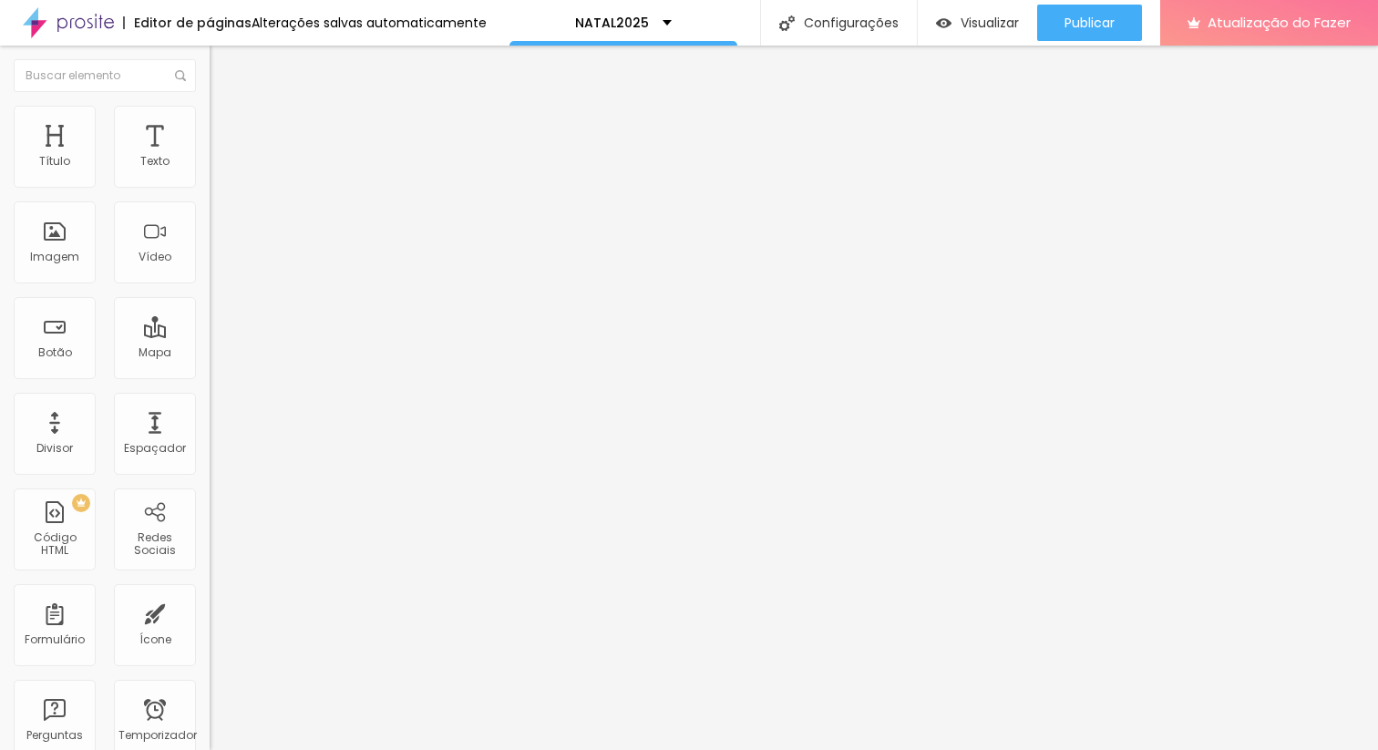
click at [226, 126] on font "Estilo" at bounding box center [240, 117] width 28 height 15
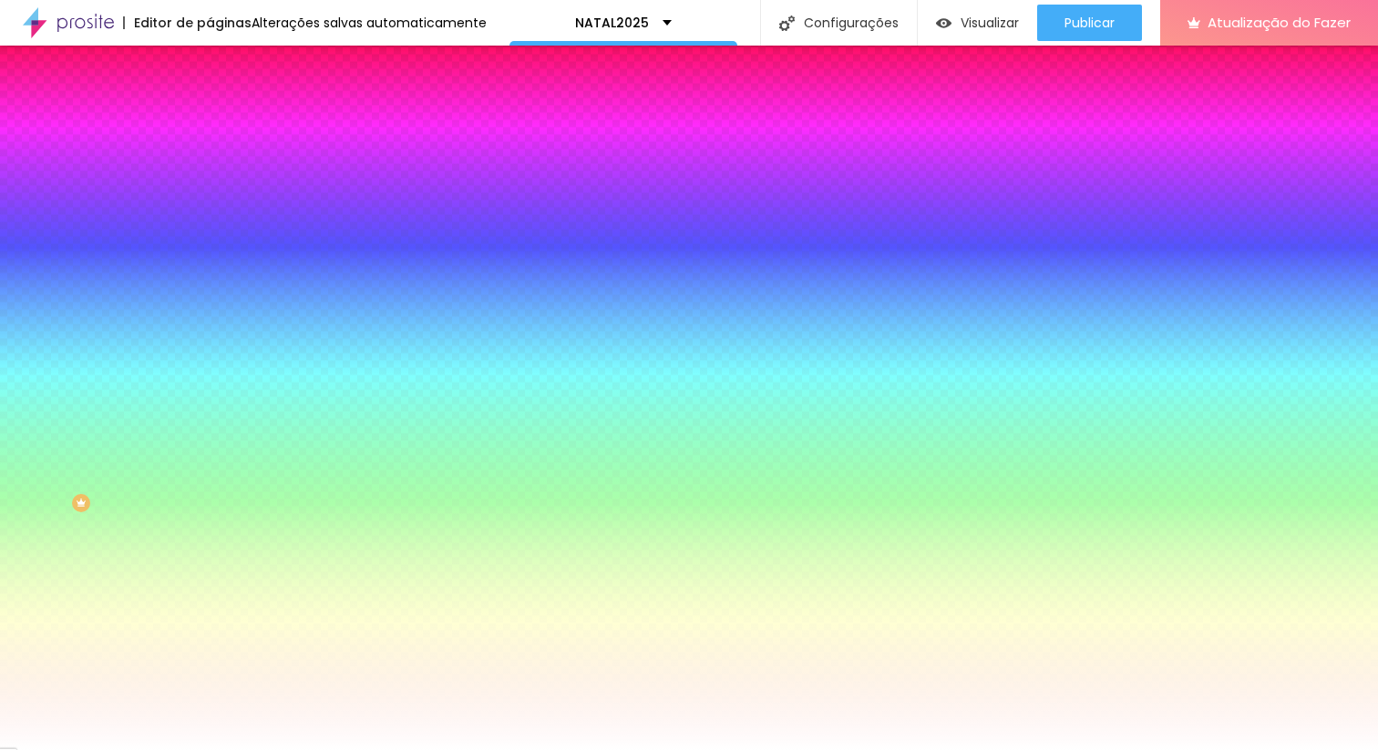
click at [210, 124] on img at bounding box center [218, 132] width 16 height 16
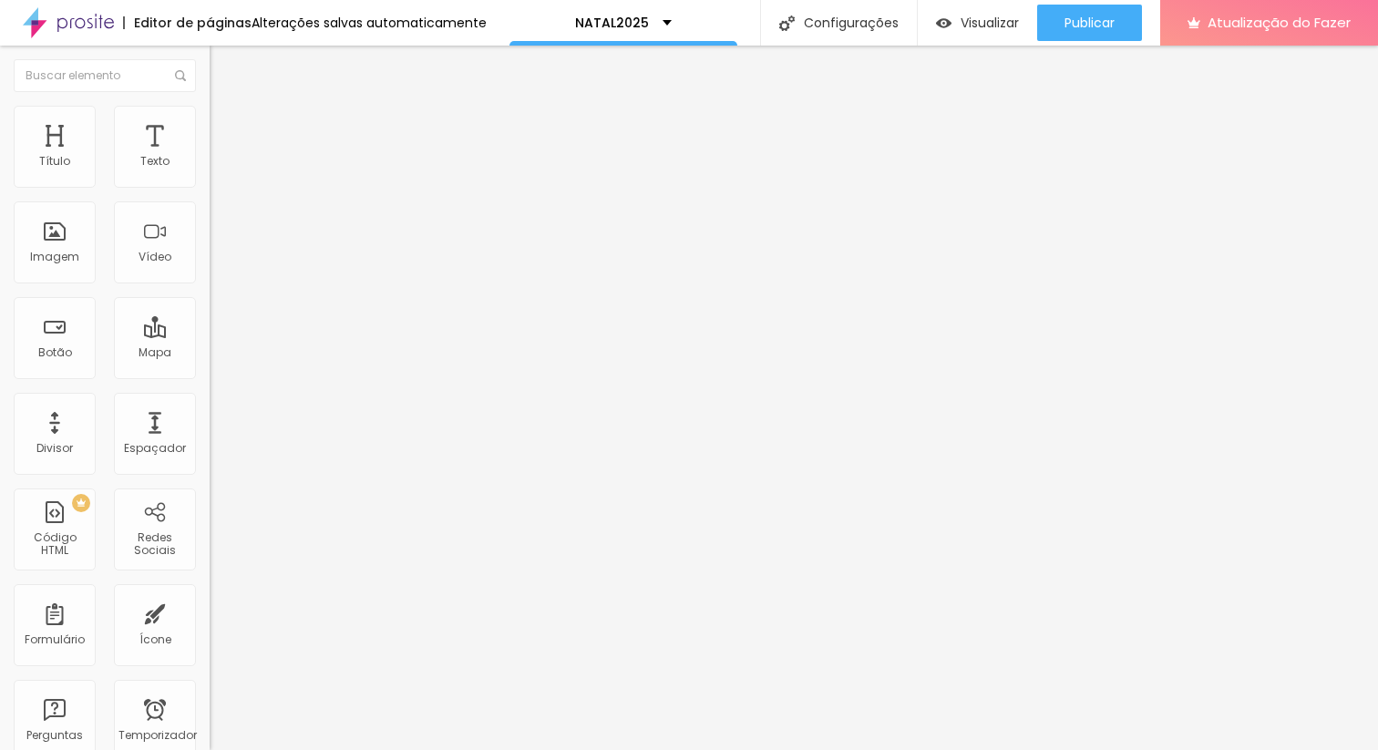
click at [210, 110] on ul "Conteúdo Estilo Avançado" at bounding box center [315, 115] width 210 height 55
click at [210, 111] on img at bounding box center [218, 114] width 16 height 16
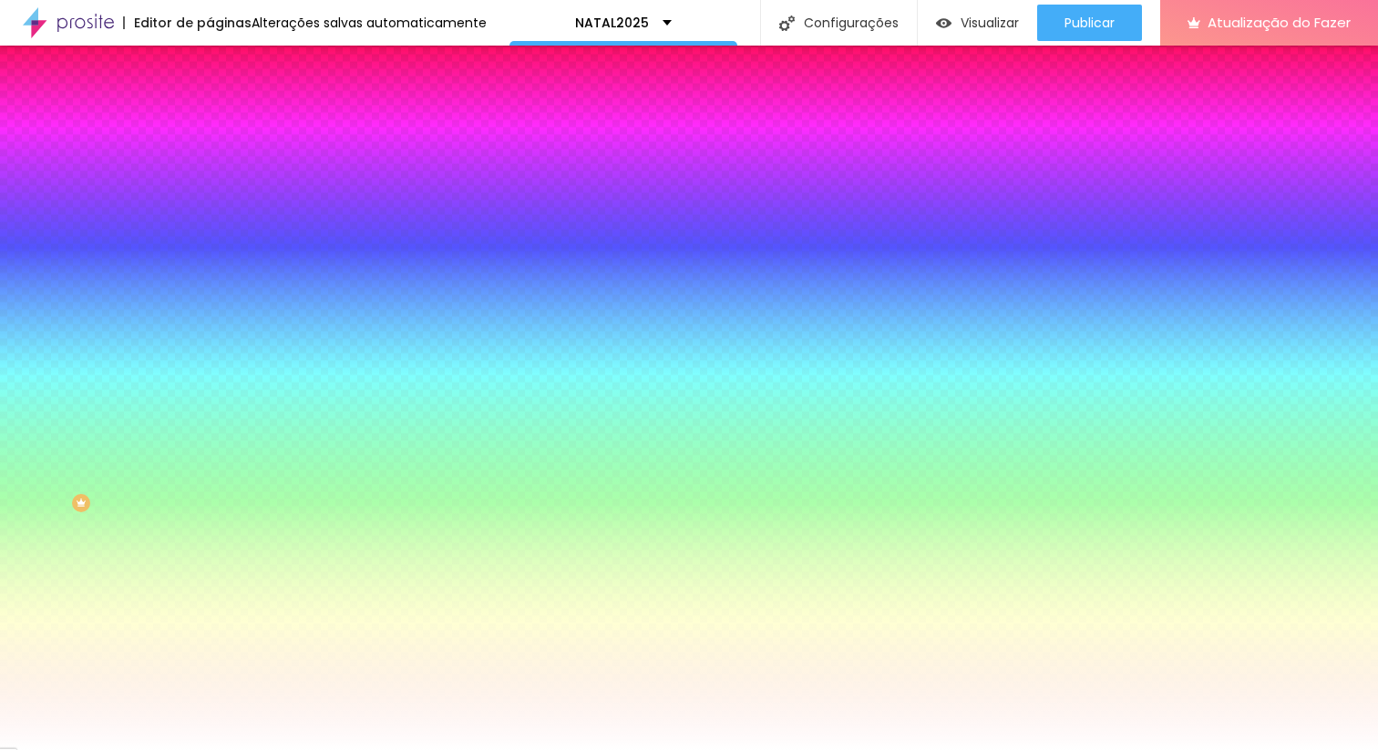
click at [210, 104] on img at bounding box center [218, 96] width 16 height 16
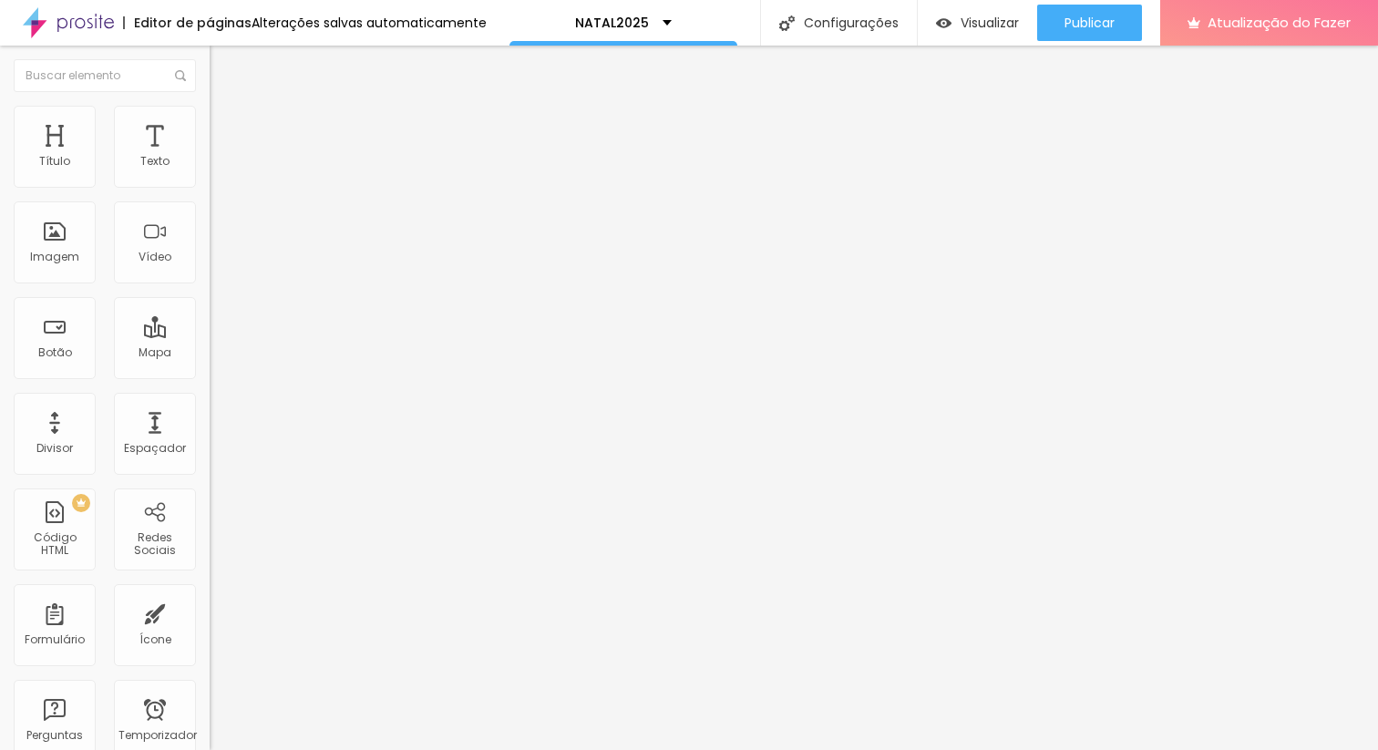
click at [210, 282] on span "Normal" at bounding box center [230, 279] width 41 height 15
drag, startPoint x: 93, startPoint y: 591, endPoint x: 175, endPoint y: 569, distance: 84.9
click at [210, 590] on div "Editar nulo Conteúdo Estilo Avançado Texto EU QUERO! Alinhamento [GEOGRAPHIC_DA…" at bounding box center [315, 398] width 210 height 705
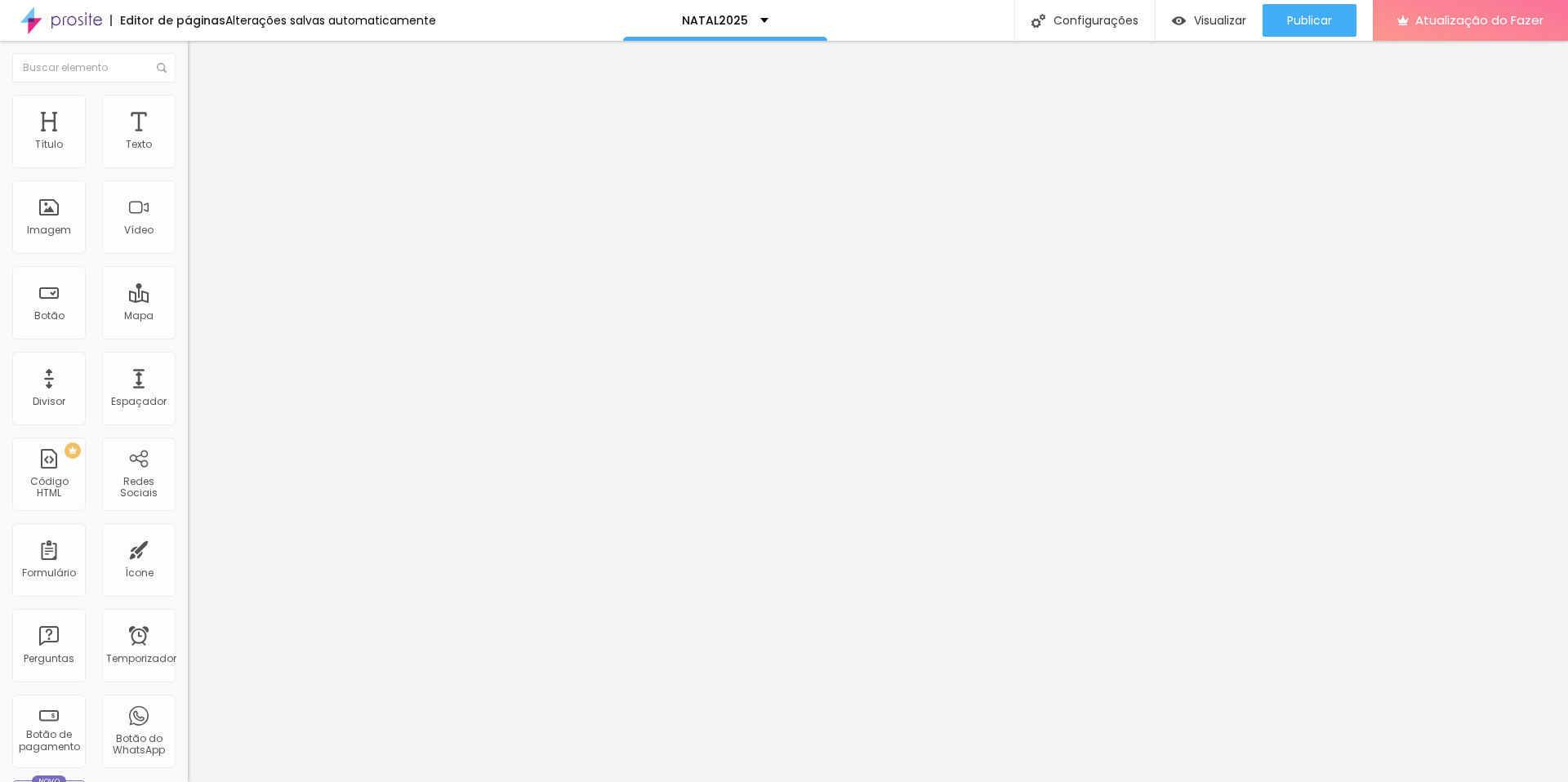
scroll to position [1, 0]
drag, startPoint x: 129, startPoint y: 344, endPoint x: 0, endPoint y: 356, distance: 129.6
click at [188, 356] on div "Texto RESERVA JÁ Alinhamento [GEOGRAPHIC_DATA] Link URL https:// Abrir em uma n…" at bounding box center [282, 245] width 188 height 237
drag, startPoint x: 90, startPoint y: 339, endPoint x: 0, endPoint y: 338, distance: 90.0
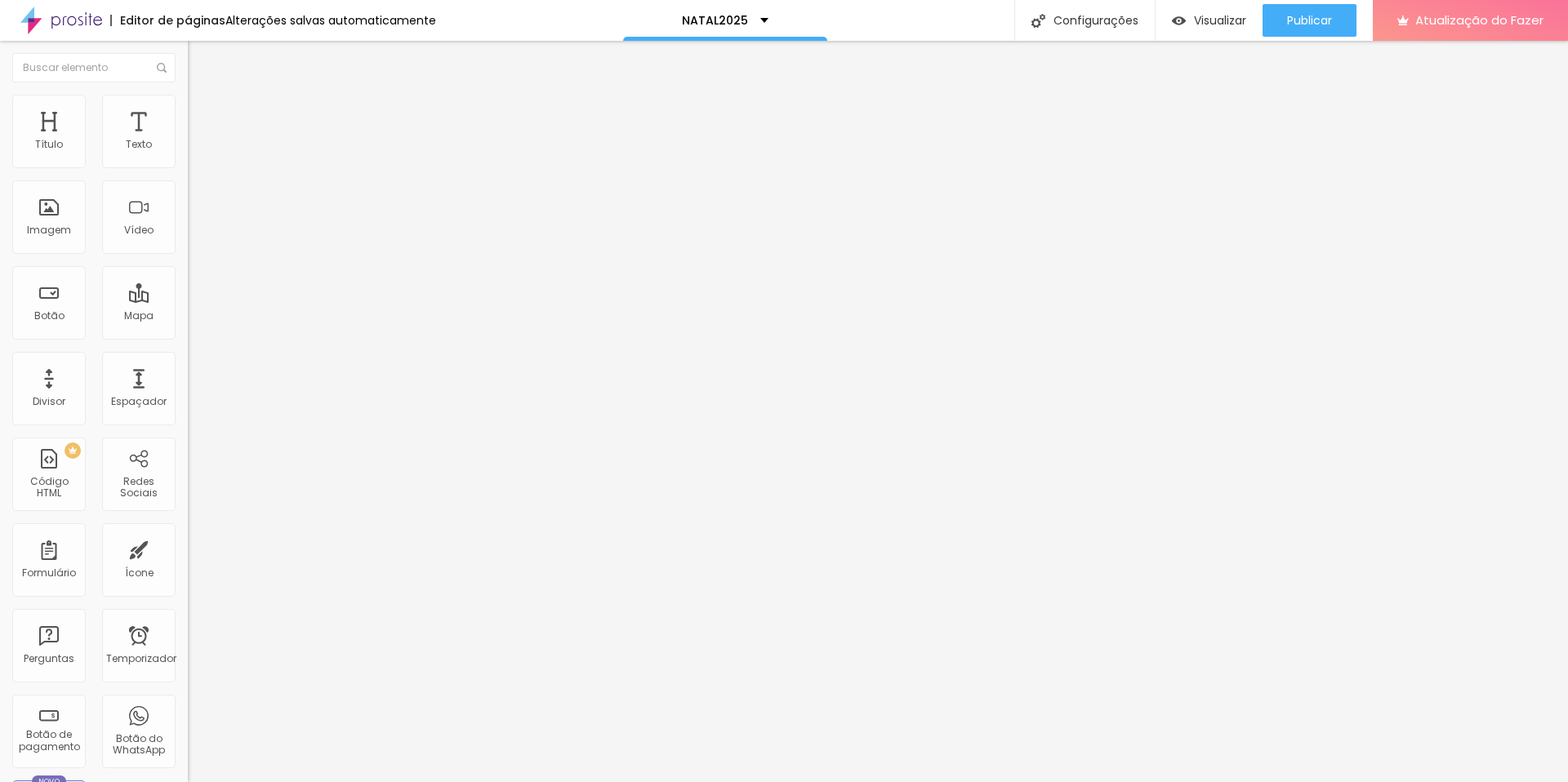
click at [188, 338] on div "Texto RESERVA JÁ Alinhamento [GEOGRAPHIC_DATA] Link URL https:// Abrir em uma n…" at bounding box center [282, 245] width 188 height 237
paste input "<a style="float: none" target="_blank" href="[URL][DOMAIN_NAME]"><img border="n…"
click at [188, 219] on div at bounding box center [282, 205] width 188 height 125
click at [188, 107] on li "Avançado" at bounding box center [282, 103] width 188 height 16
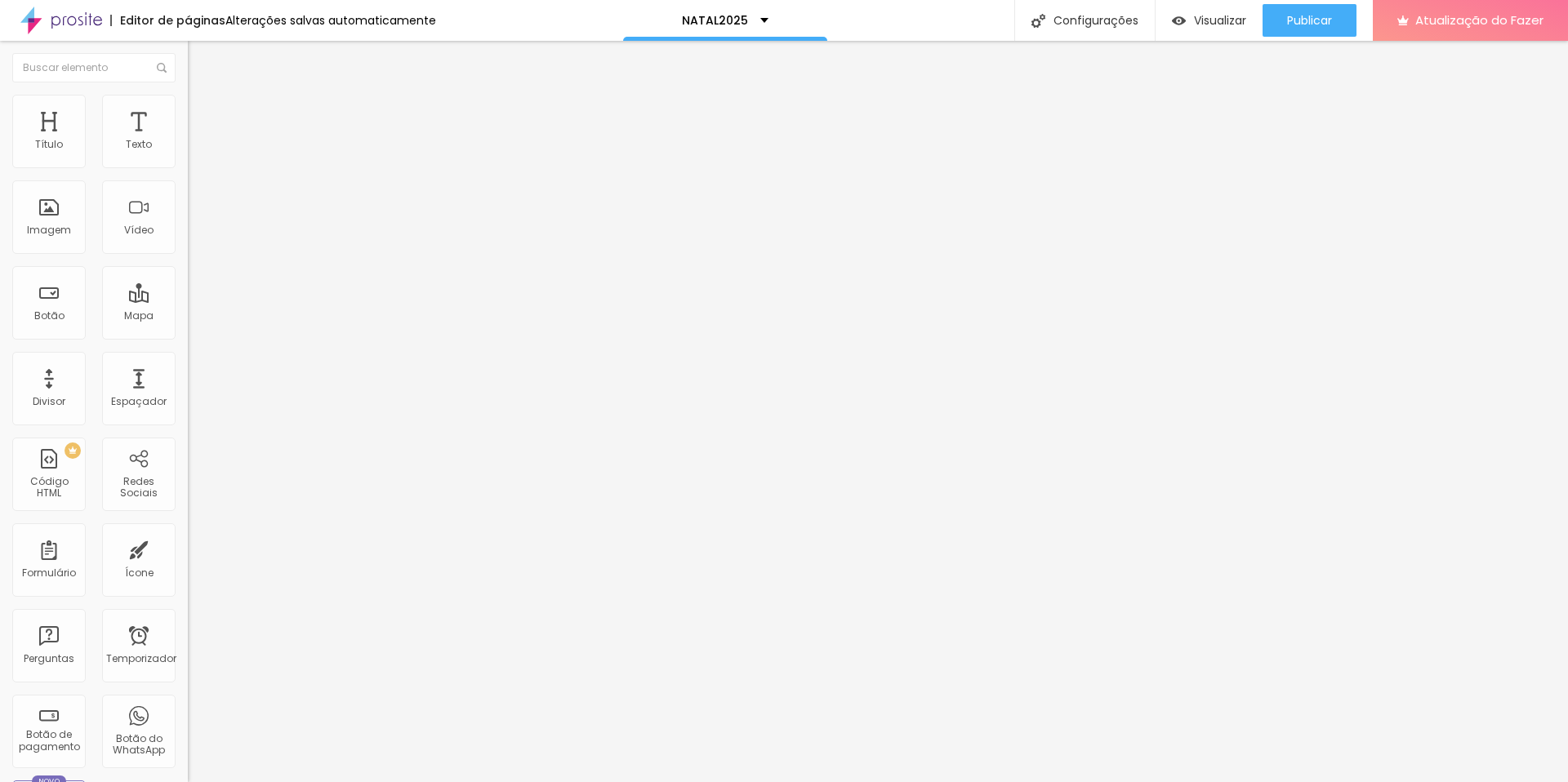
click at [188, 214] on div "< a style = "float: none" target = "_blank" href = "[URL][DOMAIN_NAME]" > < img…" at bounding box center [938, 199] width 1500 height 114
drag, startPoint x: 161, startPoint y: 199, endPoint x: 3, endPoint y: 185, distance: 158.6
click at [188, 185] on div "Código HTML 253 caracteres 1 < a style = "float: none" target = "_blank" href =…" at bounding box center [282, 150] width 188 height 80
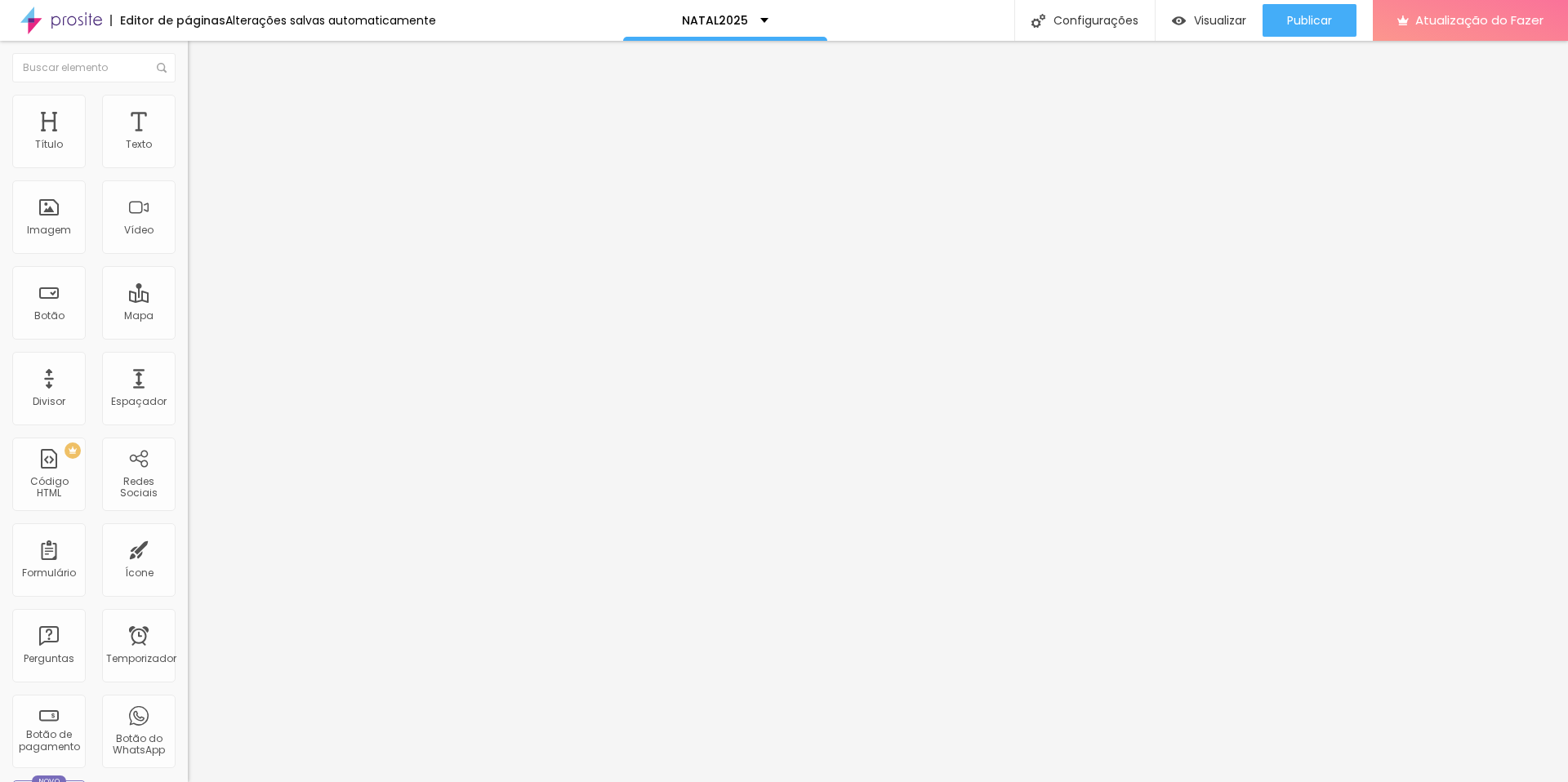
drag, startPoint x: 169, startPoint y: 205, endPoint x: 56, endPoint y: 218, distance: 113.7
click at [188, 191] on div "Código HTML 253 caracteres 1 < iframe src = "URL_da_sua_página_de_reserva" rola…" at bounding box center [282, 150] width 188 height 80
drag, startPoint x: 143, startPoint y: 254, endPoint x: 7, endPoint y: 150, distance: 171.2
click at [188, 150] on div "Código HTML 253 caracteres 1 < iframe src = "URL_da_sua_página_de_reserva" rola…" at bounding box center [282, 150] width 188 height 80
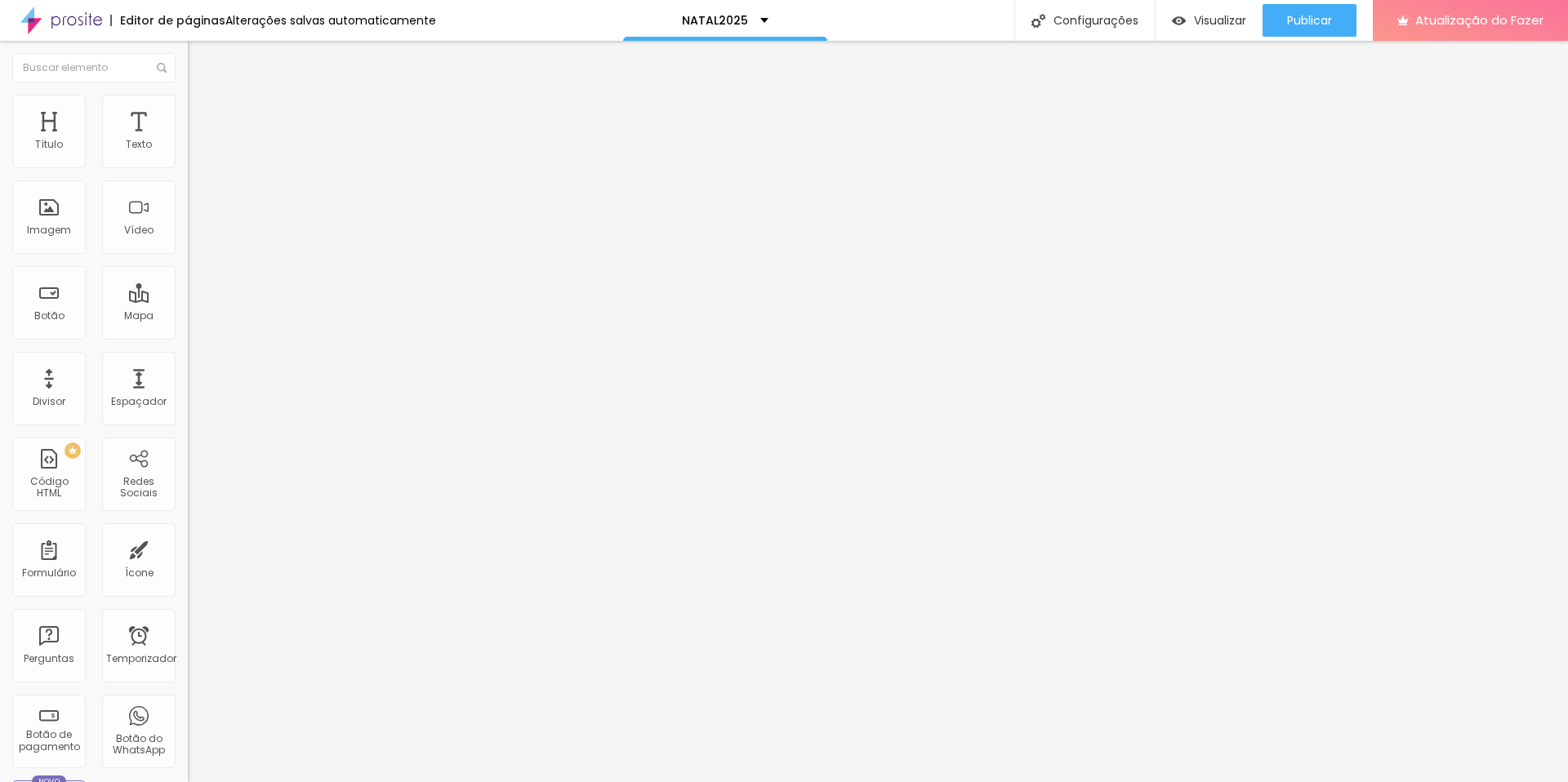
scroll to position [0, 566]
click at [188, 205] on div at bounding box center [282, 205] width 188 height 125
click at [202, 113] on font "Avançado" at bounding box center [229, 105] width 54 height 13
click at [202, 97] on font "Conteúdo" at bounding box center [228, 89] width 51 height 13
click at [1197, 26] on font "Visualizar" at bounding box center [1220, 21] width 52 height 16
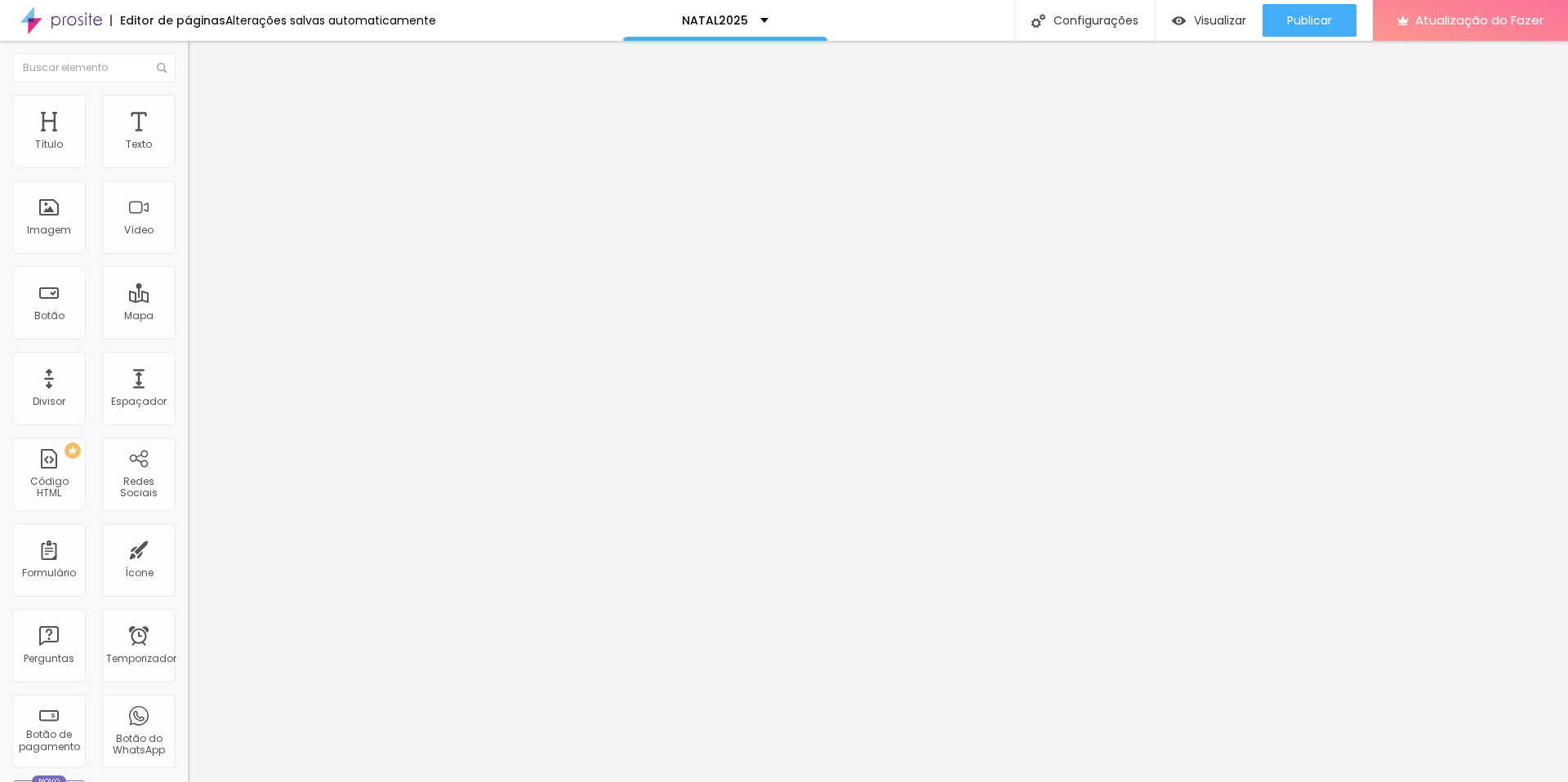
click at [188, 142] on div "122 caracteres" at bounding box center [282, 132] width 188 height 21
click at [188, 141] on img at bounding box center [193, 135] width 10 height 10
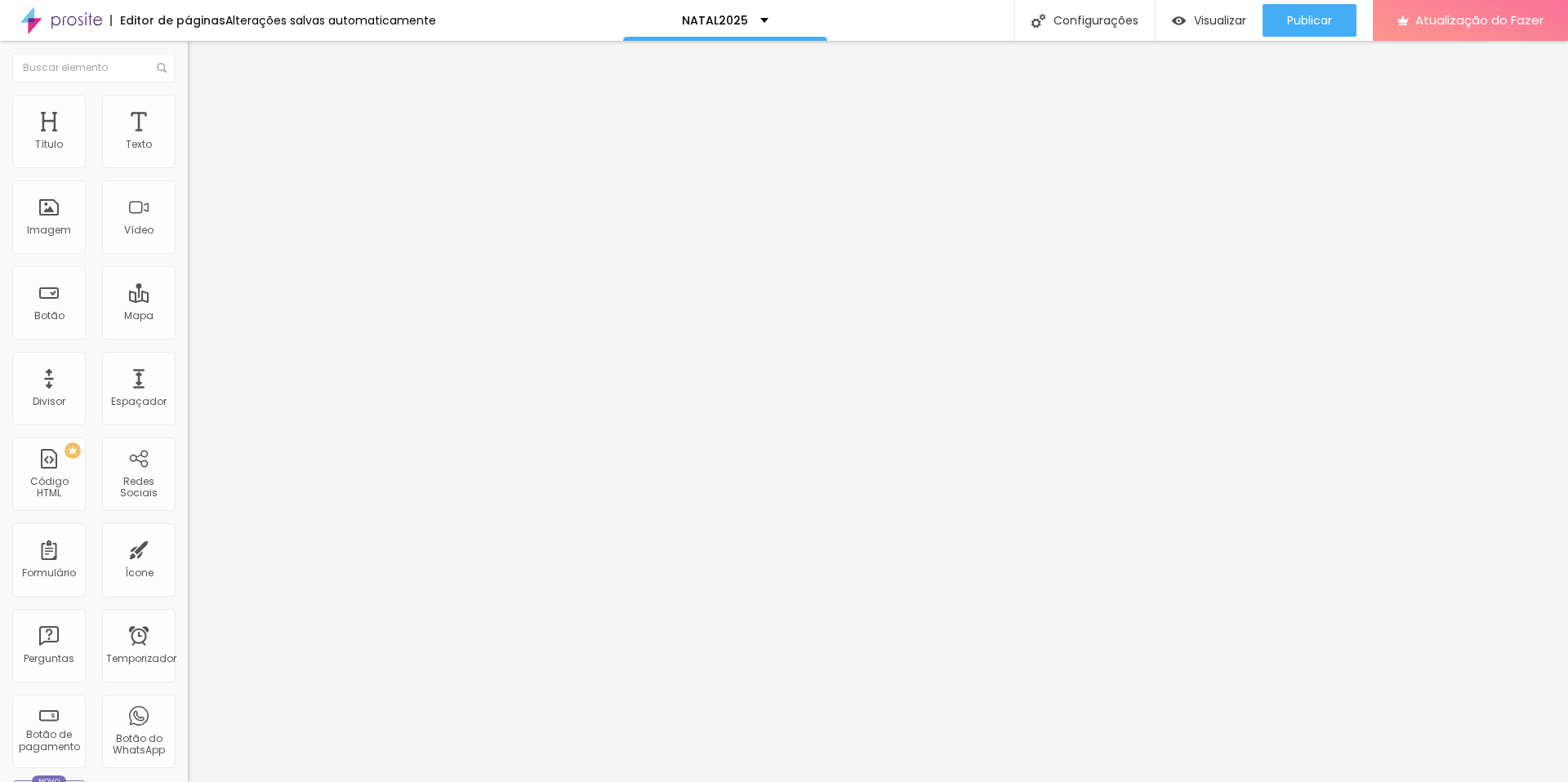
drag, startPoint x: 495, startPoint y: 193, endPoint x: 742, endPoint y: 198, distance: 247.1
drag, startPoint x: 729, startPoint y: 197, endPoint x: 405, endPoint y: 181, distance: 324.4
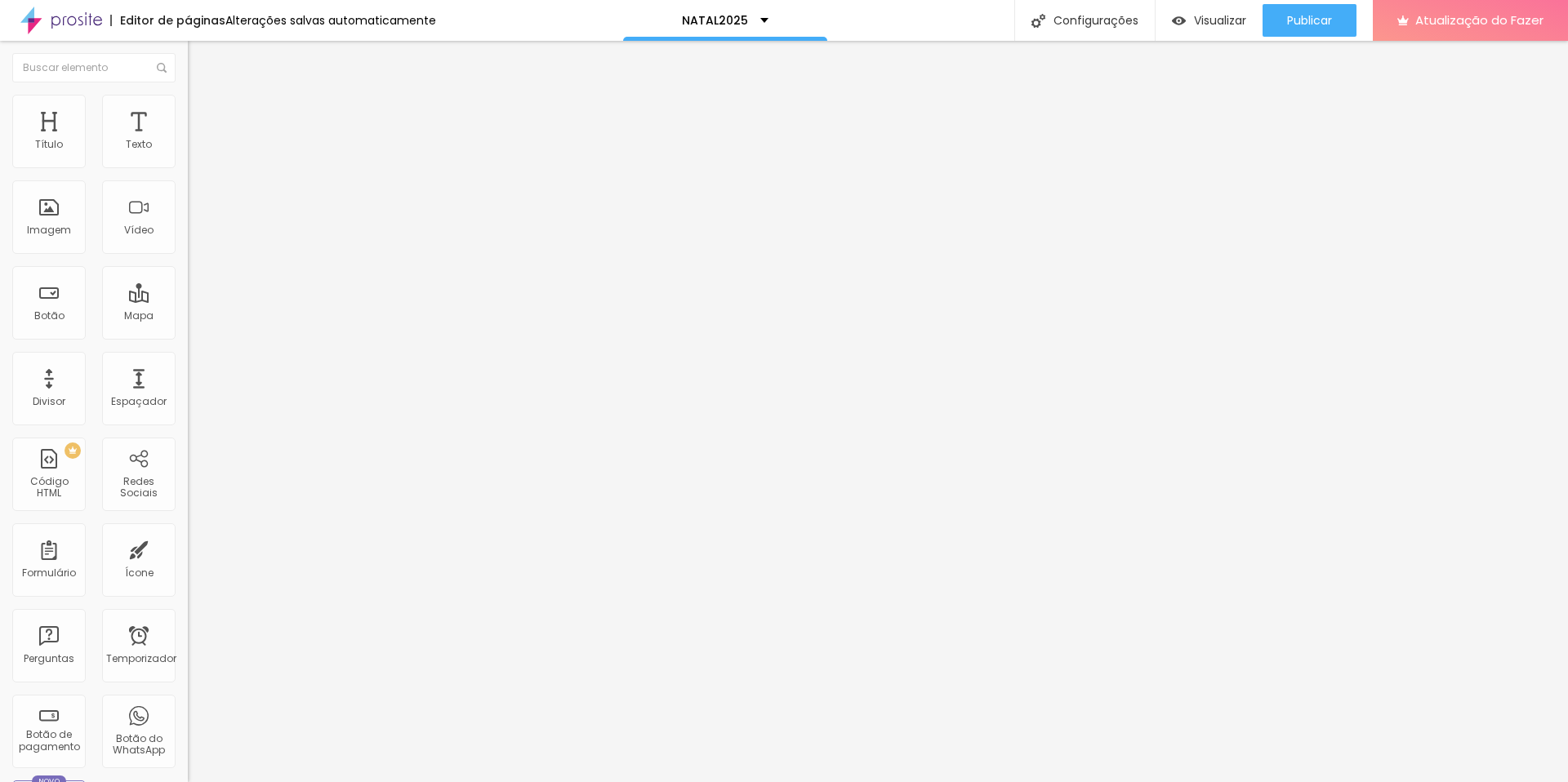
click at [1177, 23] on img "button" at bounding box center [1178, 20] width 13 height 13
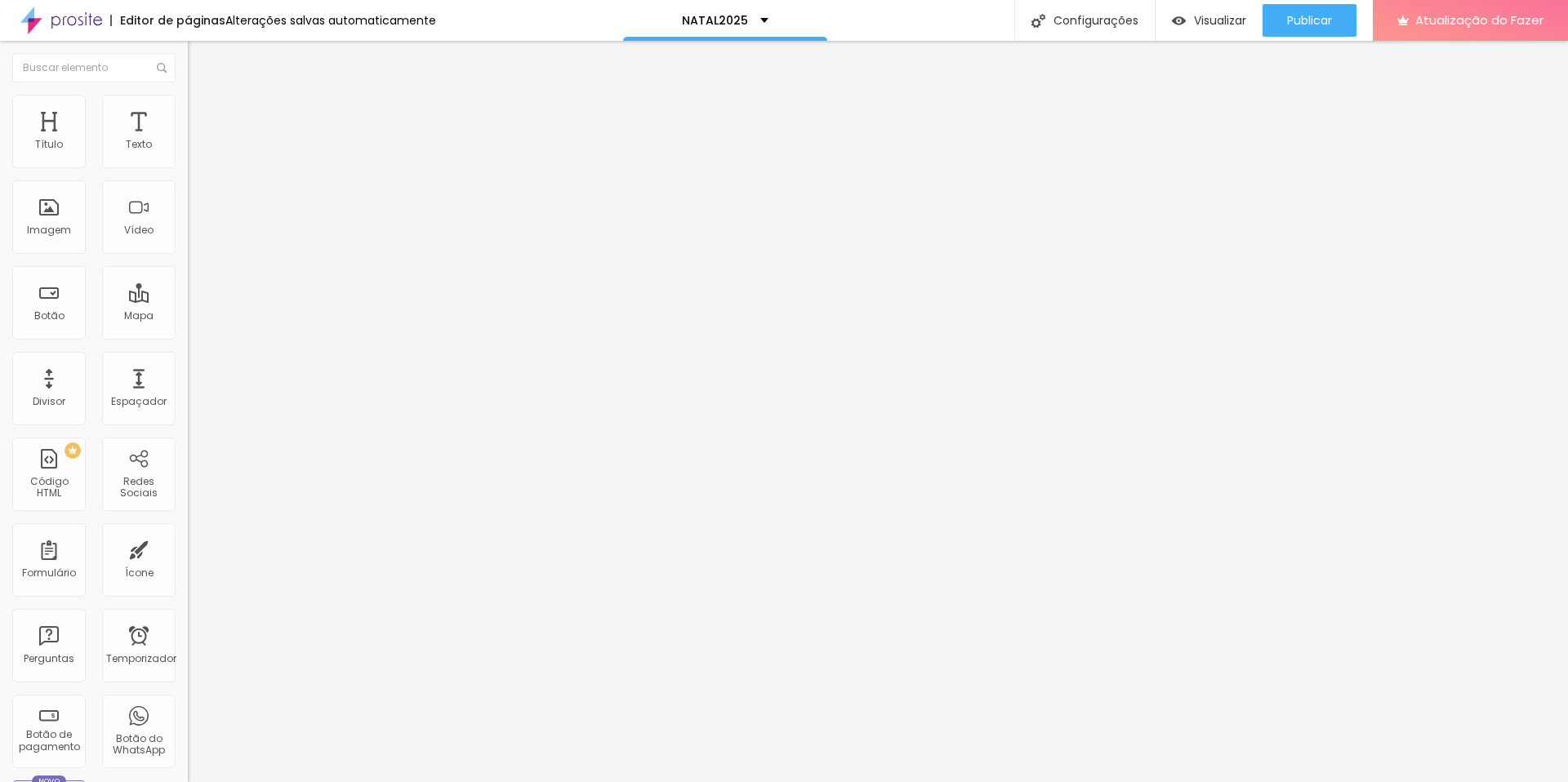
click at [194, 152] on icon "button" at bounding box center [199, 147] width 10 height 10
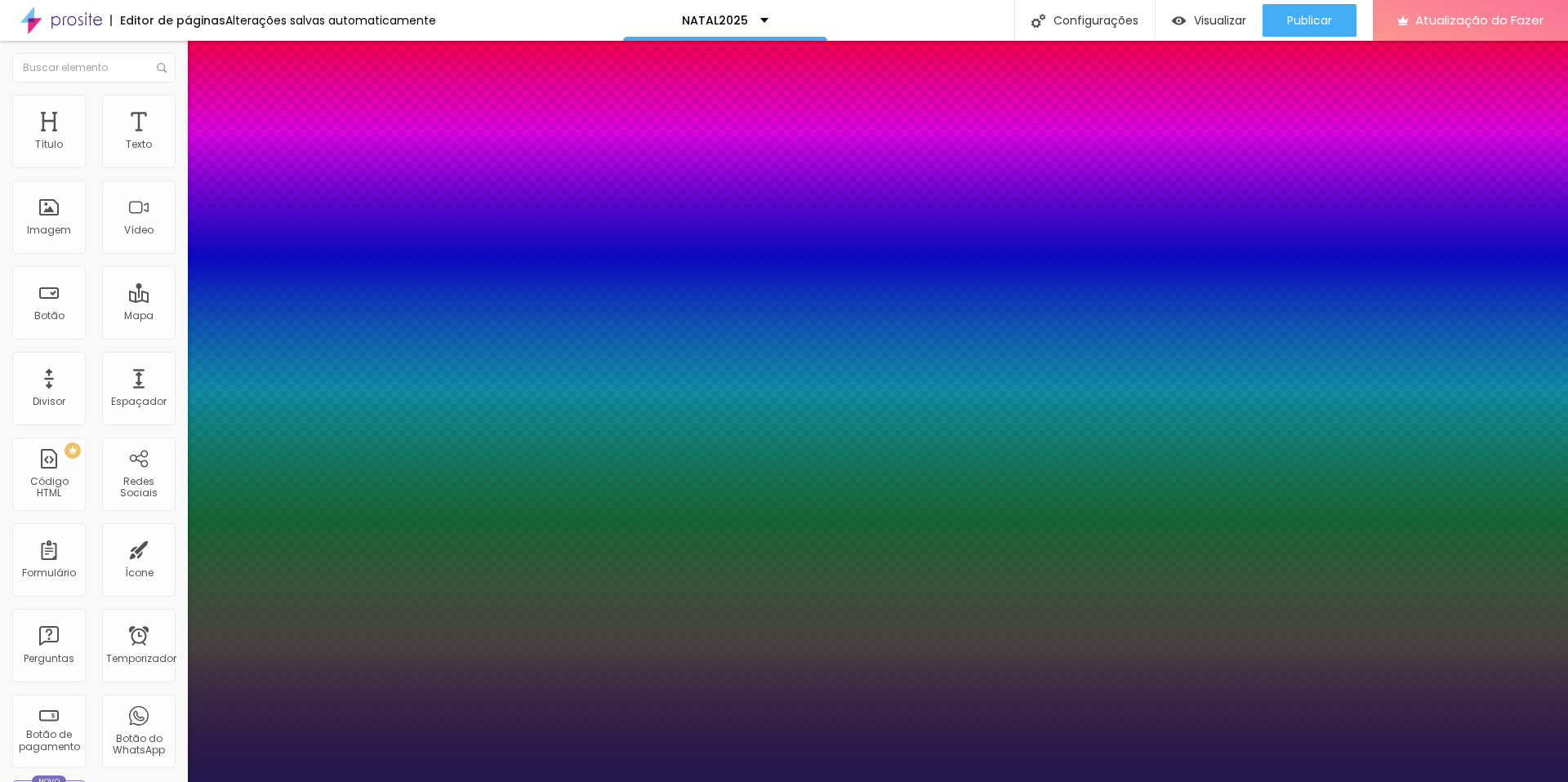
click at [899, 609] on div at bounding box center [784, 782] width 1568 height 0
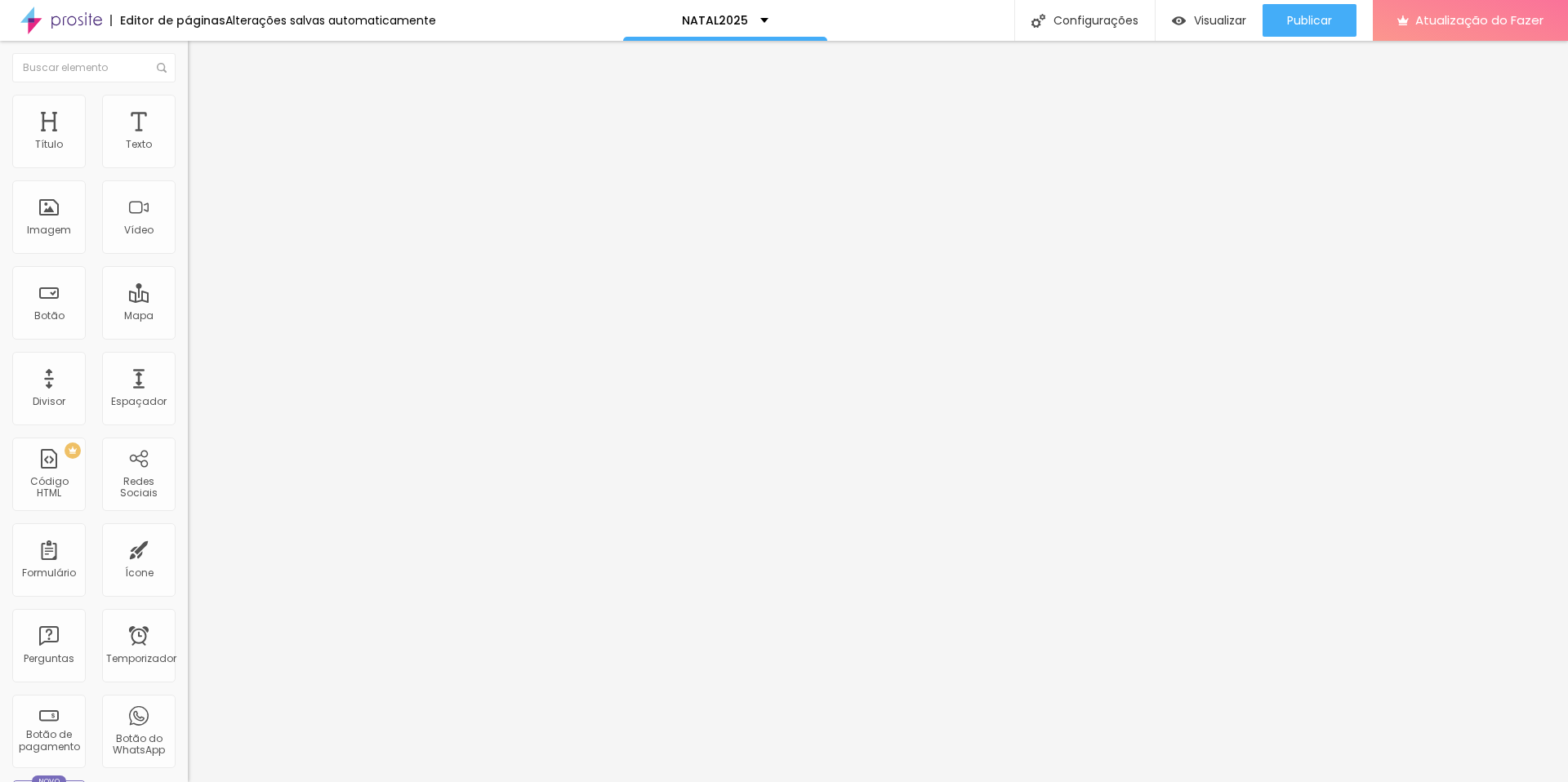
click at [194, 152] on icon "button" at bounding box center [199, 147] width 10 height 10
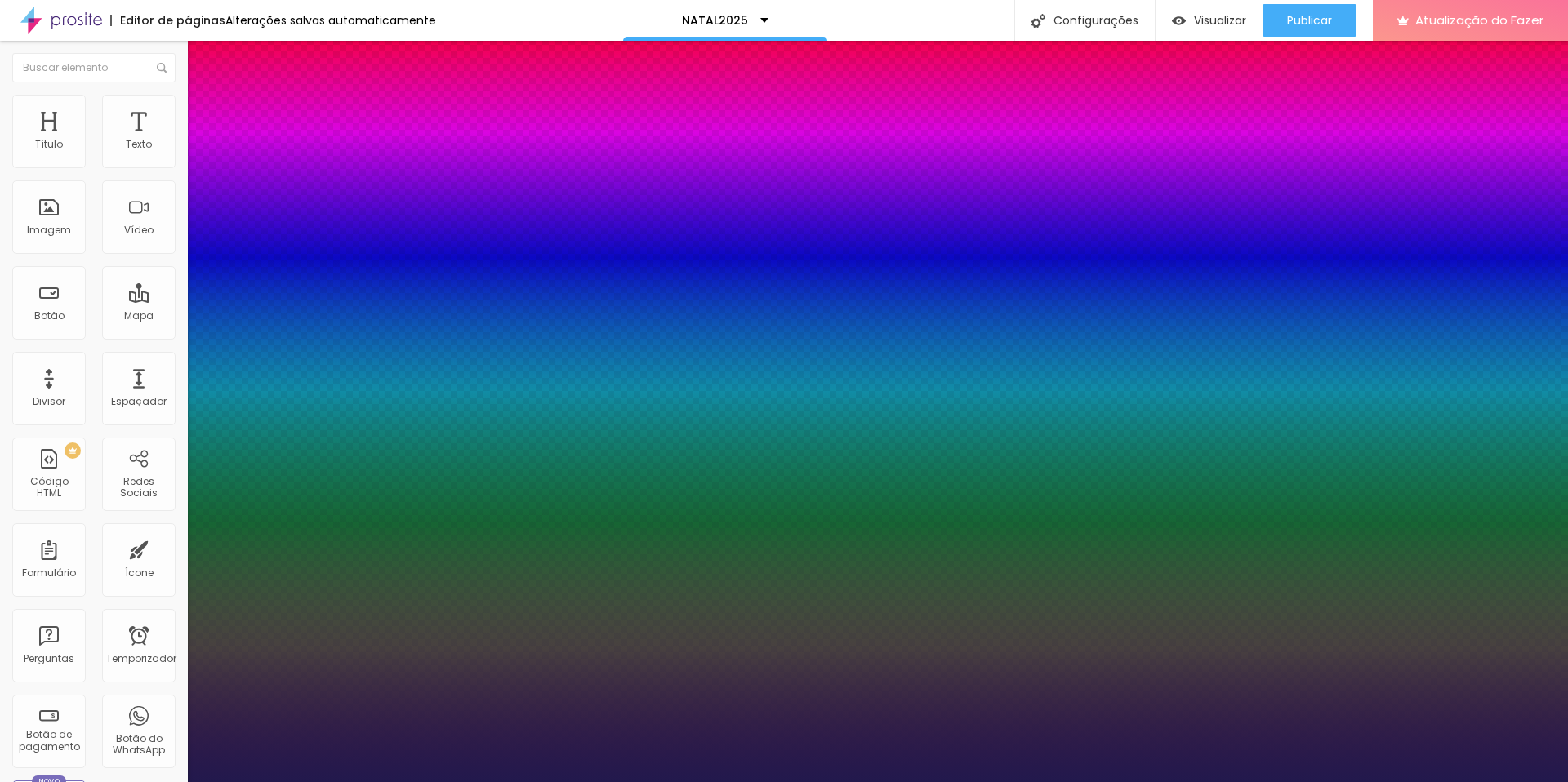
click at [930, 609] on div at bounding box center [784, 782] width 1568 height 0
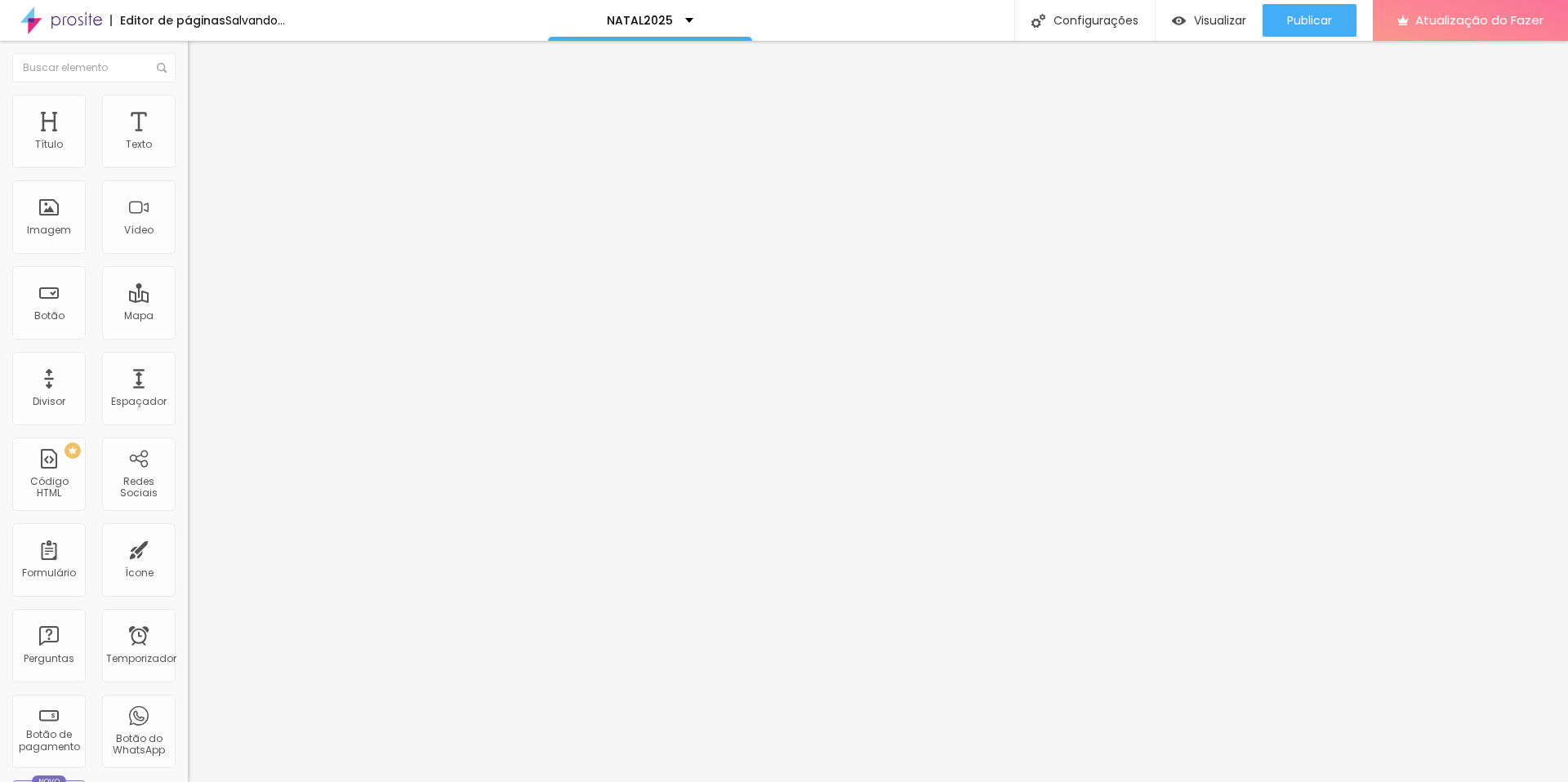
click at [202, 111] on font "Estilo" at bounding box center [215, 105] width 25 height 13
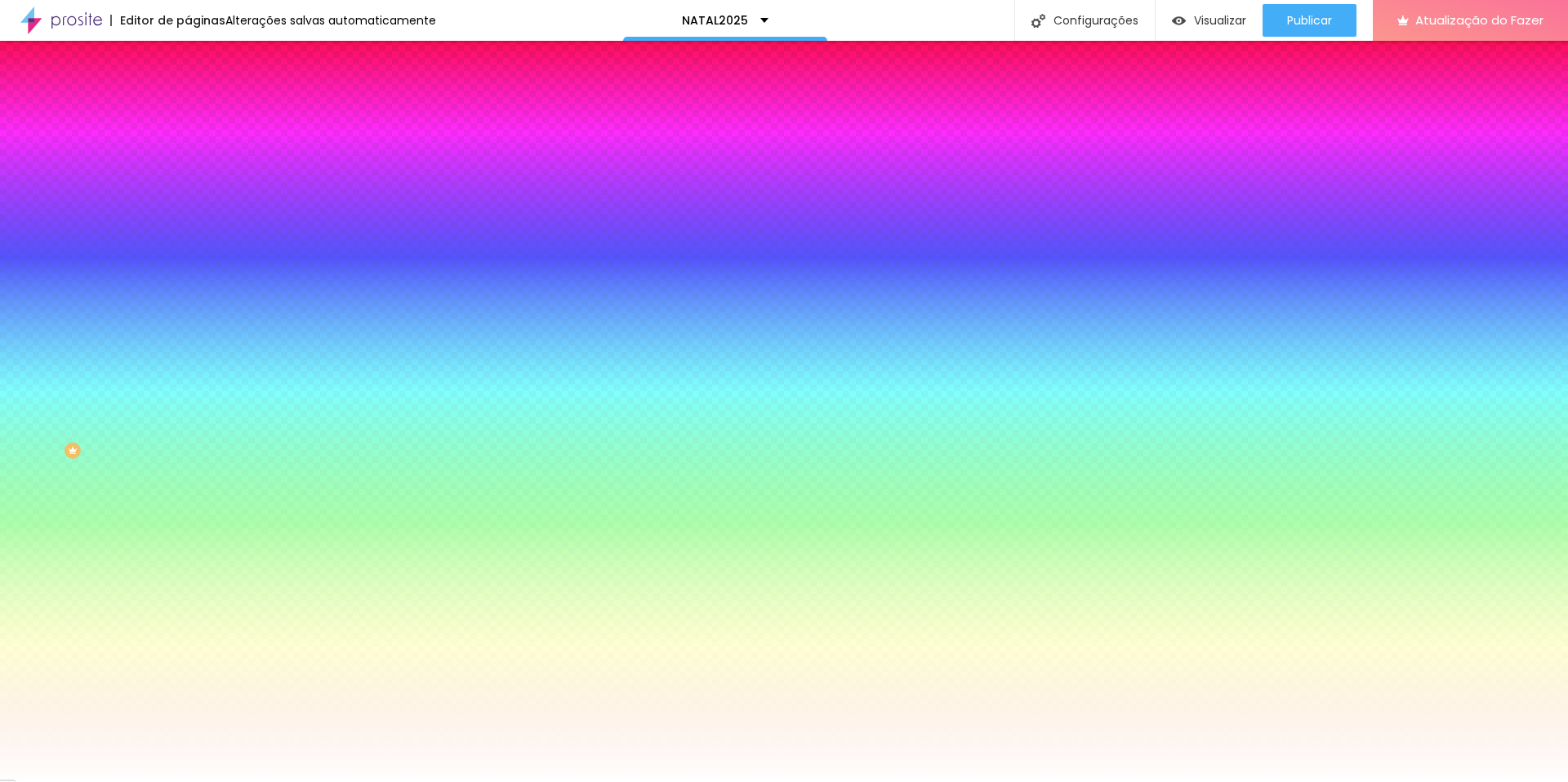
click at [202, 116] on font "Avançado" at bounding box center [229, 122] width 54 height 13
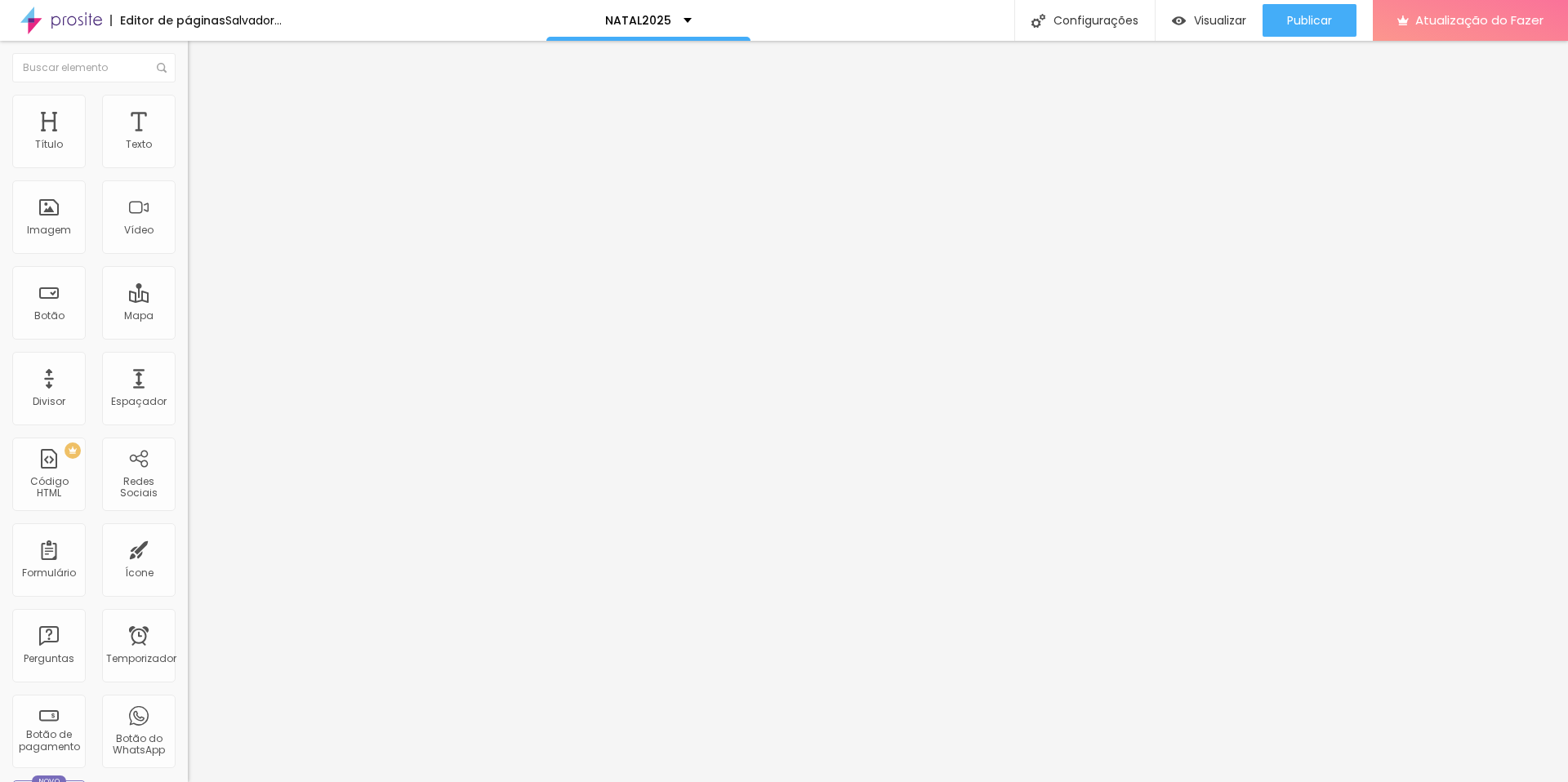
click at [188, 317] on input "range" at bounding box center [241, 323] width 106 height 13
drag, startPoint x: 39, startPoint y: 196, endPoint x: 52, endPoint y: 194, distance: 13.2
click at [188, 548] on input "range" at bounding box center [241, 554] width 106 height 13
click at [188, 317] on input "range" at bounding box center [241, 323] width 106 height 13
click at [188, 106] on ul "Conteúdo Estilo Avançado" at bounding box center [282, 103] width 188 height 49
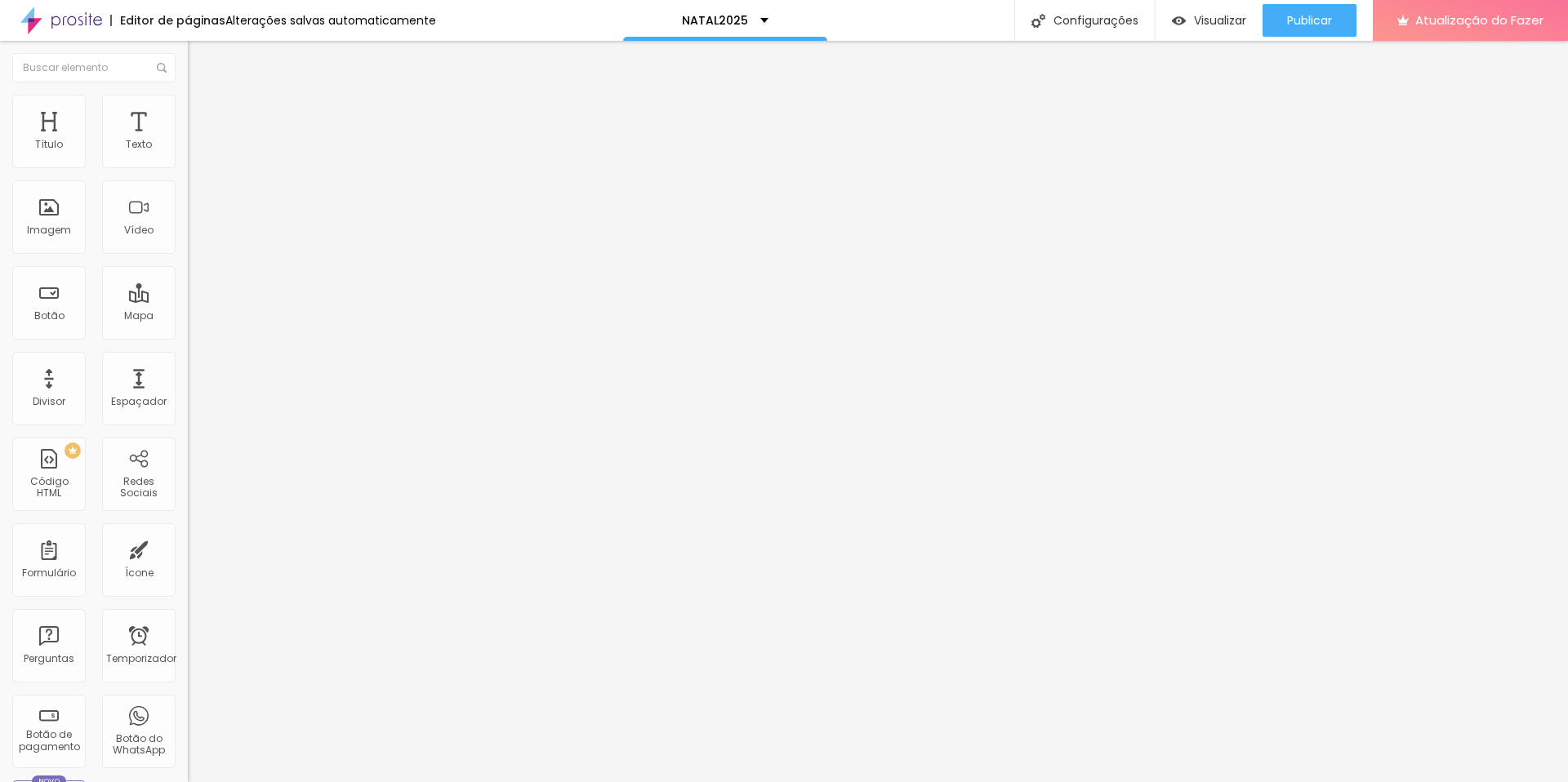
click at [188, 105] on img at bounding box center [195, 102] width 14 height 14
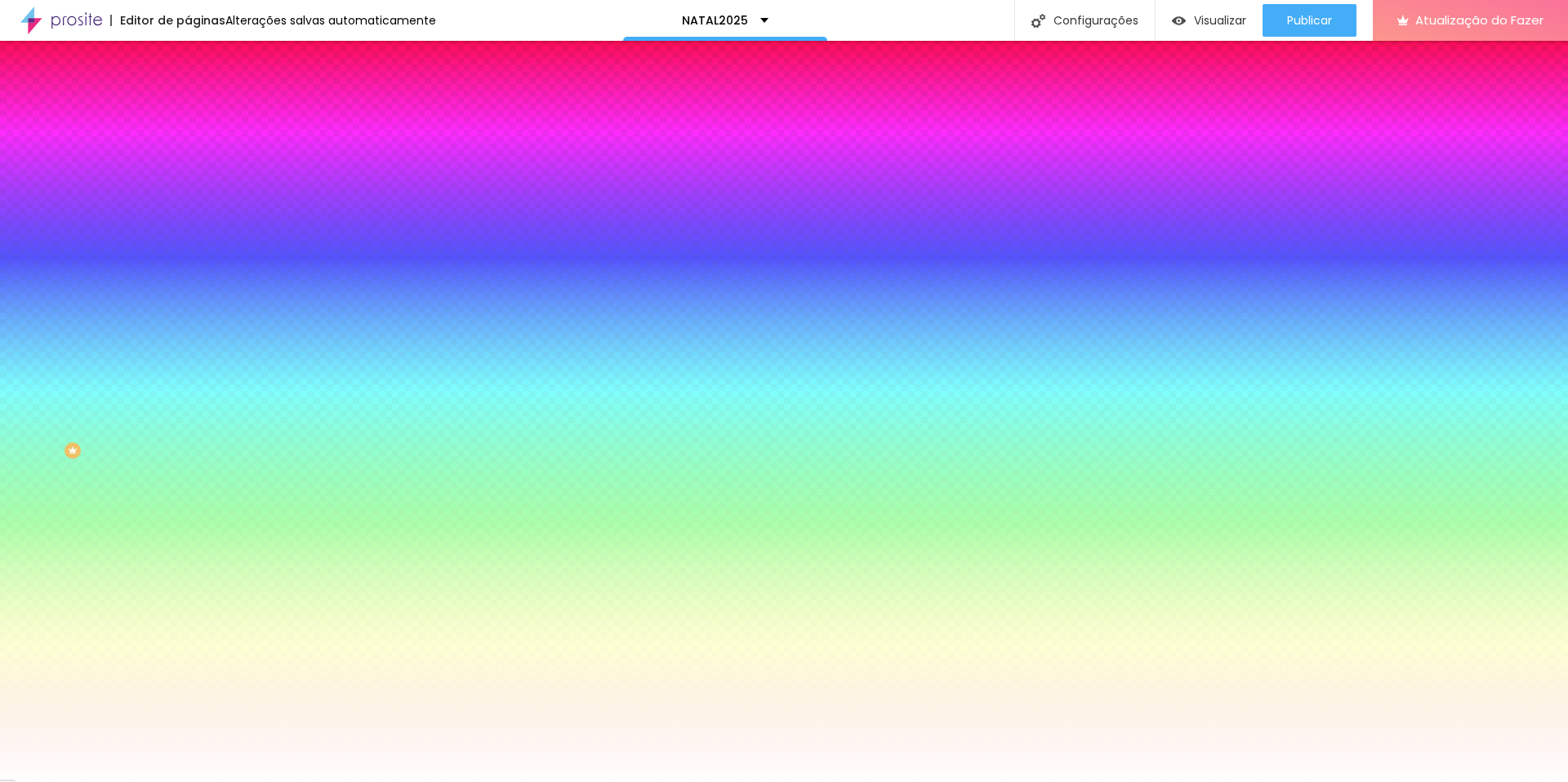
click at [188, 95] on li "Conteúdo" at bounding box center [282, 87] width 188 height 16
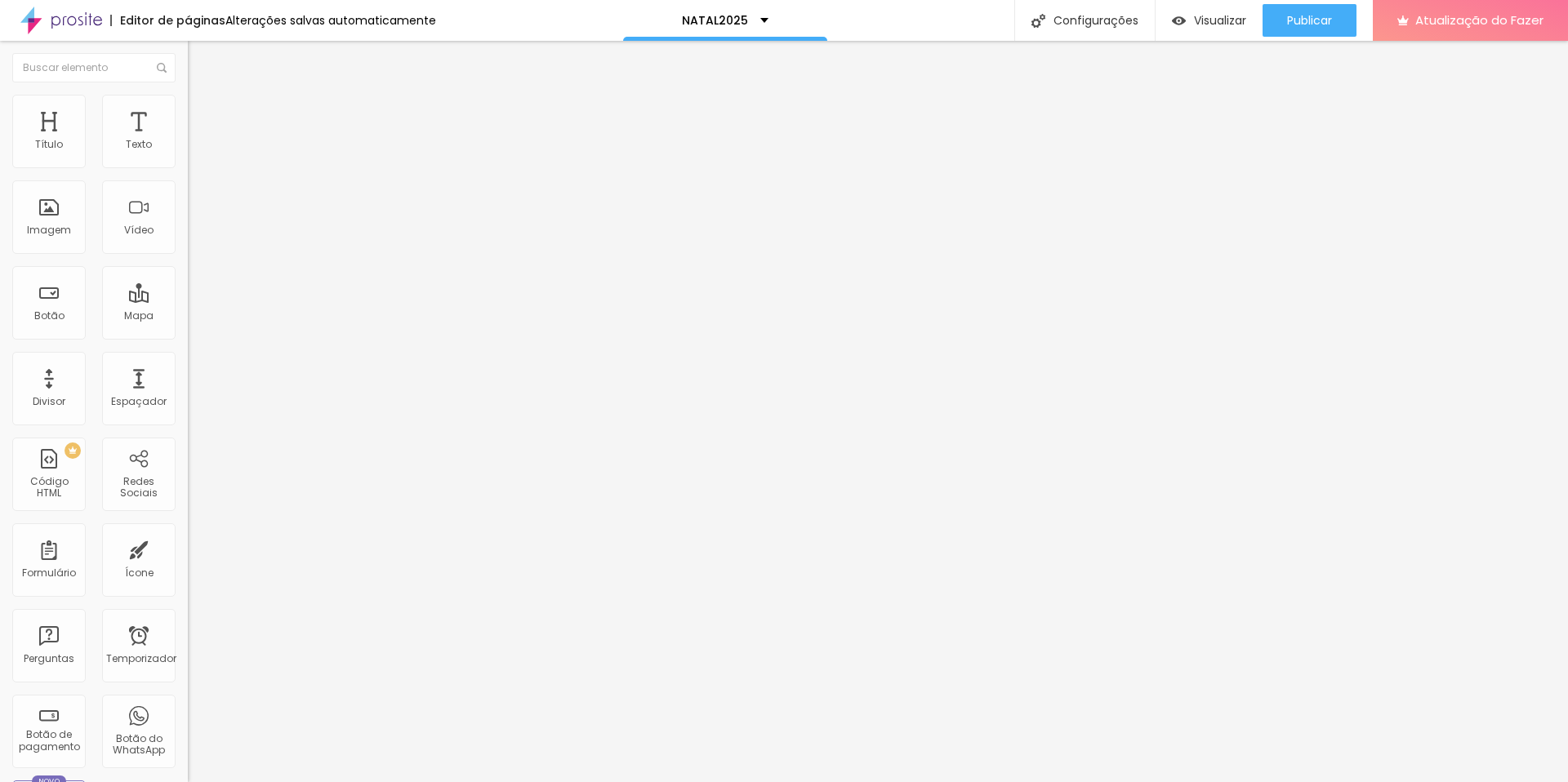
click at [188, 252] on span "Normal" at bounding box center [206, 250] width 37 height 13
click at [188, 292] on span "Grande" at bounding box center [207, 285] width 39 height 13
click at [188, 106] on li "Estilo" at bounding box center [282, 103] width 188 height 16
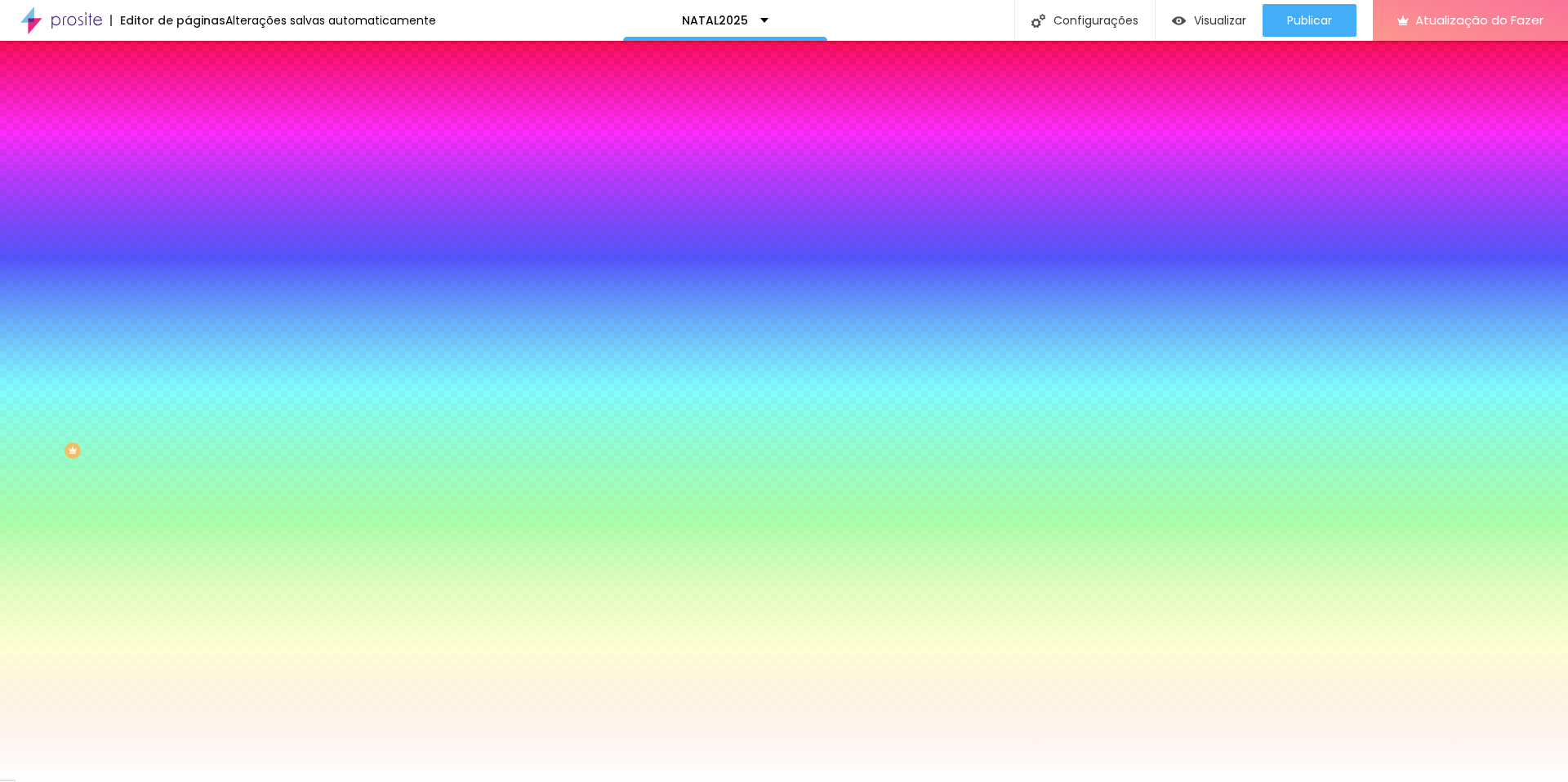
click at [188, 111] on li "Avançado" at bounding box center [282, 119] width 188 height 16
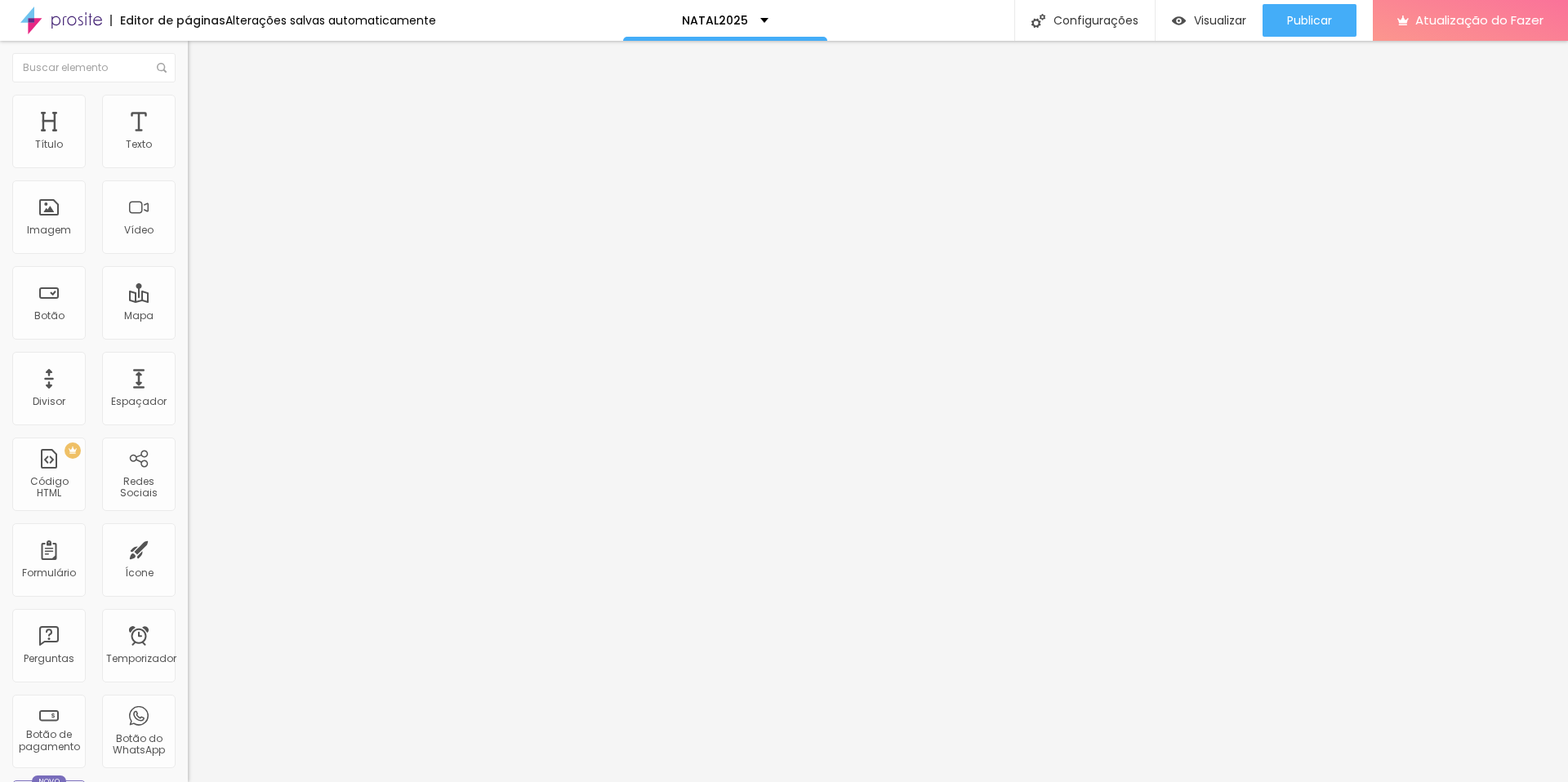
click at [188, 111] on li "Avançado" at bounding box center [282, 119] width 188 height 16
drag, startPoint x: 50, startPoint y: 163, endPoint x: 67, endPoint y: 166, distance: 17.3
click at [188, 317] on input "range" at bounding box center [241, 323] width 106 height 13
click at [188, 106] on li "Estilo" at bounding box center [282, 103] width 188 height 16
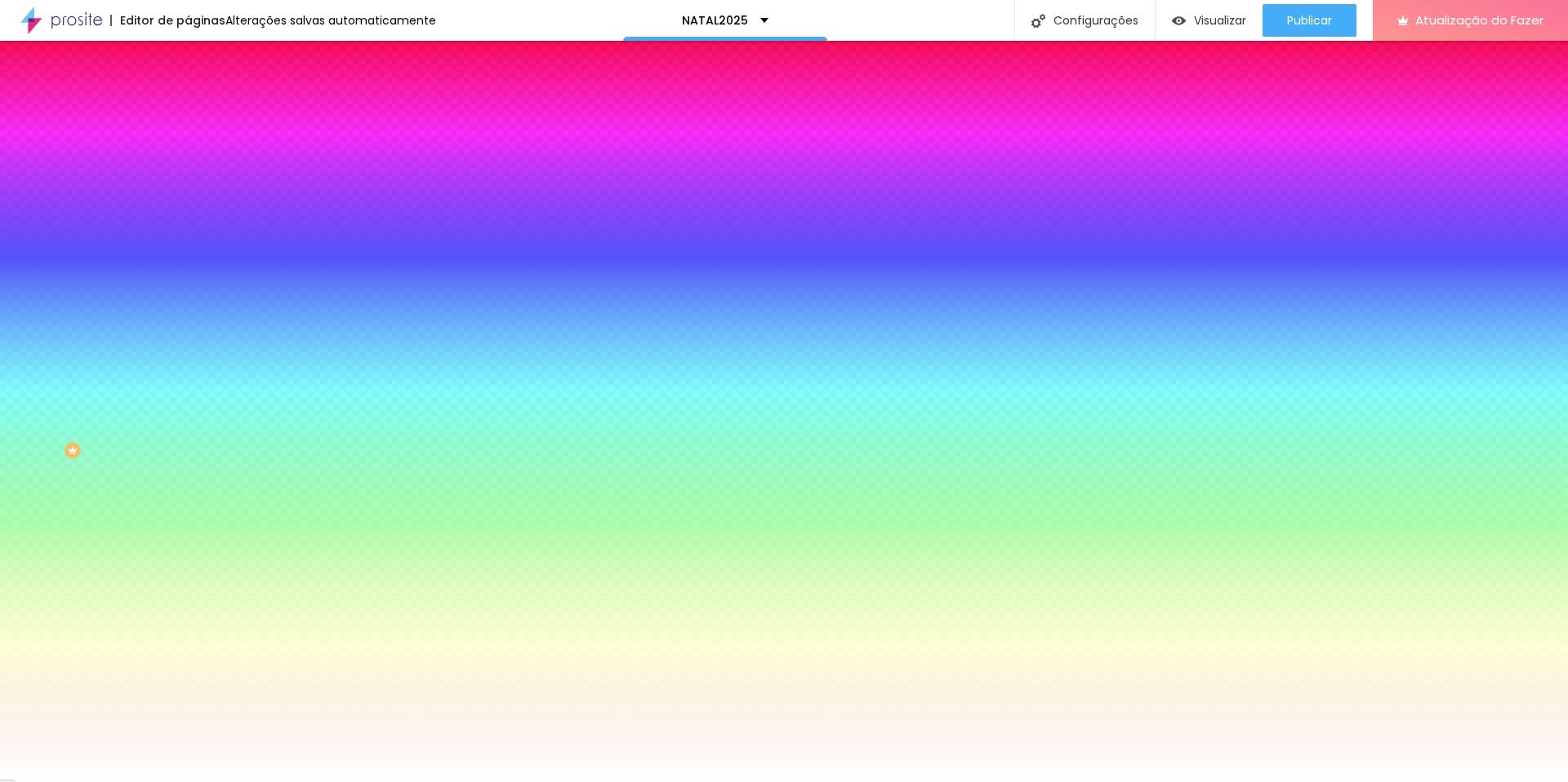
click at [188, 156] on div at bounding box center [282, 156] width 188 height 0
click at [188, 163] on input "#92A3C0" at bounding box center [286, 164] width 196 height 16
click at [188, 555] on div "#970C0C" at bounding box center [282, 563] width 188 height 16
click at [188, 555] on input "#970C0C" at bounding box center [286, 563] width 196 height 16
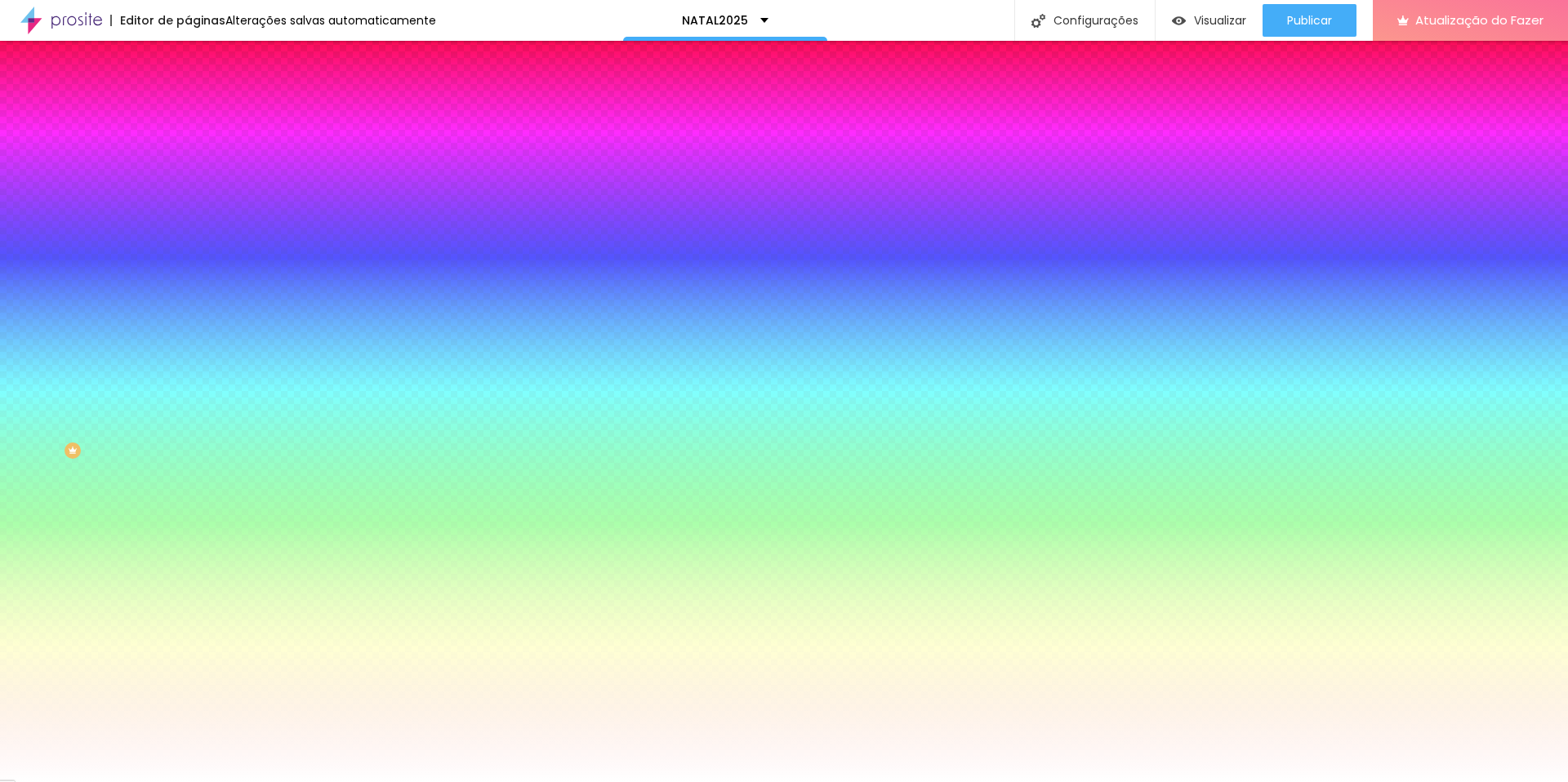
click at [188, 161] on input "#92A3C0" at bounding box center [286, 164] width 196 height 16
paste input "70C0C"
click at [194, 208] on icon "button" at bounding box center [199, 207] width 10 height 10
drag, startPoint x: 271, startPoint y: 318, endPoint x: 292, endPoint y: 314, distance: 21.4
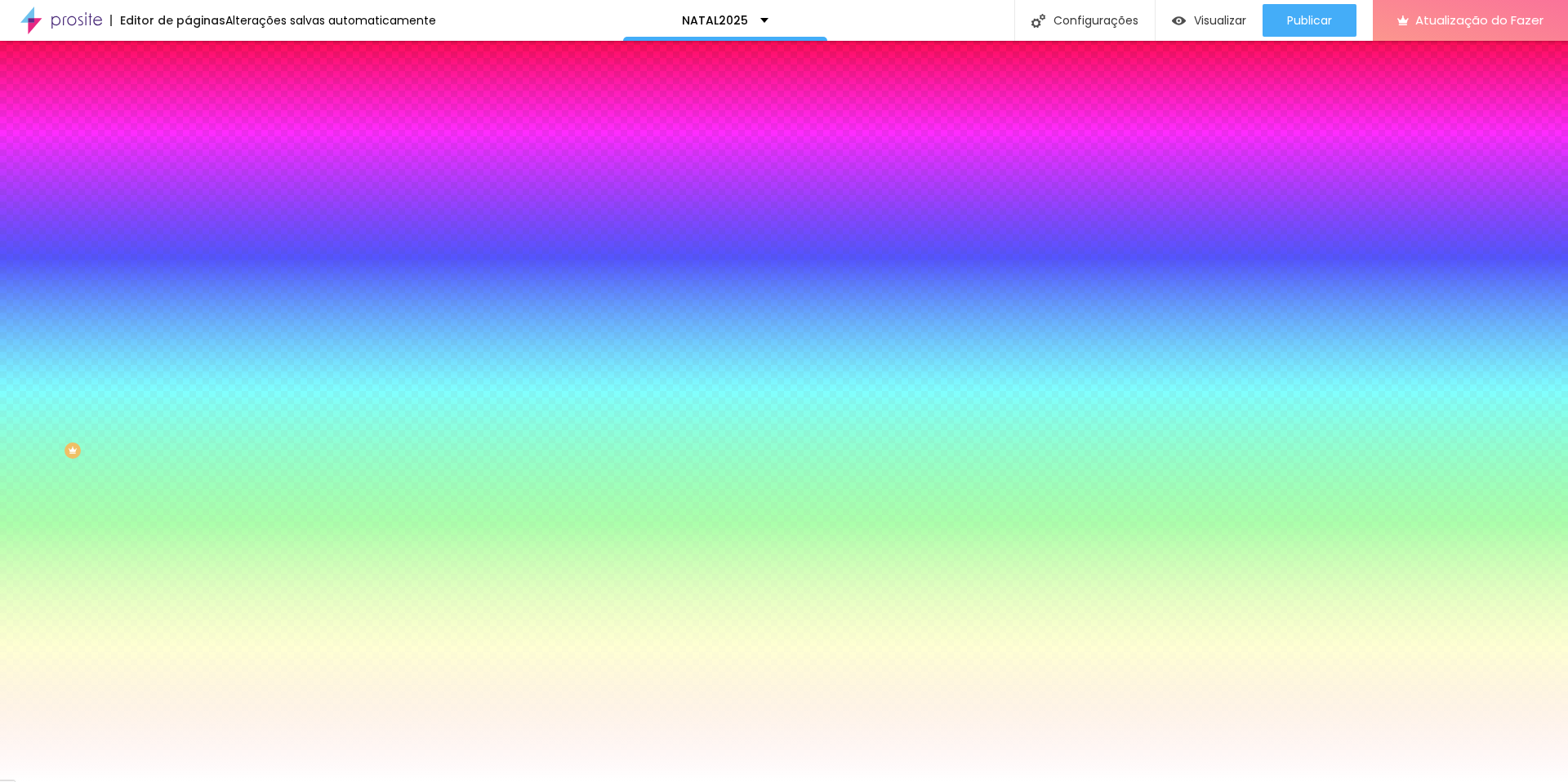
click at [1234, 609] on div at bounding box center [784, 782] width 1568 height 0
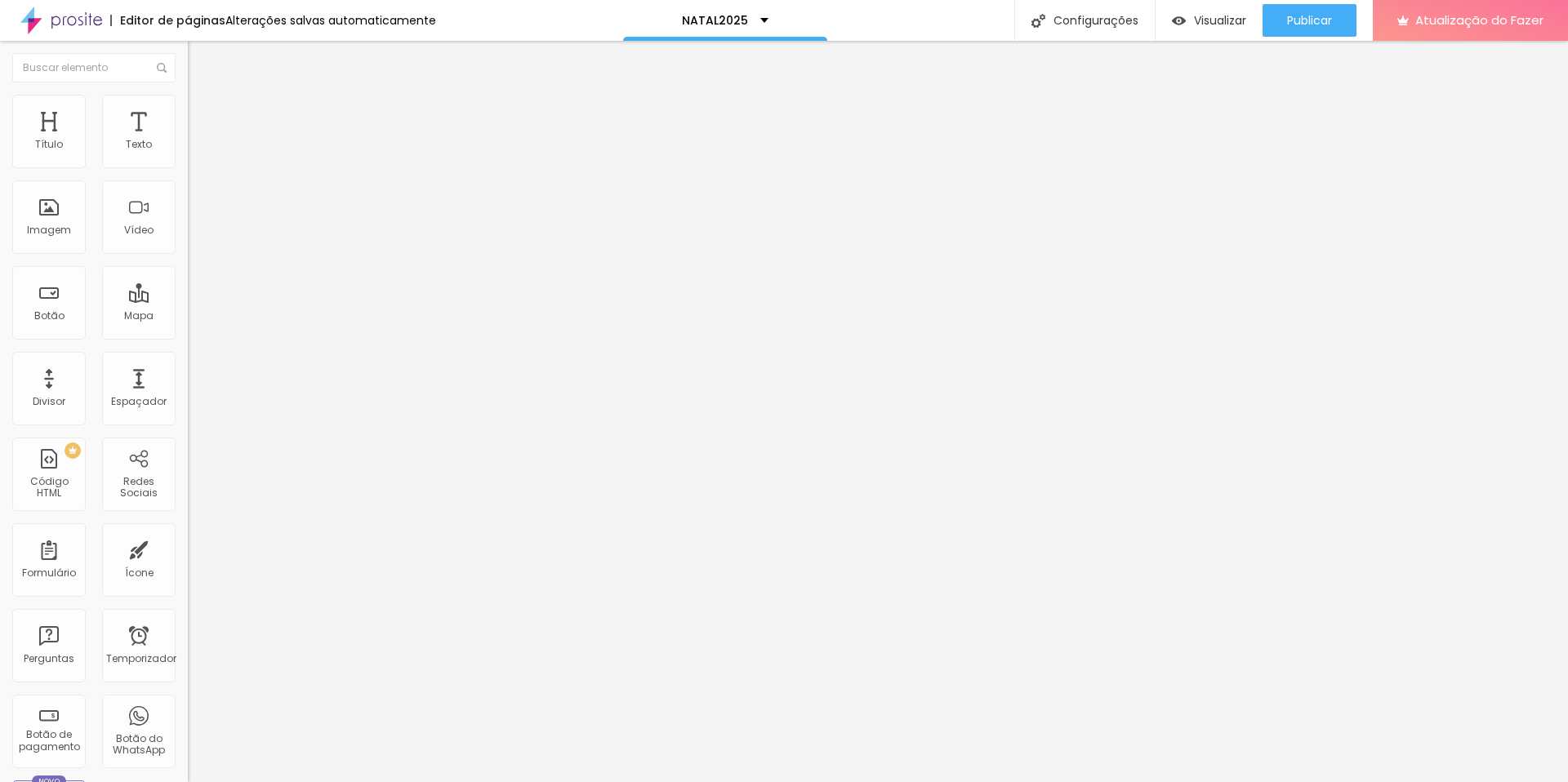
click at [188, 95] on img at bounding box center [195, 102] width 14 height 14
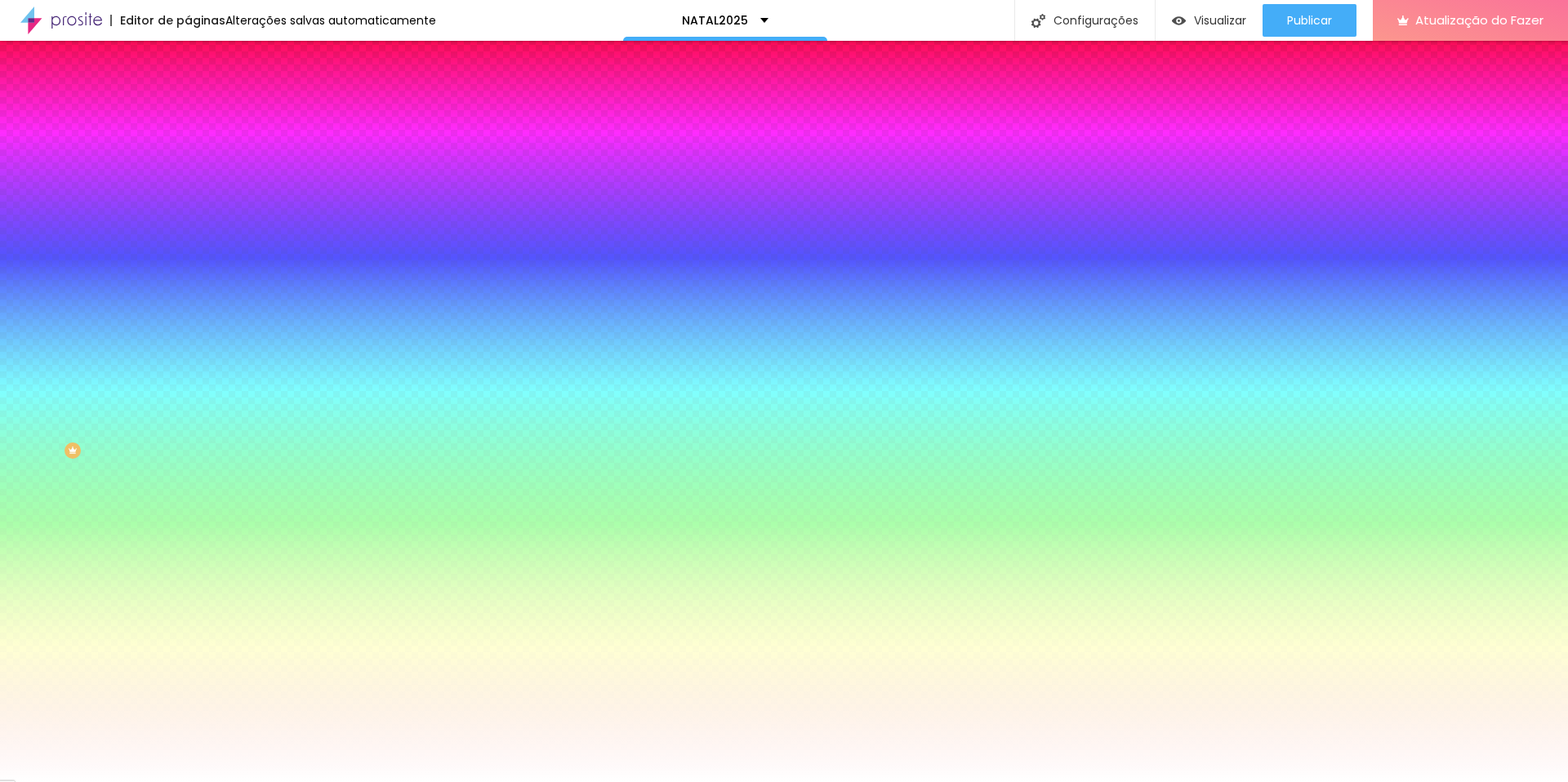
click at [188, 555] on div at bounding box center [282, 555] width 188 height 0
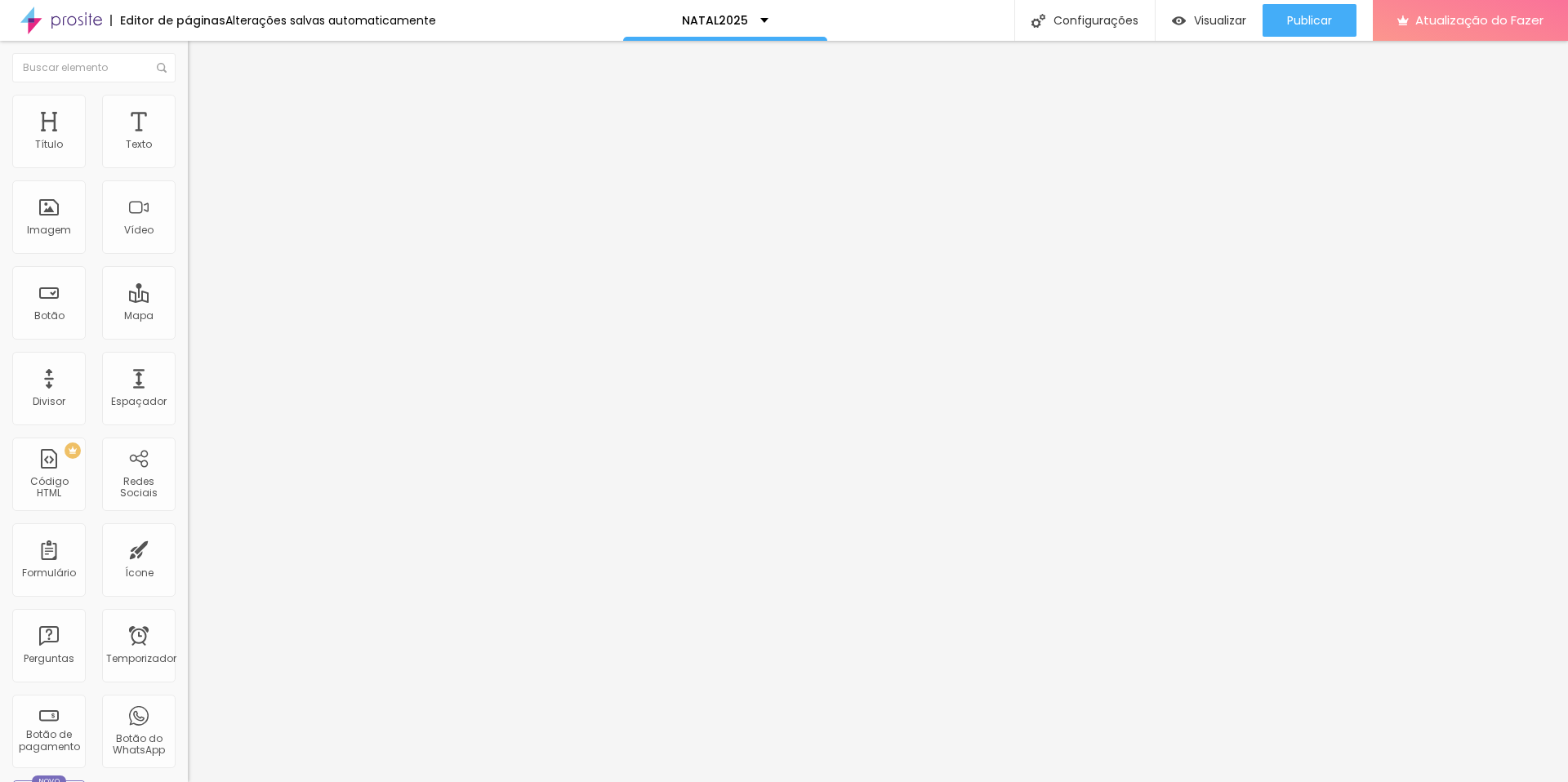
click at [188, 105] on li "Estilo" at bounding box center [282, 103] width 188 height 16
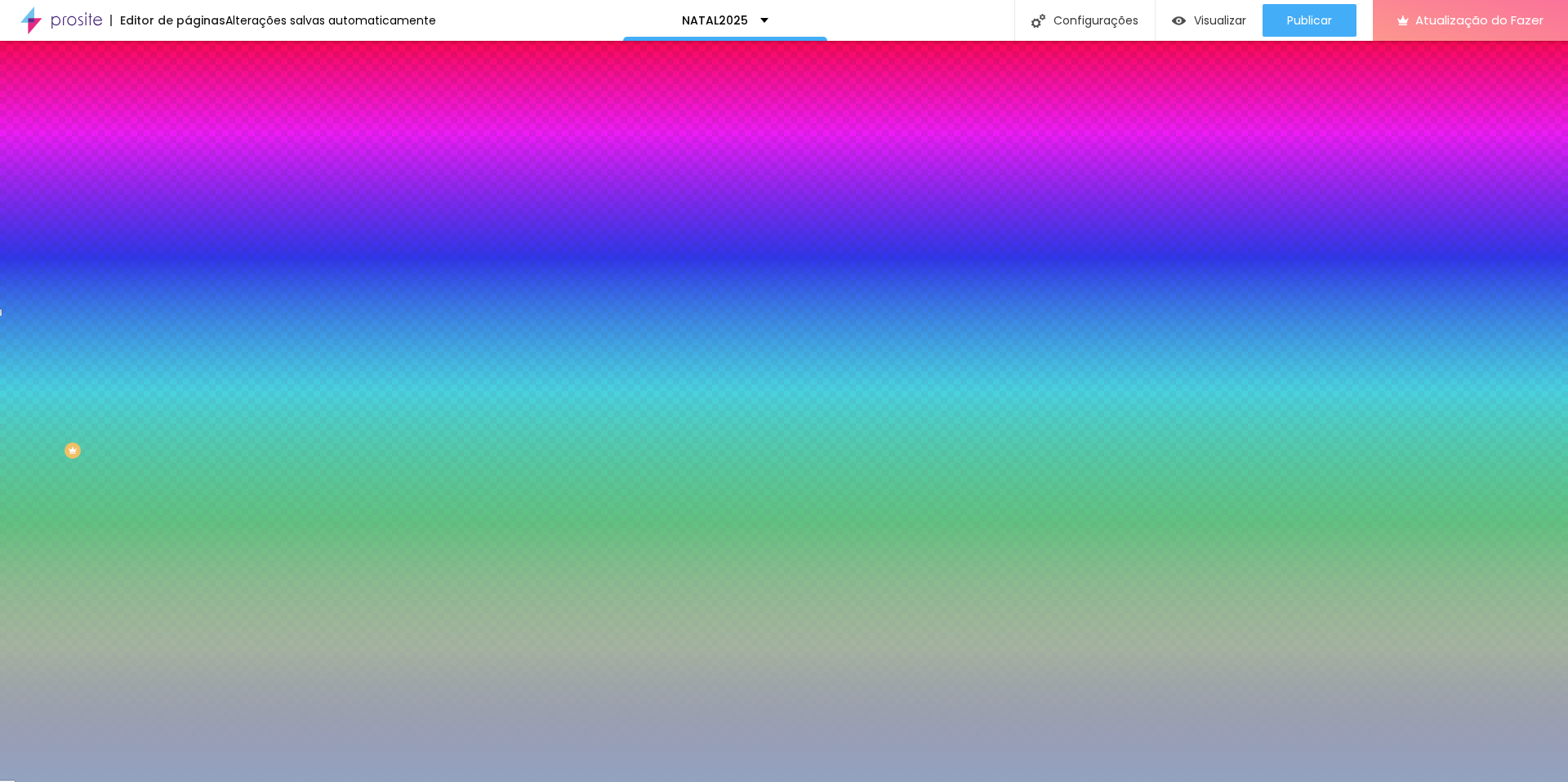
click at [188, 238] on input "#92A3C0" at bounding box center [286, 230] width 196 height 16
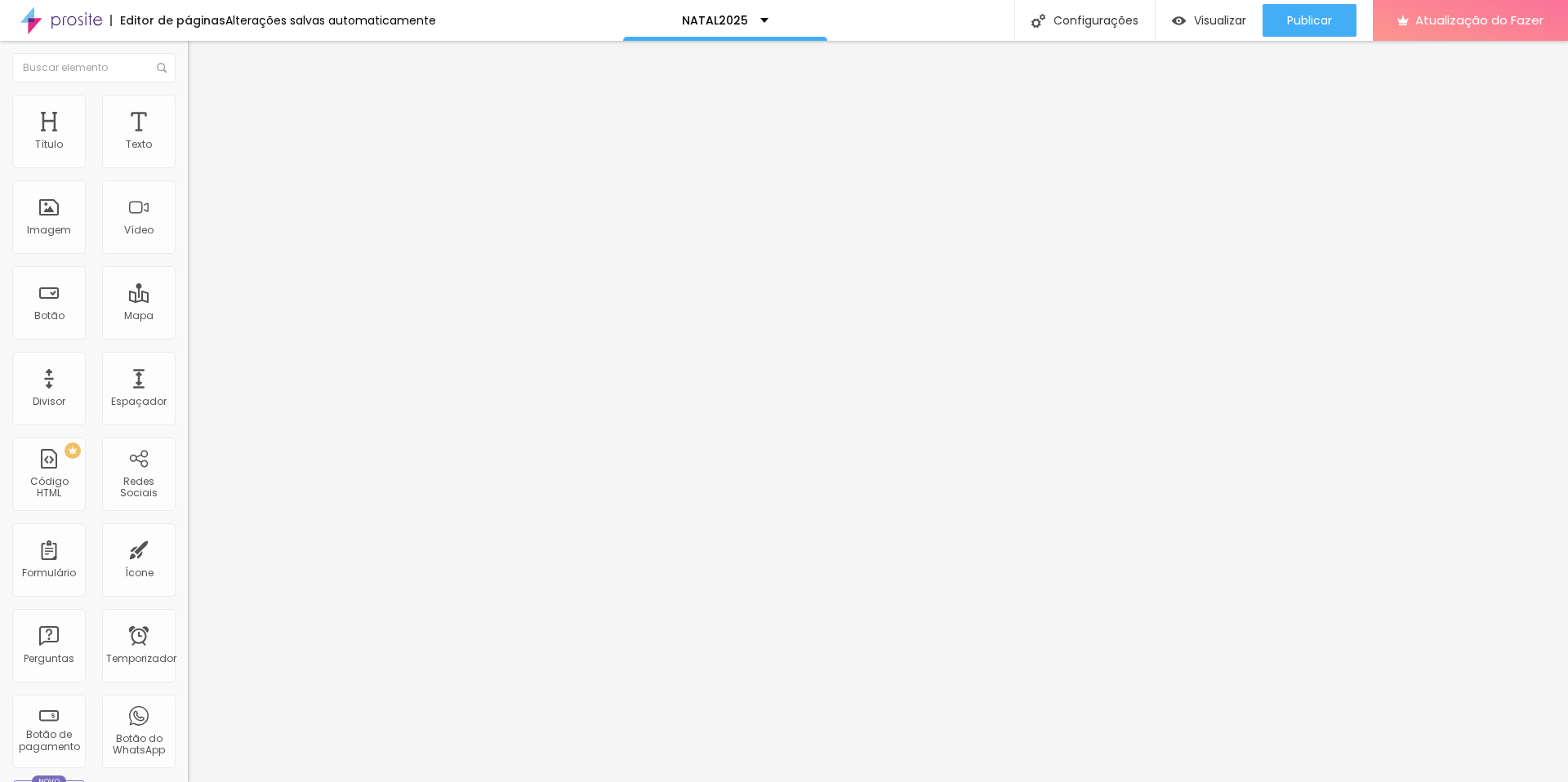
click at [202, 113] on font "Estilo" at bounding box center [215, 105] width 25 height 13
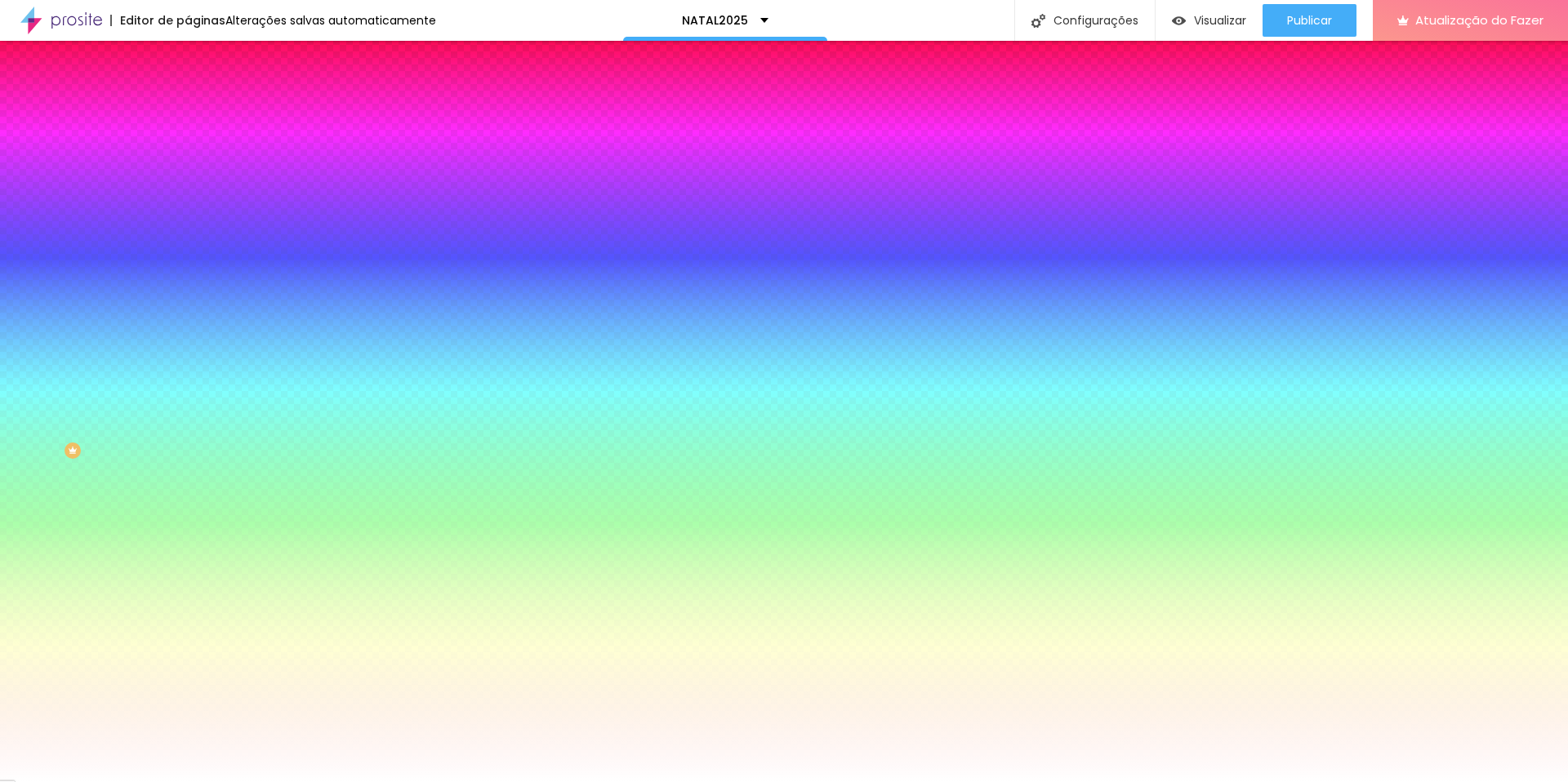
click at [188, 555] on input "#970C0C" at bounding box center [286, 563] width 196 height 16
paste input "2A3C0"
drag, startPoint x: 115, startPoint y: 499, endPoint x: 168, endPoint y: 508, distance: 53.8
click at [188, 499] on div "Editar nulo Conteúdo Estilo Avançado Cor de fundo Voltar ao padrão #970C0C Tipo…" at bounding box center [282, 412] width 188 height 742
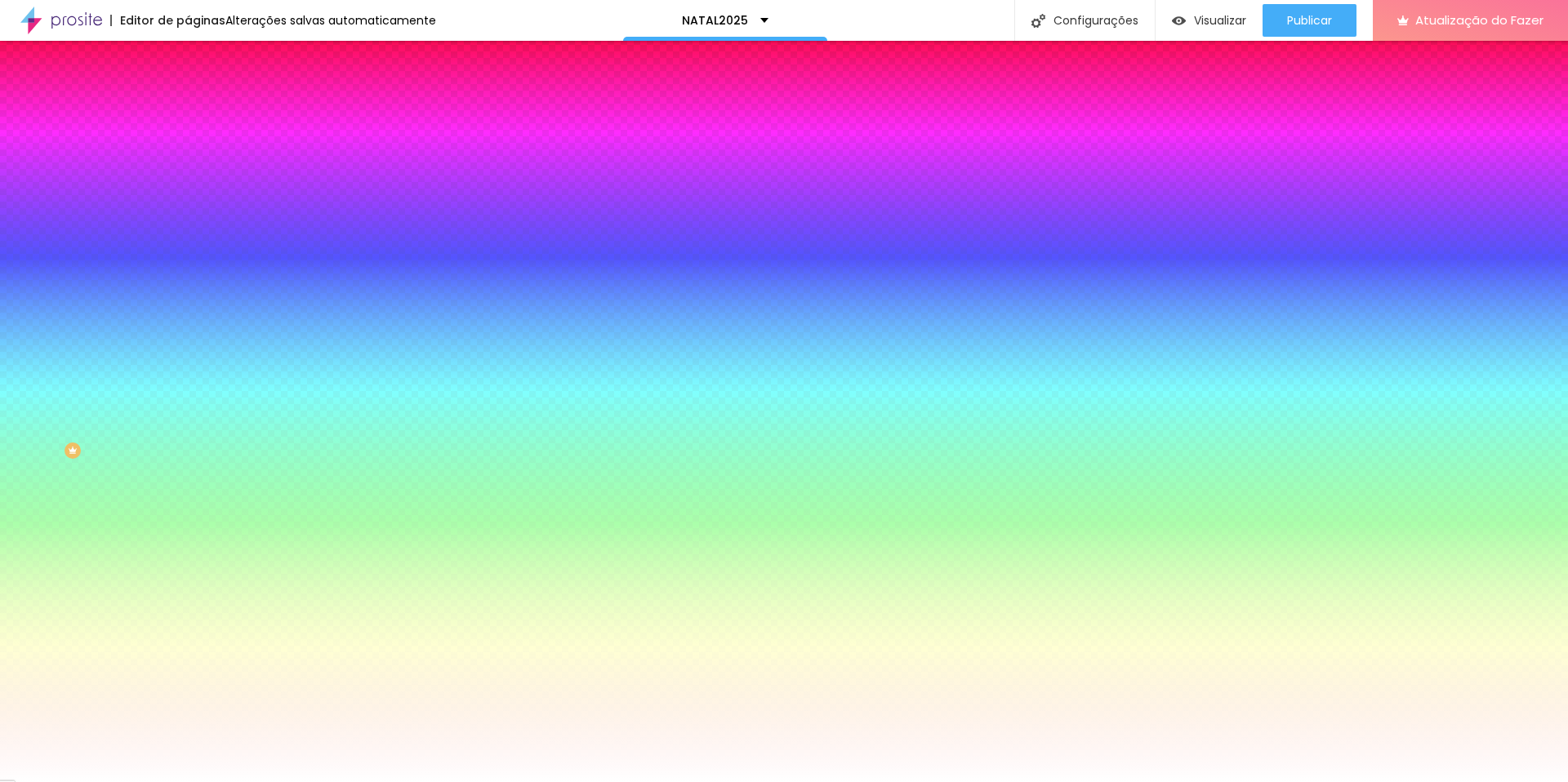
click at [188, 93] on img at bounding box center [195, 86] width 14 height 14
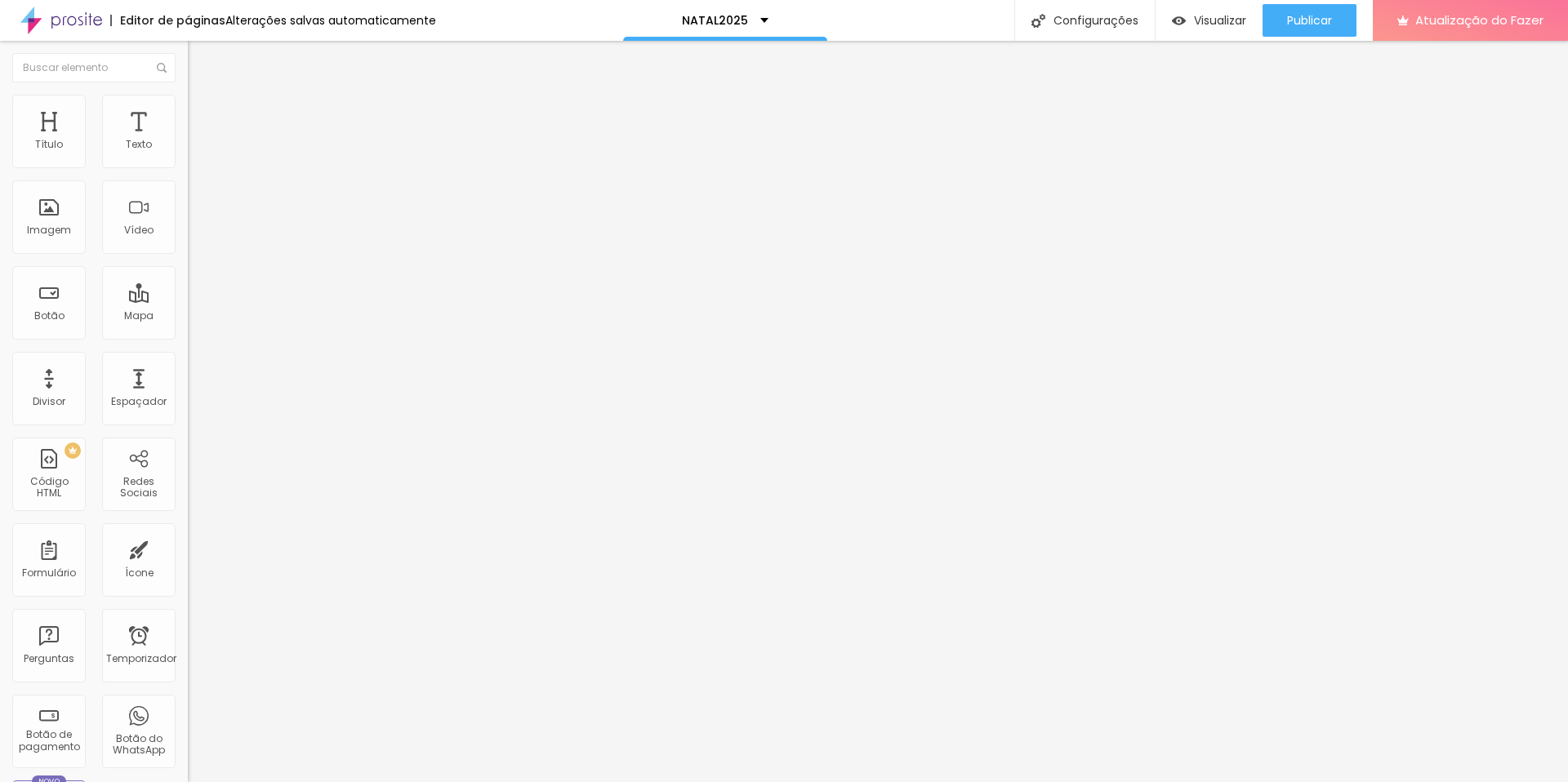
click at [188, 335] on input "[URL][DOMAIN_NAME]" at bounding box center [286, 328] width 196 height 16
click at [188, 480] on div "Editar nulo Conteúdo Estilo Avançado Texto EU QUERO! Alinhamento [GEOGRAPHIC_DA…" at bounding box center [282, 412] width 188 height 742
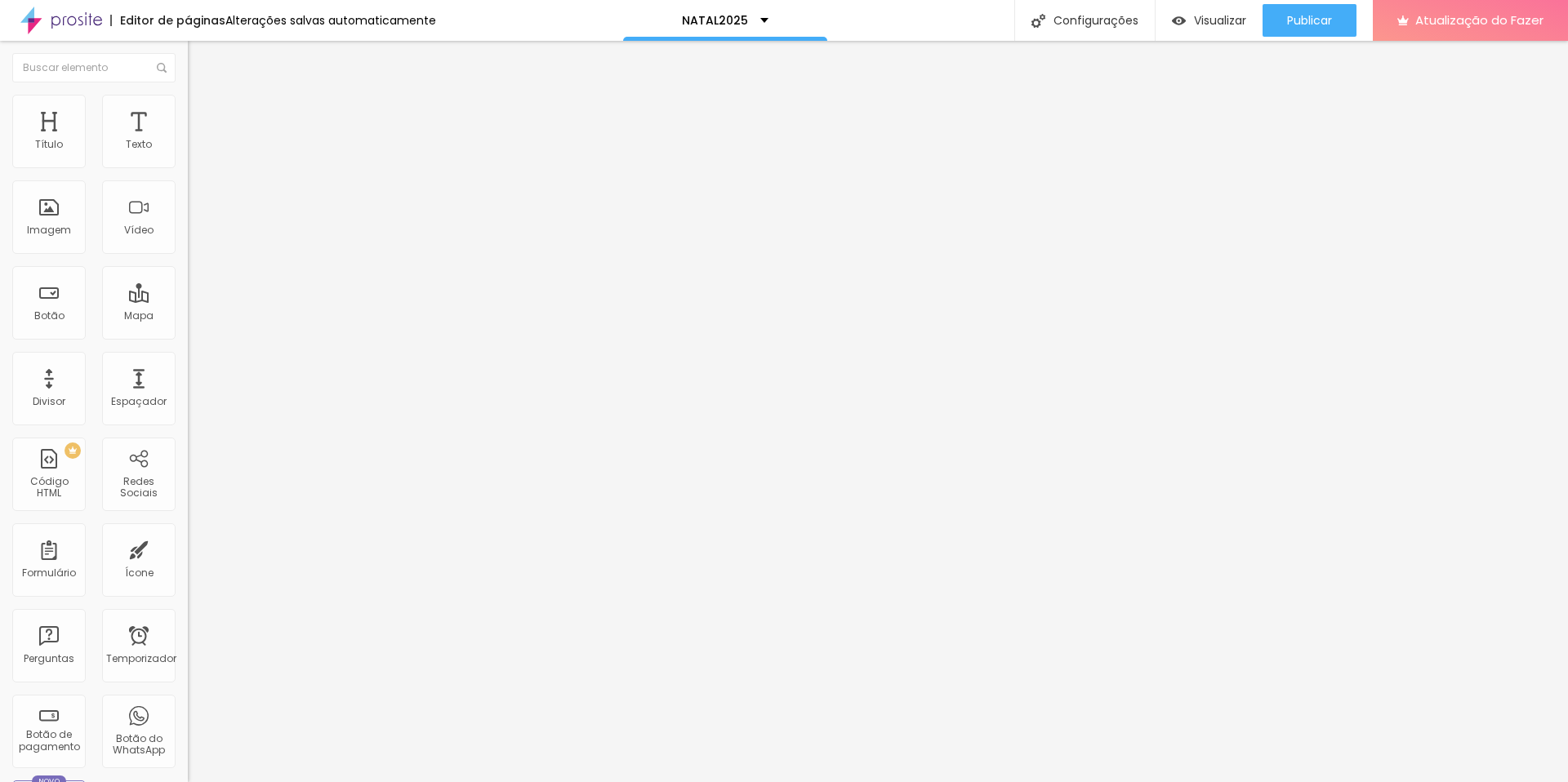
scroll to position [0, 0]
click at [188, 337] on input "[URL][DOMAIN_NAME]" at bounding box center [286, 328] width 196 height 16
paste input "book?step=time-slot&products=768fc082-0f28-43e0-bbf7-02489ade5b45&type=service&…"
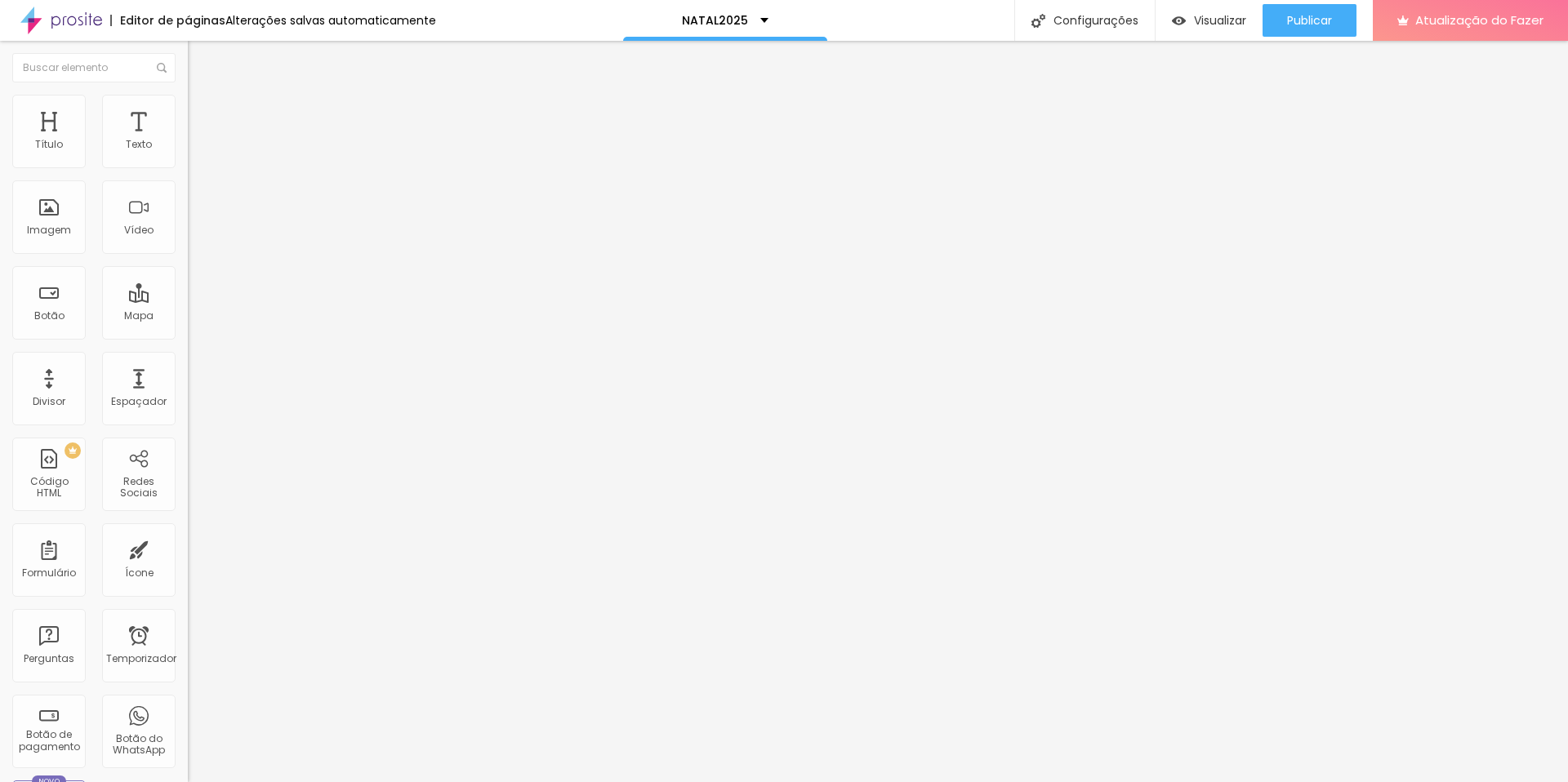
click at [188, 337] on input "[URL][DOMAIN_NAME]" at bounding box center [286, 328] width 196 height 16
paste input "book?step=time-slot&products=4e8a2f00-6dea-4a3c-9c90-547e0ba92a96&type=service&…"
click at [188, 337] on input "[URL][DOMAIN_NAME]" at bounding box center [286, 328] width 196 height 16
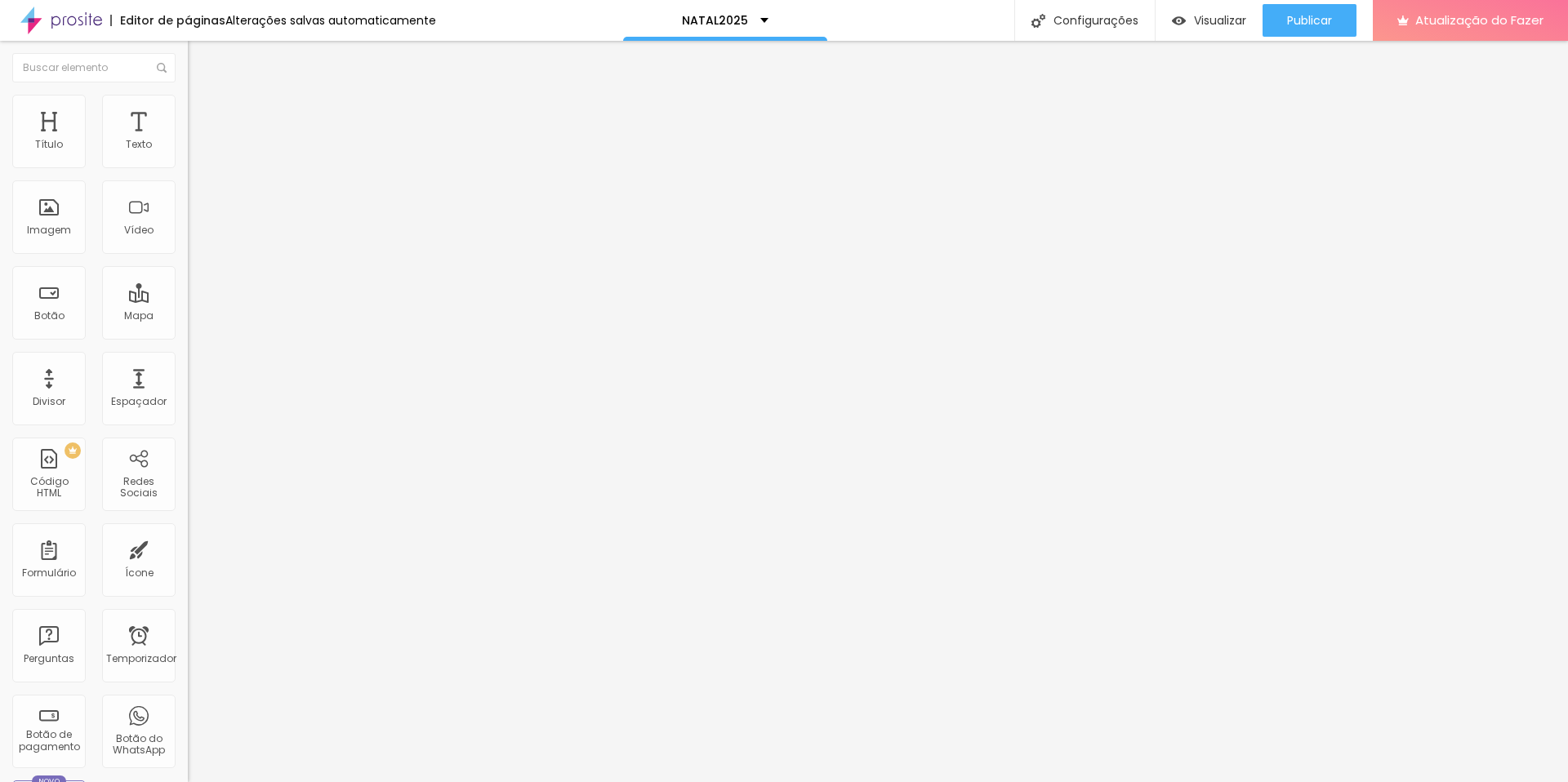
click at [188, 337] on input "[URL][DOMAIN_NAME]" at bounding box center [286, 328] width 196 height 16
paste input "book?step=time-slot&products=e2fb499a-b8e6-4bcf-ae9a-85e12a9bbd1c&type=service&…"
click at [188, 518] on div "Editar nulo Conteúdo Estilo Avançado Texto EU QUERO! [GEOGRAPHIC_DATA] Link URL…" at bounding box center [282, 412] width 188 height 742
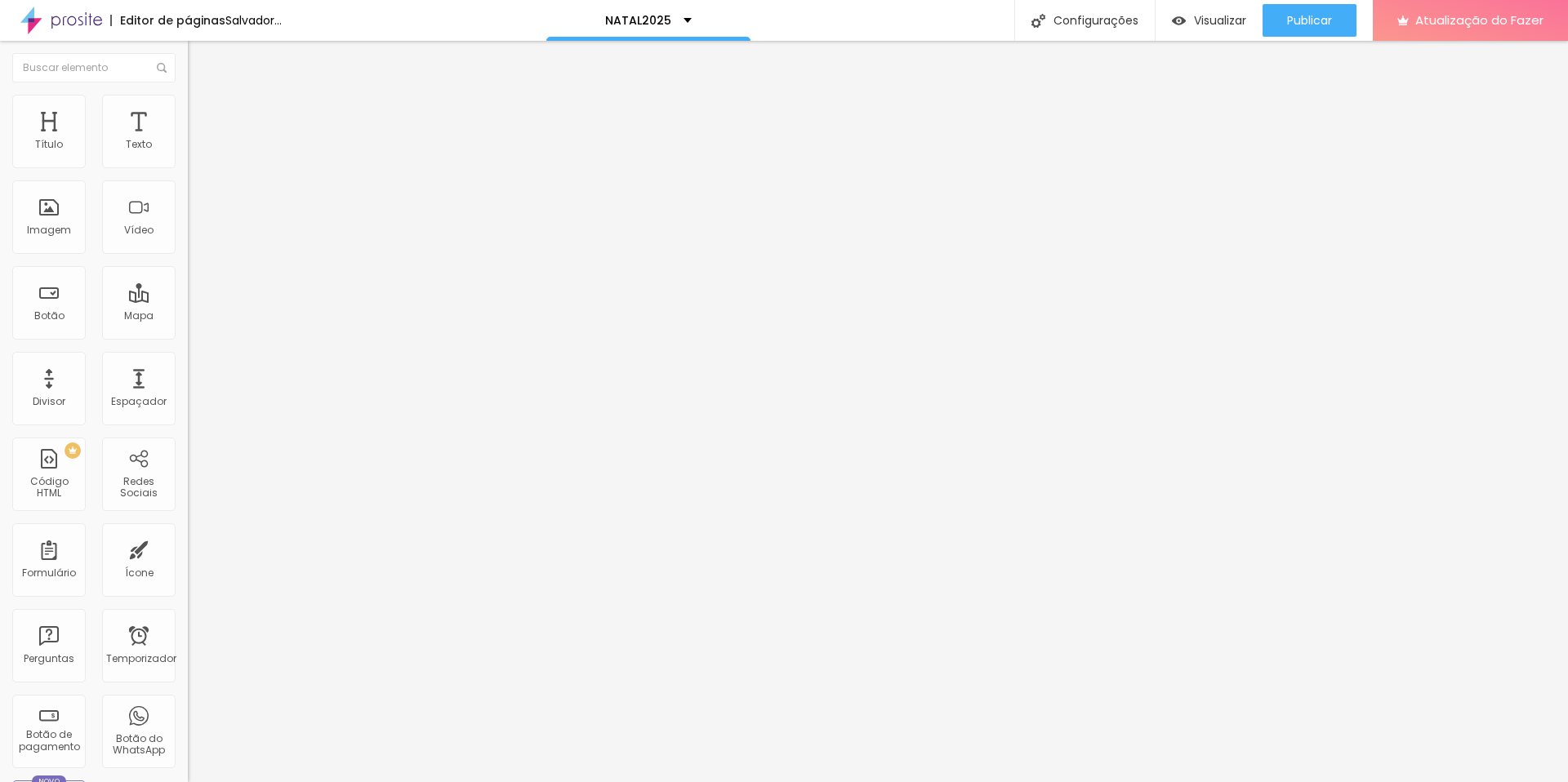
scroll to position [0, 0]
click at [1214, 27] on font "Visualizar" at bounding box center [1220, 21] width 52 height 16
click at [188, 98] on img at bounding box center [195, 102] width 14 height 14
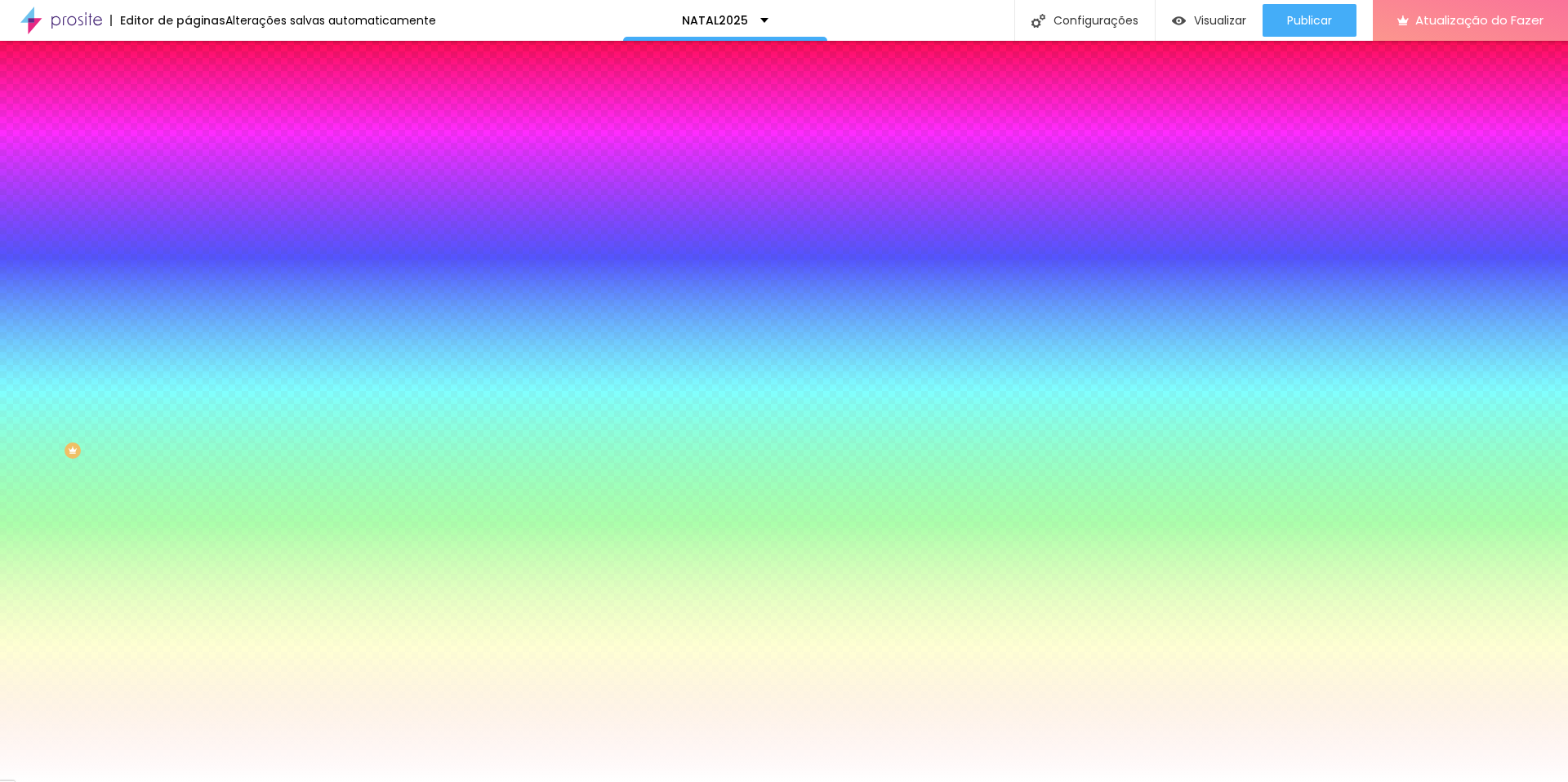
click at [202, 116] on font "Avançado" at bounding box center [229, 122] width 54 height 13
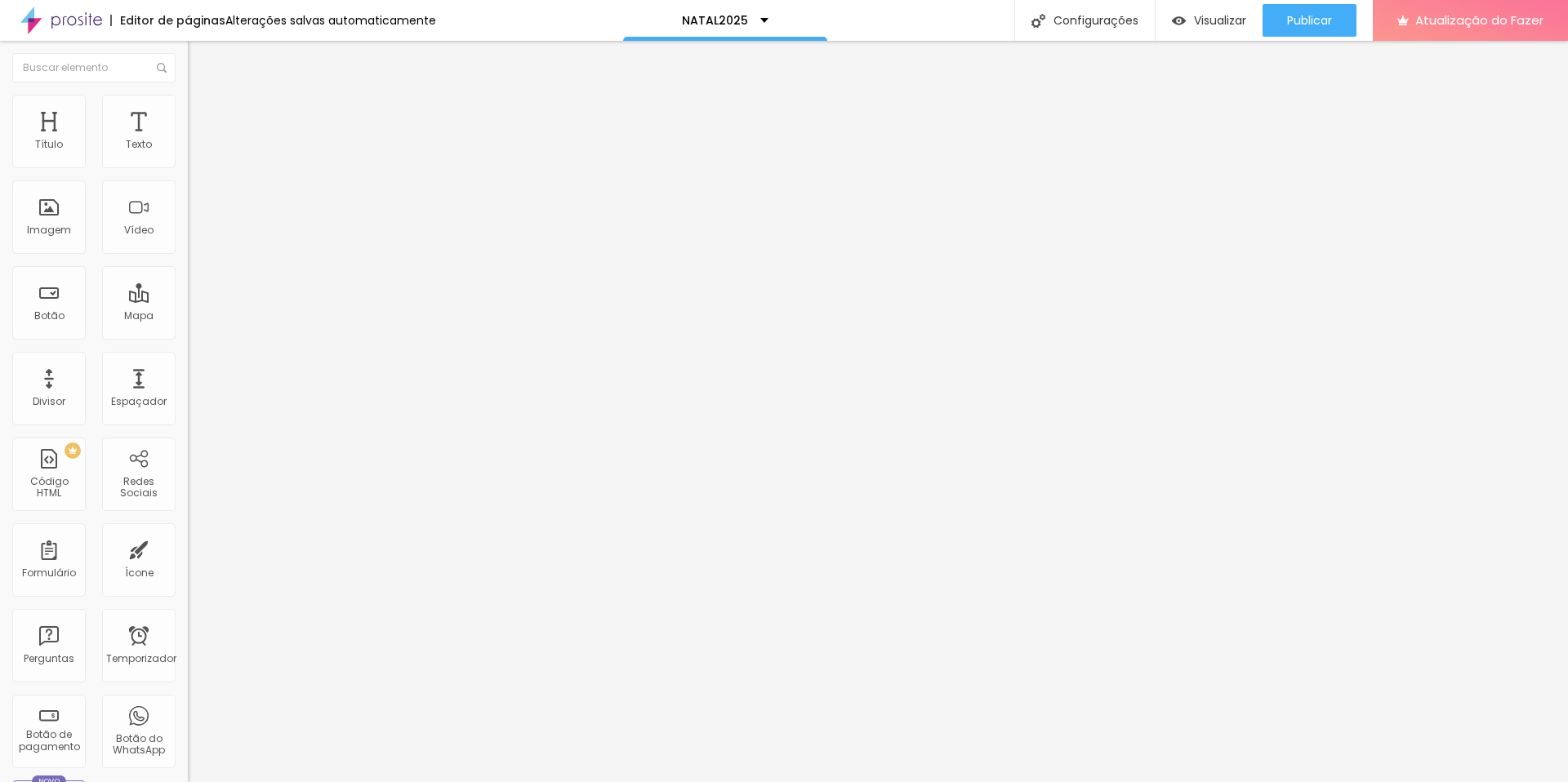
click at [194, 152] on icon "button" at bounding box center [199, 147] width 10 height 10
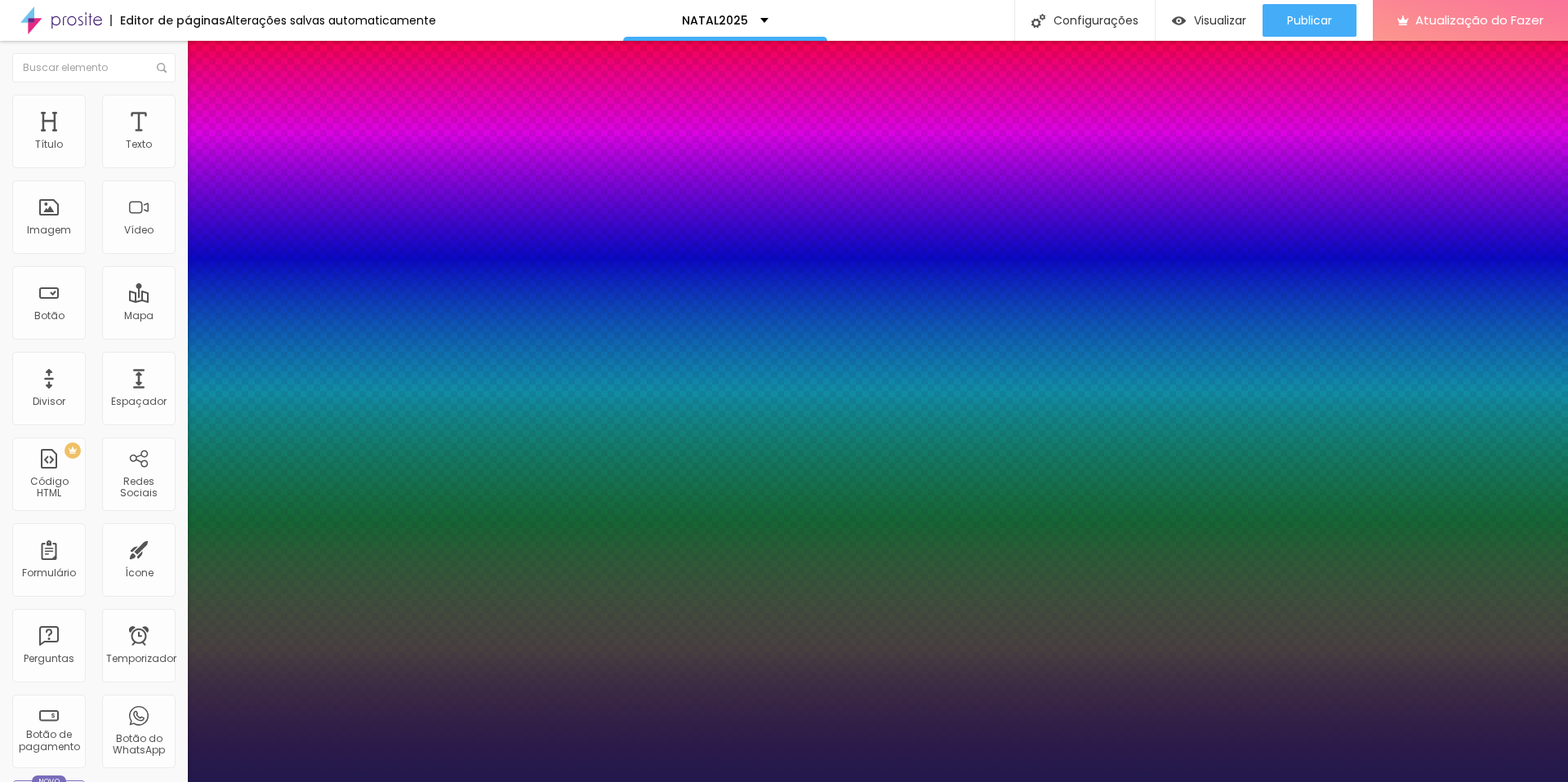
drag, startPoint x: 216, startPoint y: 275, endPoint x: 225, endPoint y: 276, distance: 9.1
click at [1234, 609] on div at bounding box center [784, 782] width 1568 height 0
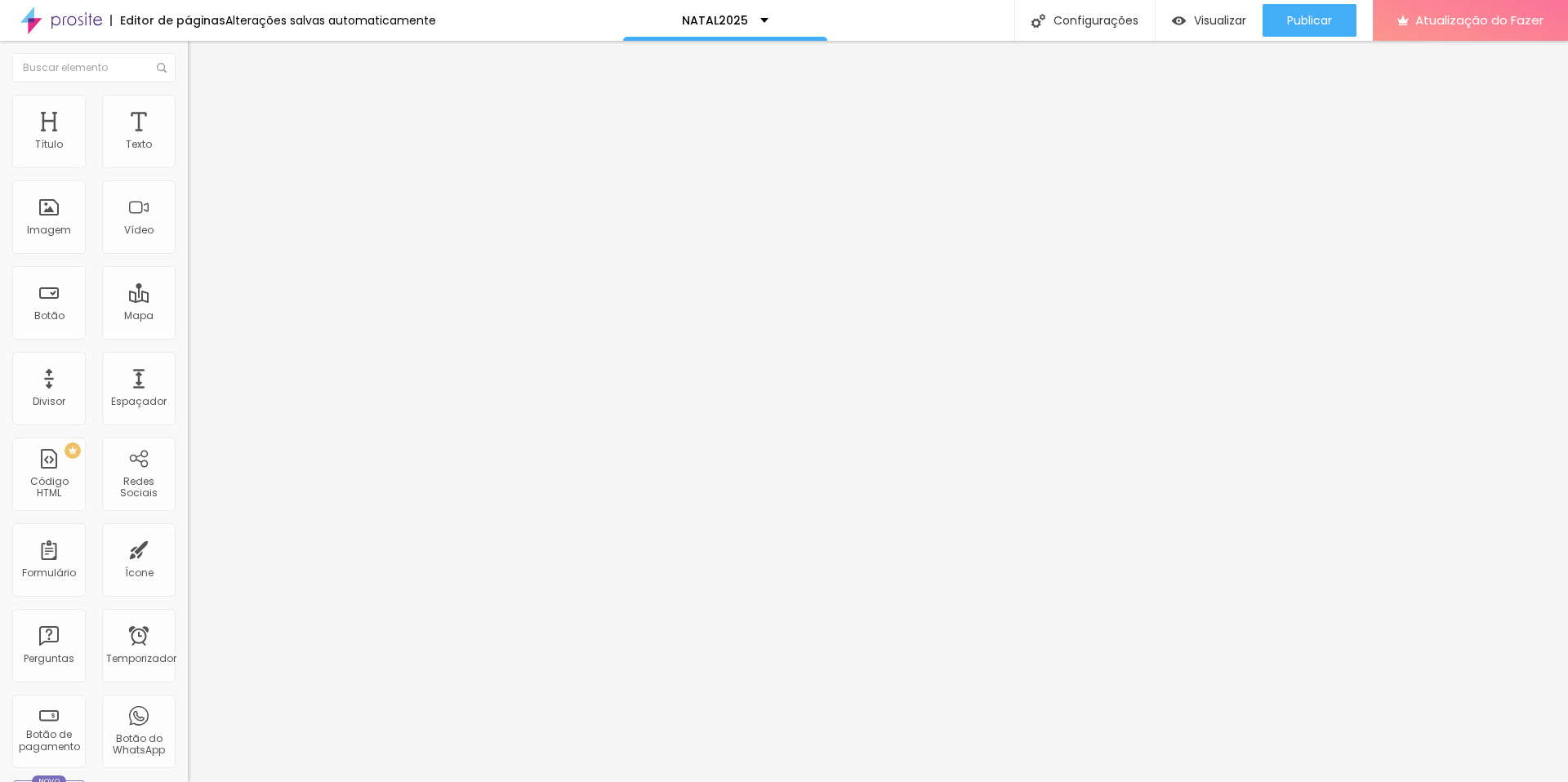
click at [188, 97] on li "Estilo" at bounding box center [282, 103] width 188 height 16
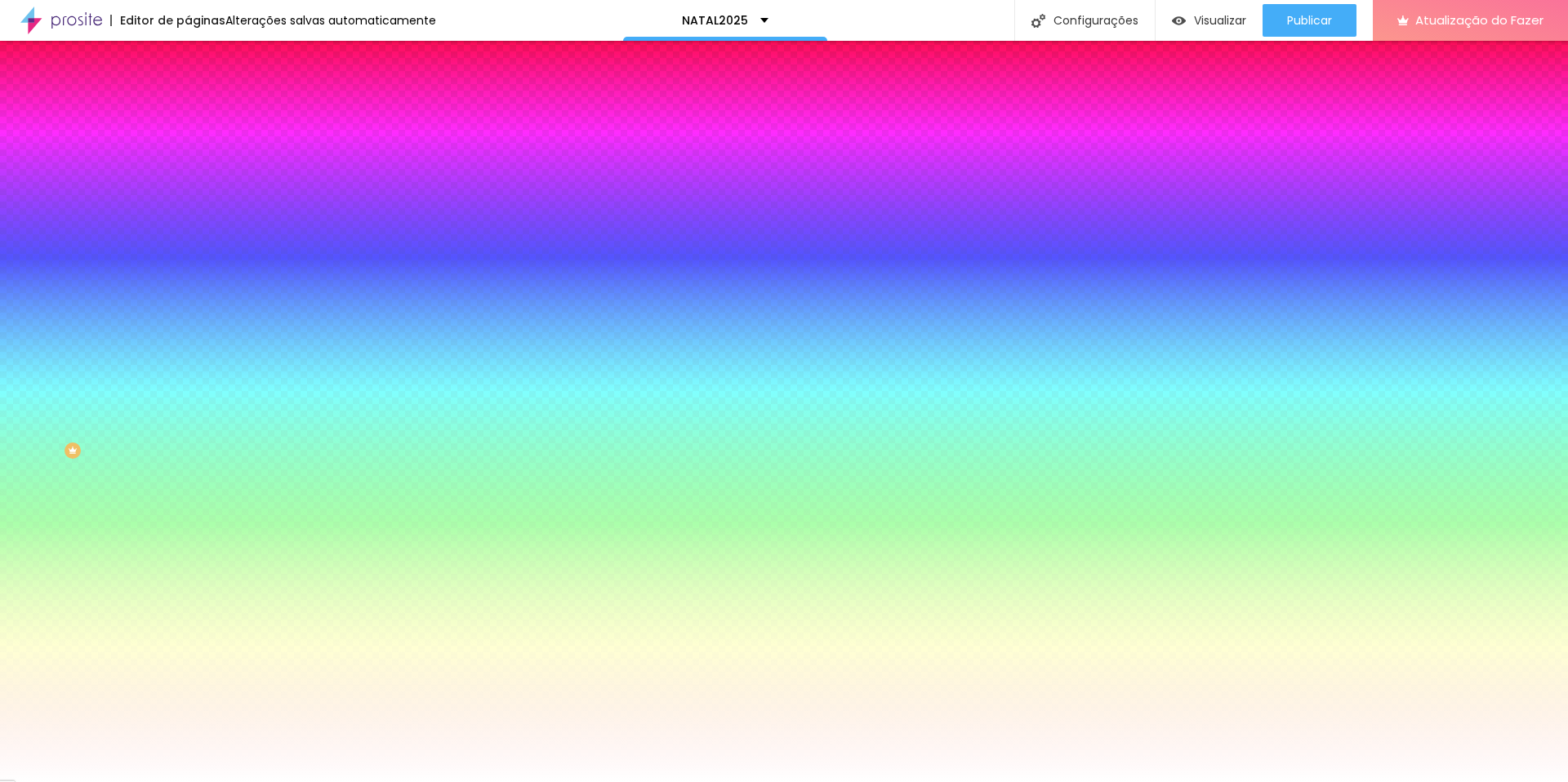
click at [202, 116] on font "Avançado" at bounding box center [229, 122] width 54 height 13
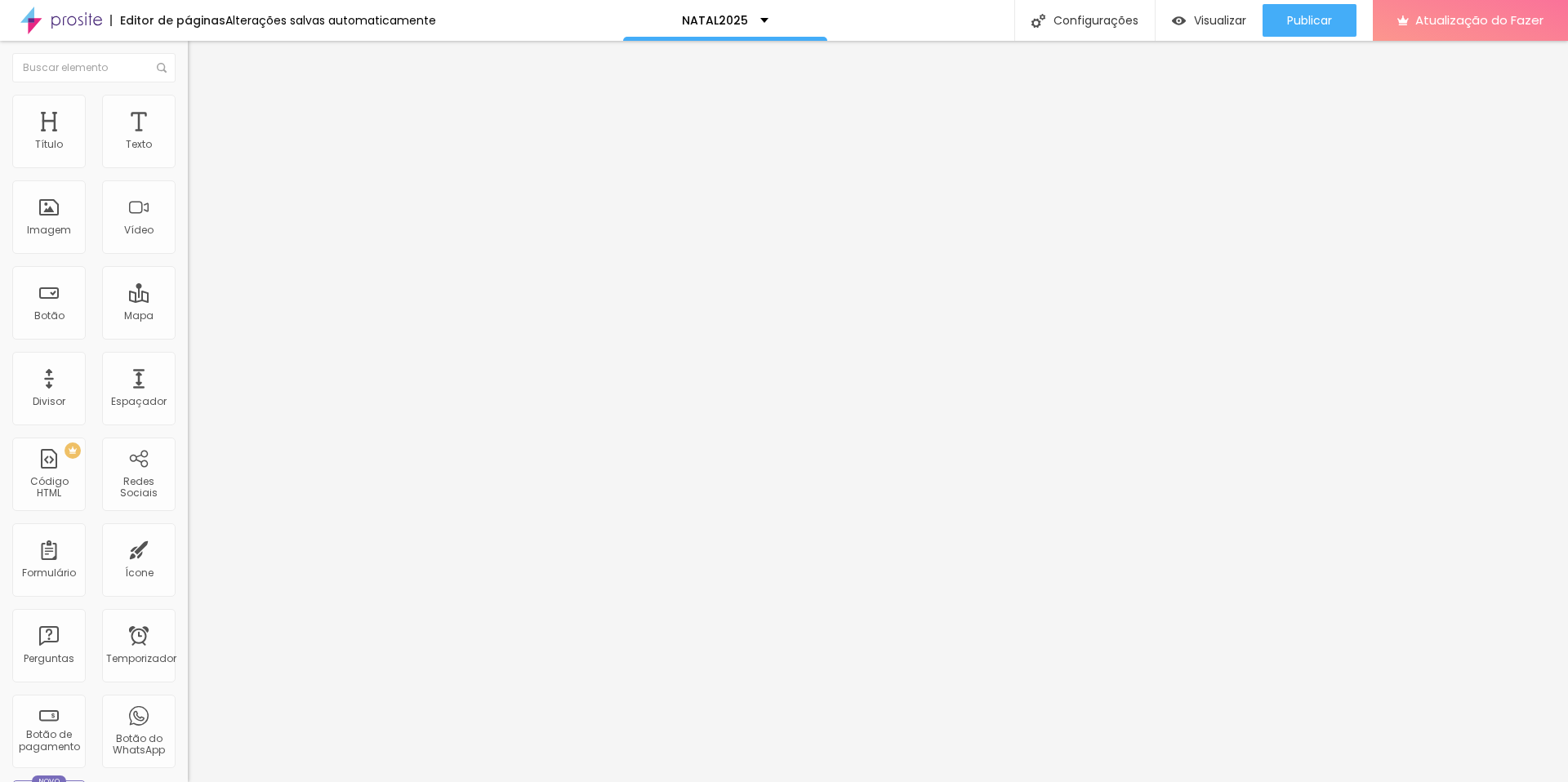
click at [188, 317] on input "range" at bounding box center [241, 323] width 106 height 13
click at [200, 63] on div "Editar nulo" at bounding box center [242, 59] width 85 height 13
